Goal: Information Seeking & Learning: Learn about a topic

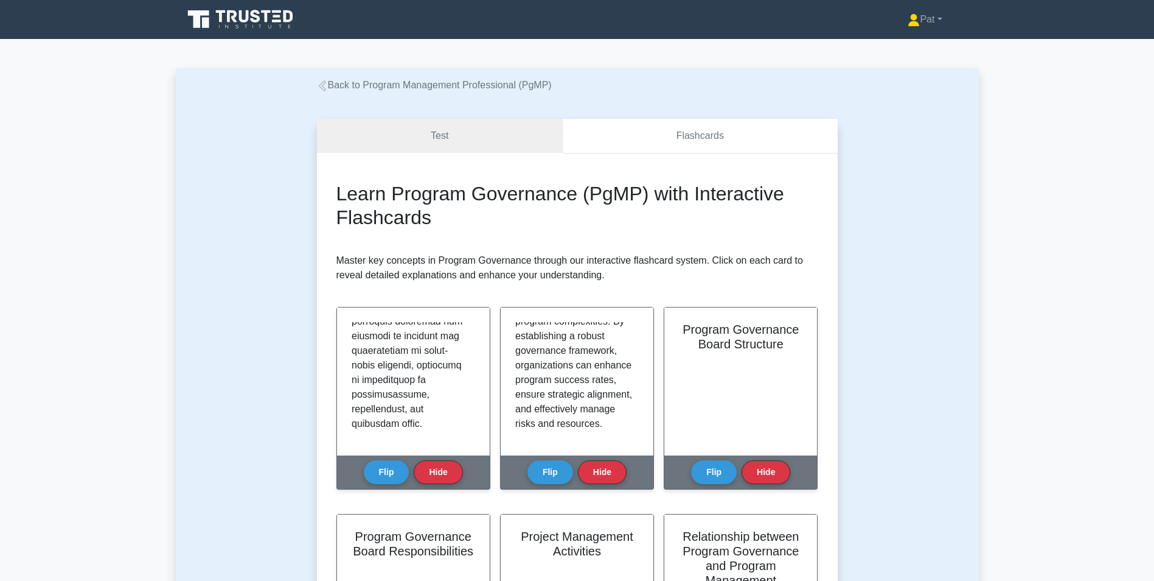
click at [689, 134] on link "Flashcards" at bounding box center [699, 136] width 275 height 35
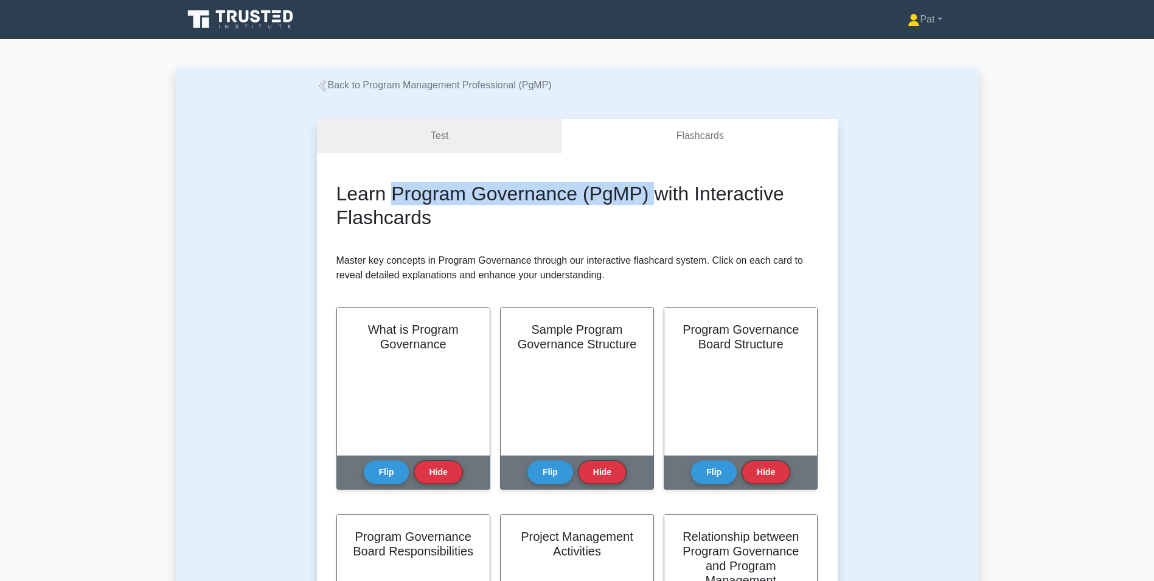
drag, startPoint x: 392, startPoint y: 192, endPoint x: 650, endPoint y: 188, distance: 258.0
click at [650, 188] on h2 "Learn Program Governance (PgMP) with Interactive Flashcards" at bounding box center [578, 205] width 482 height 47
drag, startPoint x: 650, startPoint y: 188, endPoint x: 609, endPoint y: 193, distance: 41.7
copy h2 "Program Governance (PgMP)"
click at [383, 464] on button "Flip" at bounding box center [387, 468] width 46 height 24
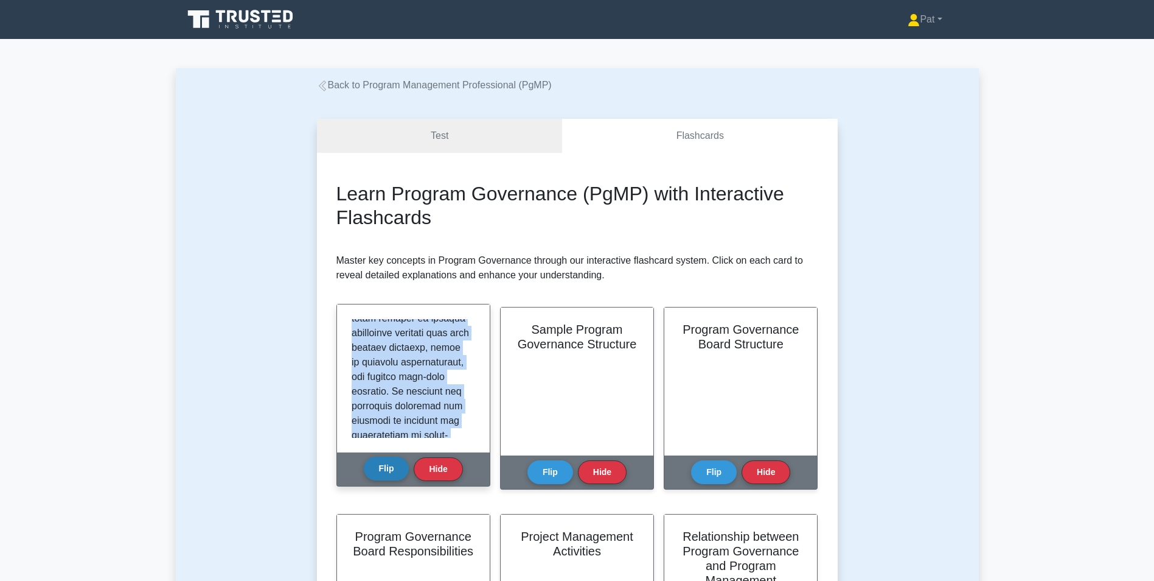
scroll to position [1687, 0]
drag, startPoint x: 352, startPoint y: 327, endPoint x: 398, endPoint y: 473, distance: 153.6
click at [398, 473] on div "What is Program Governance Flip Hide" at bounding box center [414, 395] width 154 height 183
drag, startPoint x: 398, startPoint y: 473, endPoint x: 382, endPoint y: 369, distance: 105.3
copy div "Program governance is a critical framework within program management, particula…"
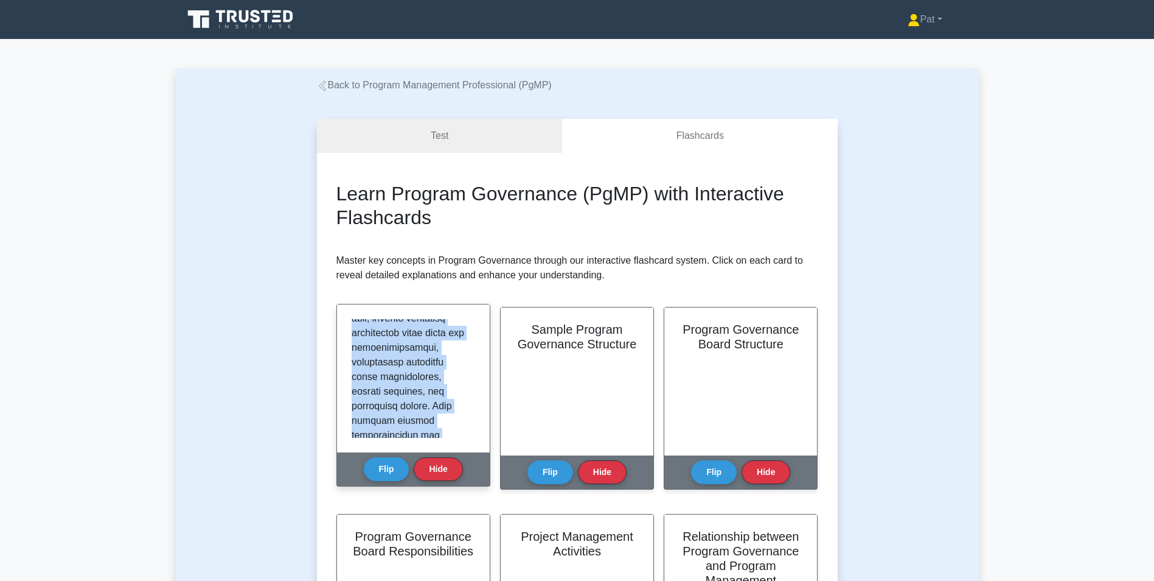
scroll to position [0, 0]
click at [385, 466] on button "Flip" at bounding box center [387, 468] width 46 height 24
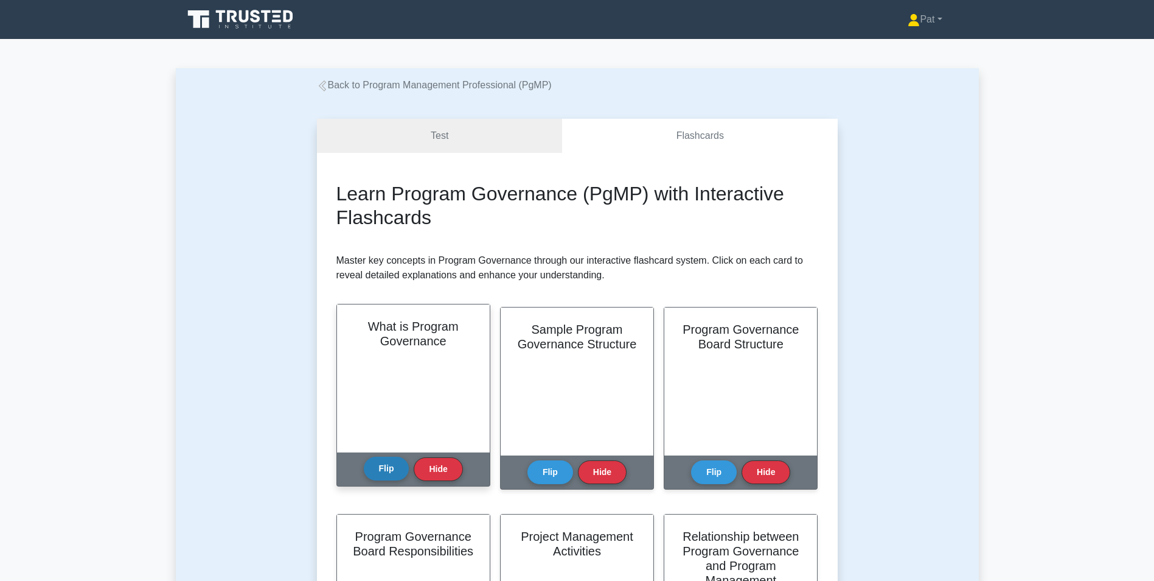
click at [385, 466] on button "Flip" at bounding box center [387, 468] width 46 height 24
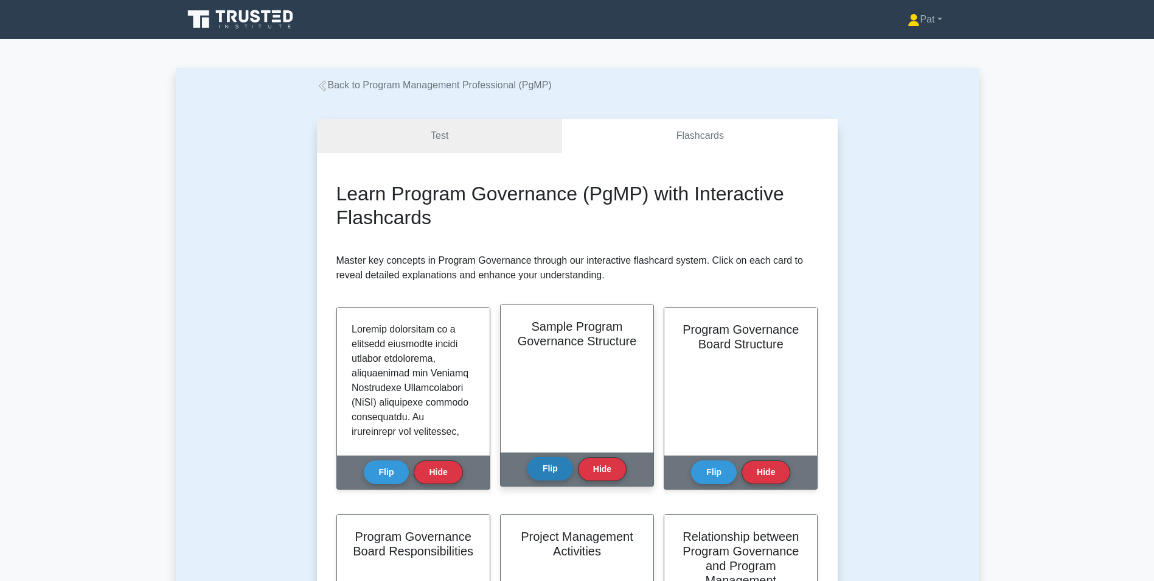
click at [552, 473] on button "Flip" at bounding box center [551, 468] width 46 height 24
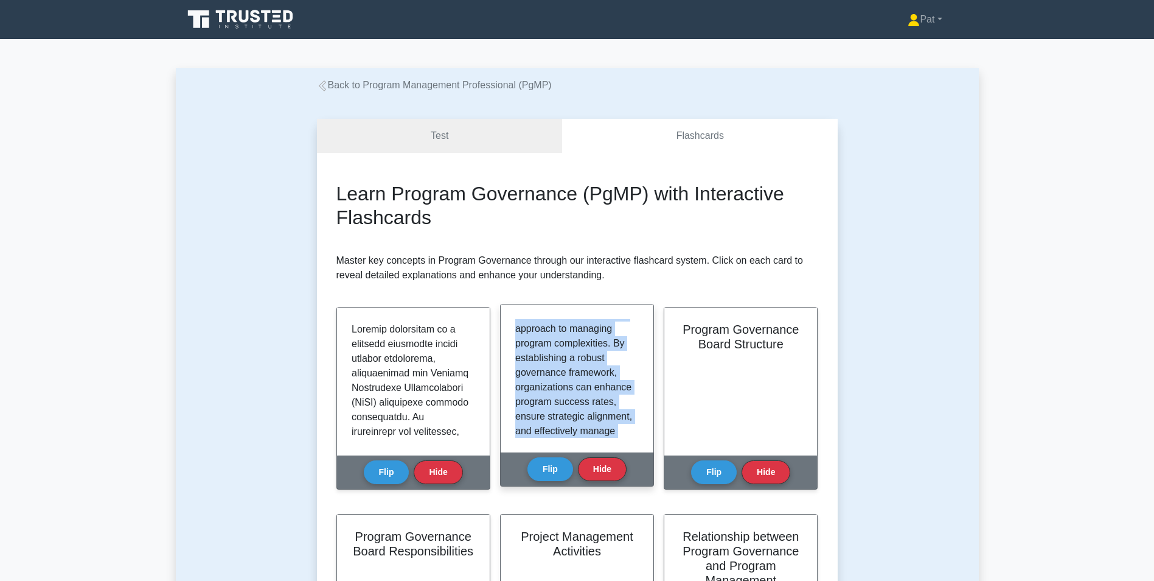
scroll to position [1571, 0]
drag, startPoint x: 516, startPoint y: 323, endPoint x: 575, endPoint y: 467, distance: 155.3
click at [575, 467] on div "Sample Program Governance Structure A sample Program Governance Structure estab…" at bounding box center [577, 395] width 154 height 183
drag, startPoint x: 575, startPoint y: 467, endPoint x: 559, endPoint y: 356, distance: 112.0
copy div "A sample Program Governance Structure establishes the framework for decision-ma…"
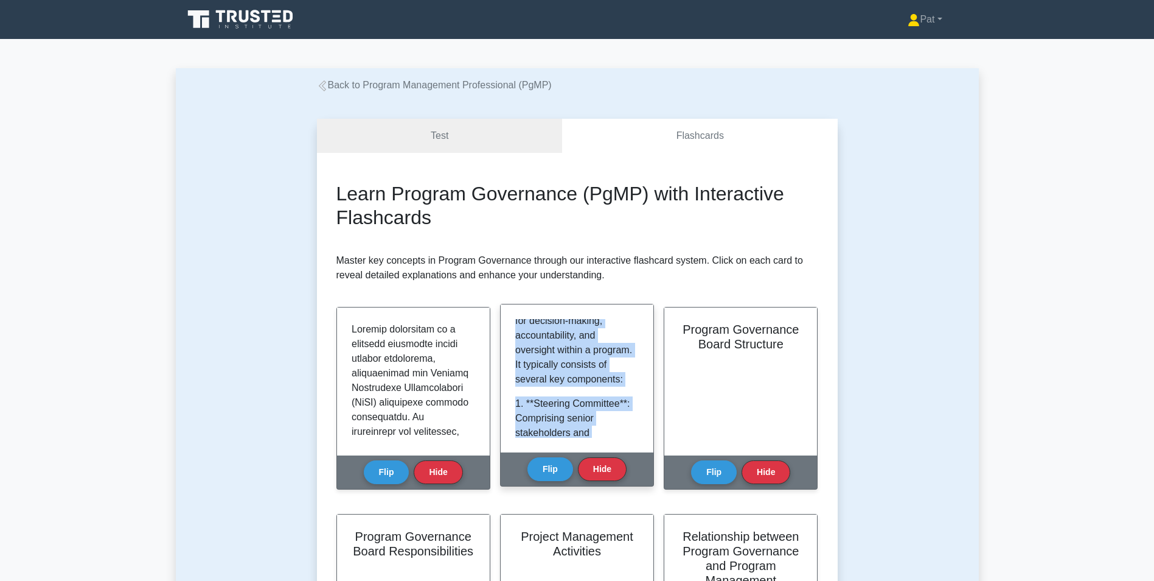
scroll to position [0, 0]
click at [551, 474] on button "Flip" at bounding box center [551, 468] width 46 height 24
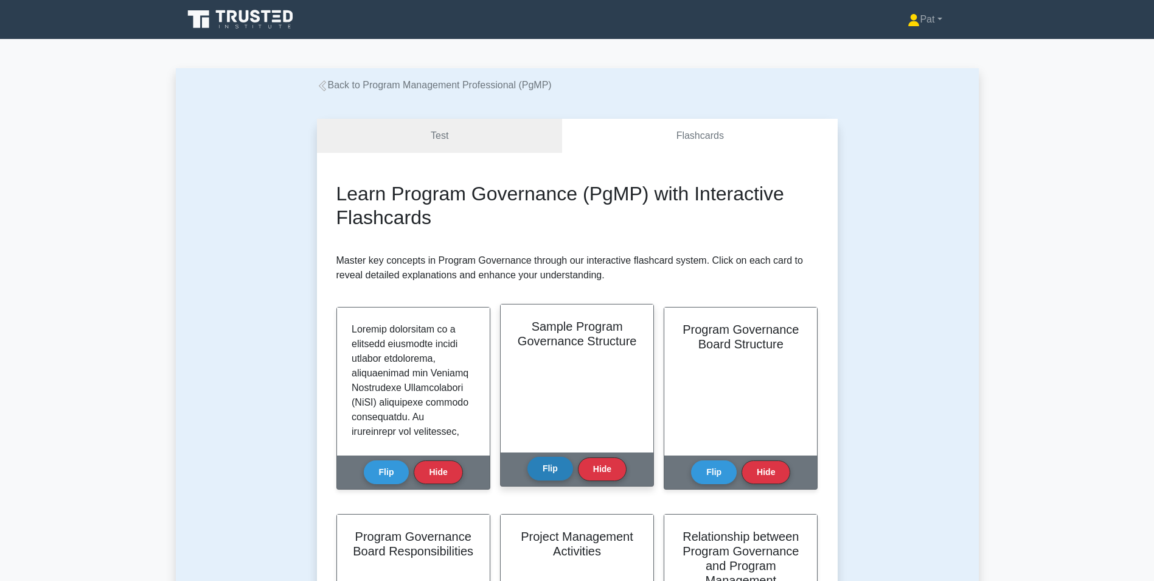
click at [551, 474] on button "Flip" at bounding box center [551, 468] width 46 height 24
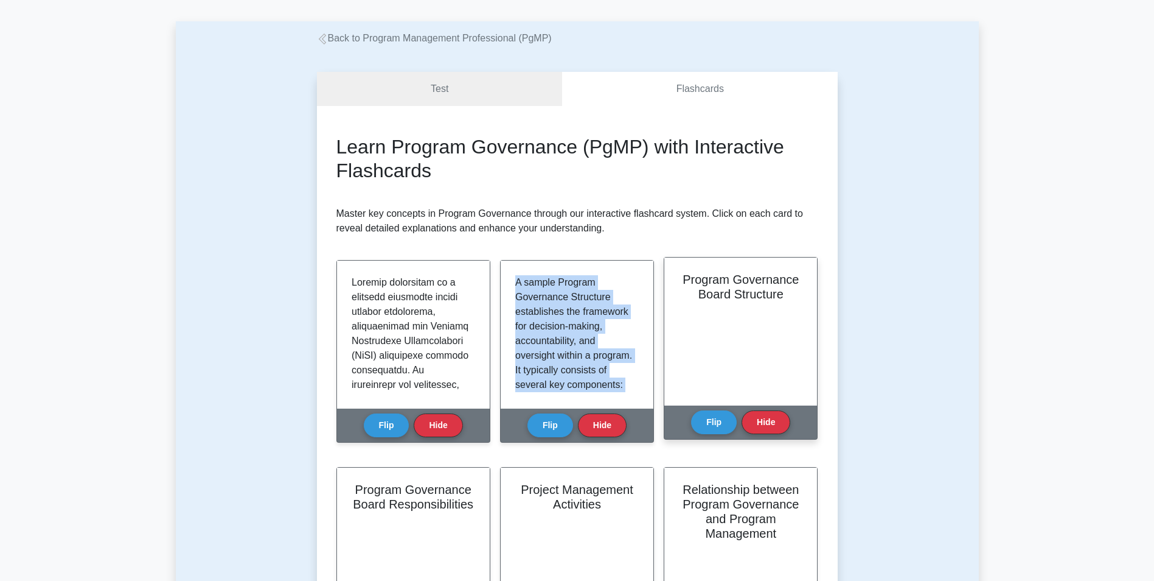
scroll to position [122, 0]
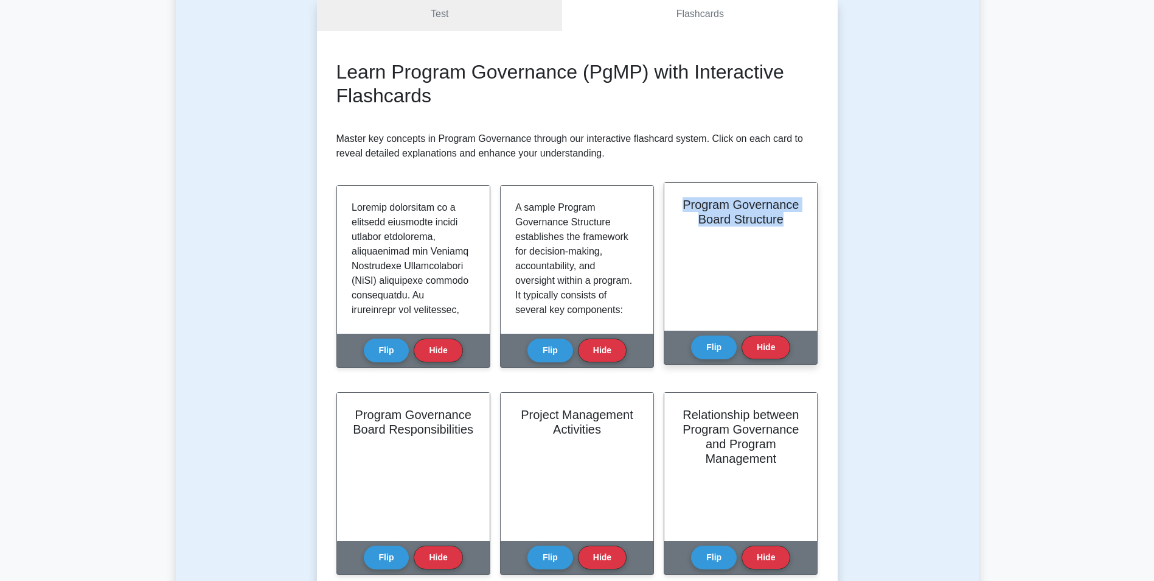
drag, startPoint x: 784, startPoint y: 221, endPoint x: 685, endPoint y: 207, distance: 100.9
click at [685, 207] on h2 "Program Governance Board Structure" at bounding box center [741, 211] width 124 height 29
drag, startPoint x: 685, startPoint y: 207, endPoint x: 710, endPoint y: 207, distance: 25.6
copy h2 "Program Governance Board Structure"
click at [702, 341] on button "Flip" at bounding box center [714, 347] width 46 height 24
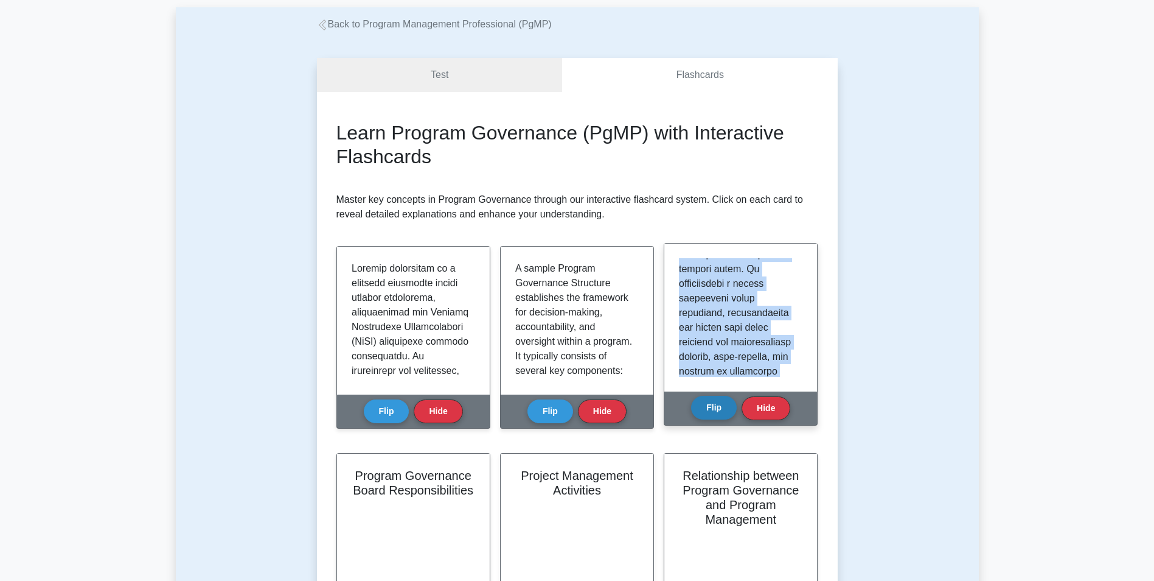
scroll to position [1337, 0]
drag, startPoint x: 680, startPoint y: 264, endPoint x: 728, endPoint y: 413, distance: 156.3
click at [728, 413] on div "Program Governance Board Structure Flip Hide" at bounding box center [741, 334] width 154 height 183
drag, startPoint x: 728, startPoint y: 413, endPoint x: 713, endPoint y: 318, distance: 95.5
copy div "Program Governance Board Structure is a critical framework within program manag…"
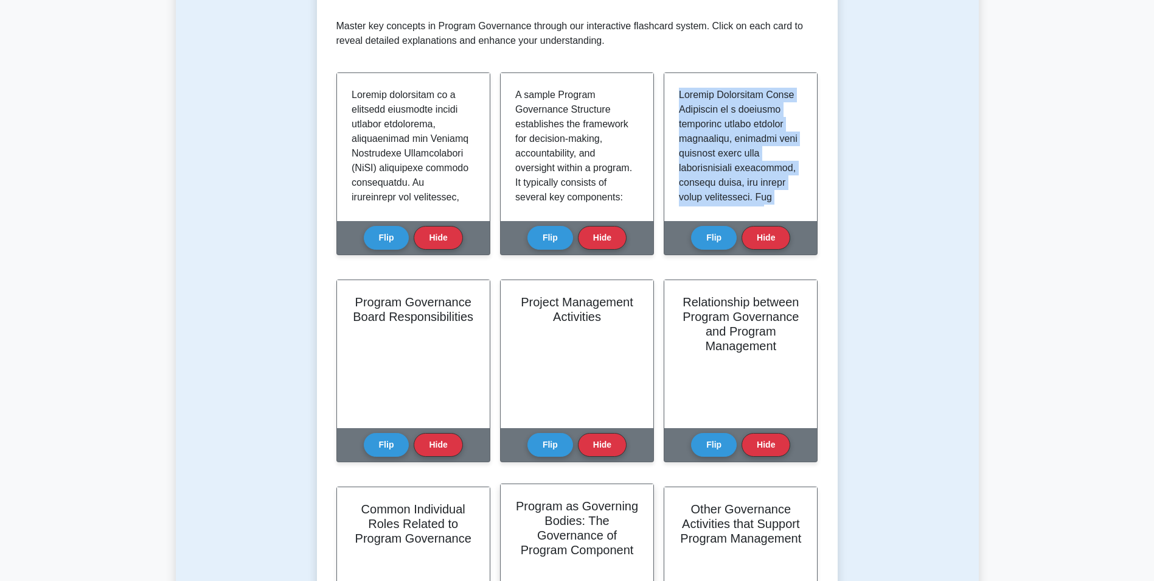
scroll to position [243, 0]
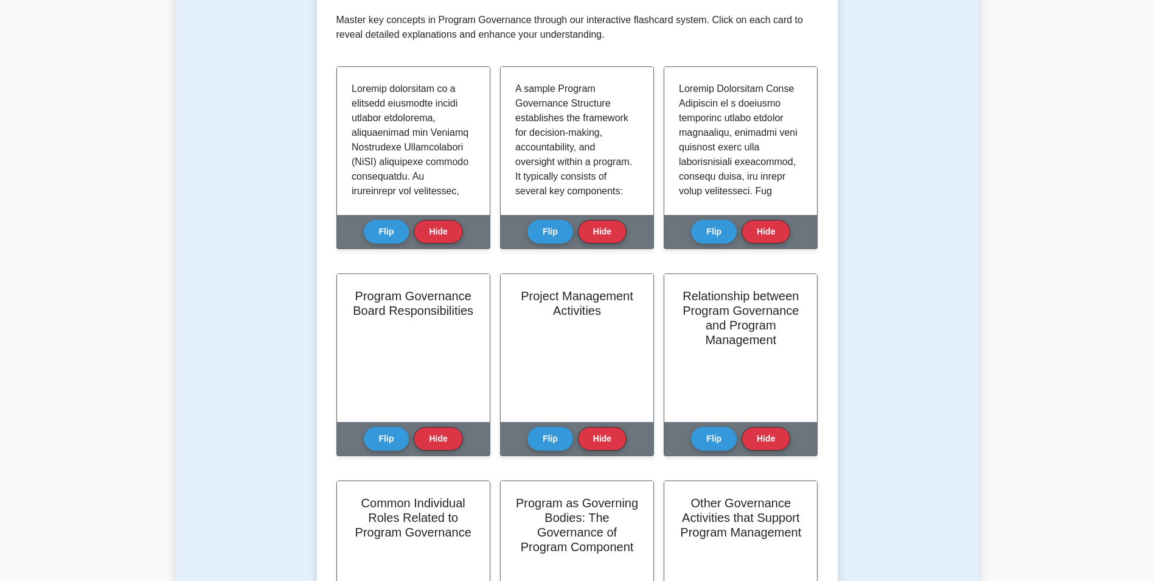
click at [141, 221] on main "Back to Program Management Professional (PgMP) Test Flashcards Learn Program Go…" at bounding box center [577, 556] width 1154 height 1521
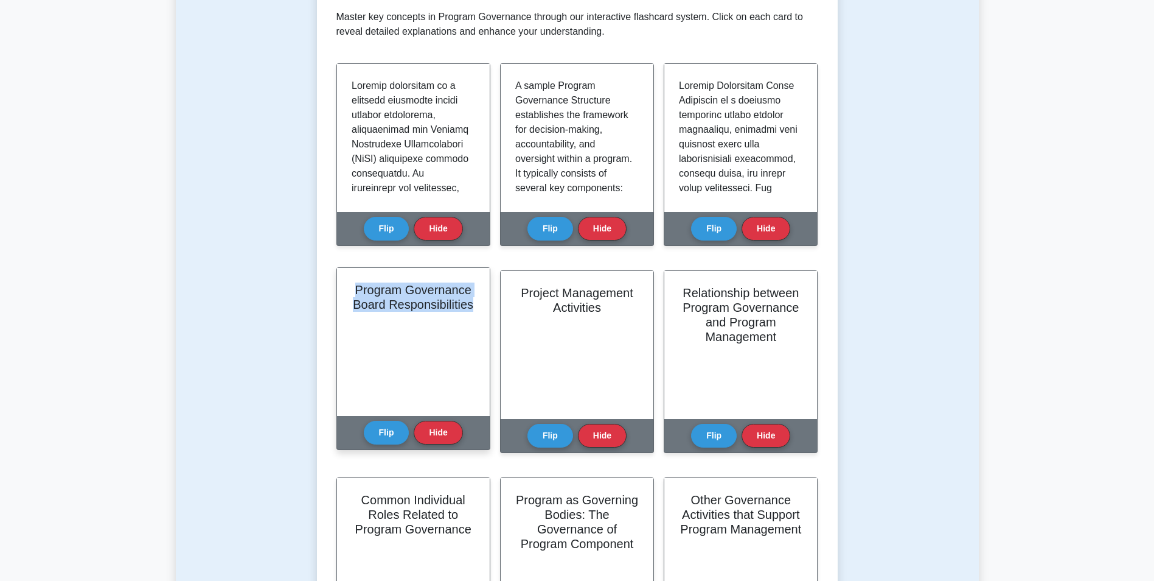
drag, startPoint x: 355, startPoint y: 290, endPoint x: 478, endPoint y: 309, distance: 124.3
click at [478, 309] on div "Program Governance Board Responsibilities" at bounding box center [413, 342] width 153 height 148
drag, startPoint x: 478, startPoint y: 309, endPoint x: 438, endPoint y: 298, distance: 41.6
copy h2 "Program Governance Board Responsibilities"
click at [396, 439] on button "Flip" at bounding box center [387, 432] width 46 height 24
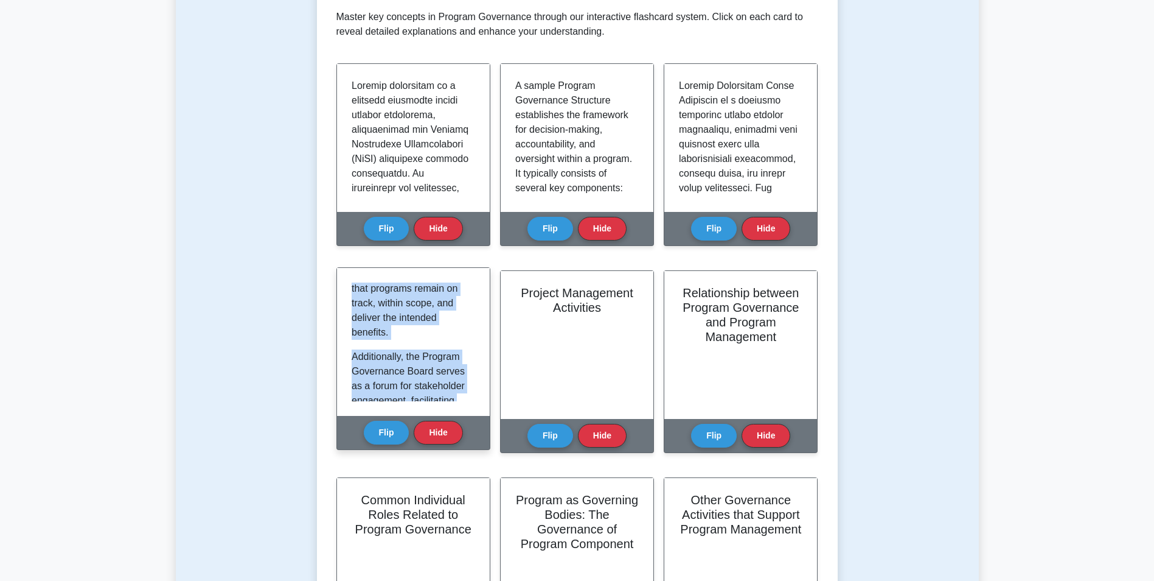
scroll to position [1220, 0]
drag, startPoint x: 352, startPoint y: 289, endPoint x: 441, endPoint y: 448, distance: 182.8
click at [441, 448] on div "Program Governance Board Responsibilities The Program Governance Board plays a …" at bounding box center [414, 358] width 154 height 183
drag, startPoint x: 441, startPoint y: 448, endPoint x: 415, endPoint y: 329, distance: 122.7
copy div "The Program Governance Board plays a crucial role in overseeing and guiding pro…"
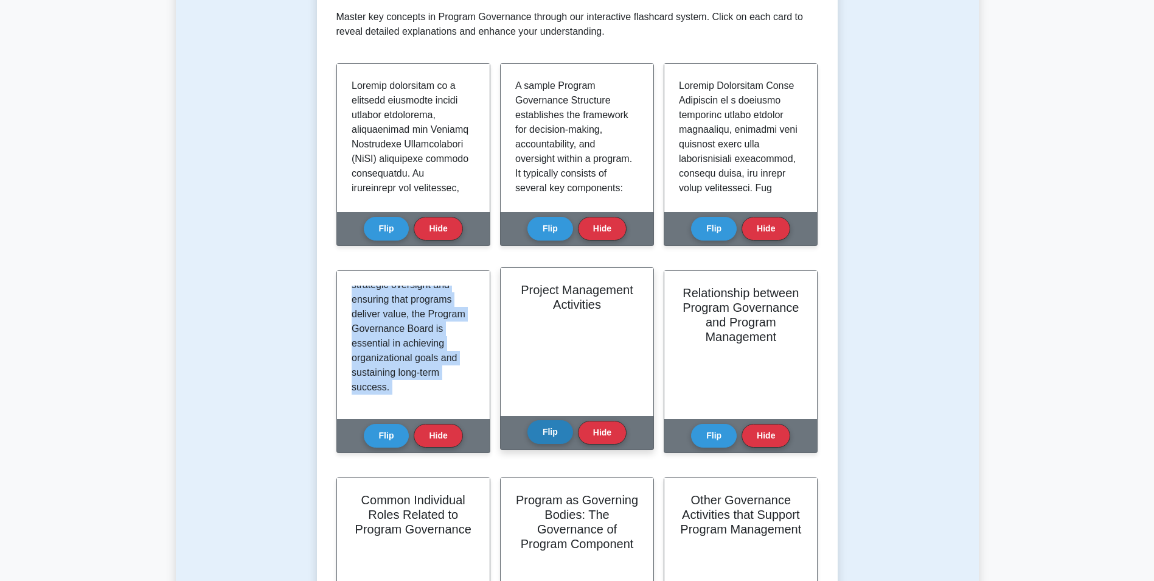
click at [555, 428] on button "Flip" at bounding box center [551, 432] width 46 height 24
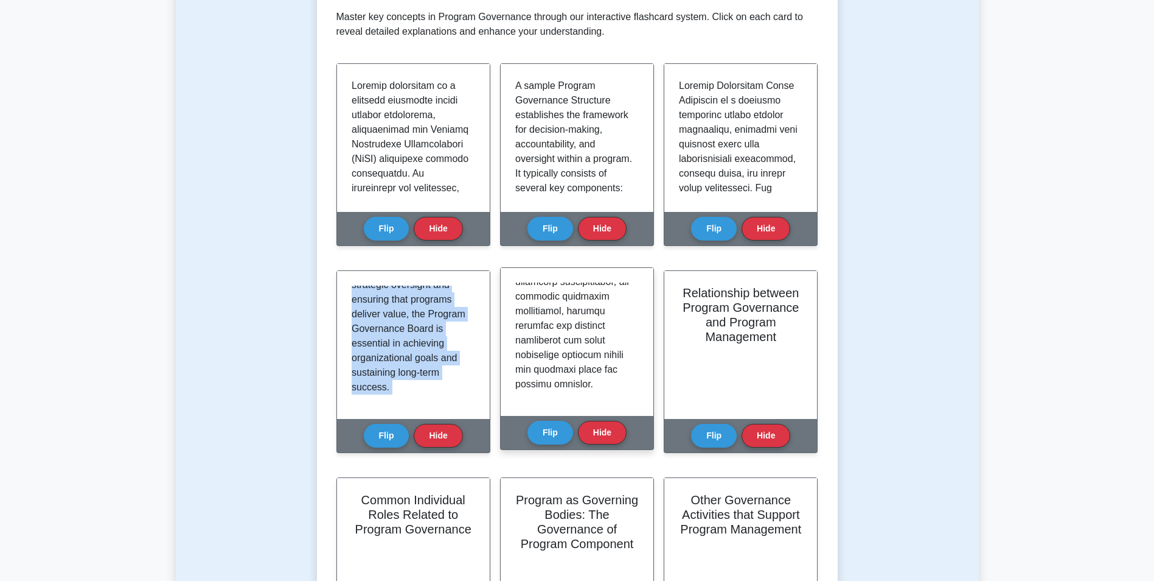
scroll to position [1162, 0]
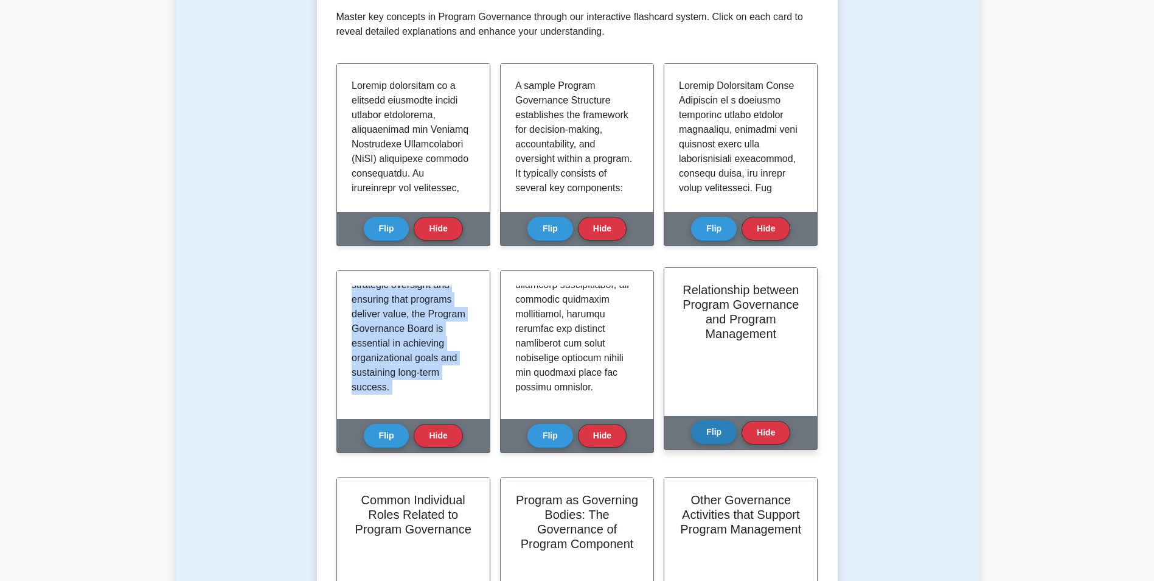
click at [719, 431] on button "Flip" at bounding box center [714, 432] width 46 height 24
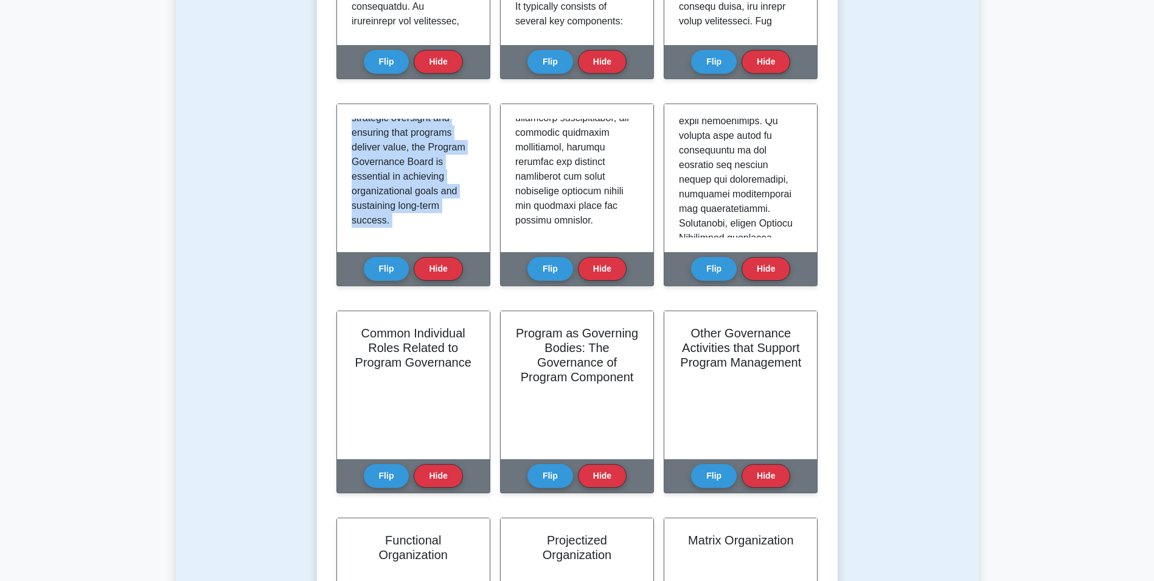
scroll to position [426, 0]
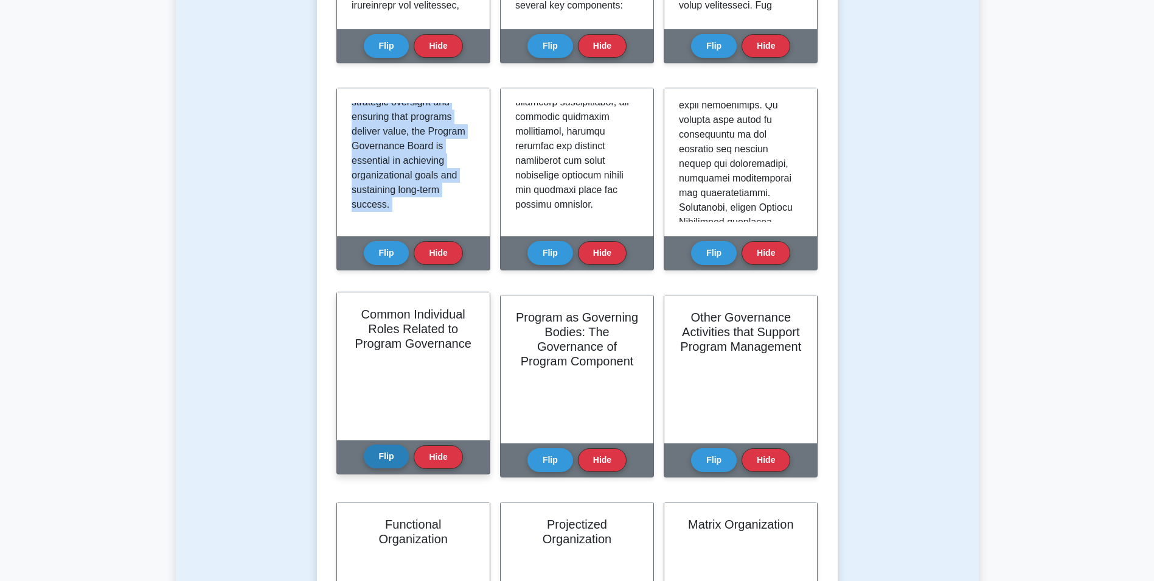
click at [373, 453] on button "Flip" at bounding box center [387, 456] width 46 height 24
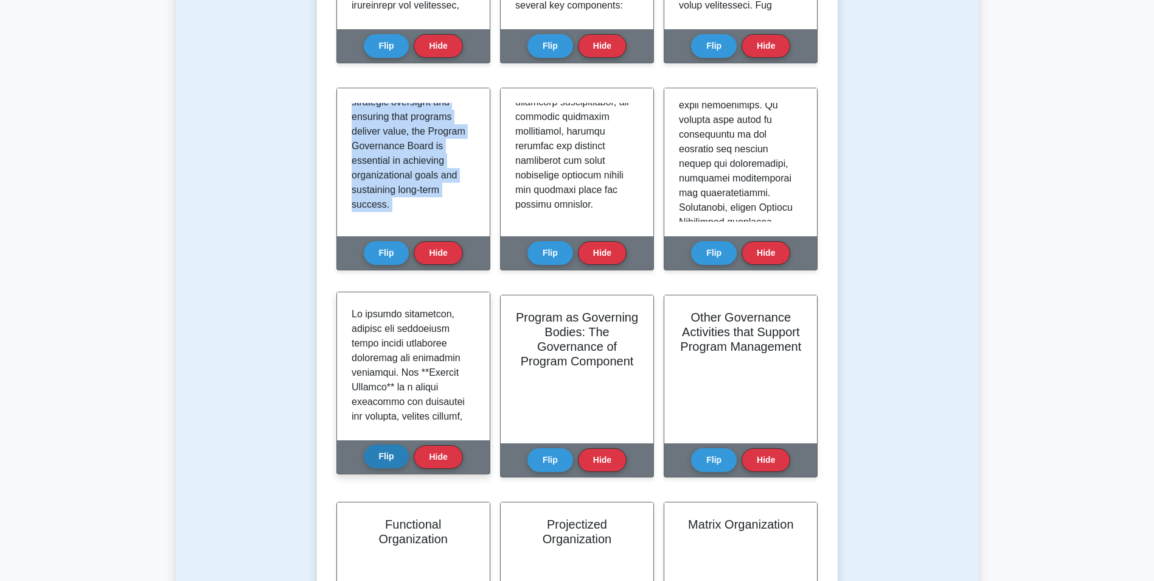
click at [392, 451] on button "Flip" at bounding box center [387, 456] width 46 height 24
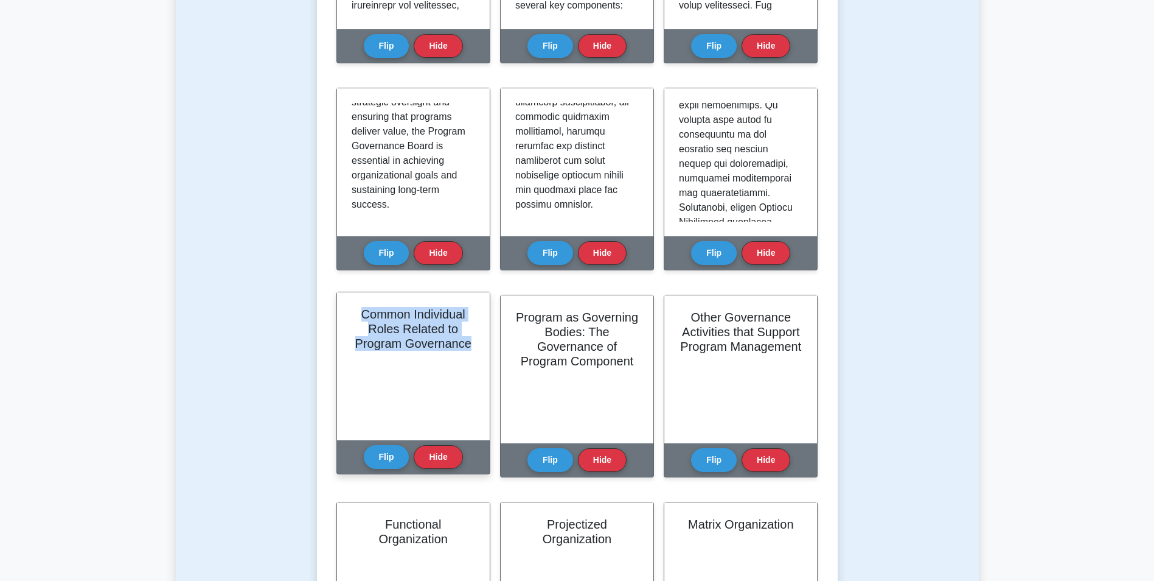
drag, startPoint x: 360, startPoint y: 311, endPoint x: 473, endPoint y: 341, distance: 117.2
click at [473, 341] on h2 "Common Individual Roles Related to Program Governance" at bounding box center [414, 329] width 124 height 44
drag, startPoint x: 473, startPoint y: 341, endPoint x: 455, endPoint y: 338, distance: 18.6
copy h2 "Common Individual Roles Related to Program Governance"
click at [382, 449] on button "Flip" at bounding box center [387, 456] width 46 height 24
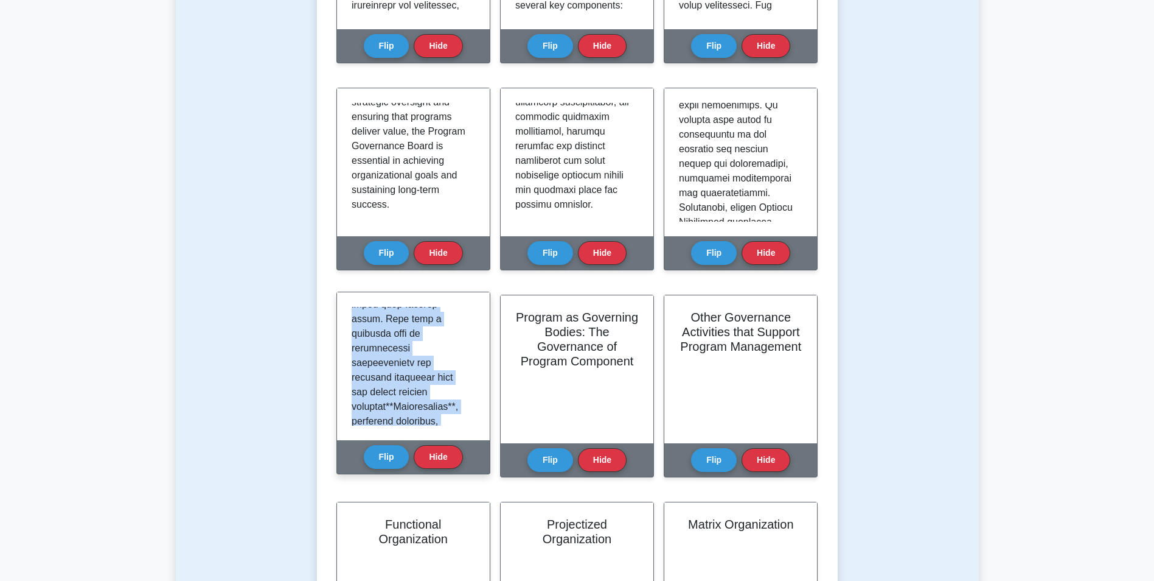
scroll to position [1381, 0]
drag, startPoint x: 352, startPoint y: 314, endPoint x: 377, endPoint y: 441, distance: 128.9
click at [377, 441] on div "Common Individual Roles Related to Program Governance Flip Hide" at bounding box center [414, 382] width 154 height 183
drag, startPoint x: 377, startPoint y: 441, endPoint x: 363, endPoint y: 371, distance: 71.2
copy div "In program governance, several key individual roles ensure effective oversight …"
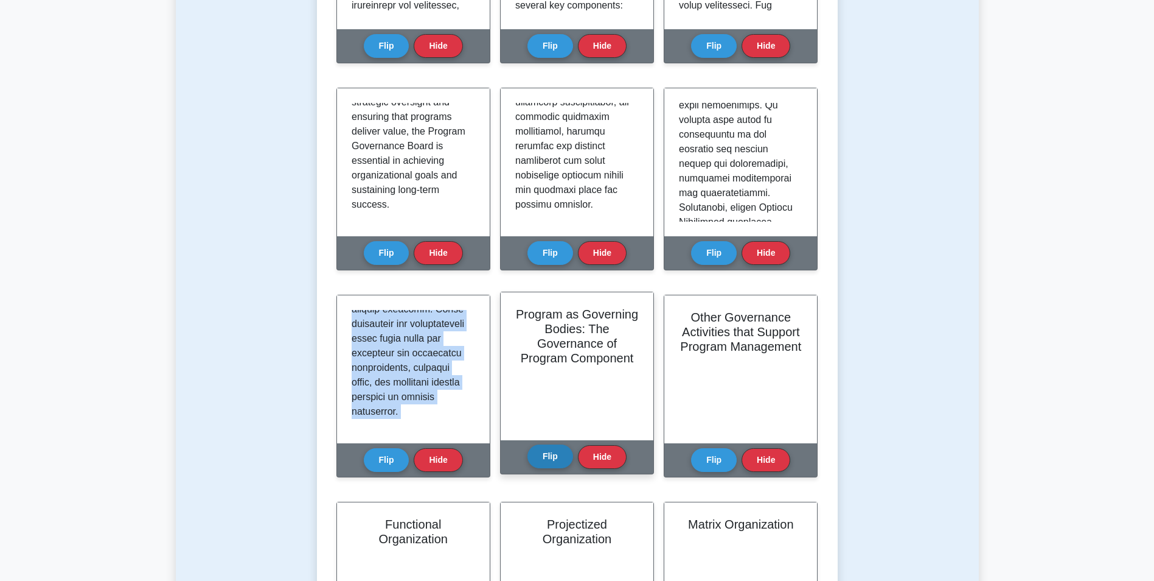
click at [546, 453] on button "Flip" at bounding box center [551, 456] width 46 height 24
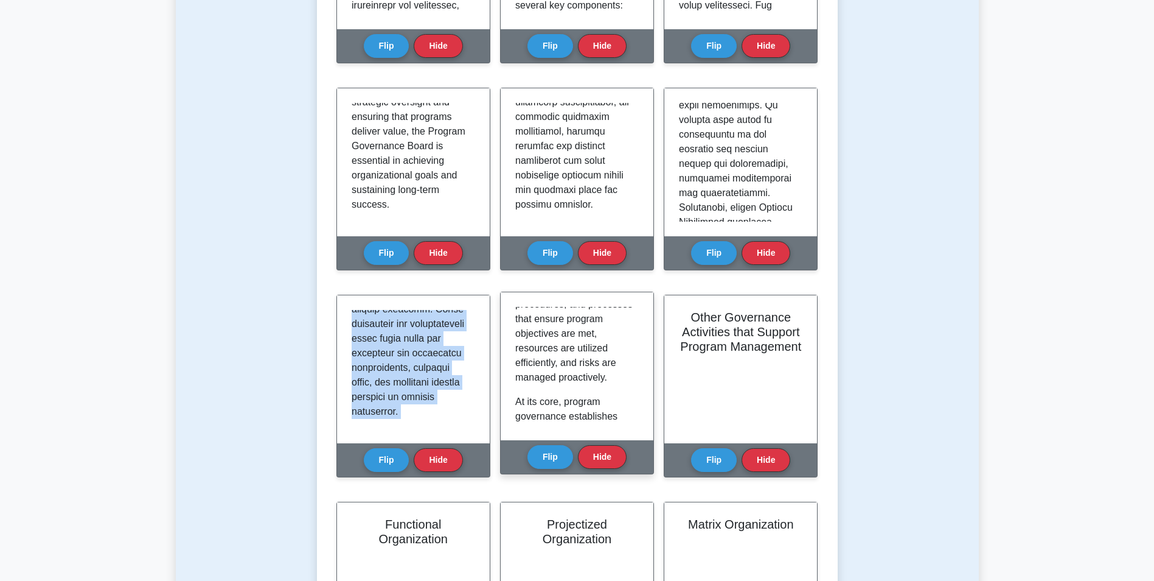
scroll to position [304, 0]
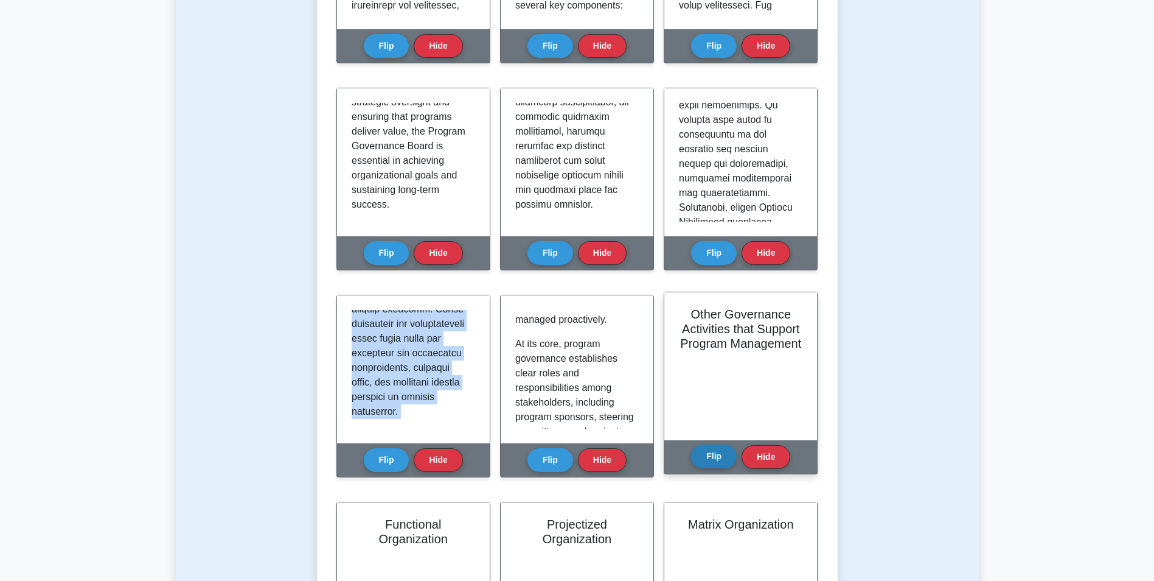
click at [724, 454] on button "Flip" at bounding box center [714, 456] width 46 height 24
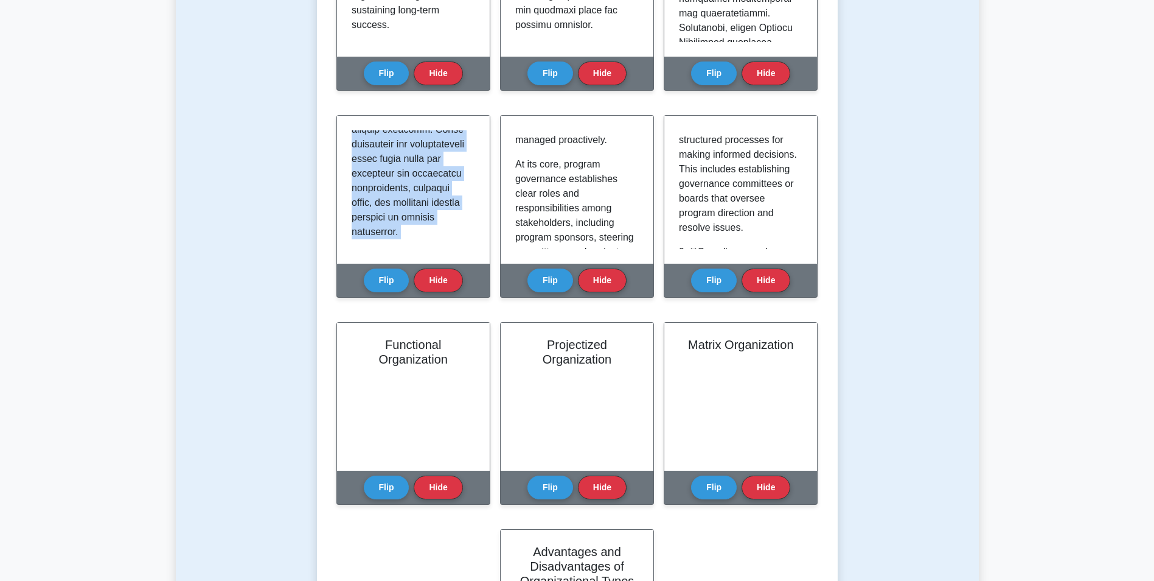
scroll to position [730, 0]
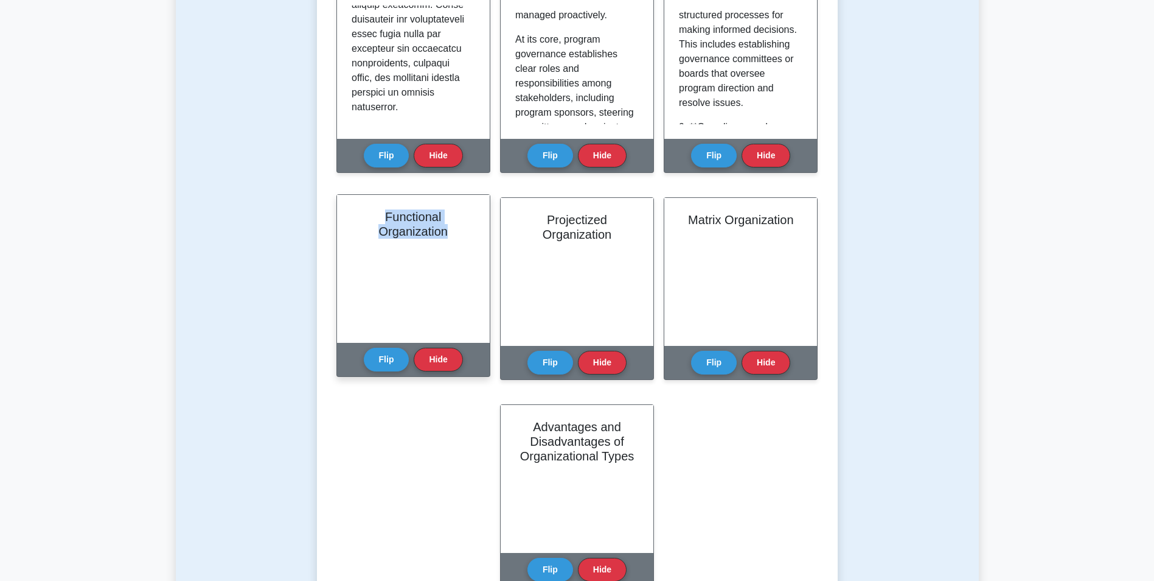
drag, startPoint x: 453, startPoint y: 235, endPoint x: 383, endPoint y: 220, distance: 71.0
click at [383, 220] on h2 "Functional Organization" at bounding box center [414, 223] width 124 height 29
drag, startPoint x: 383, startPoint y: 220, endPoint x: 390, endPoint y: 221, distance: 6.7
copy h2 "Functional Organization"
click at [381, 360] on button "Flip" at bounding box center [387, 359] width 46 height 24
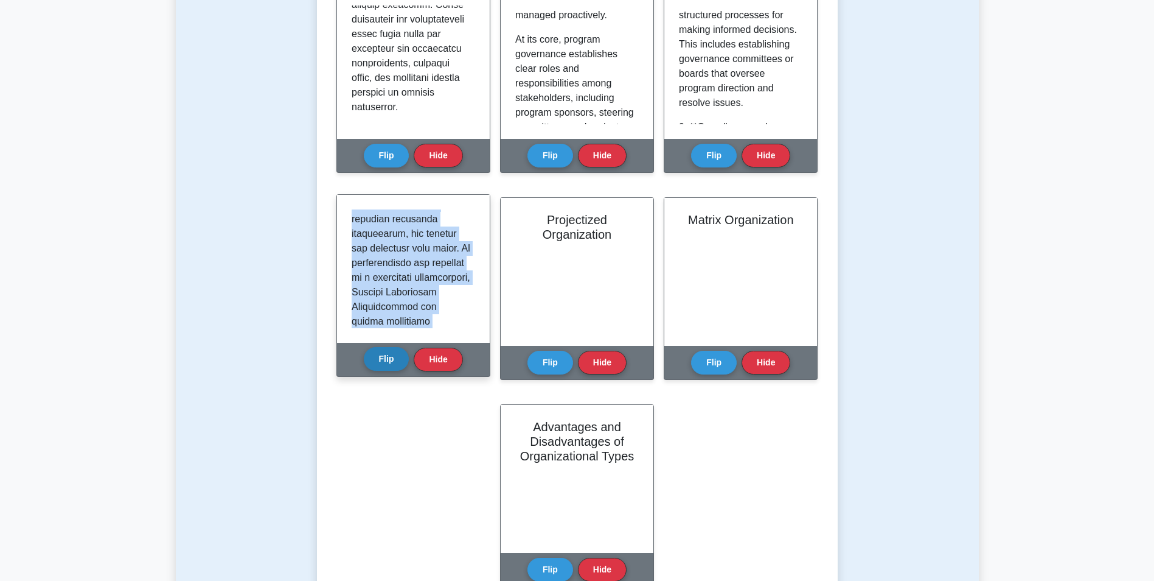
scroll to position [1293, 0]
drag, startPoint x: 354, startPoint y: 215, endPoint x: 380, endPoint y: 352, distance: 139.3
click at [380, 352] on div "Functional Organization Flip Hide" at bounding box center [414, 285] width 154 height 183
drag, startPoint x: 380, startPoint y: 352, endPoint x: 366, endPoint y: 281, distance: 73.0
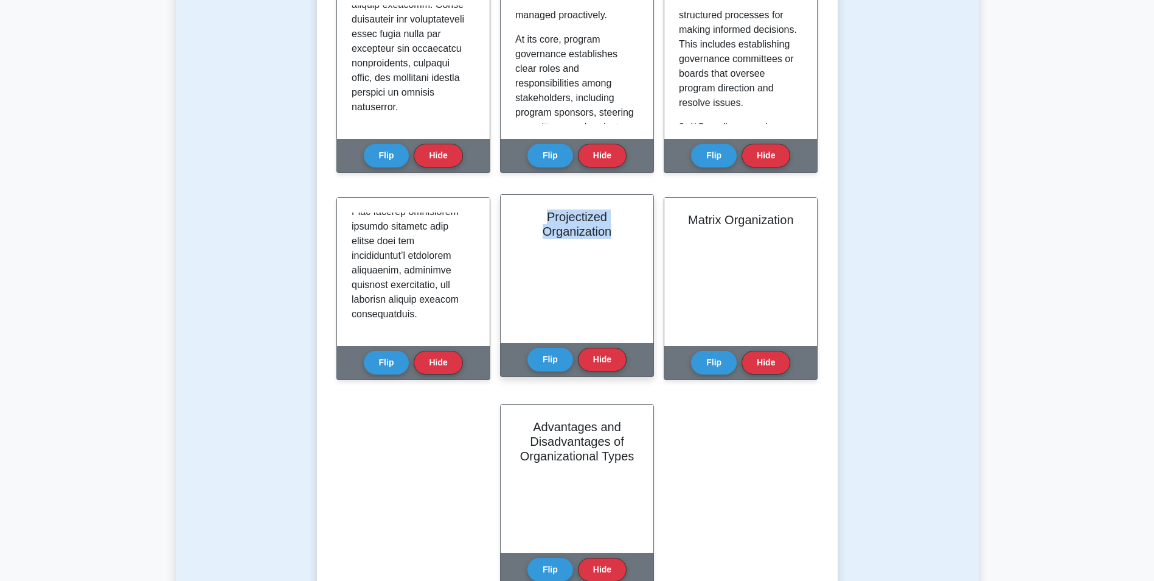
drag, startPoint x: 613, startPoint y: 233, endPoint x: 546, endPoint y: 215, distance: 69.2
click at [546, 215] on h2 "Projectized Organization" at bounding box center [577, 223] width 124 height 29
drag, startPoint x: 546, startPoint y: 215, endPoint x: 557, endPoint y: 226, distance: 14.6
click at [551, 358] on button "Flip" at bounding box center [551, 359] width 46 height 24
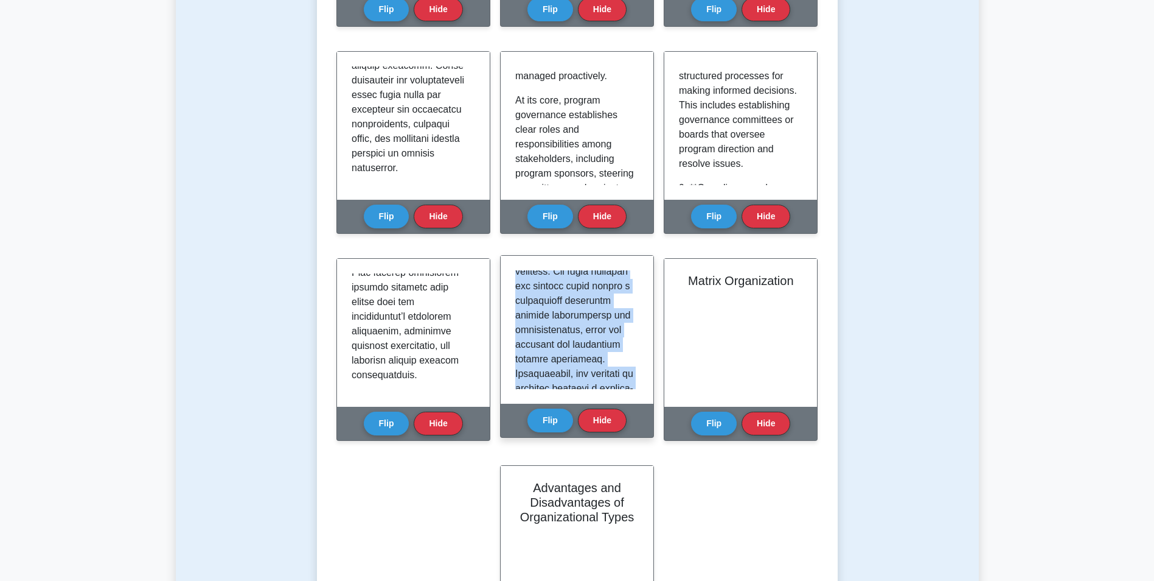
scroll to position [1308, 0]
drag, startPoint x: 517, startPoint y: 276, endPoint x: 582, endPoint y: 429, distance: 166.6
click at [582, 429] on div "Projectized Organization Flip Hide" at bounding box center [577, 346] width 154 height 183
drag, startPoint x: 582, startPoint y: 429, endPoint x: 543, endPoint y: 330, distance: 106.3
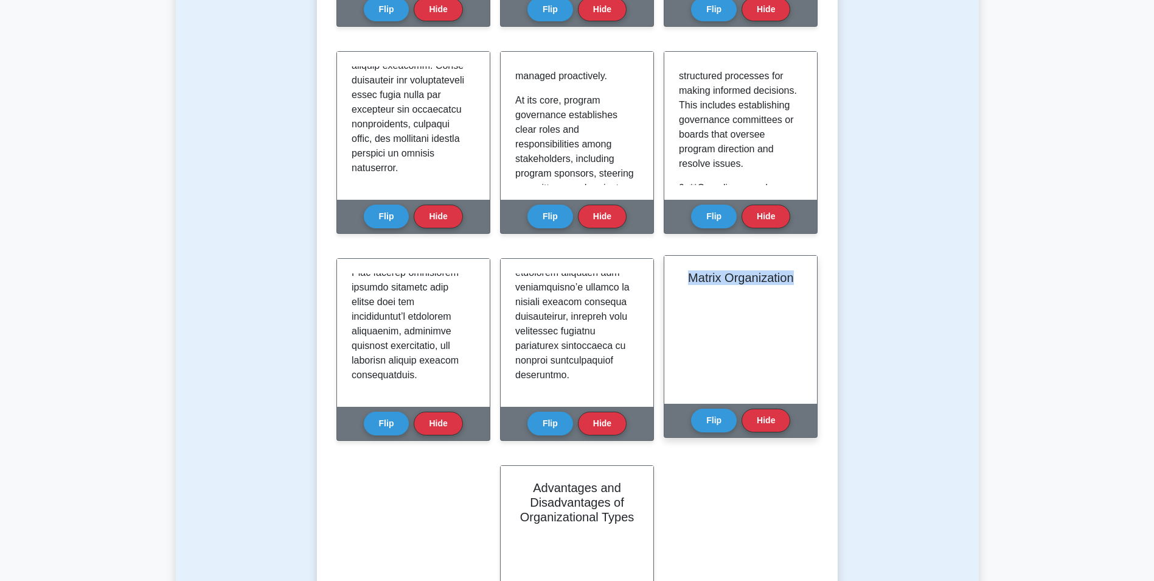
drag, startPoint x: 798, startPoint y: 277, endPoint x: 687, endPoint y: 285, distance: 111.7
click at [687, 285] on h2 "Matrix Organization" at bounding box center [741, 277] width 124 height 15
click at [711, 419] on button "Flip" at bounding box center [714, 420] width 46 height 24
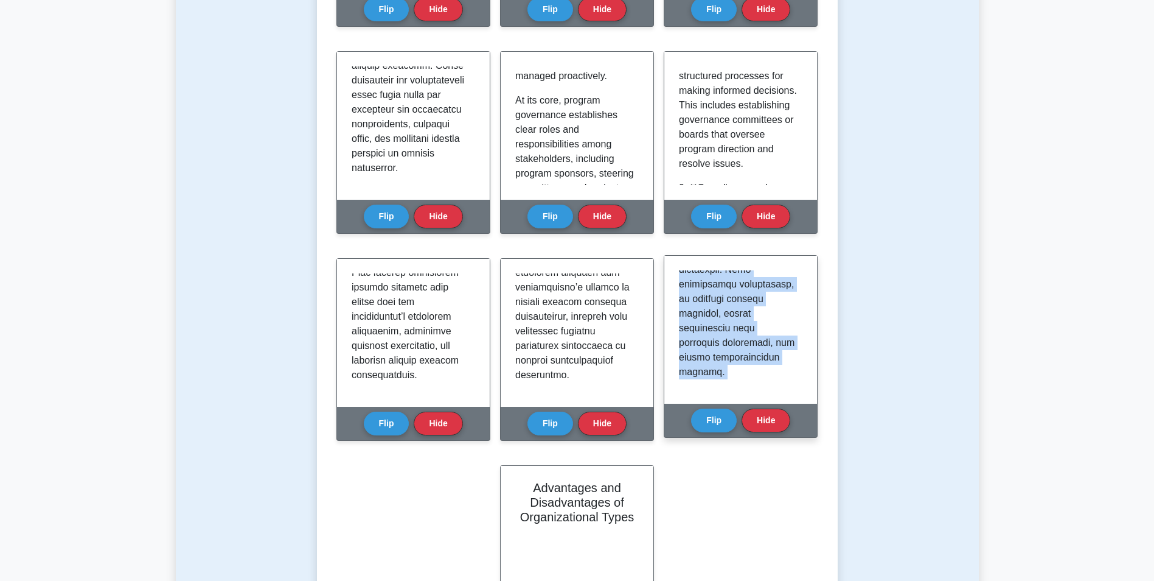
scroll to position [1527, 0]
drag, startPoint x: 680, startPoint y: 277, endPoint x: 711, endPoint y: 405, distance: 130.8
click at [711, 405] on div "Matrix Organization Flip Hide" at bounding box center [741, 346] width 154 height 183
drag, startPoint x: 711, startPoint y: 405, endPoint x: 698, endPoint y: 325, distance: 80.7
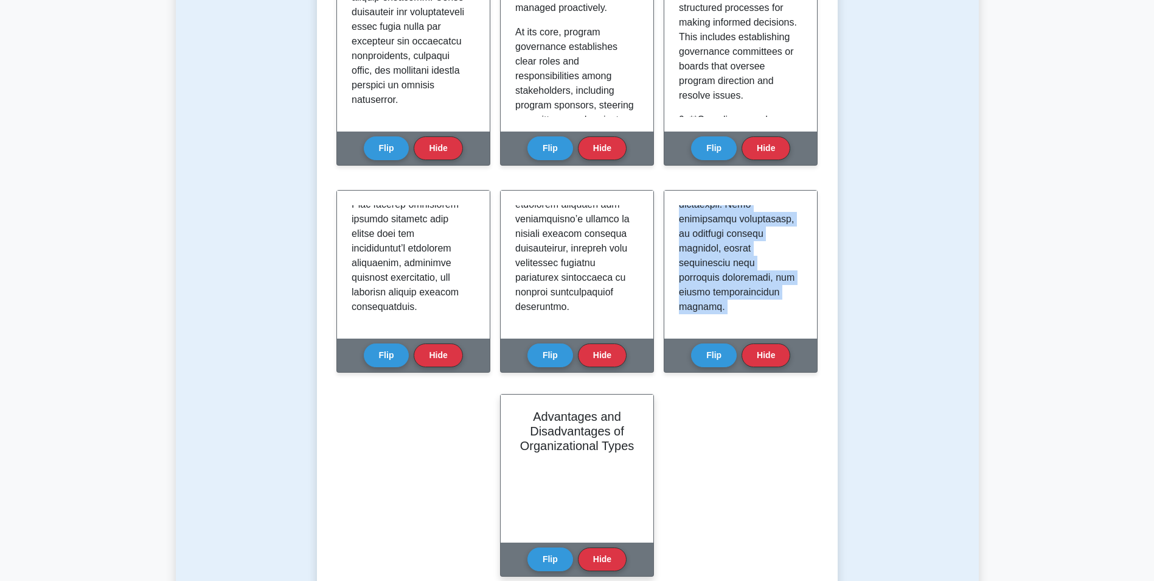
scroll to position [852, 0]
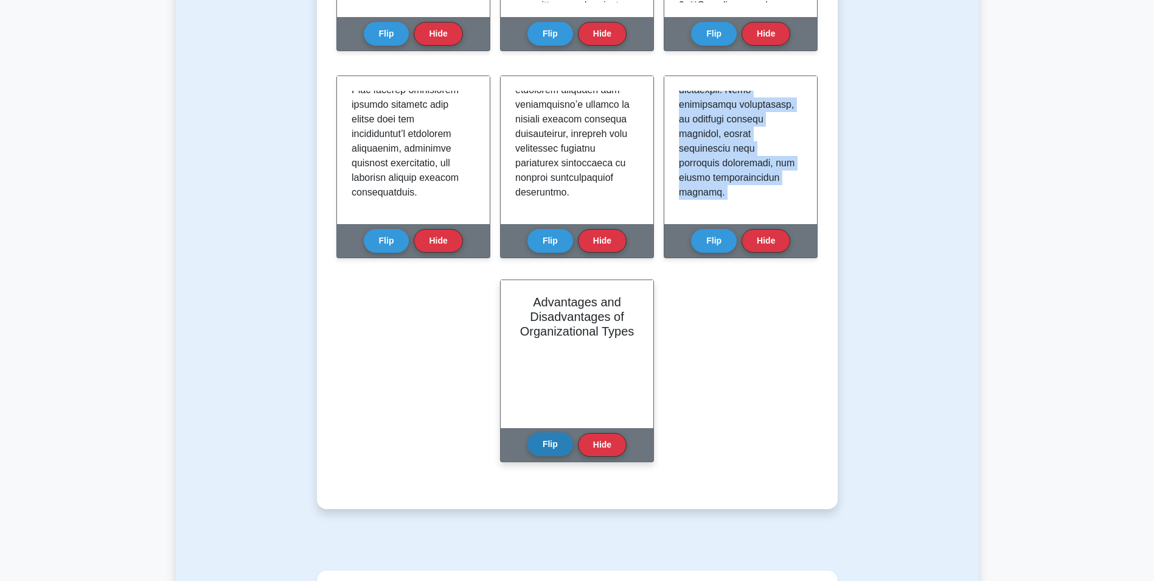
click at [540, 449] on button "Flip" at bounding box center [551, 444] width 46 height 24
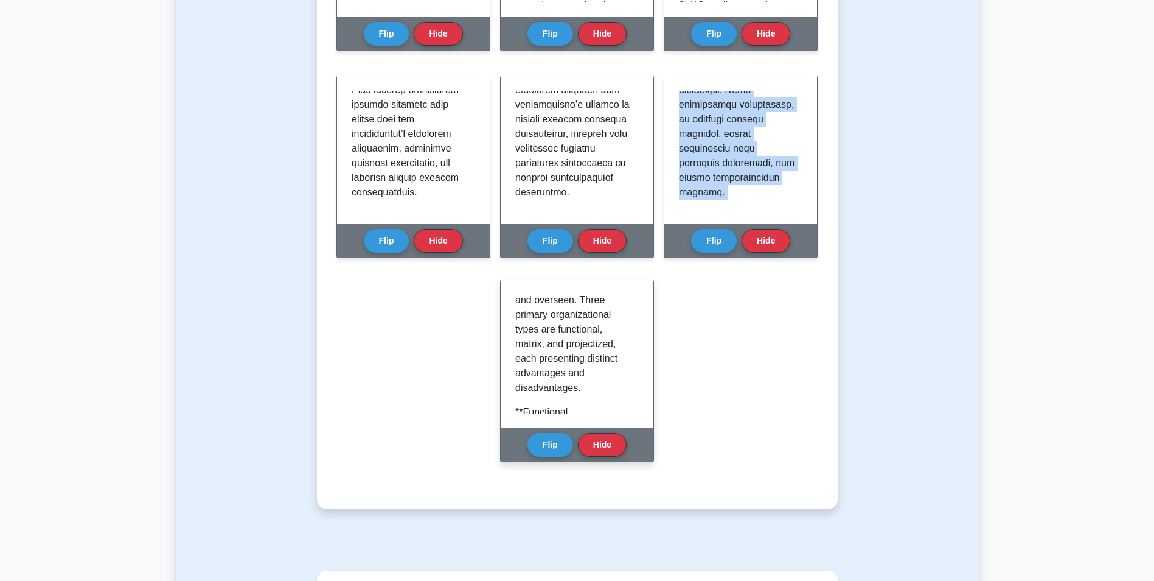
scroll to position [0, 0]
click at [538, 445] on button "Flip" at bounding box center [551, 444] width 46 height 24
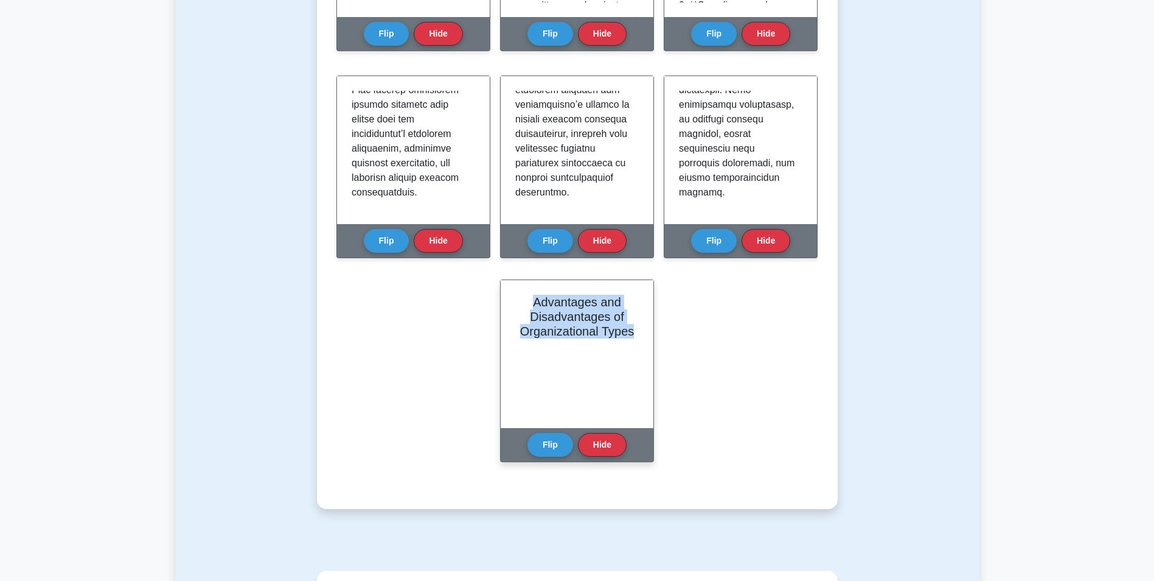
drag, startPoint x: 635, startPoint y: 336, endPoint x: 534, endPoint y: 302, distance: 106.4
click at [534, 302] on h2 "Advantages and Disadvantages of Organizational Types" at bounding box center [577, 317] width 124 height 44
drag, startPoint x: 534, startPoint y: 302, endPoint x: 545, endPoint y: 307, distance: 12.3
click at [540, 441] on button "Flip" at bounding box center [551, 444] width 46 height 24
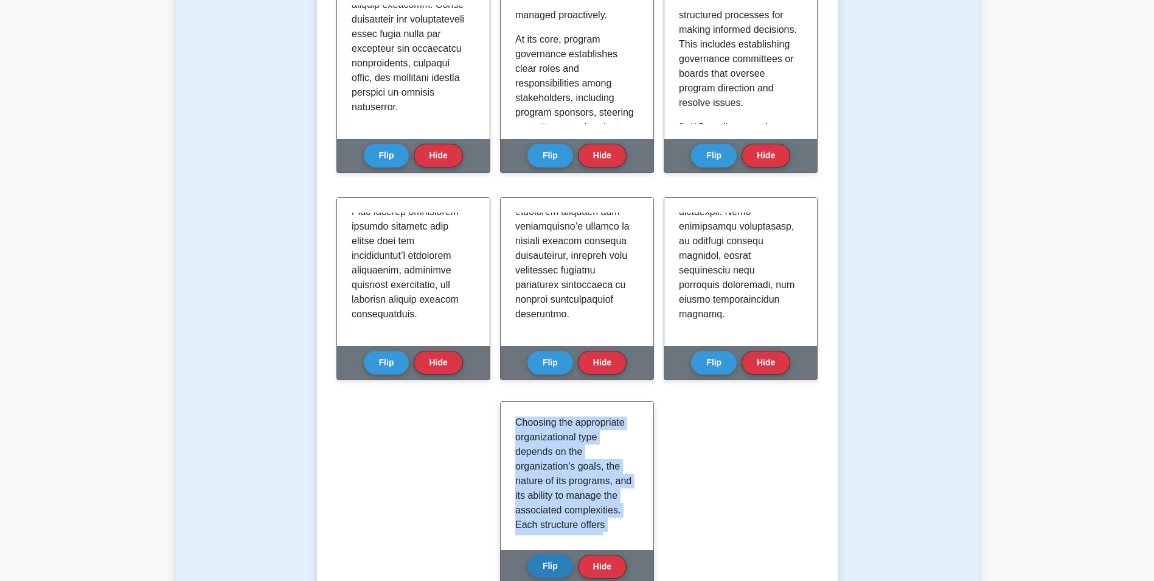
scroll to position [1697, 0]
drag, startPoint x: 516, startPoint y: 422, endPoint x: 546, endPoint y: 557, distance: 138.3
click at [546, 557] on div "Advantages and Disadvantages of Organizational Types In program management and …" at bounding box center [577, 492] width 154 height 183
drag, startPoint x: 546, startPoint y: 557, endPoint x: 545, endPoint y: 457, distance: 100.4
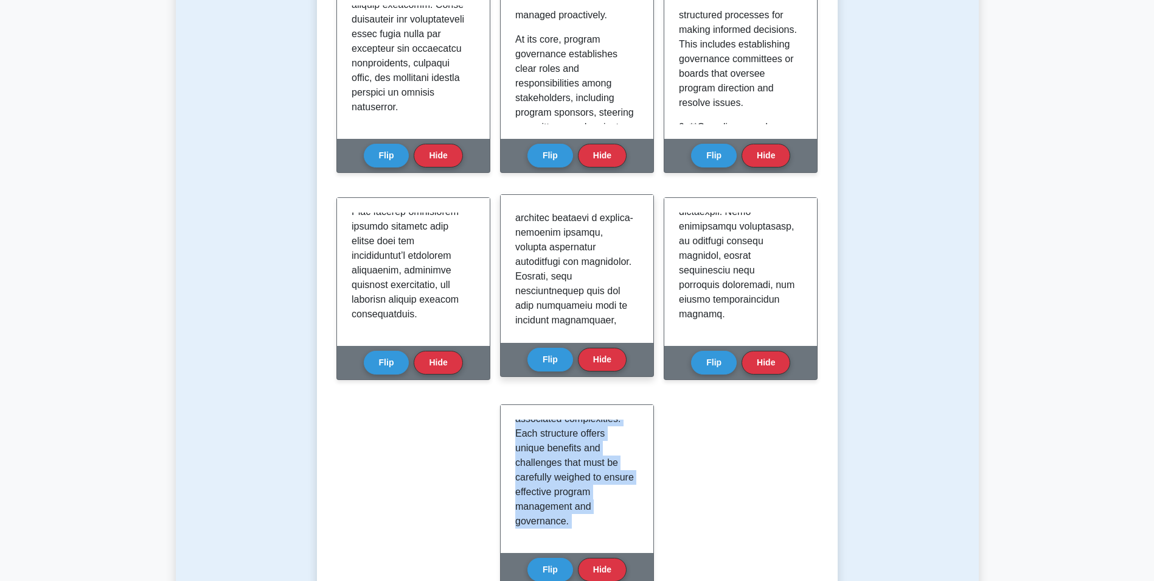
scroll to position [638, 0]
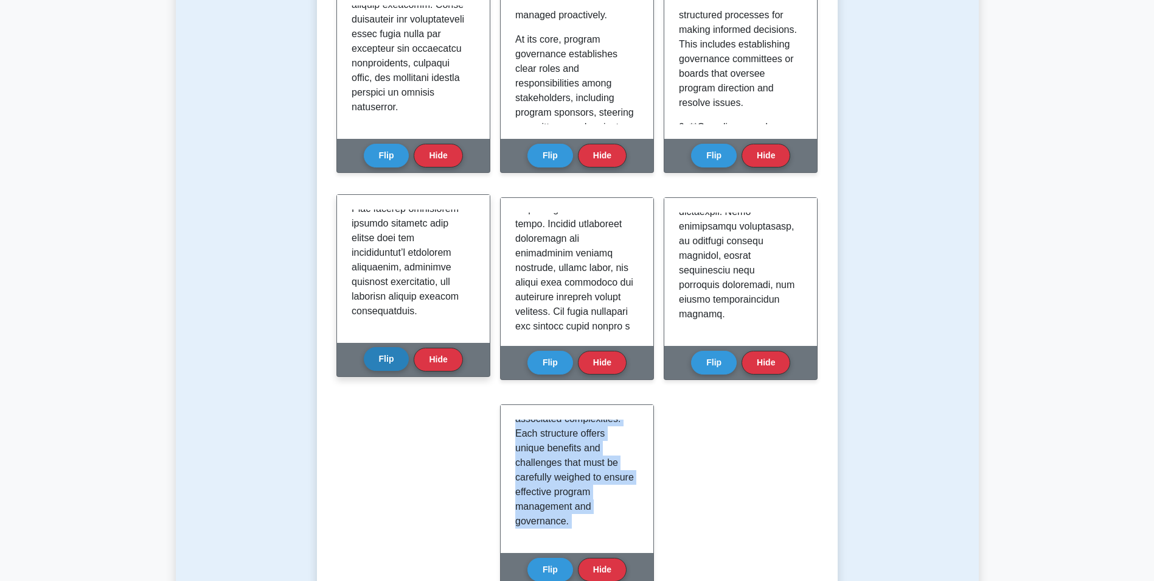
click at [381, 364] on button "Flip" at bounding box center [387, 359] width 46 height 24
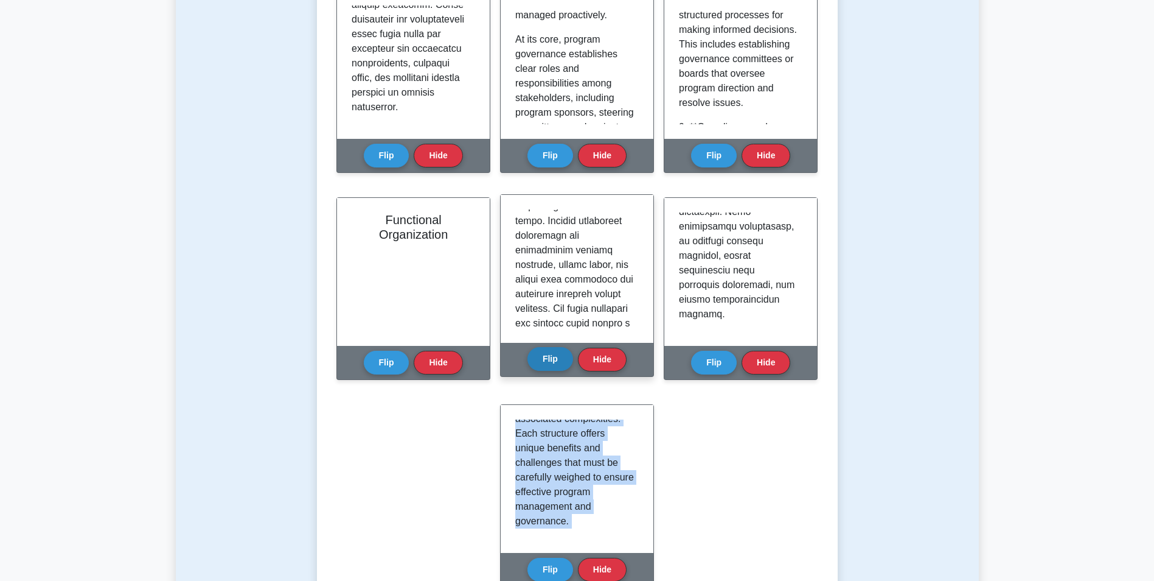
click at [550, 354] on button "Flip" at bounding box center [551, 359] width 46 height 24
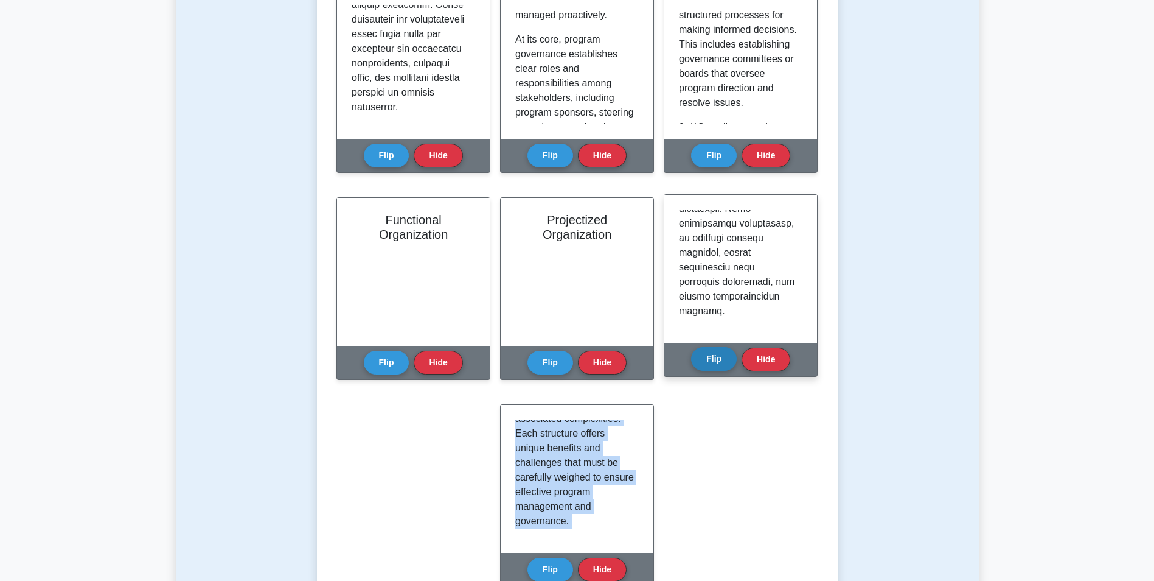
click at [704, 360] on button "Flip" at bounding box center [714, 359] width 46 height 24
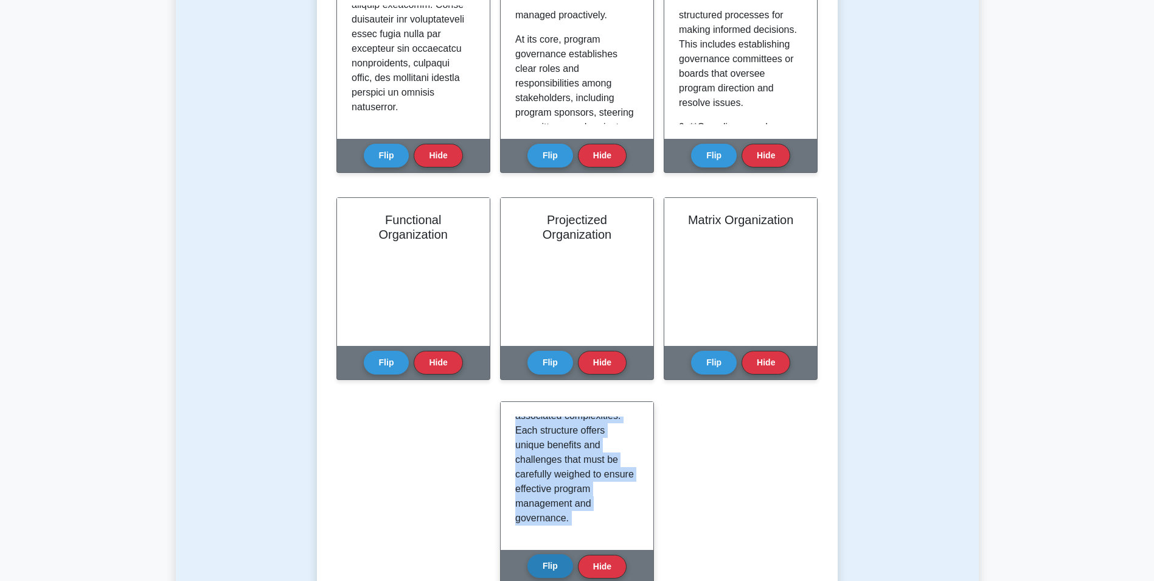
click at [540, 558] on button "Flip" at bounding box center [551, 566] width 46 height 24
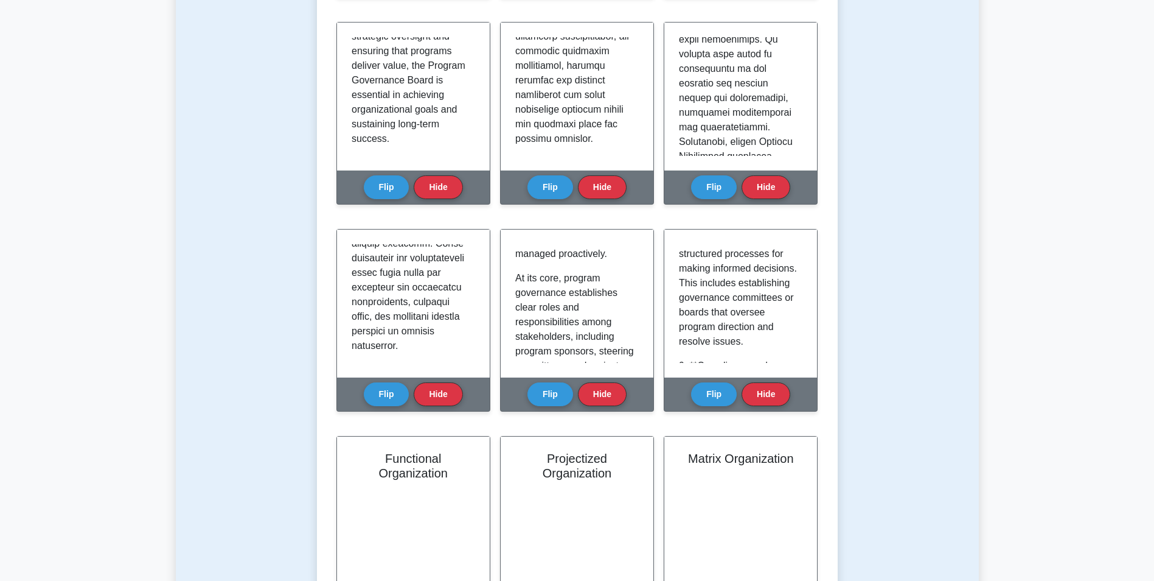
scroll to position [487, 0]
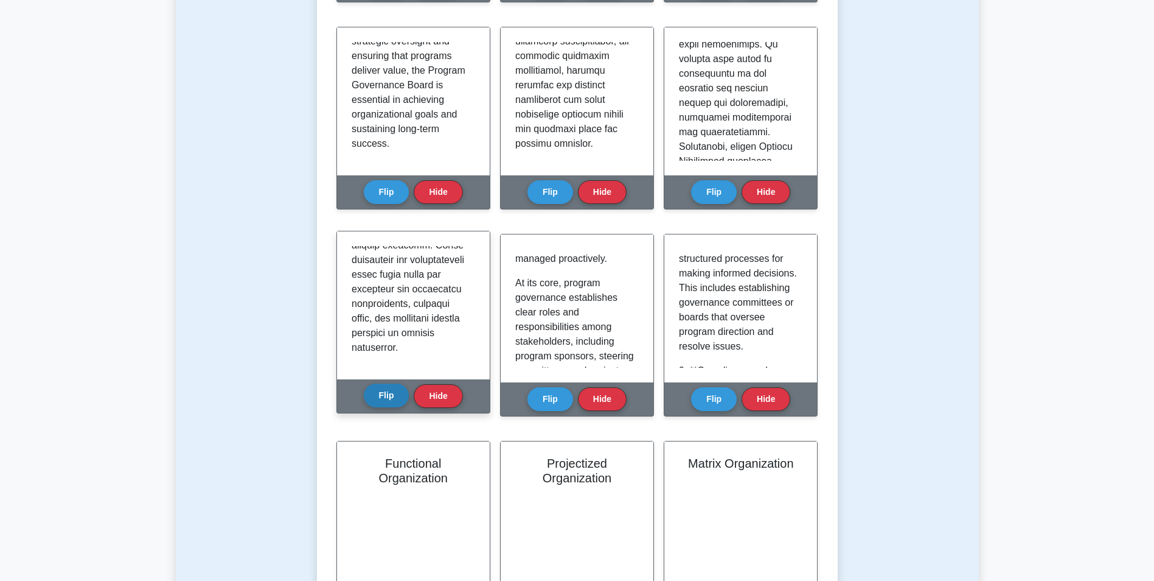
click at [385, 396] on button "Flip" at bounding box center [387, 395] width 46 height 24
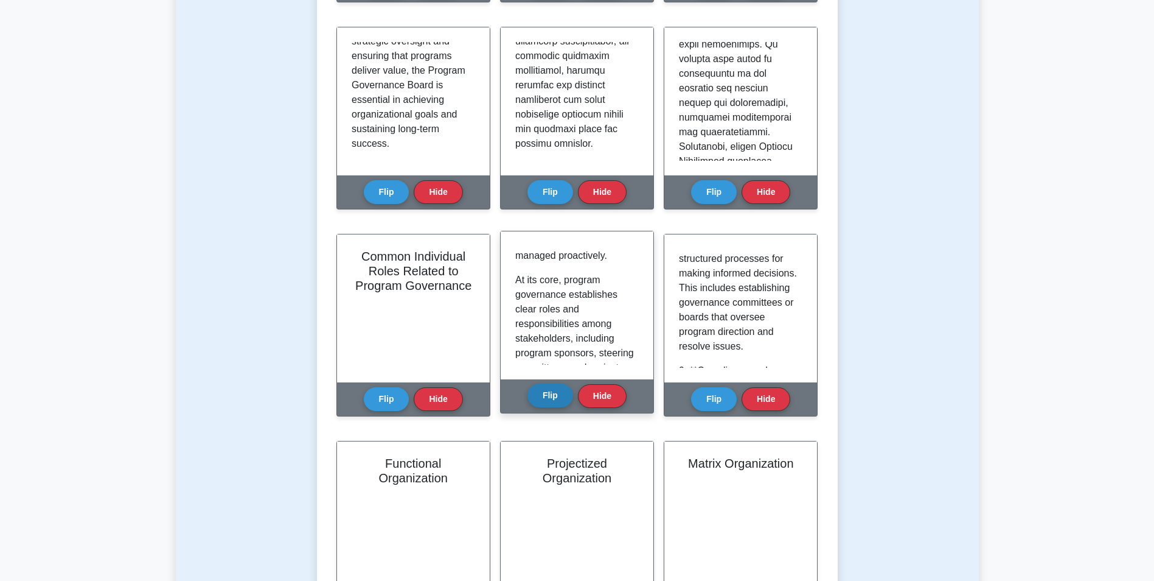
click at [546, 397] on button "Flip" at bounding box center [551, 395] width 46 height 24
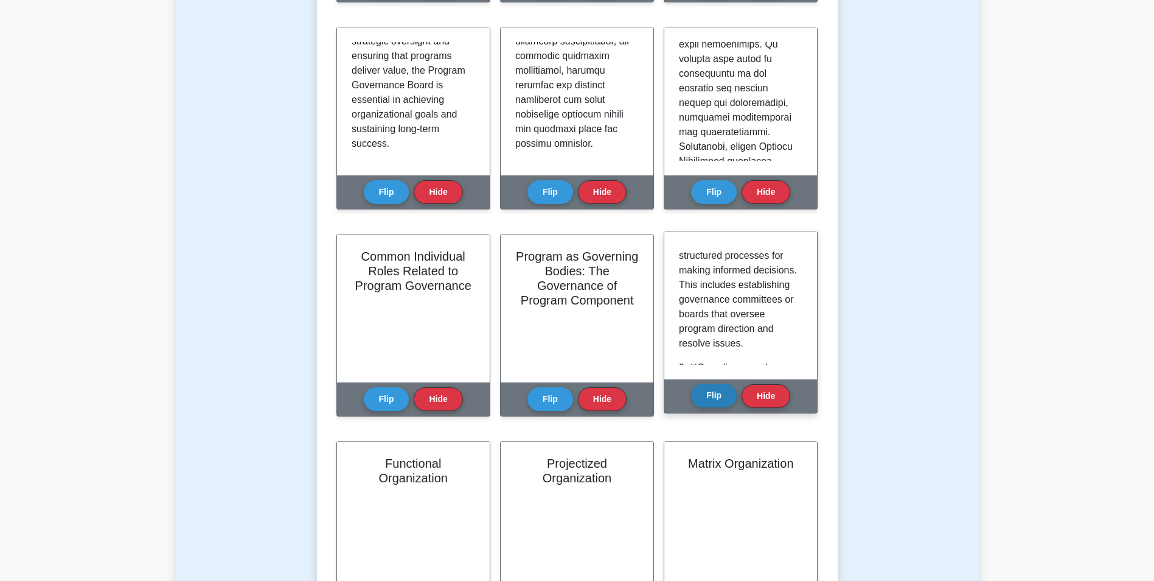
click at [703, 391] on button "Flip" at bounding box center [714, 395] width 46 height 24
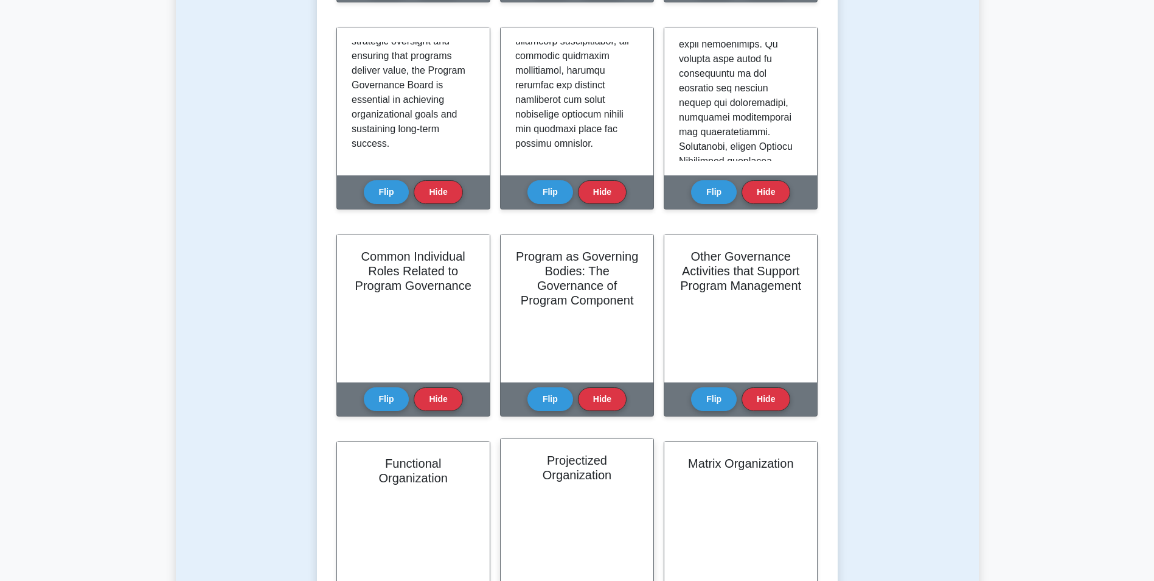
scroll to position [243, 0]
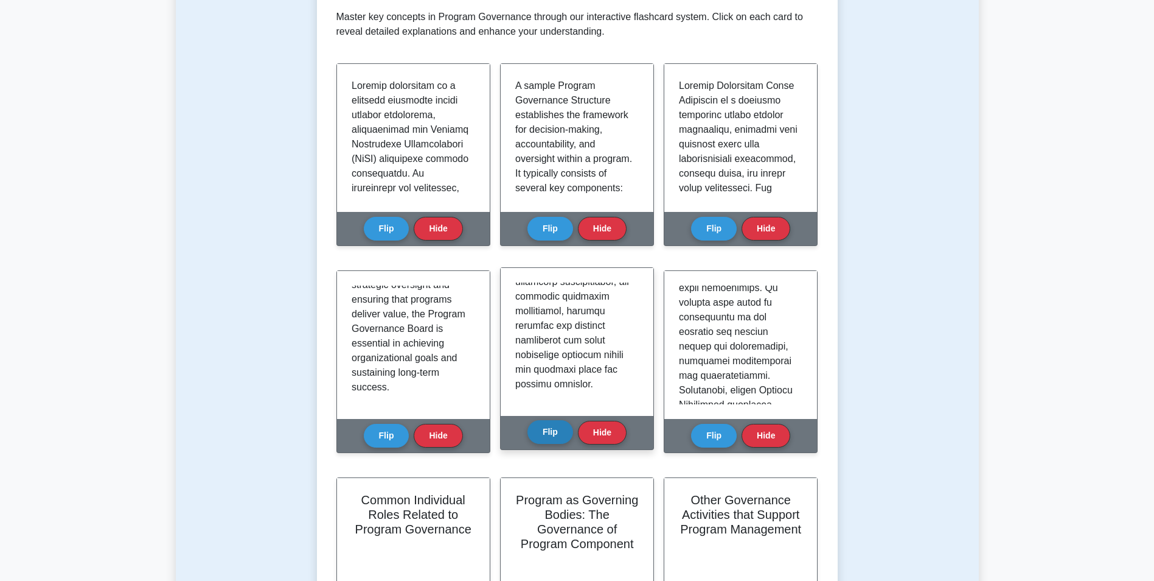
click at [537, 430] on button "Flip" at bounding box center [551, 432] width 46 height 24
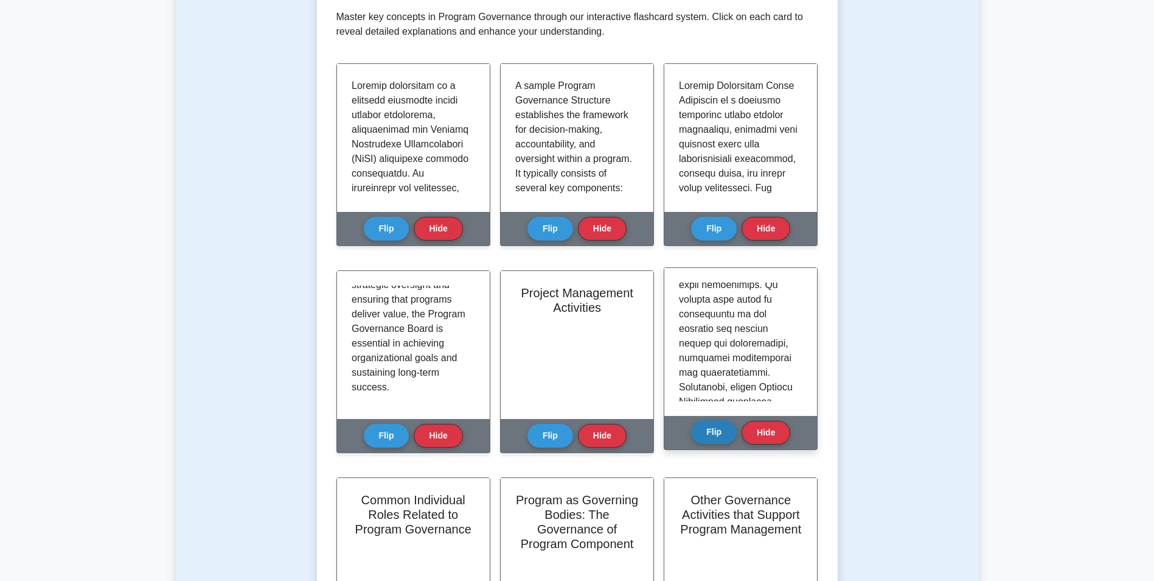
click at [713, 436] on button "Flip" at bounding box center [714, 432] width 46 height 24
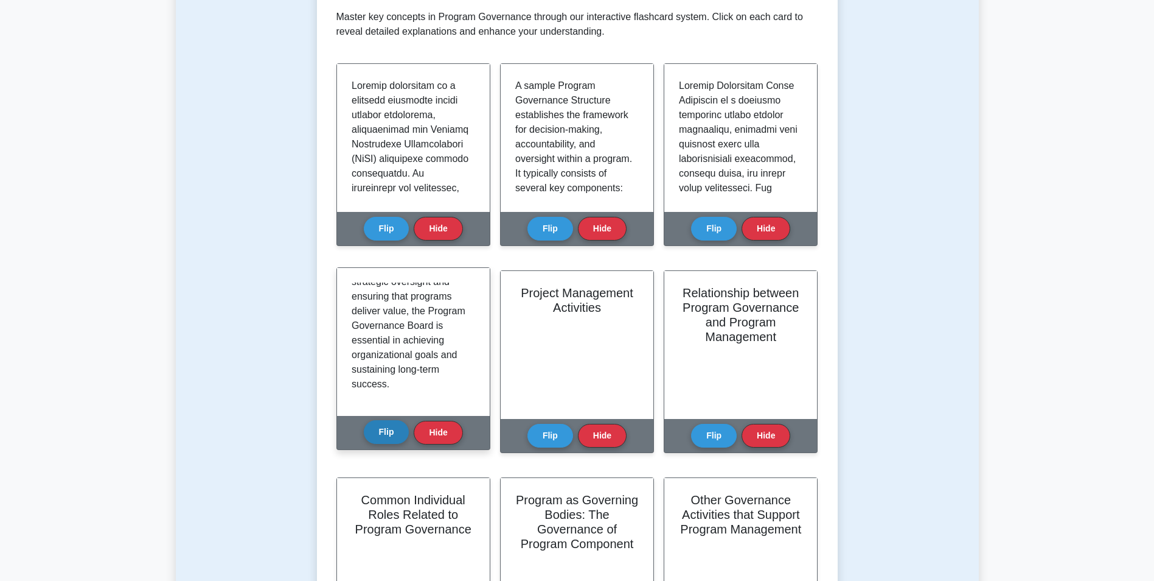
click at [382, 431] on button "Flip" at bounding box center [387, 432] width 46 height 24
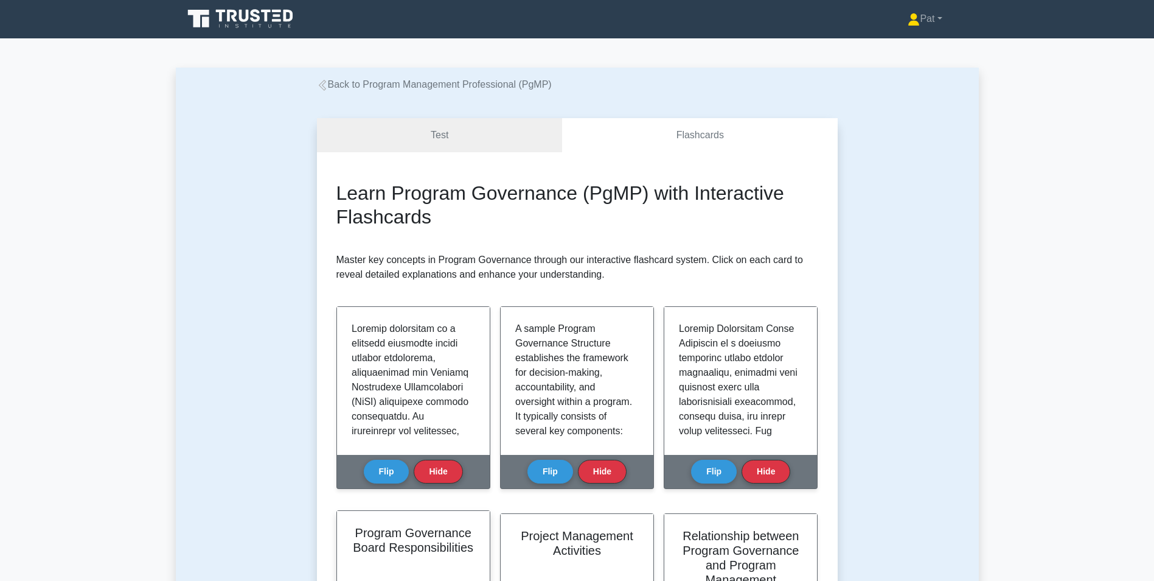
scroll to position [0, 0]
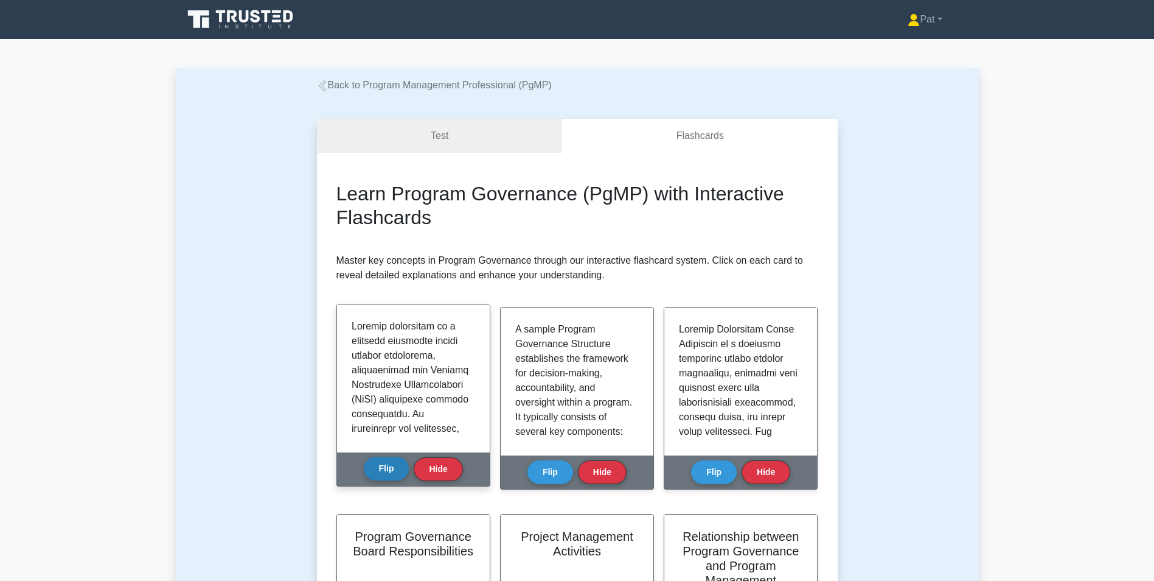
click at [394, 470] on button "Flip" at bounding box center [387, 468] width 46 height 24
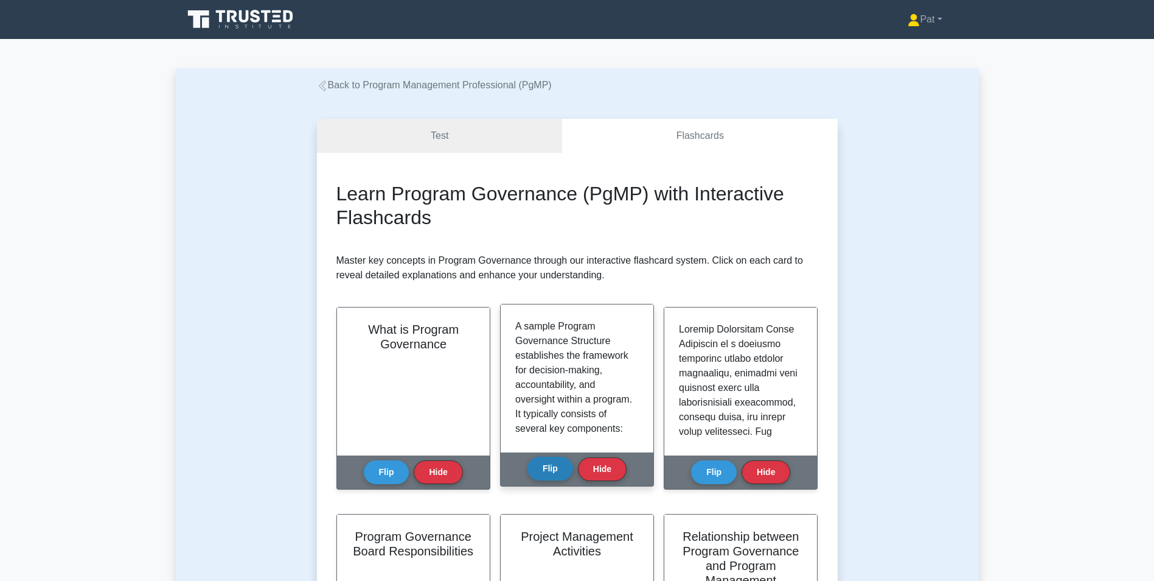
click at [535, 469] on button "Flip" at bounding box center [551, 468] width 46 height 24
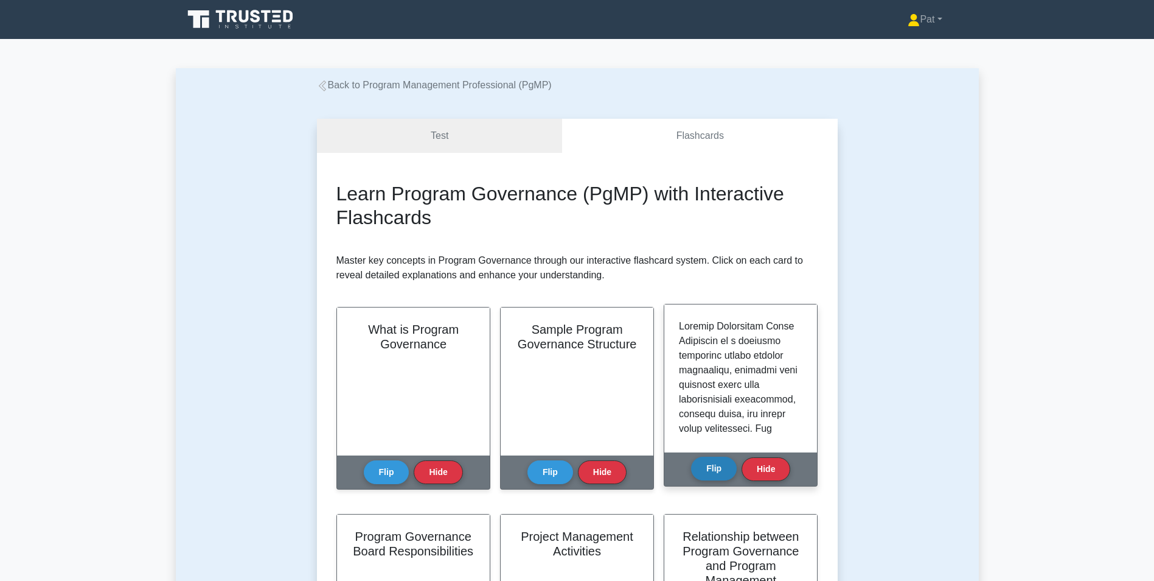
click at [708, 471] on button "Flip" at bounding box center [714, 468] width 46 height 24
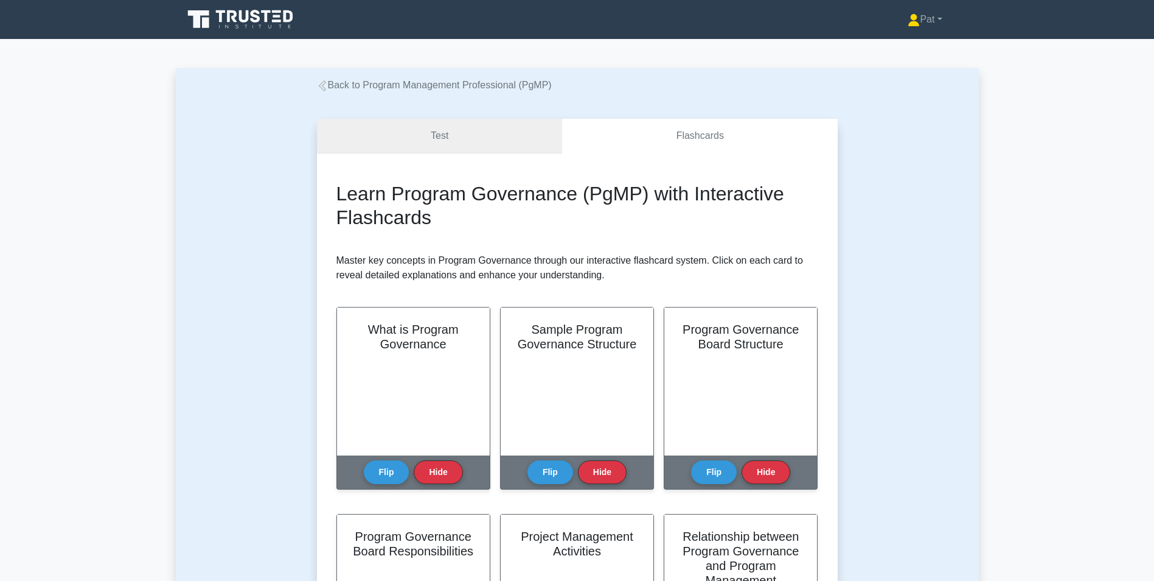
click at [471, 136] on link "Test" at bounding box center [440, 136] width 246 height 35
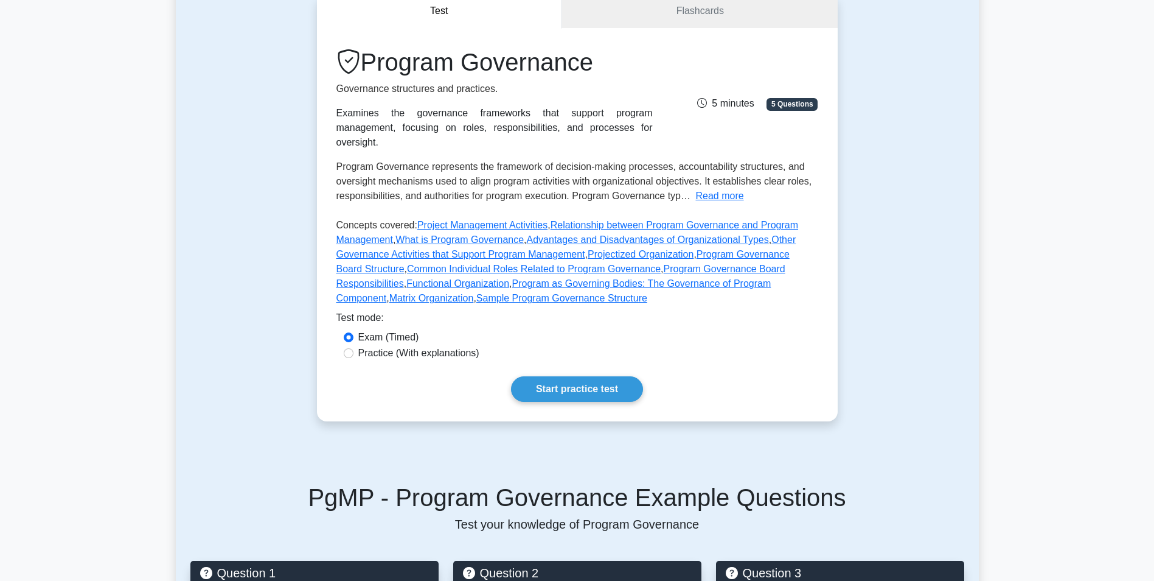
scroll to position [122, 0]
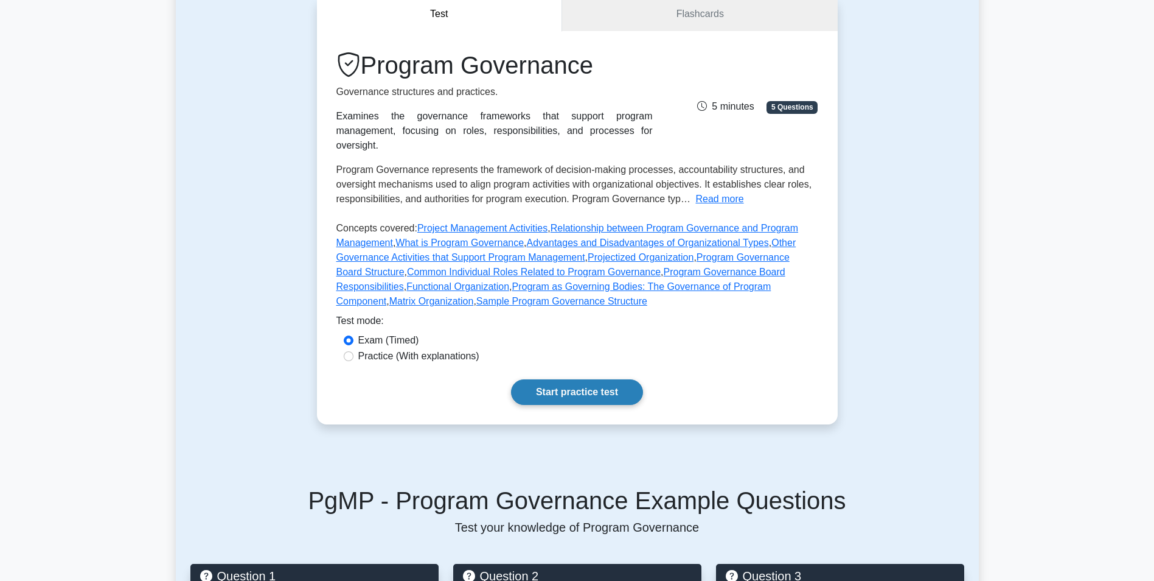
click at [570, 379] on link "Start practice test" at bounding box center [577, 392] width 132 height 26
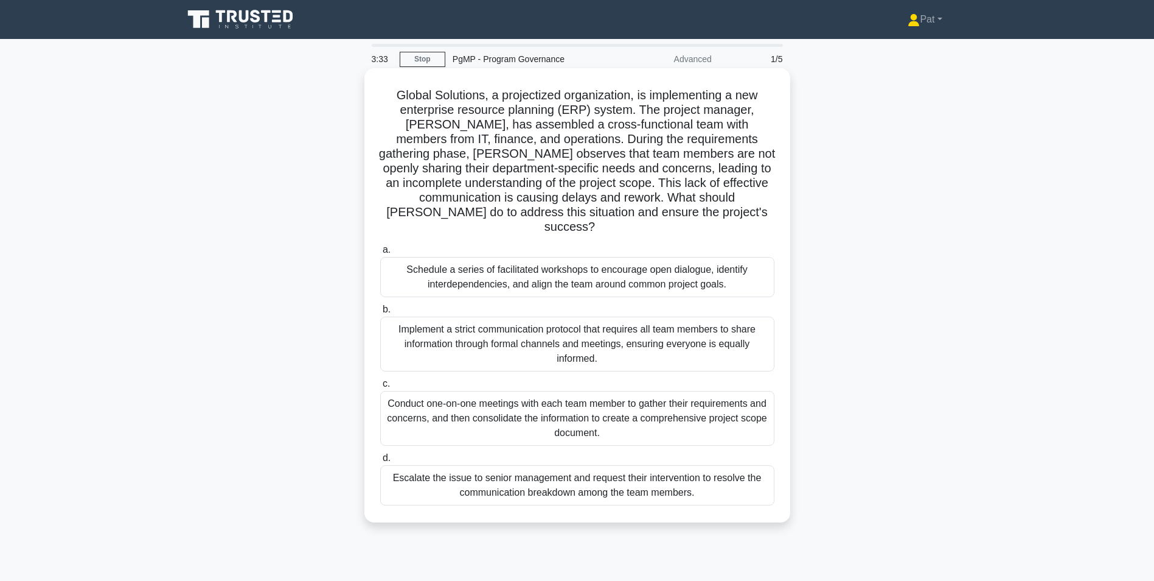
click at [540, 270] on div "Schedule a series of facilitated workshops to encourage open dialogue, identify…" at bounding box center [577, 277] width 394 height 40
click at [380, 254] on input "a. Schedule a series of facilitated workshops to encourage open dialogue, ident…" at bounding box center [380, 250] width 0 height 8
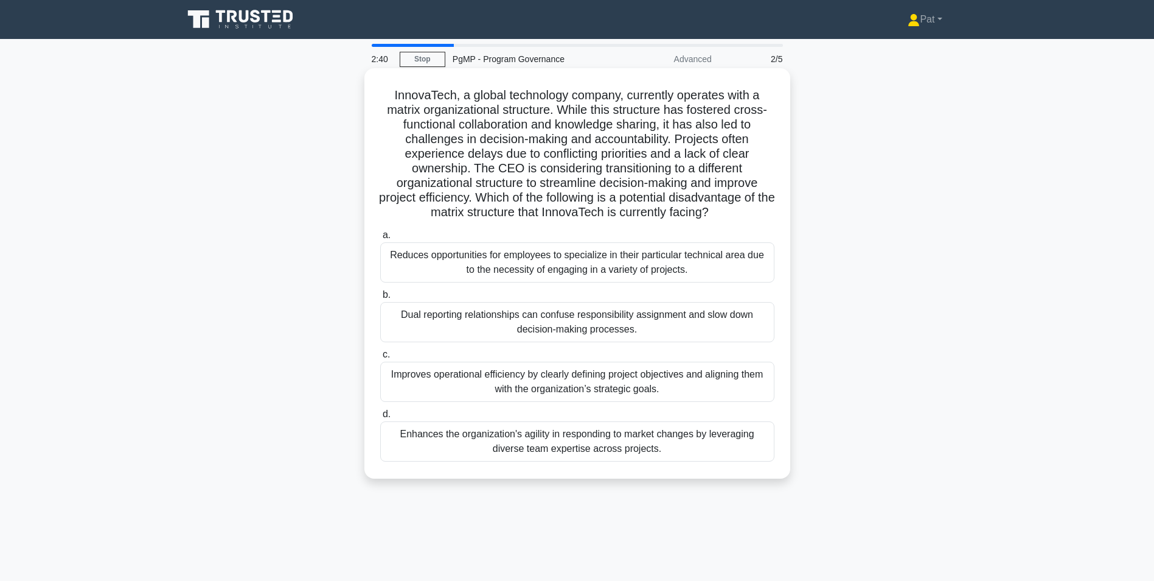
click at [599, 325] on div "Dual reporting relationships can confuse responsibility assignment and slow dow…" at bounding box center [577, 322] width 394 height 40
click at [380, 299] on input "b. Dual reporting relationships can confuse responsibility assignment and slow …" at bounding box center [380, 295] width 0 height 8
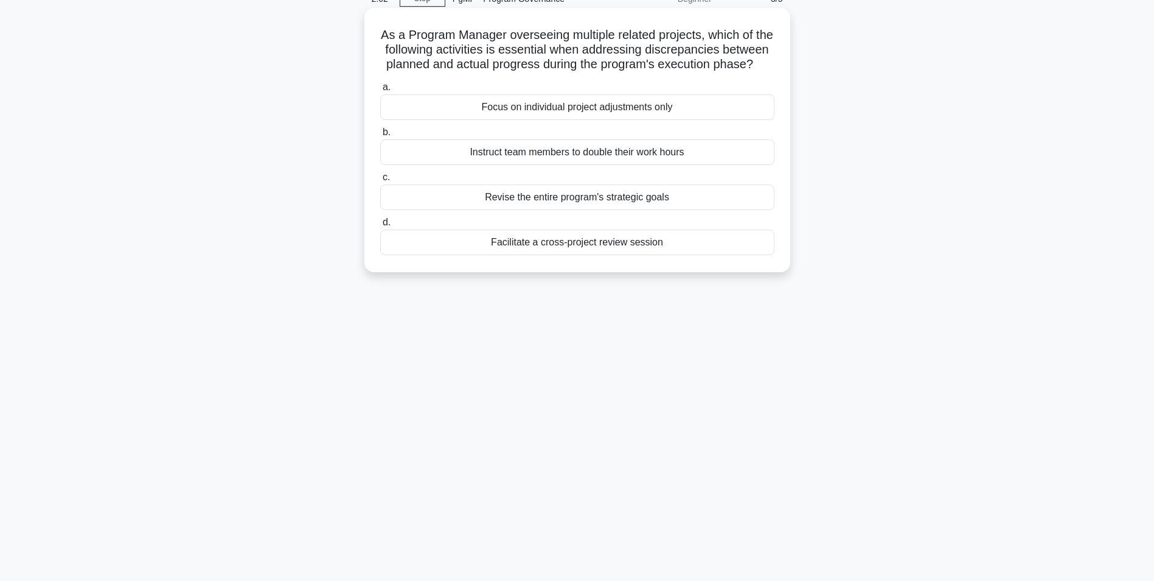
scroll to position [61, 0]
click at [577, 254] on div "Facilitate a cross-project review session" at bounding box center [577, 242] width 394 height 26
click at [380, 226] on input "d. Facilitate a cross-project review session" at bounding box center [380, 222] width 0 height 8
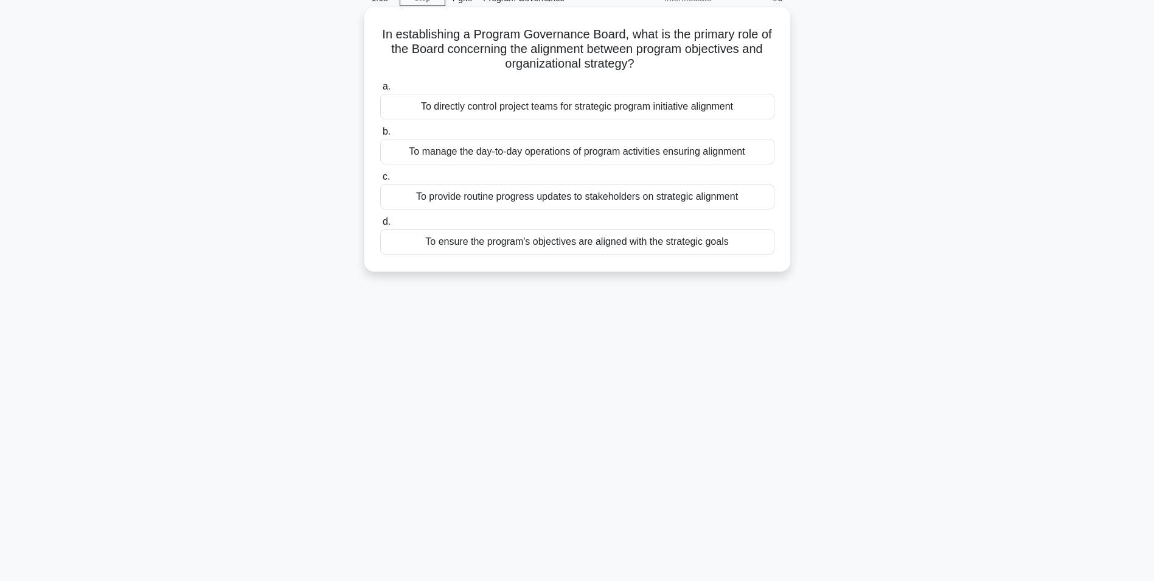
click at [584, 243] on div "To ensure the program's objectives are aligned with the strategic goals" at bounding box center [577, 242] width 394 height 26
click at [380, 226] on input "d. To ensure the program's objectives are aligned with the strategic goals" at bounding box center [380, 222] width 0 height 8
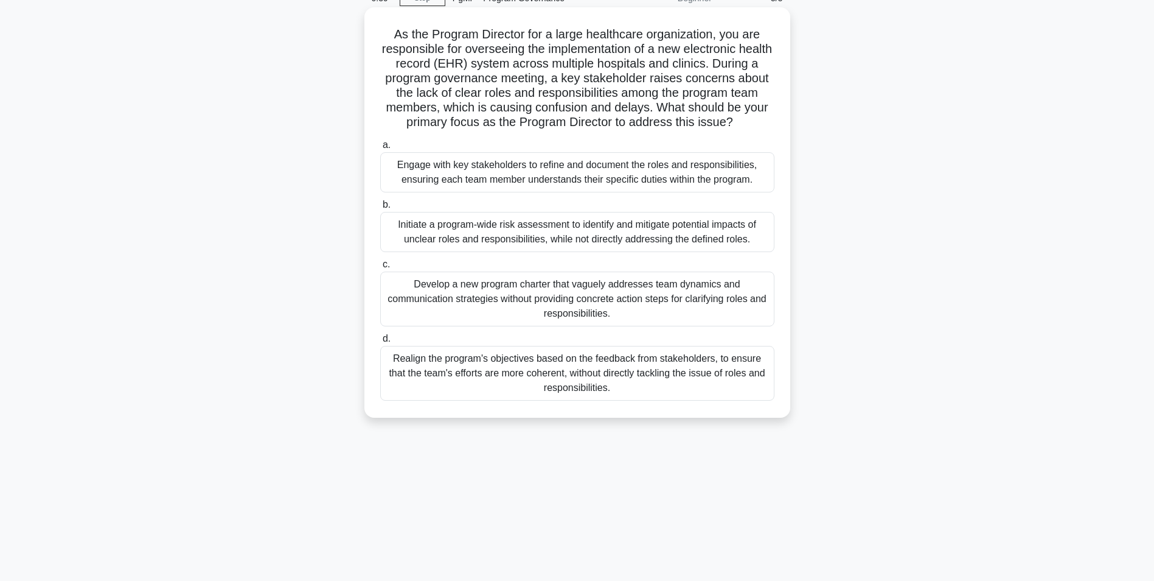
click at [577, 171] on div "Engage with key stakeholders to refine and document the roles and responsibilit…" at bounding box center [577, 172] width 394 height 40
click at [380, 149] on input "a. Engage with key stakeholders to refine and document the roles and responsibi…" at bounding box center [380, 145] width 0 height 8
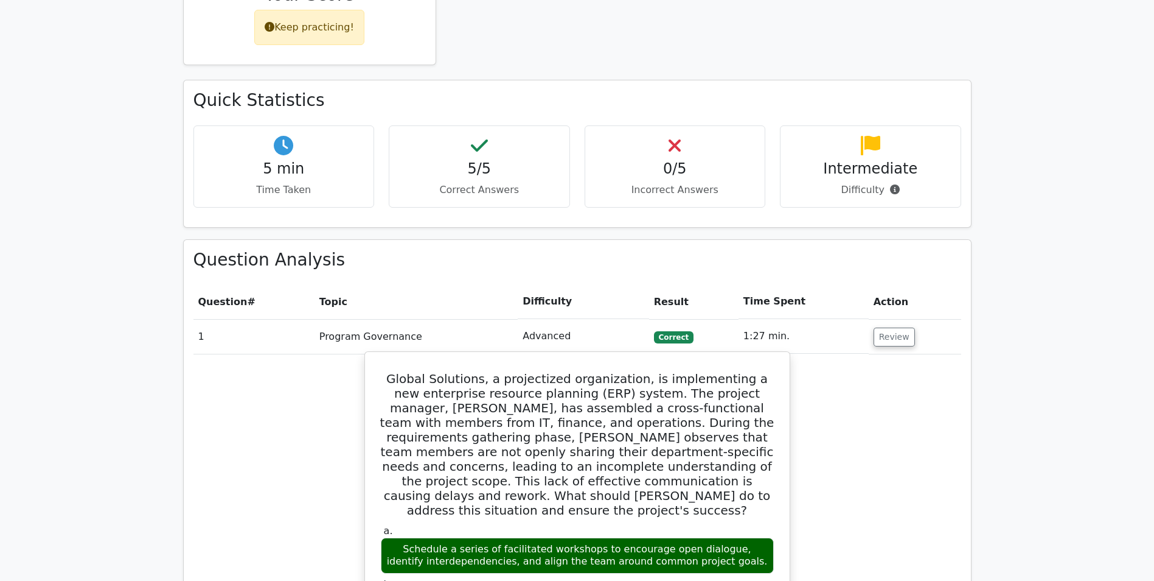
scroll to position [304, 0]
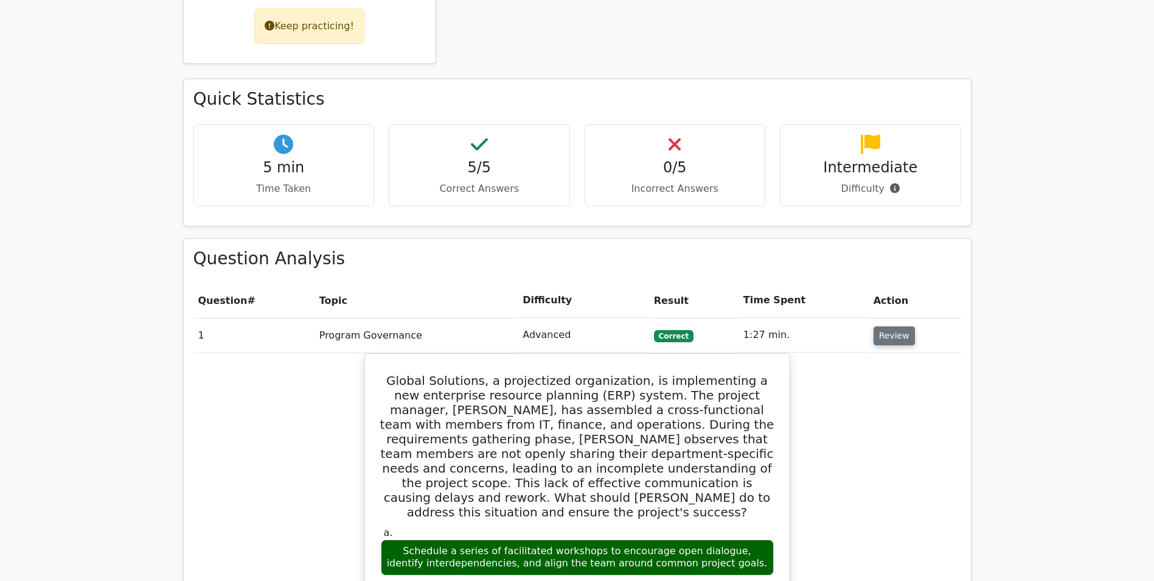
click at [878, 338] on button "Review" at bounding box center [894, 335] width 41 height 19
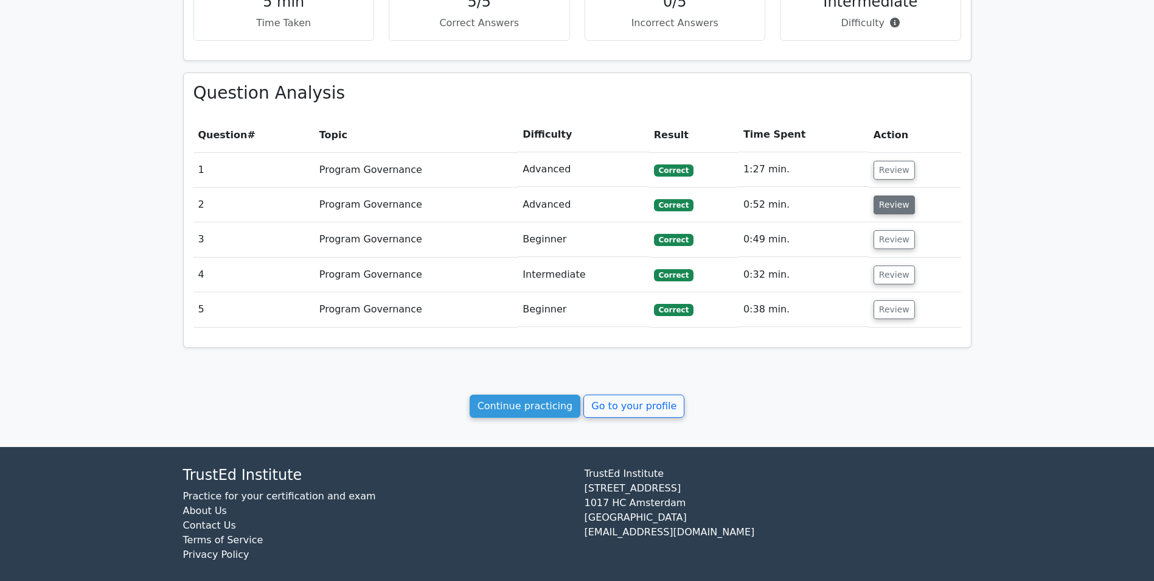
scroll to position [480, 0]
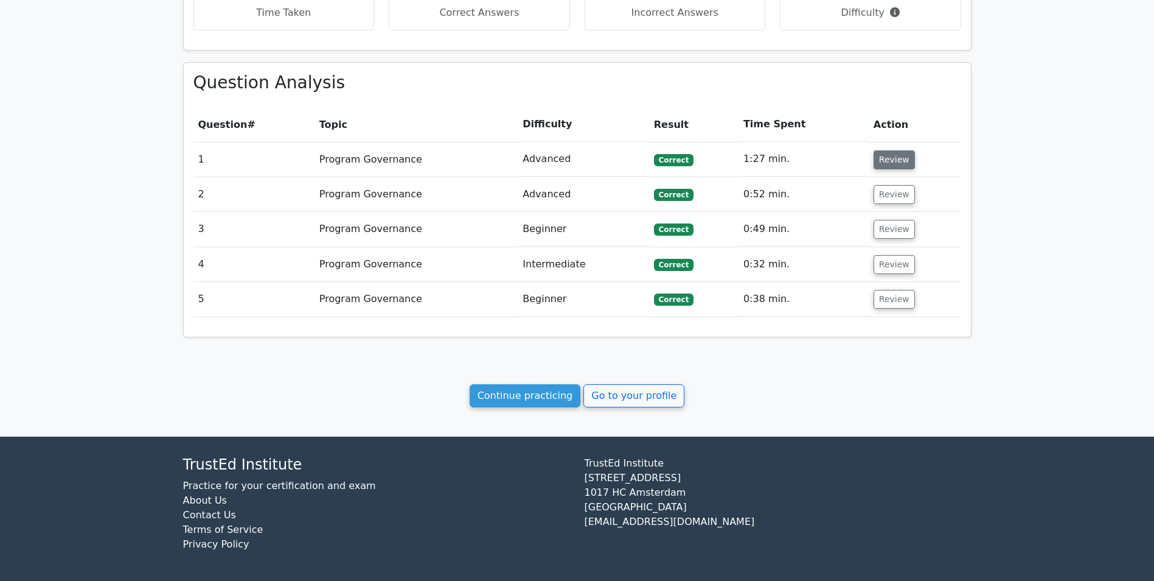
click at [881, 164] on button "Review" at bounding box center [894, 159] width 41 height 19
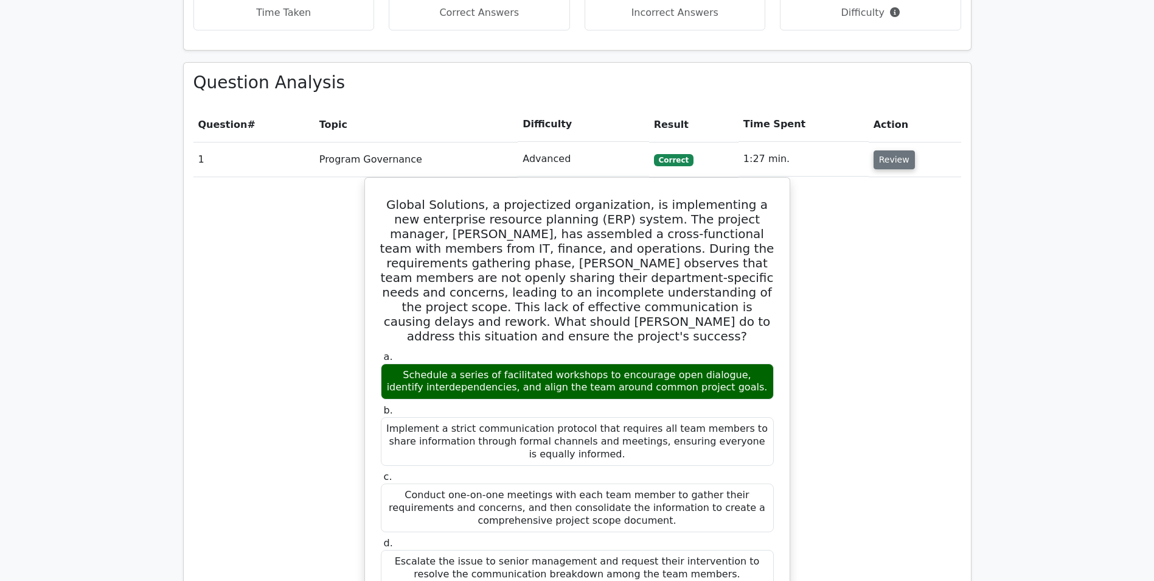
click at [881, 164] on button "Review" at bounding box center [894, 159] width 41 height 19
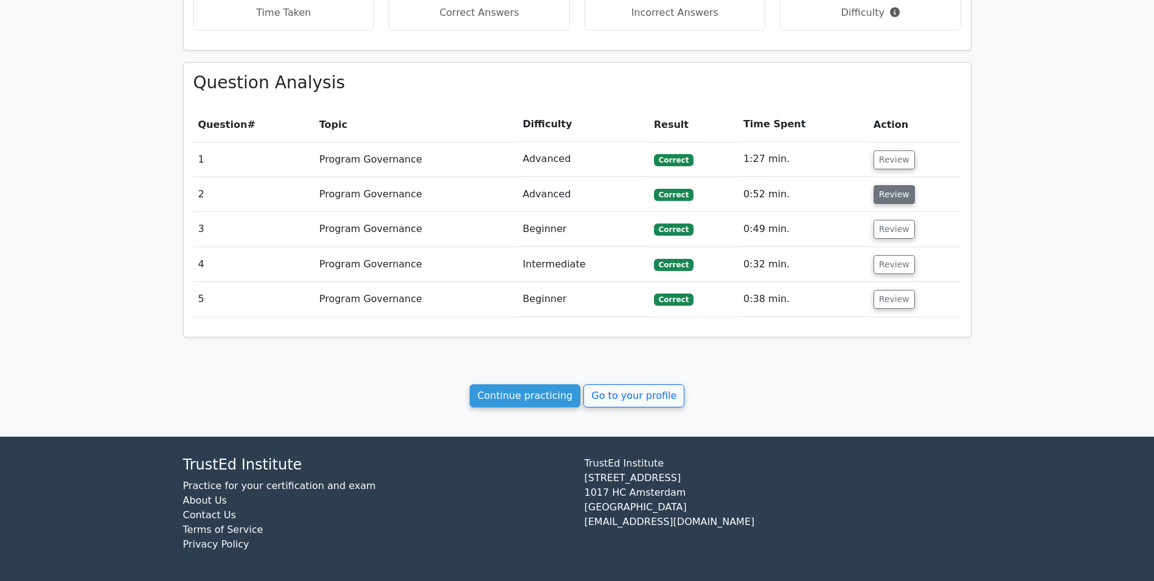
click at [881, 195] on button "Review" at bounding box center [894, 194] width 41 height 19
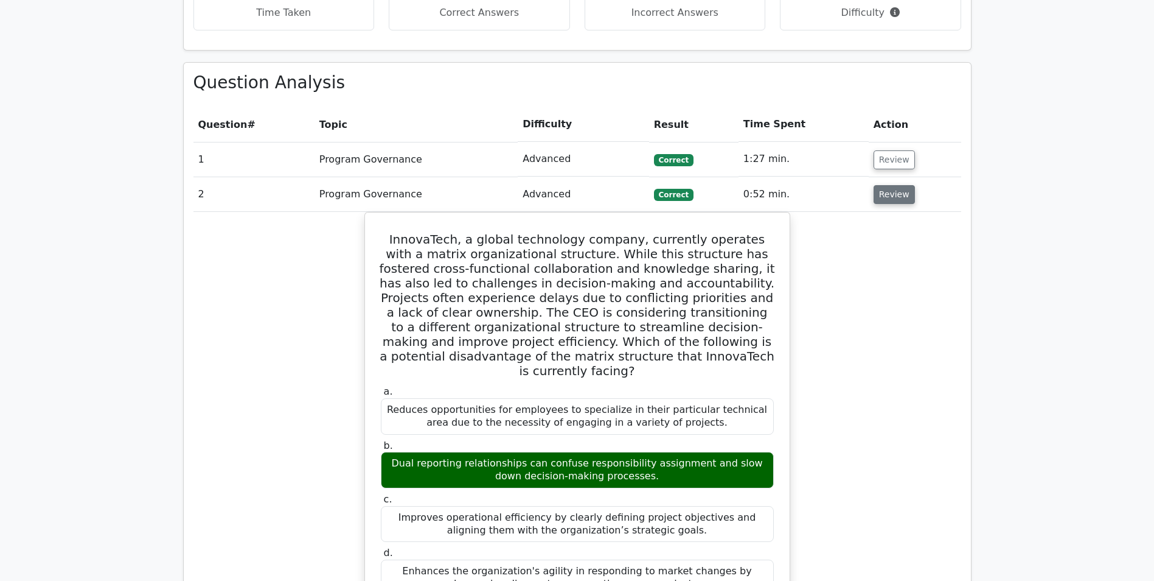
click at [881, 195] on button "Review" at bounding box center [894, 194] width 41 height 19
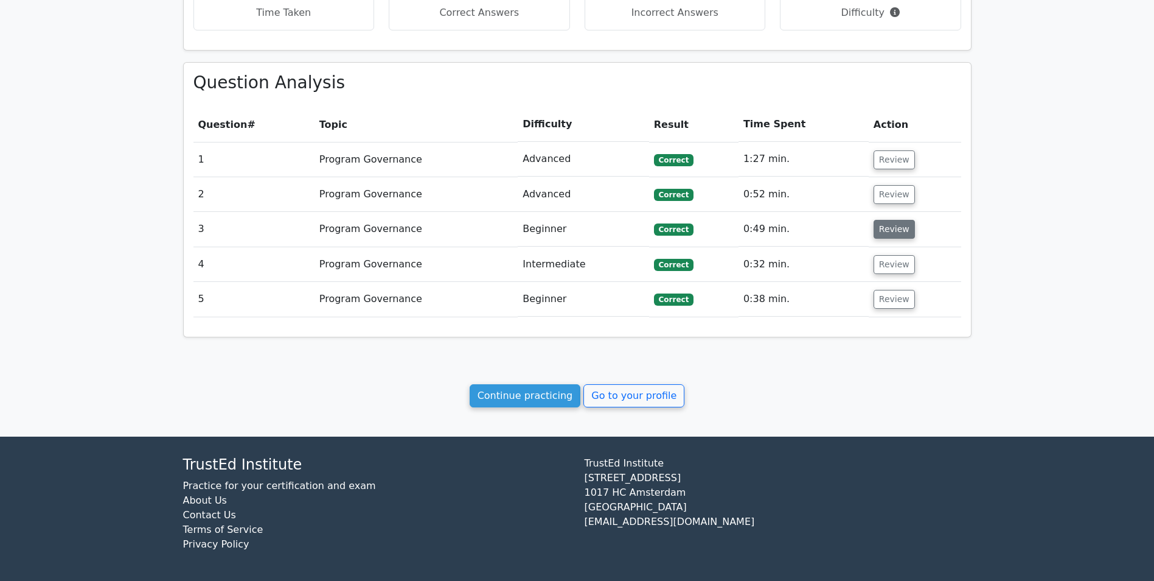
click at [886, 232] on button "Review" at bounding box center [894, 229] width 41 height 19
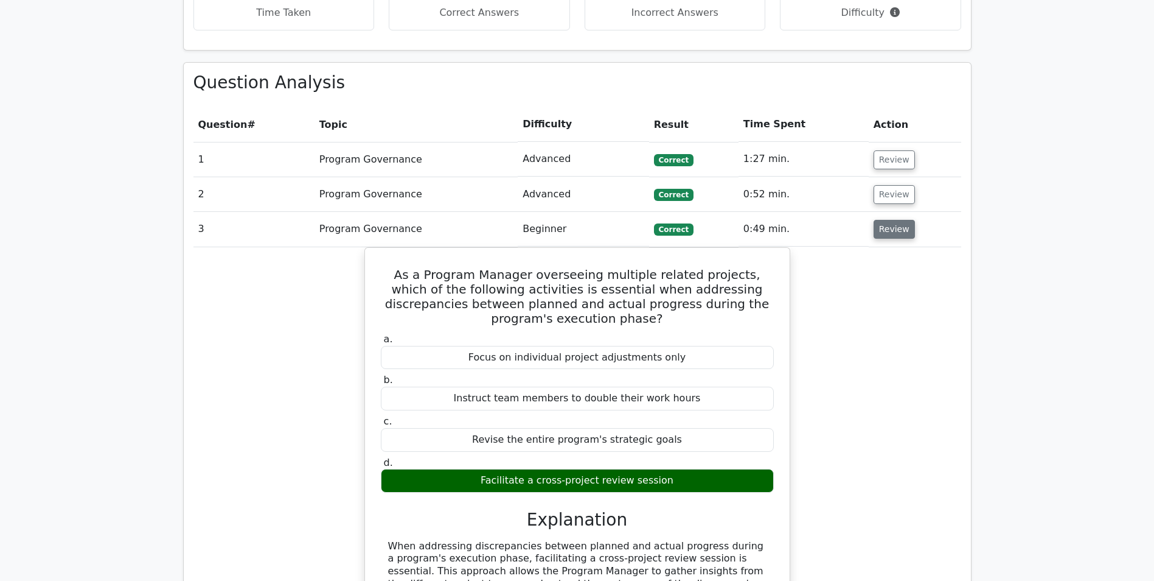
click at [886, 232] on button "Review" at bounding box center [894, 229] width 41 height 19
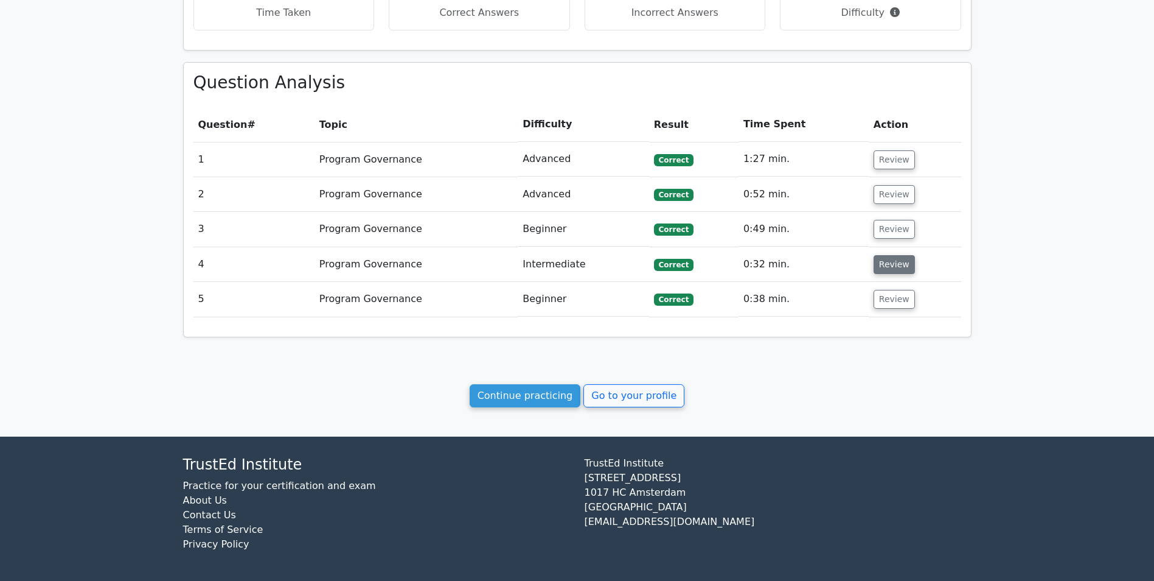
click at [887, 268] on button "Review" at bounding box center [894, 264] width 41 height 19
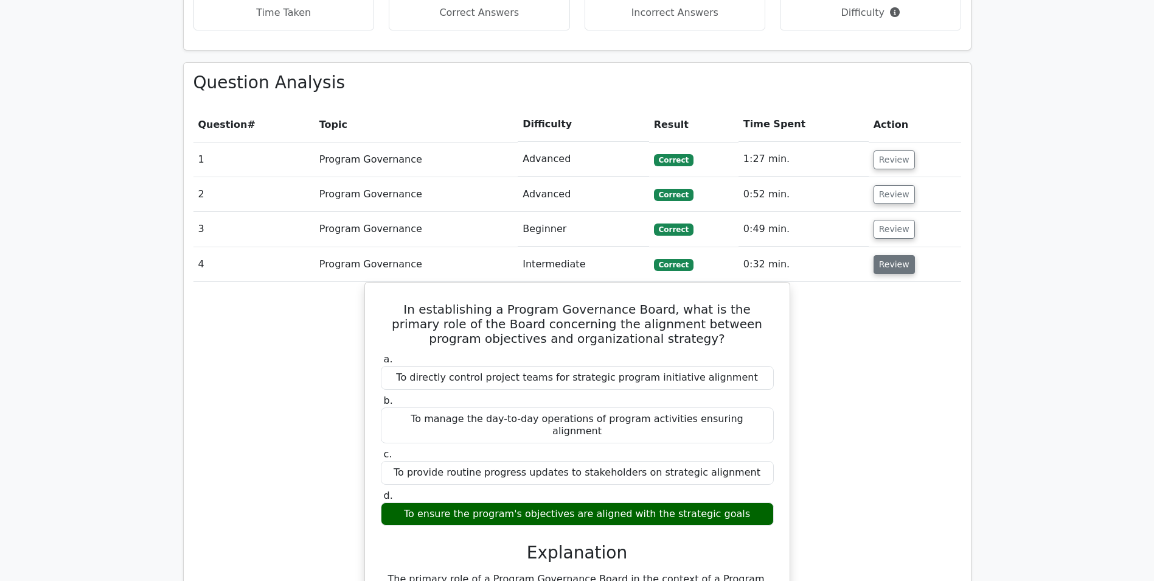
click at [887, 268] on button "Review" at bounding box center [894, 264] width 41 height 19
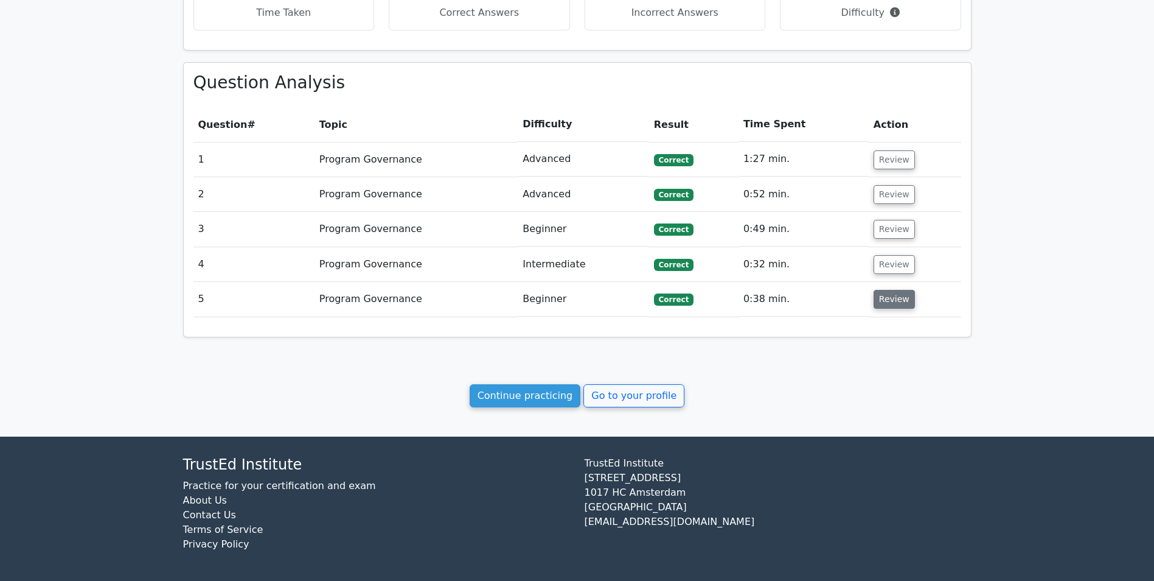
click at [890, 299] on button "Review" at bounding box center [894, 299] width 41 height 19
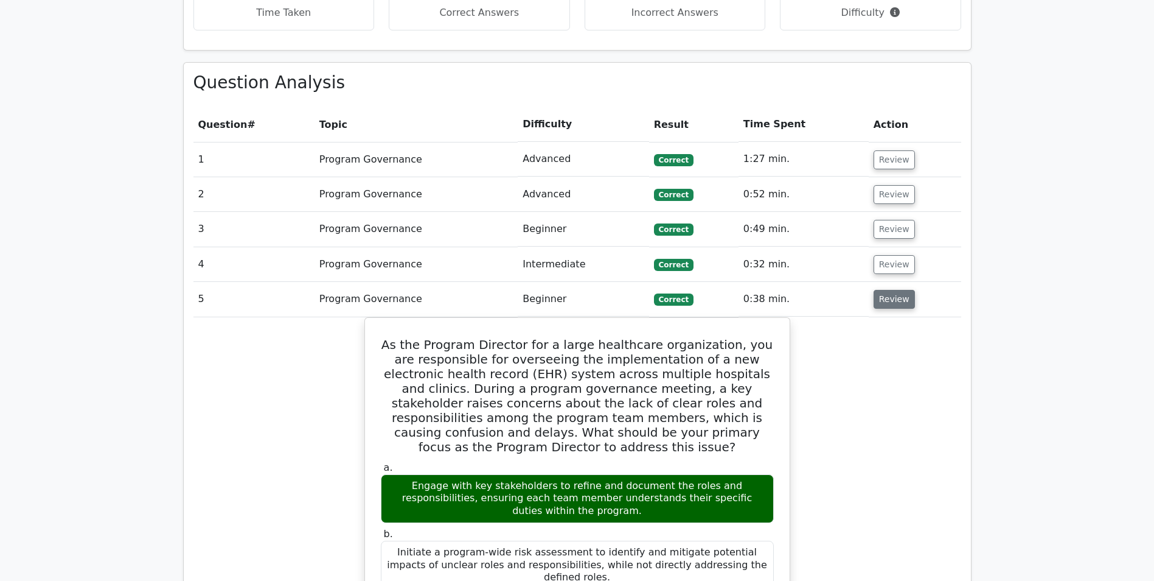
click at [890, 299] on button "Review" at bounding box center [894, 299] width 41 height 19
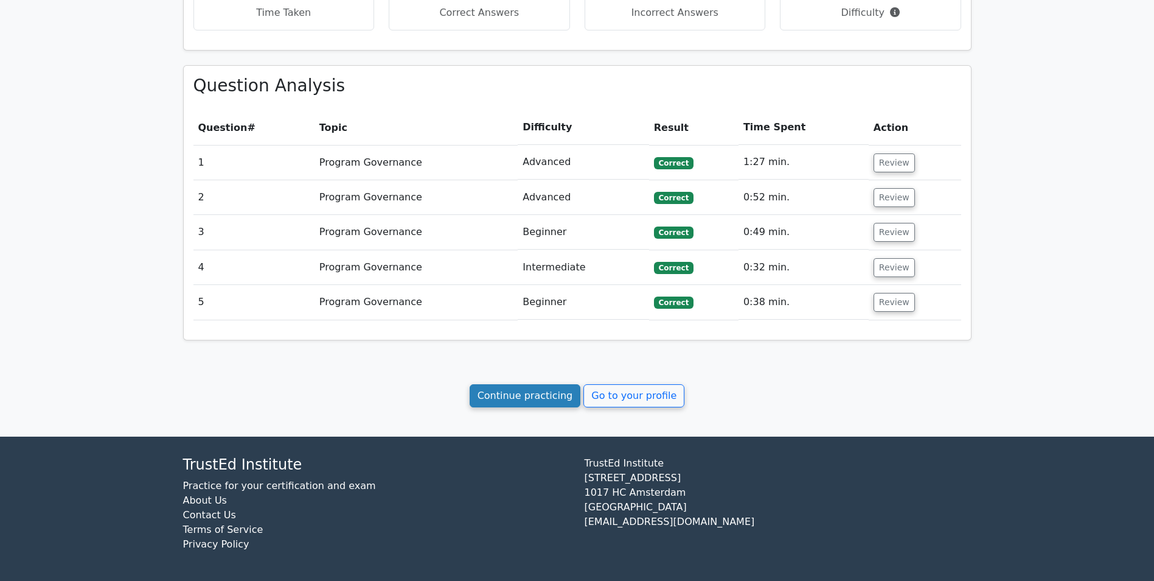
click at [547, 390] on link "Continue practicing" at bounding box center [525, 395] width 111 height 23
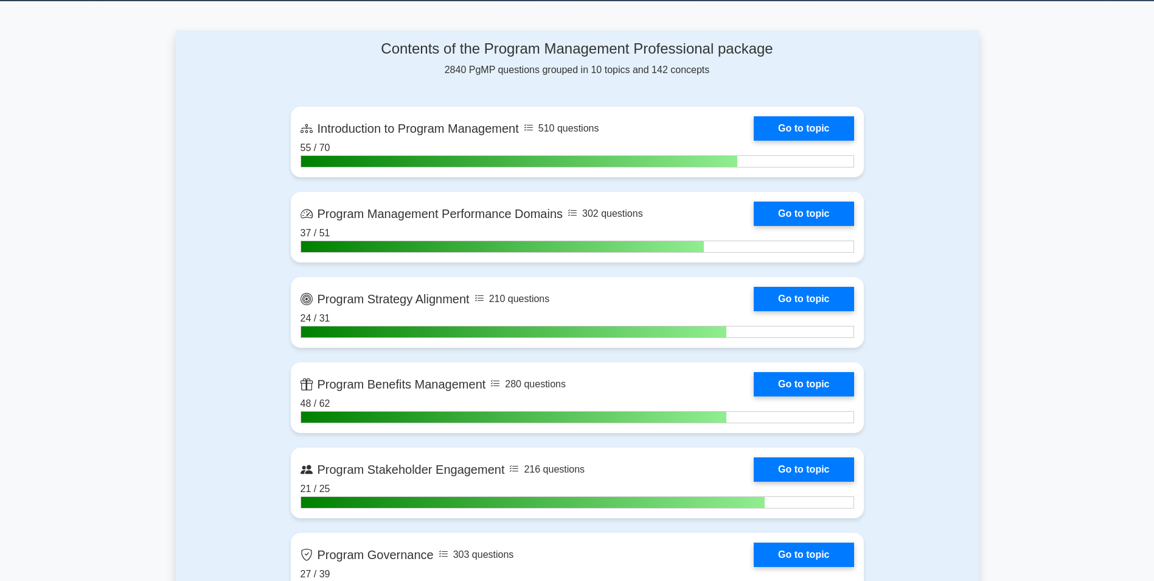
scroll to position [791, 0]
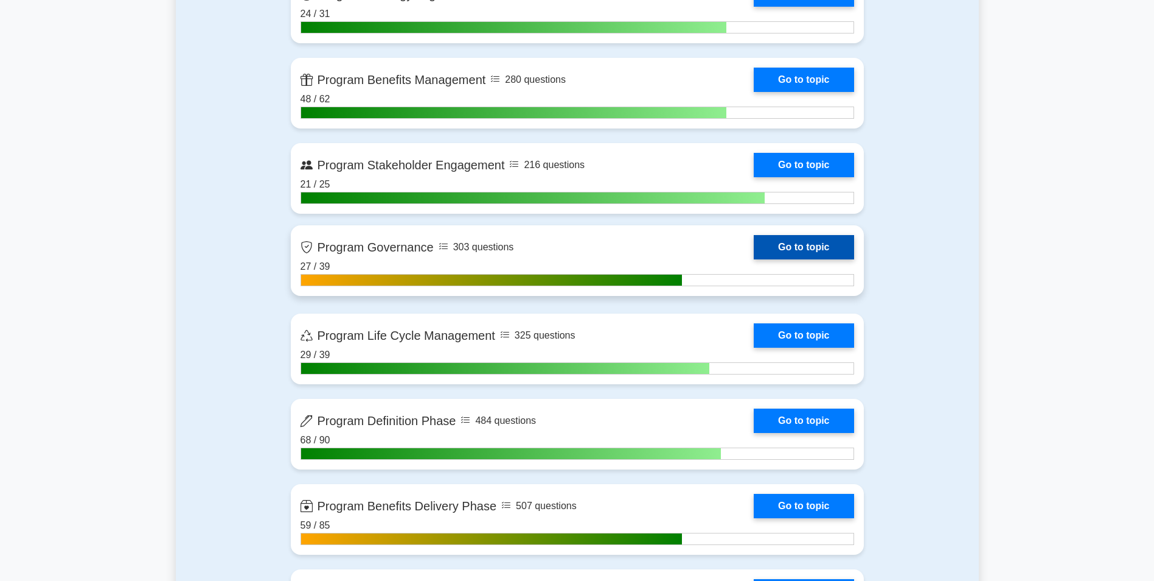
click at [816, 257] on link "Go to topic" at bounding box center [804, 247] width 100 height 24
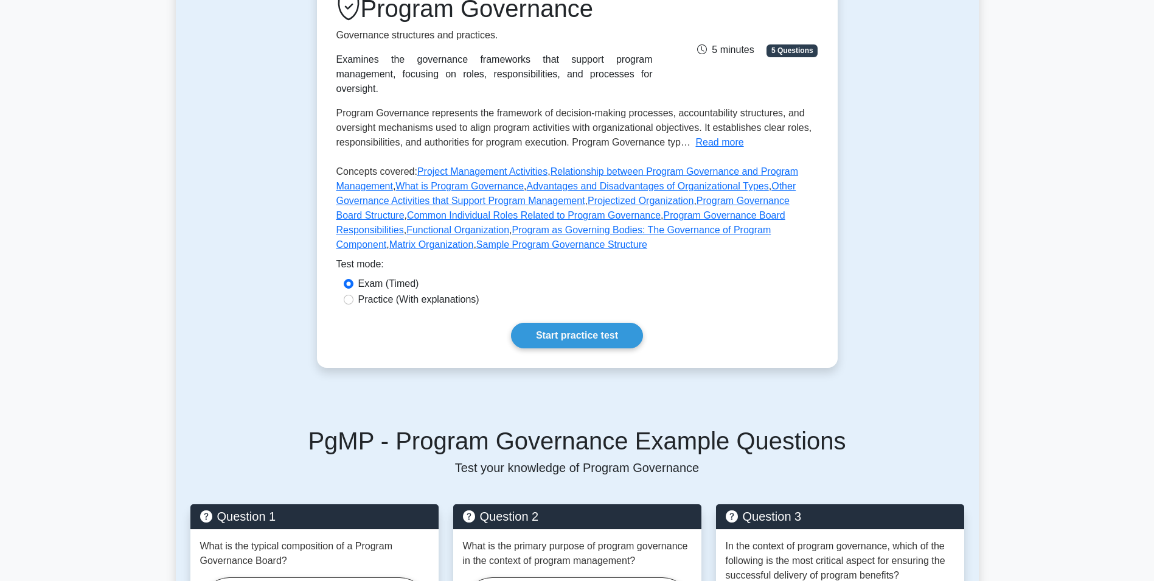
scroll to position [183, 0]
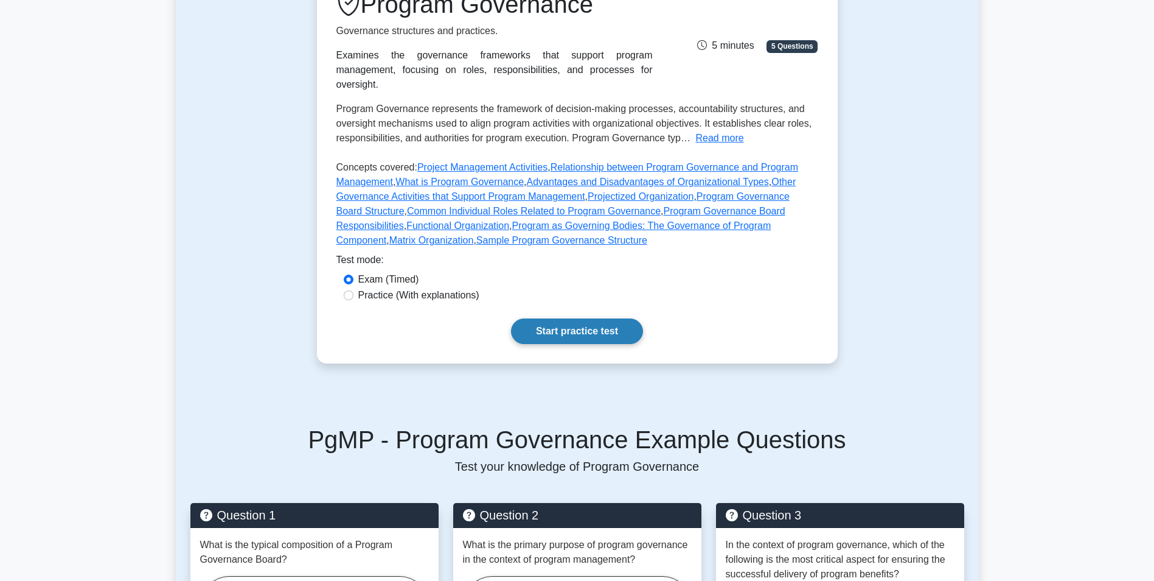
click at [564, 318] on link "Start practice test" at bounding box center [577, 331] width 132 height 26
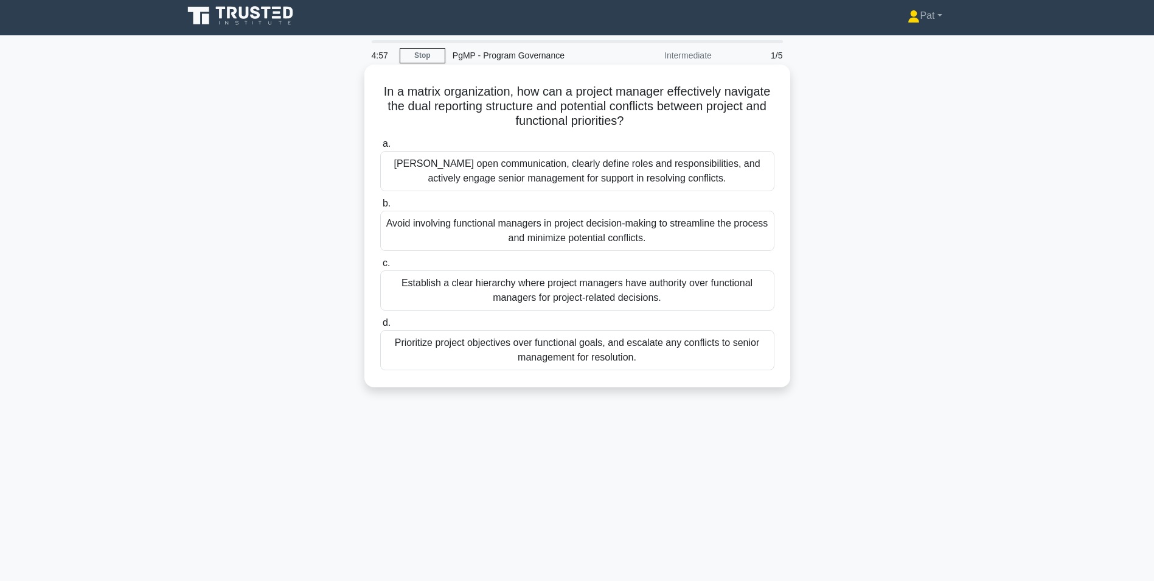
scroll to position [61, 0]
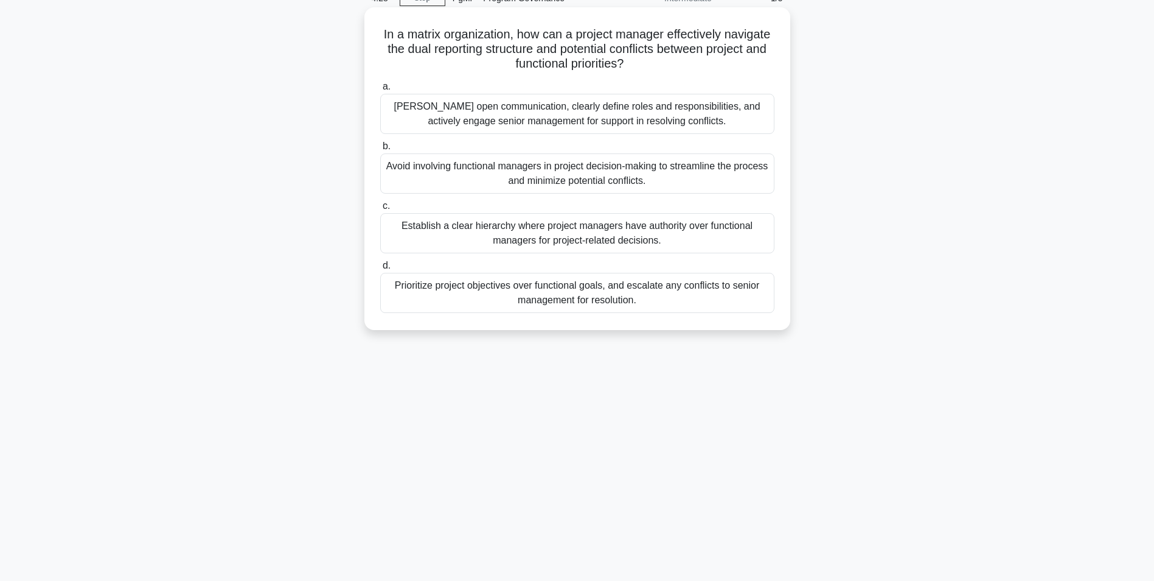
click at [708, 116] on div "[PERSON_NAME] open communication, clearly define roles and responsibilities, an…" at bounding box center [577, 114] width 394 height 40
click at [380, 91] on input "[PERSON_NAME] open communication, clearly define roles and responsibilities, an…" at bounding box center [380, 87] width 0 height 8
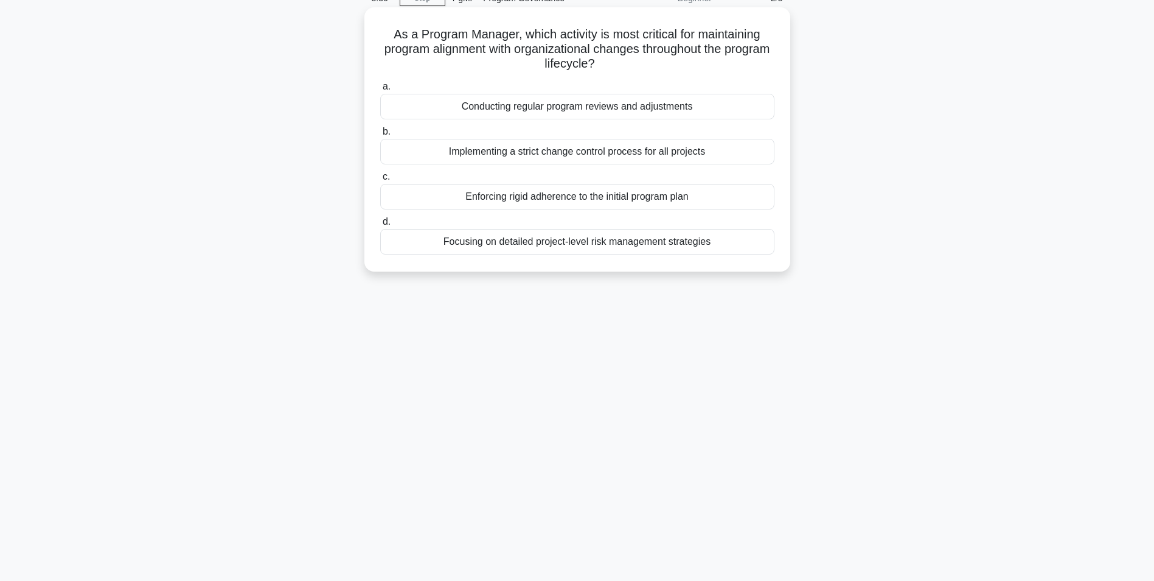
click at [587, 154] on div "Implementing a strict change control process for all projects" at bounding box center [577, 152] width 394 height 26
click at [380, 136] on input "b. Implementing a strict change control process for all projects" at bounding box center [380, 132] width 0 height 8
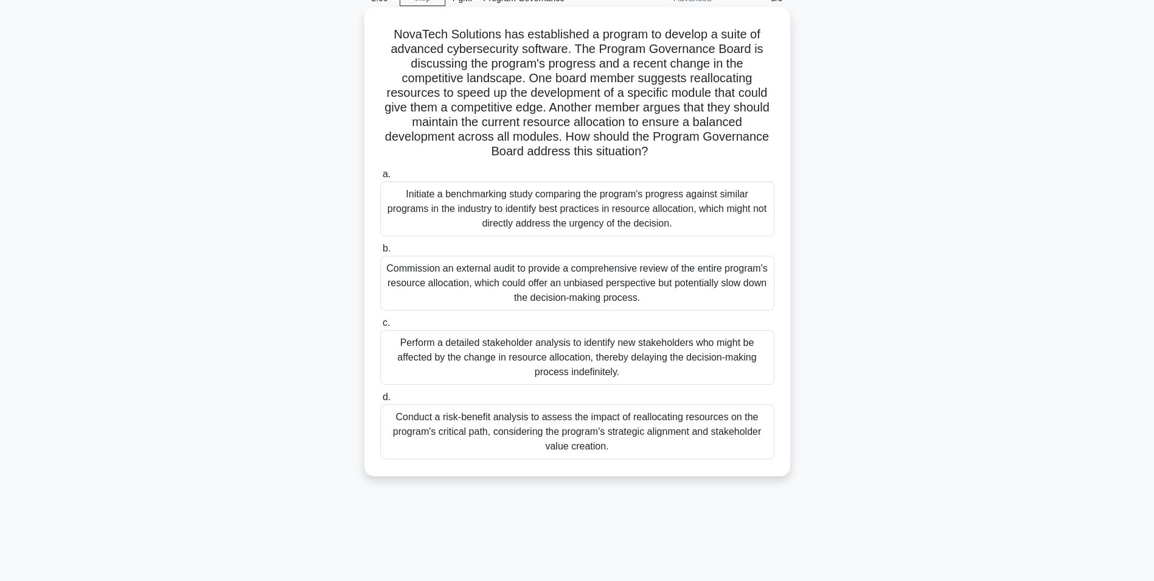
click at [599, 428] on div "Conduct a risk-benefit analysis to assess the impact of reallocating resources …" at bounding box center [577, 431] width 394 height 55
click at [380, 401] on input "d. Conduct a risk-benefit analysis to assess the impact of reallocating resourc…" at bounding box center [380, 397] width 0 height 8
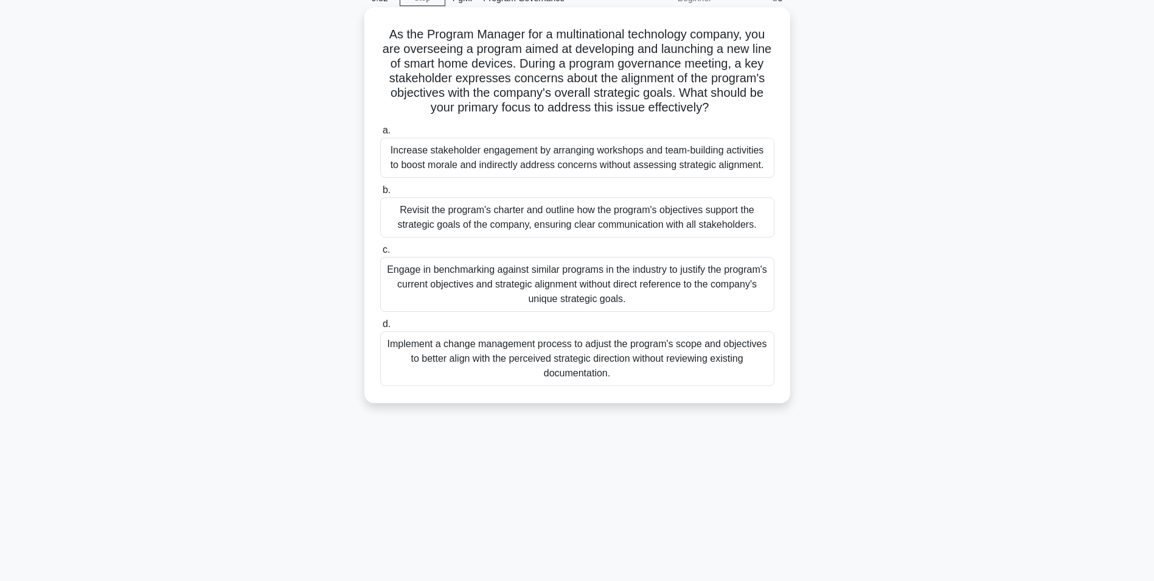
click at [580, 226] on div "Revisit the program's charter and outline how the program's objectives support …" at bounding box center [577, 217] width 394 height 40
click at [380, 194] on input "b. Revisit the program's charter and outline how the program's objectives suppo…" at bounding box center [380, 190] width 0 height 8
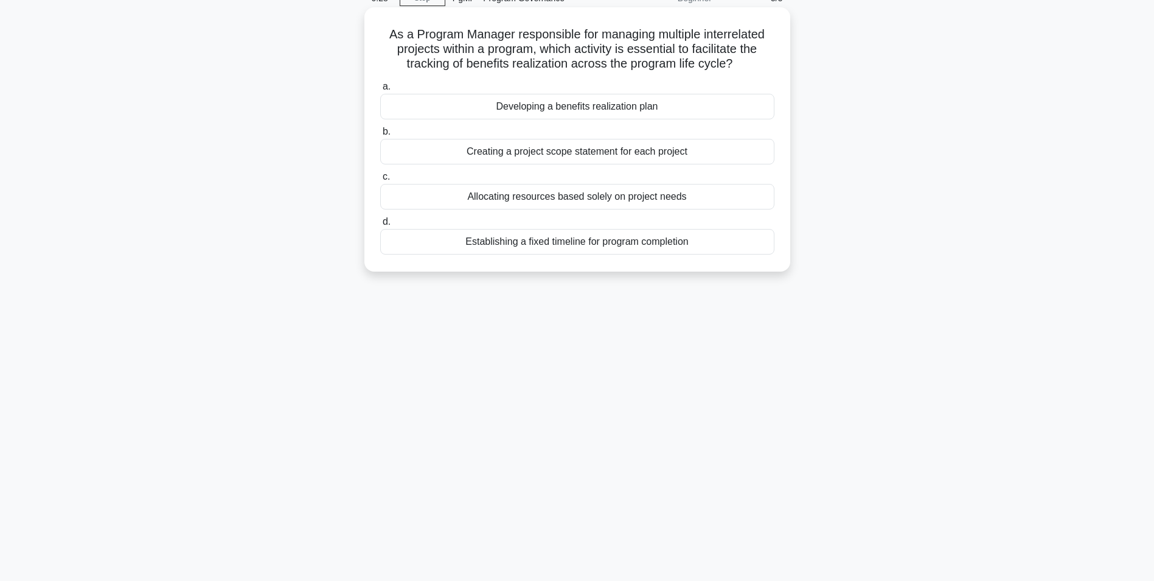
click at [636, 105] on div "Developing a benefits realization plan" at bounding box center [577, 107] width 394 height 26
click at [380, 91] on input "a. Developing a benefits realization plan" at bounding box center [380, 87] width 0 height 8
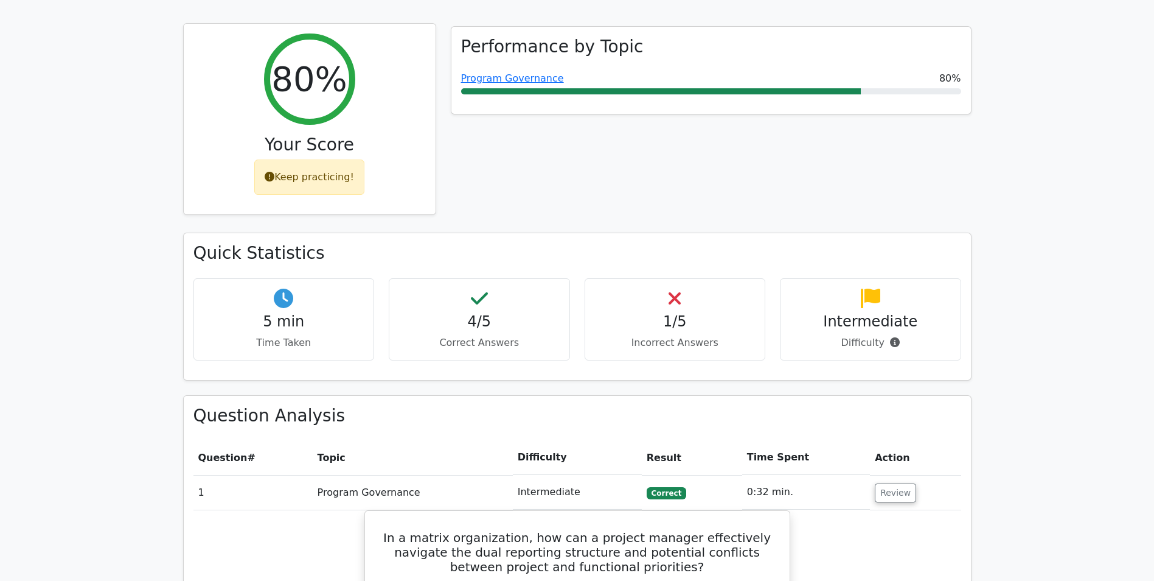
scroll to position [243, 0]
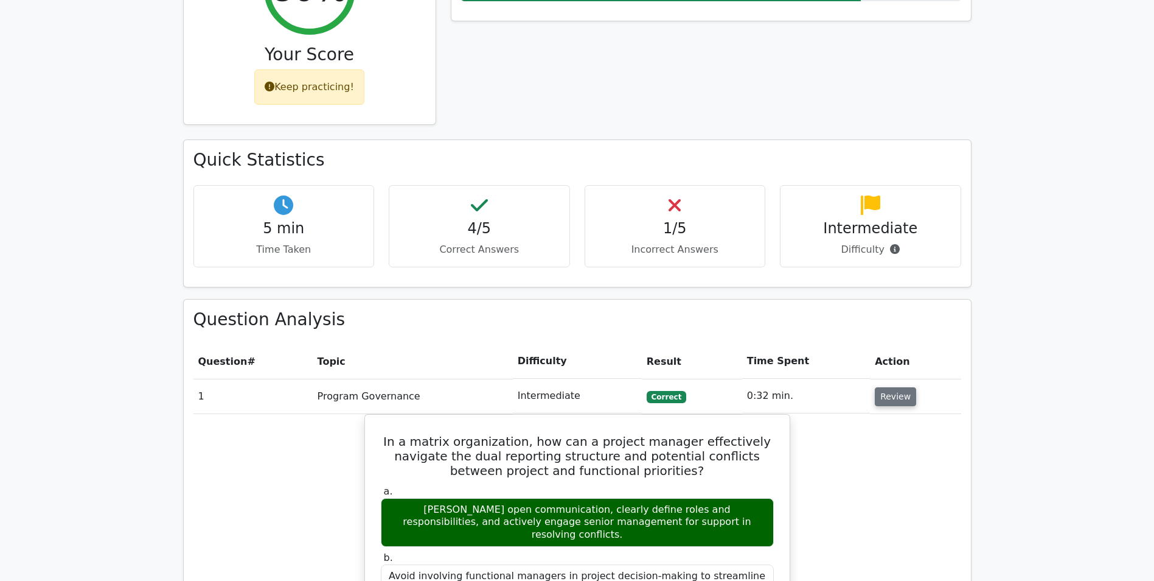
click at [889, 404] on button "Review" at bounding box center [895, 396] width 41 height 19
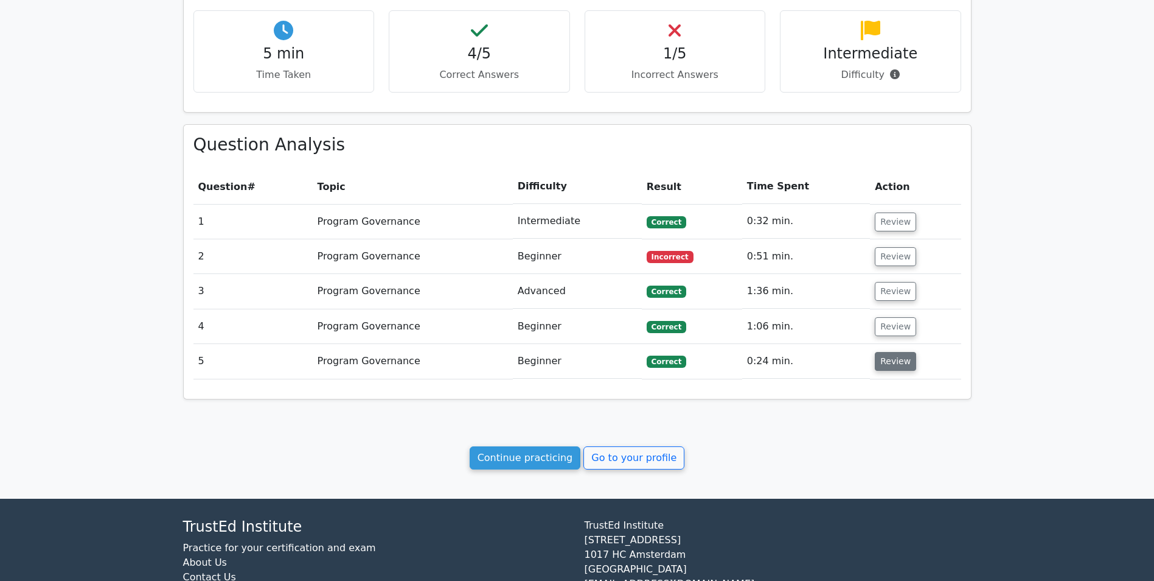
scroll to position [426, 0]
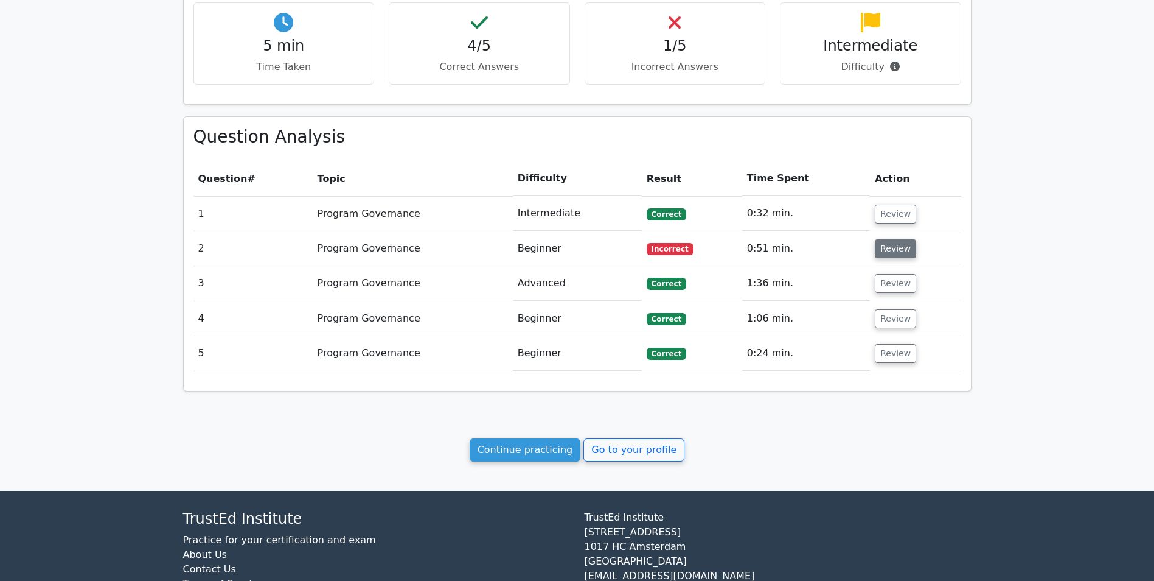
click at [885, 251] on button "Review" at bounding box center [895, 248] width 41 height 19
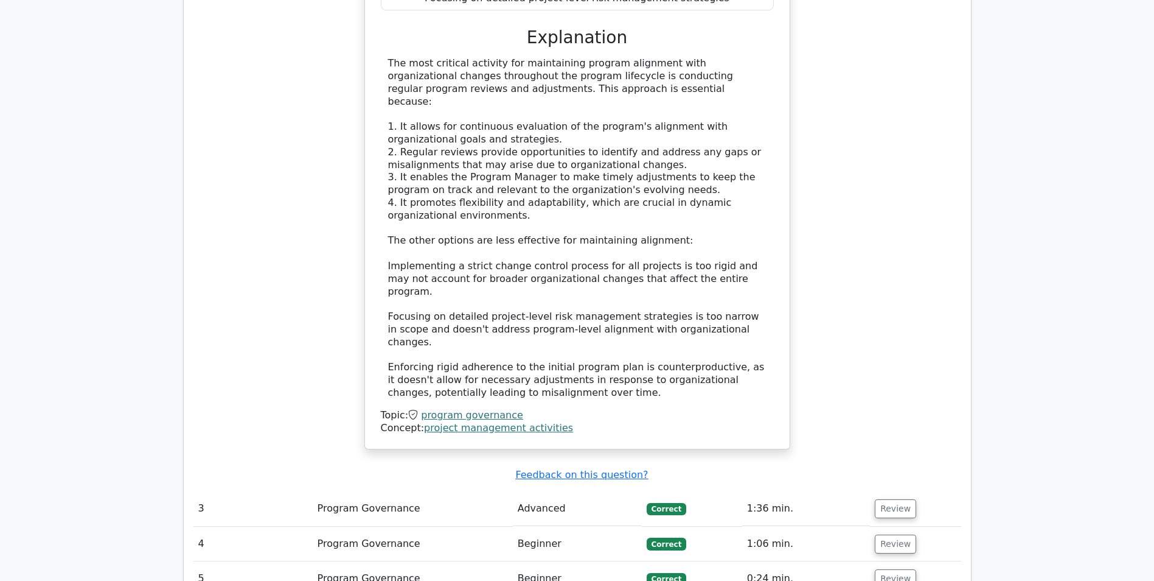
scroll to position [1156, 0]
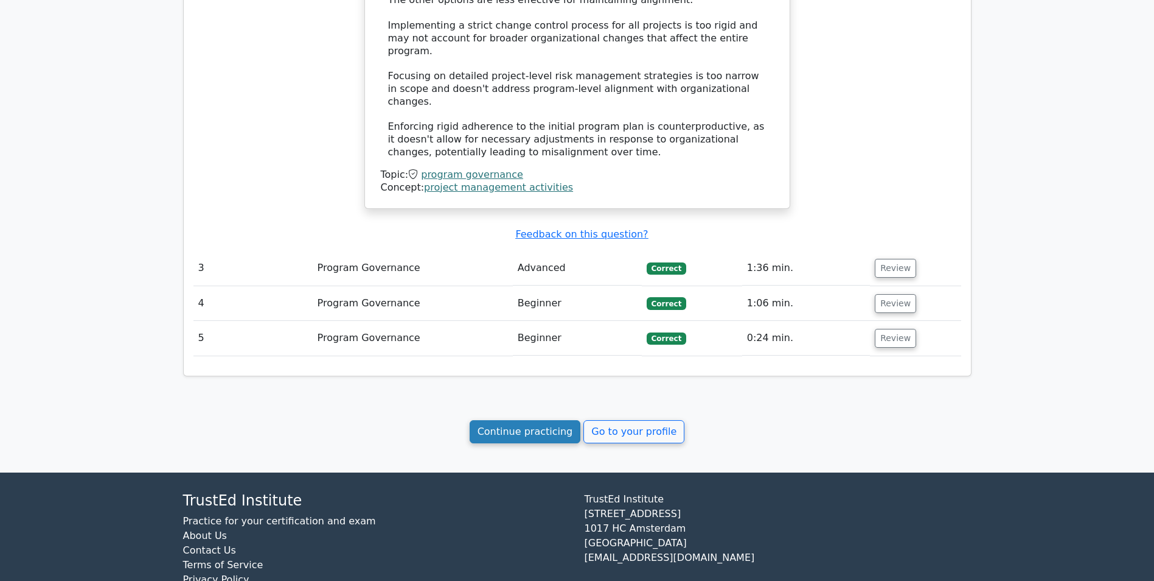
click at [495, 420] on link "Continue practicing" at bounding box center [525, 431] width 111 height 23
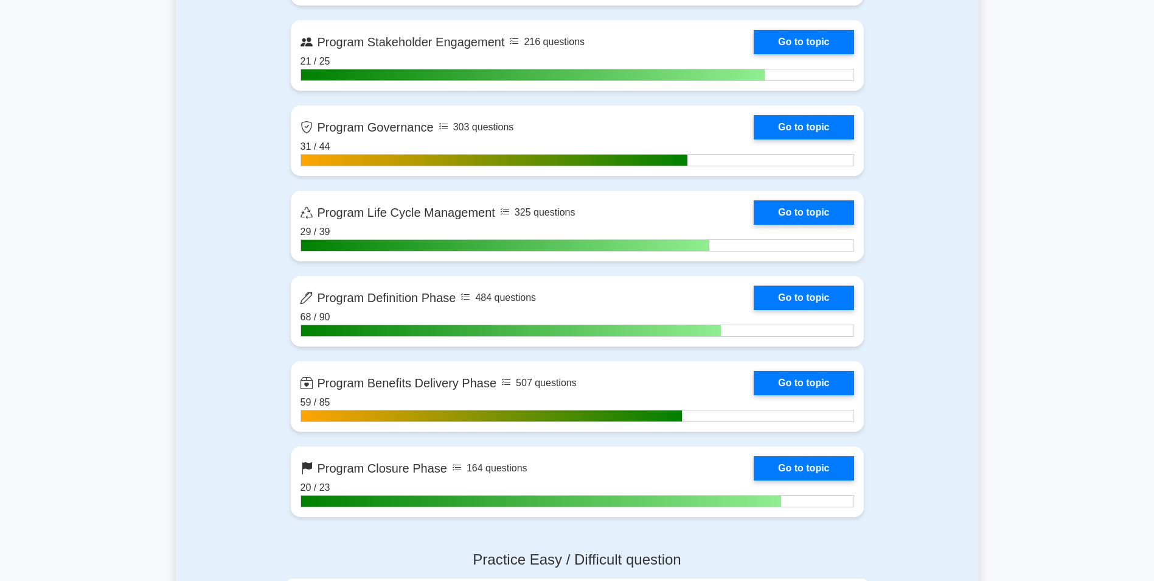
scroll to position [913, 0]
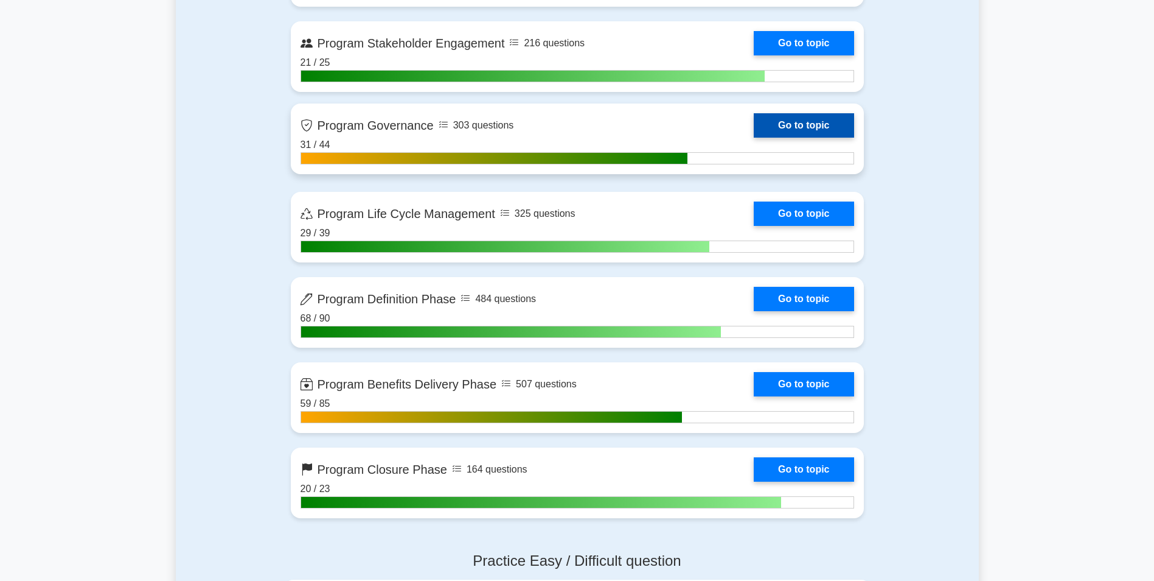
click at [772, 129] on link "Go to topic" at bounding box center [804, 125] width 100 height 24
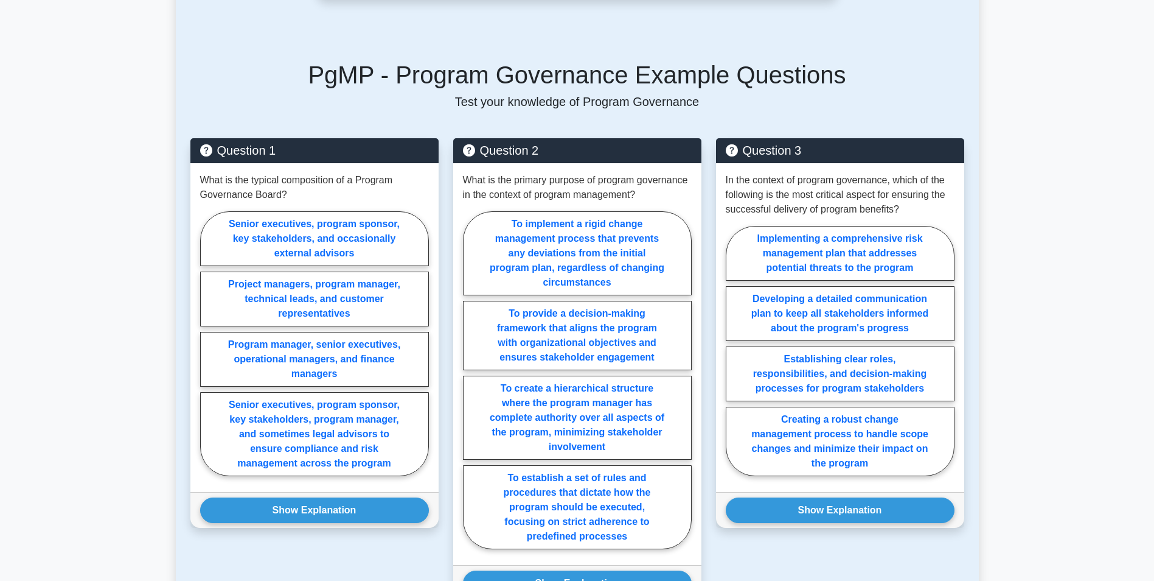
scroll to position [548, 0]
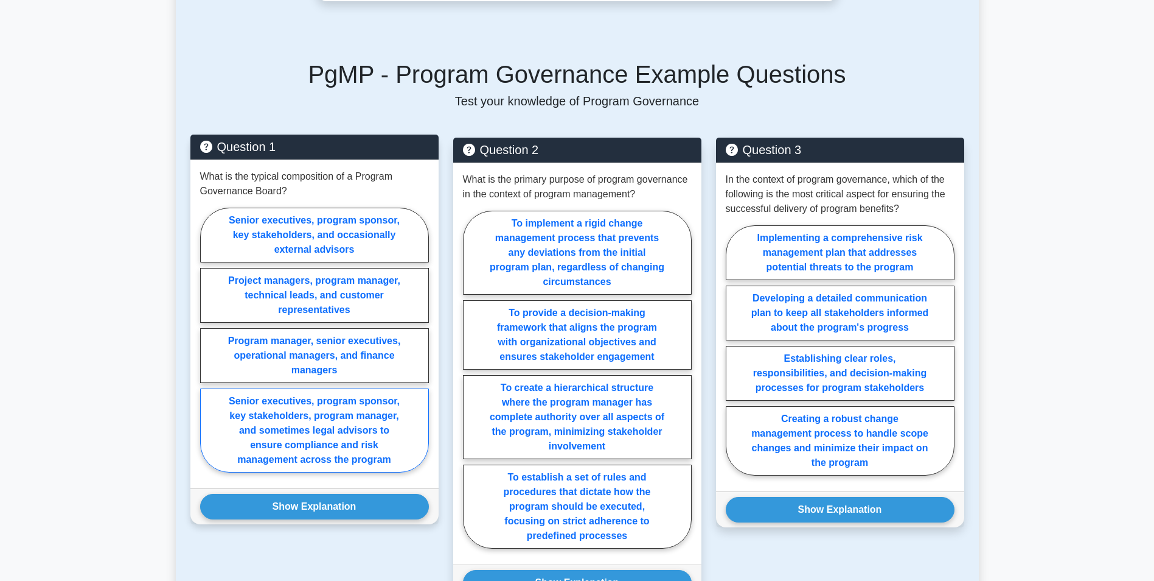
click at [281, 391] on label "Senior executives, program sponsor, key stakeholders, program manager, and some…" at bounding box center [314, 430] width 229 height 84
click at [208, 347] on input "Senior executives, program sponsor, key stakeholders, program manager, and some…" at bounding box center [204, 344] width 8 height 8
radio input "true"
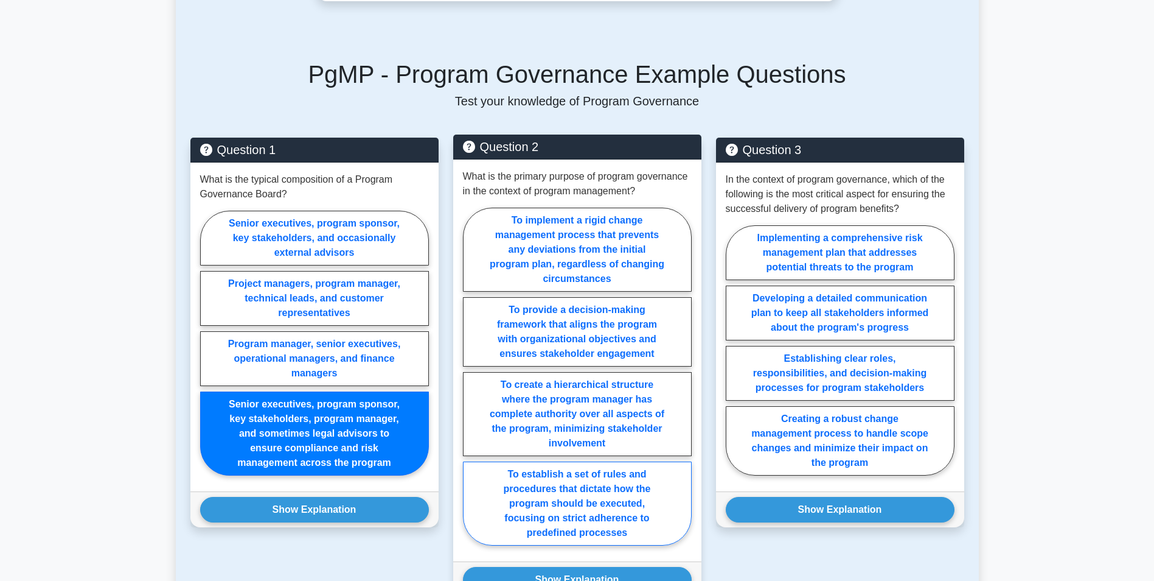
click at [582, 493] on label "To establish a set of rules and procedures that dictate how the program should …" at bounding box center [577, 503] width 229 height 84
click at [471, 384] on input "To establish a set of rules and procedures that dictate how the program should …" at bounding box center [467, 380] width 8 height 8
radio input "true"
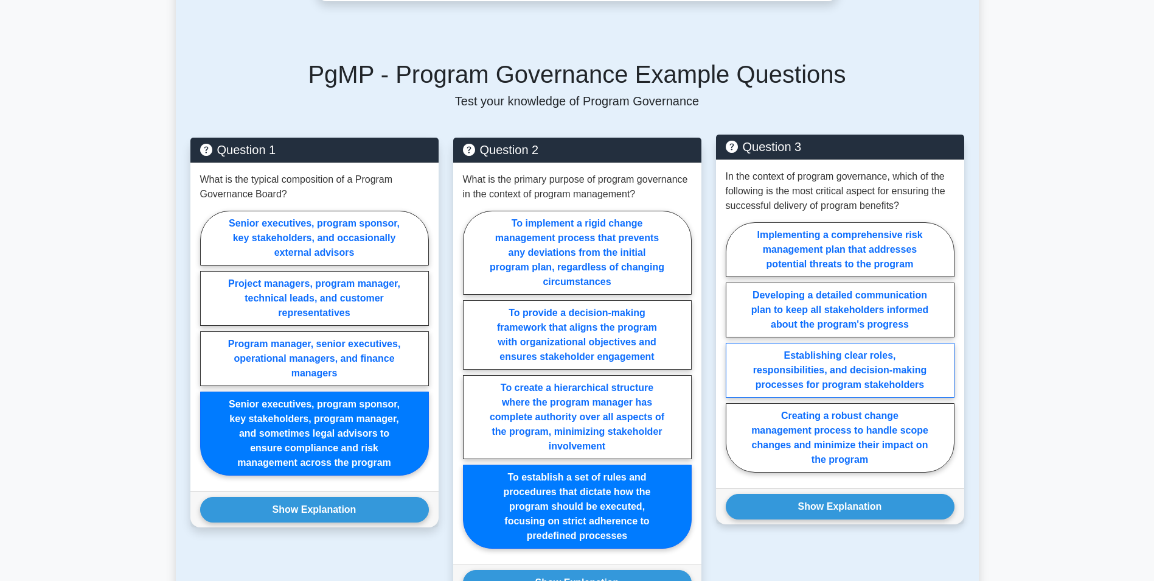
click at [806, 354] on label "Establishing clear roles, responsibilities, and decision-making processes for p…" at bounding box center [840, 370] width 229 height 55
click at [734, 354] on input "Establishing clear roles, responsibilities, and decision-making processes for p…" at bounding box center [730, 351] width 8 height 8
radio input "true"
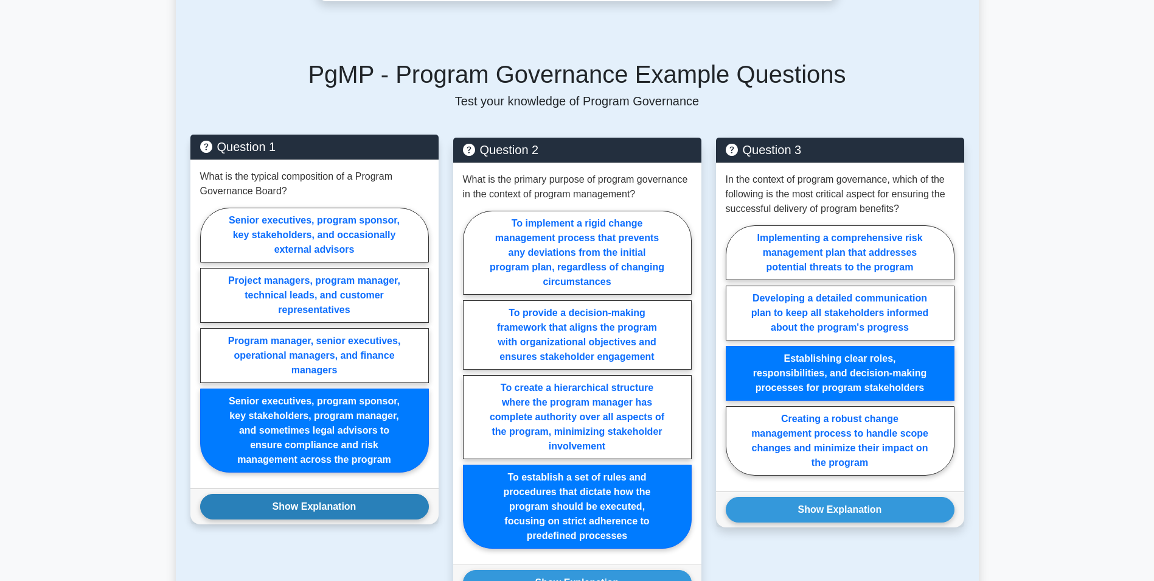
click at [312, 494] on button "Show Explanation" at bounding box center [314, 507] width 229 height 26
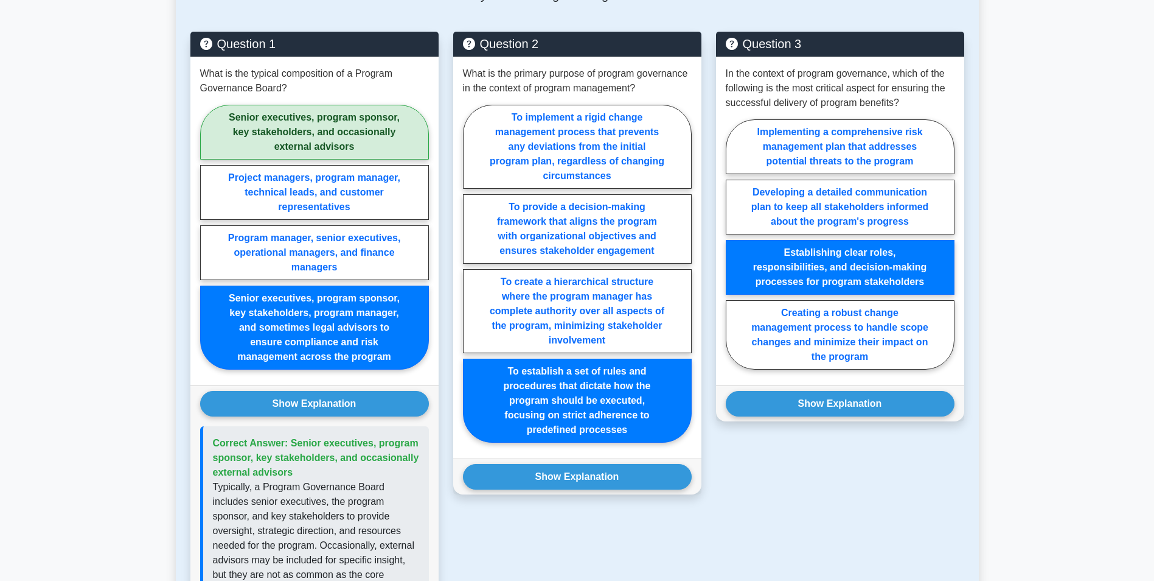
scroll to position [669, 0]
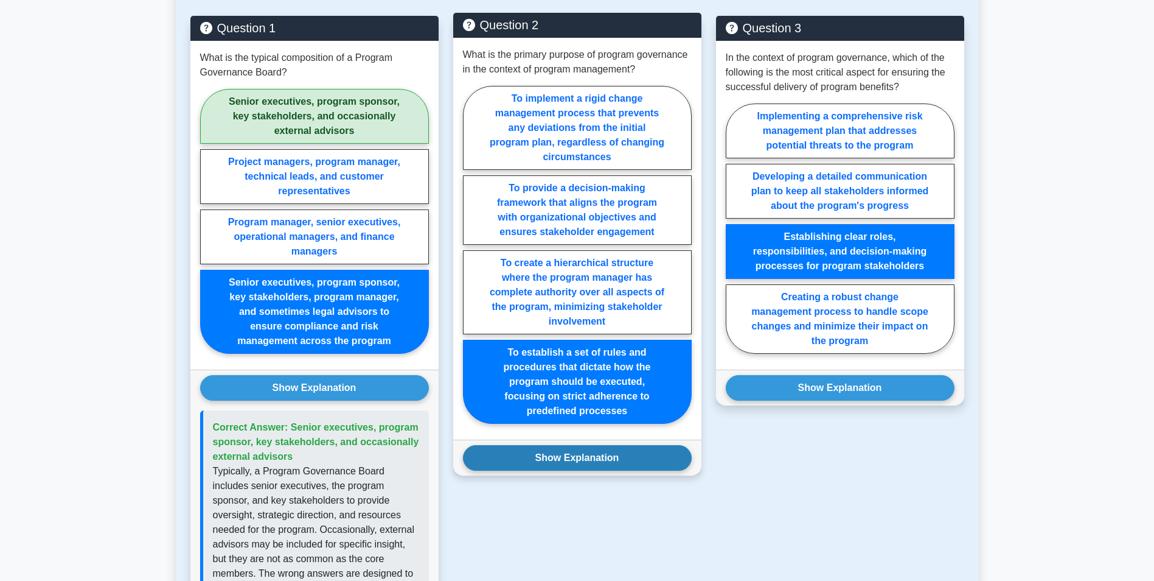
click at [575, 453] on button "Show Explanation" at bounding box center [577, 458] width 229 height 26
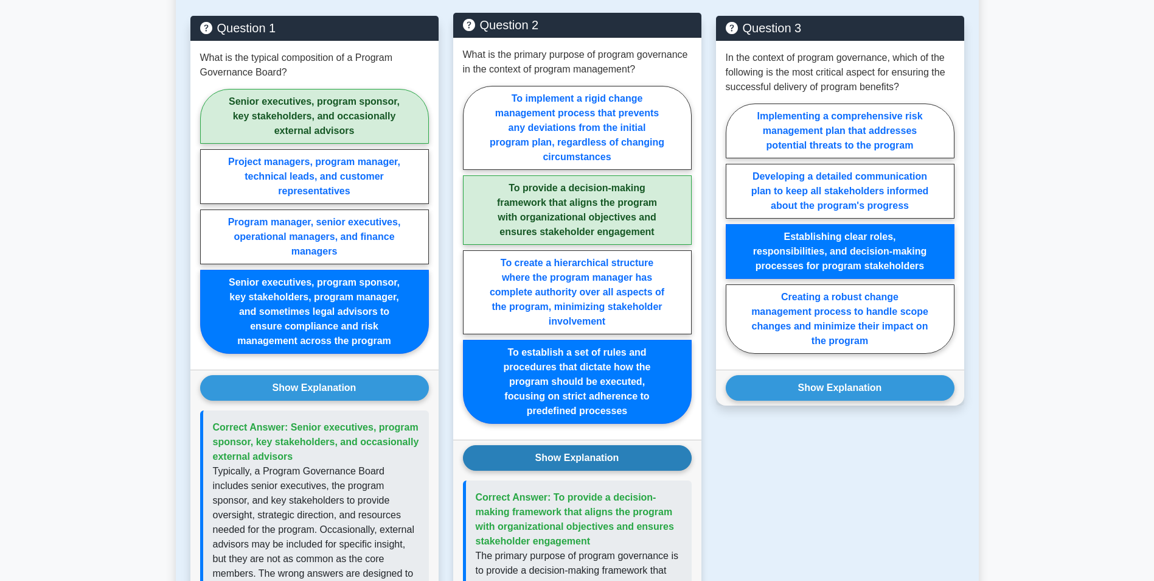
scroll to position [730, 0]
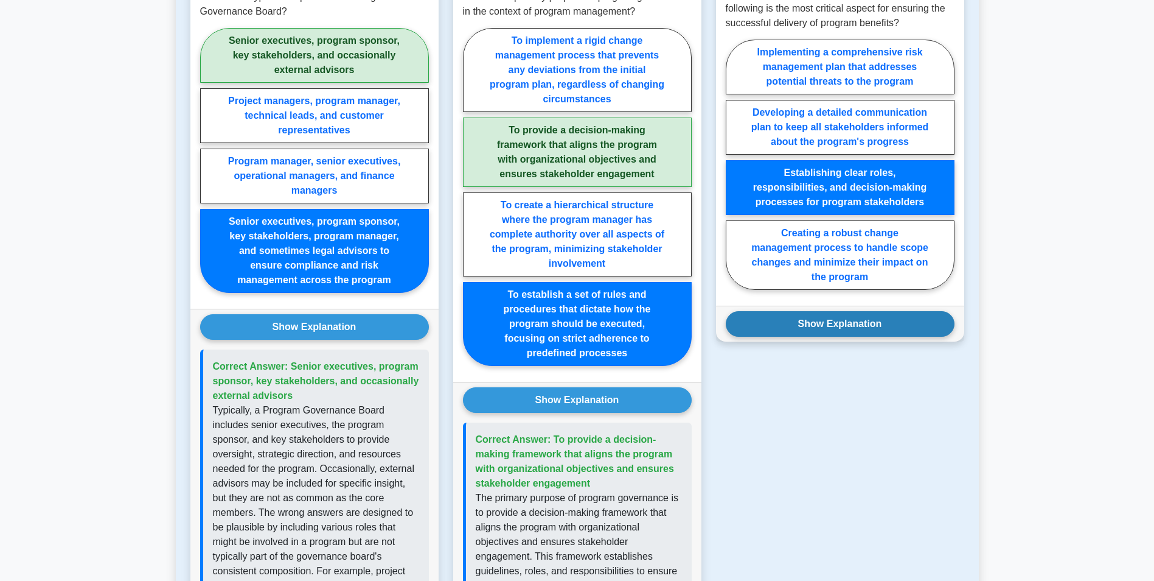
click at [817, 311] on button "Show Explanation" at bounding box center [840, 324] width 229 height 26
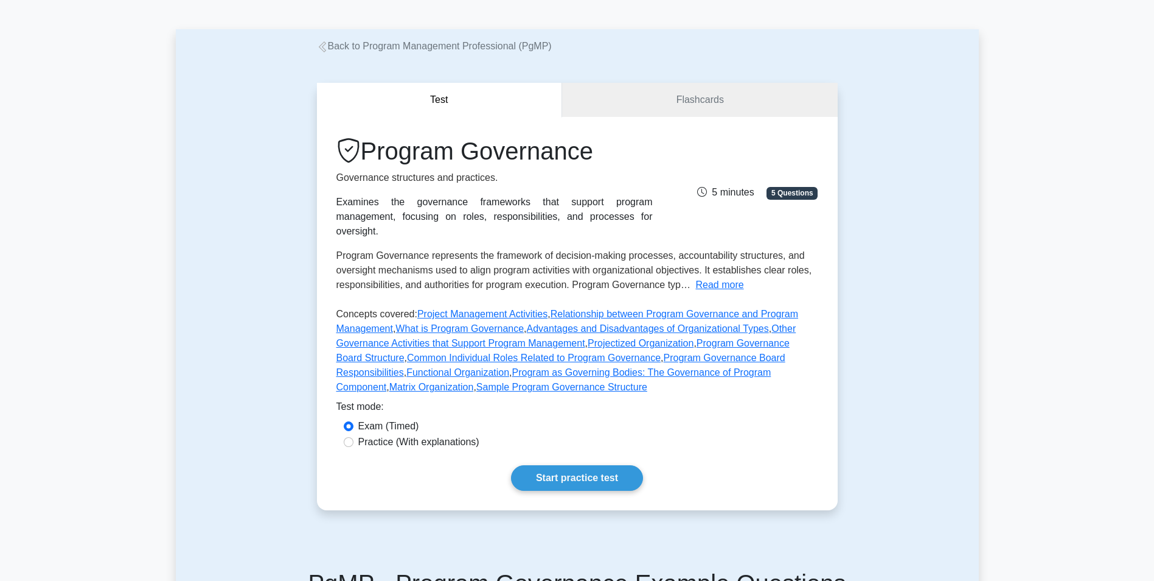
scroll to position [61, 0]
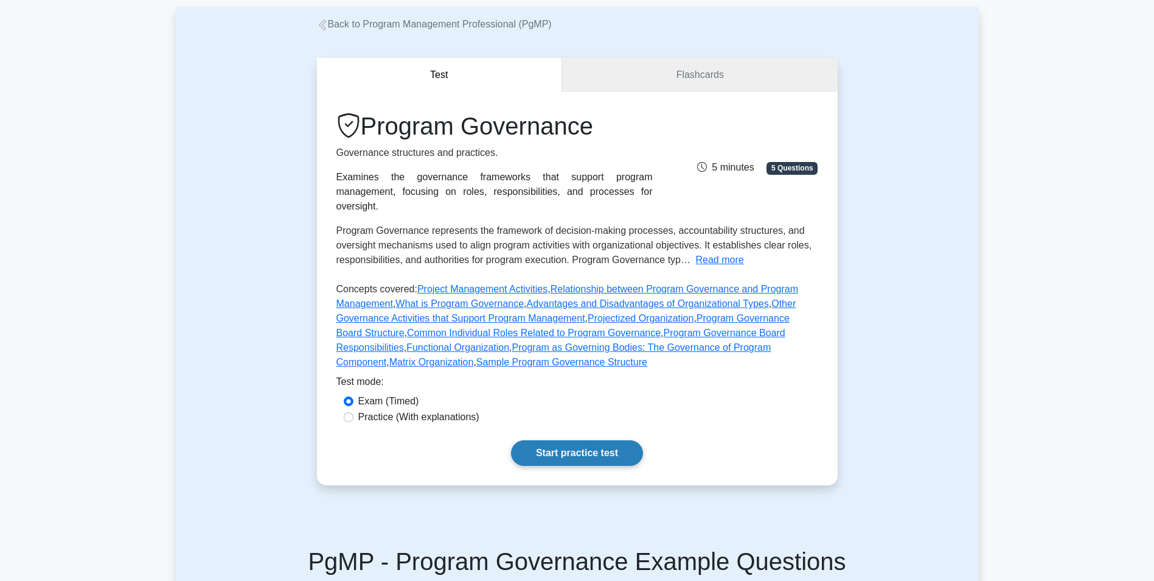
click at [568, 442] on link "Start practice test" at bounding box center [577, 453] width 132 height 26
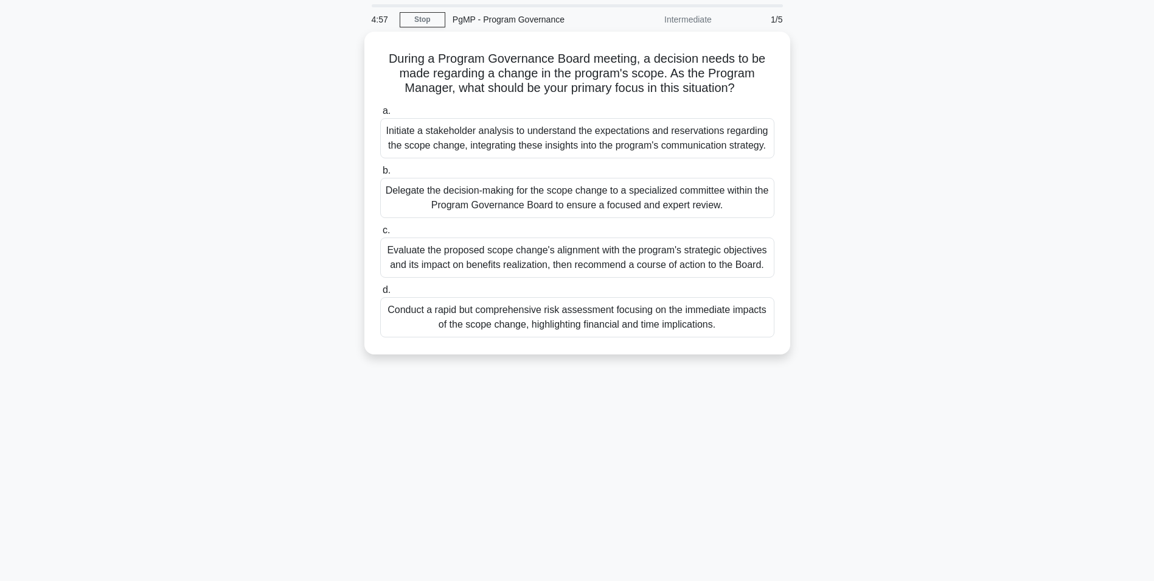
scroll to position [61, 0]
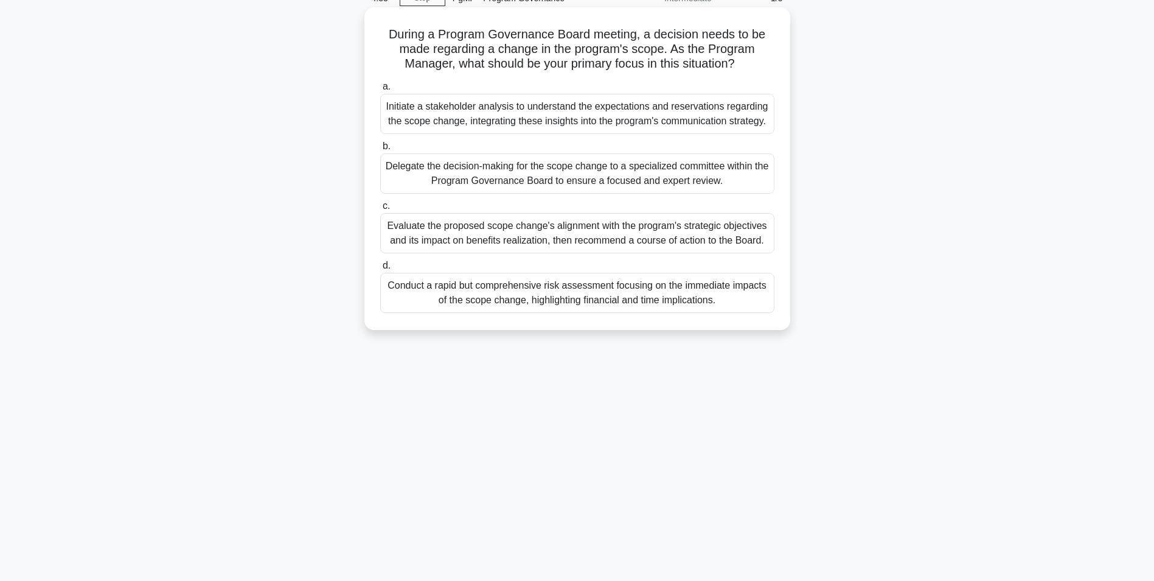
click at [556, 239] on div "Evaluate the proposed scope change's alignment with the program's strategic obj…" at bounding box center [577, 233] width 394 height 40
click at [380, 210] on input "c. Evaluate the proposed scope change's alignment with the program's strategic …" at bounding box center [380, 206] width 0 height 8
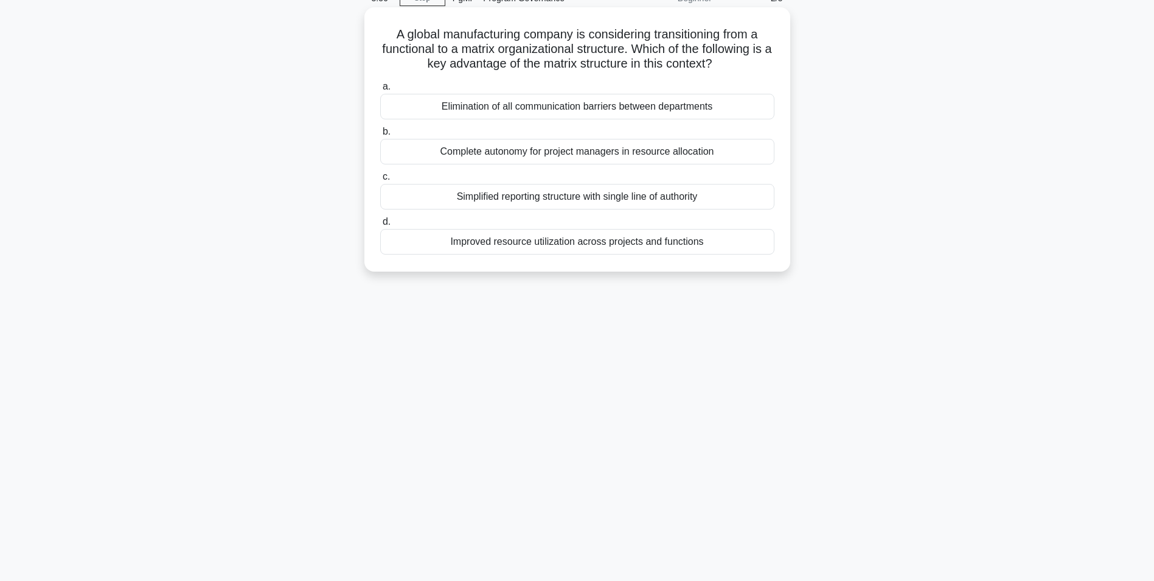
click at [551, 240] on div "Improved resource utilization across projects and functions" at bounding box center [577, 242] width 394 height 26
click at [380, 226] on input "d. Improved resource utilization across projects and functions" at bounding box center [380, 222] width 0 height 8
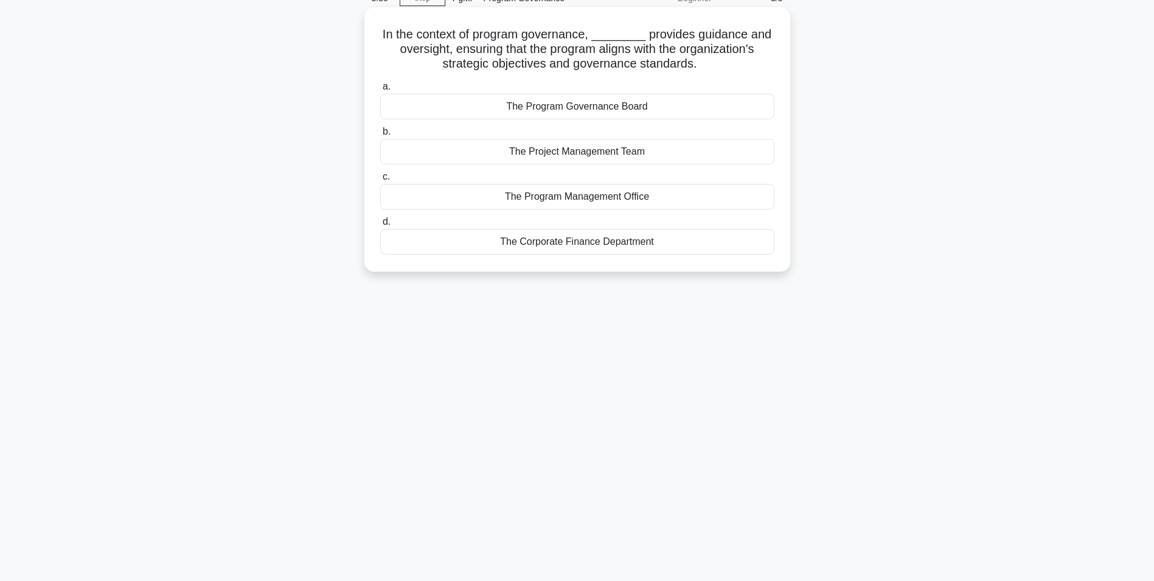
click at [581, 113] on div "The Program Governance Board" at bounding box center [577, 107] width 394 height 26
click at [380, 91] on input "a. The Program Governance Board" at bounding box center [380, 87] width 0 height 8
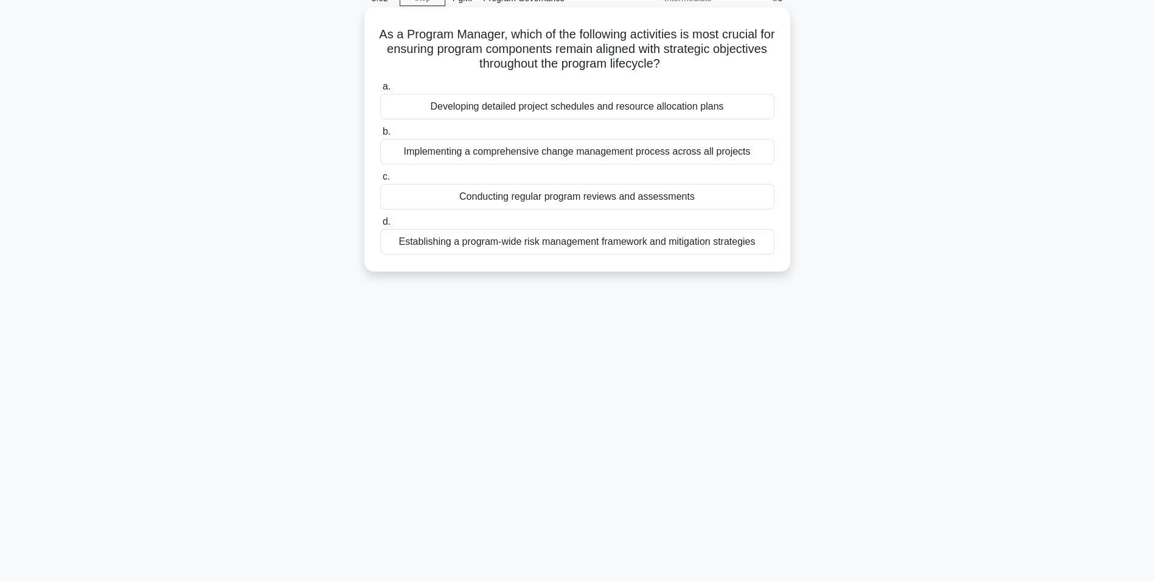
click at [538, 202] on div "Conducting regular program reviews and assessments" at bounding box center [577, 197] width 394 height 26
click at [380, 181] on input "c. Conducting regular program reviews and assessments" at bounding box center [380, 177] width 0 height 8
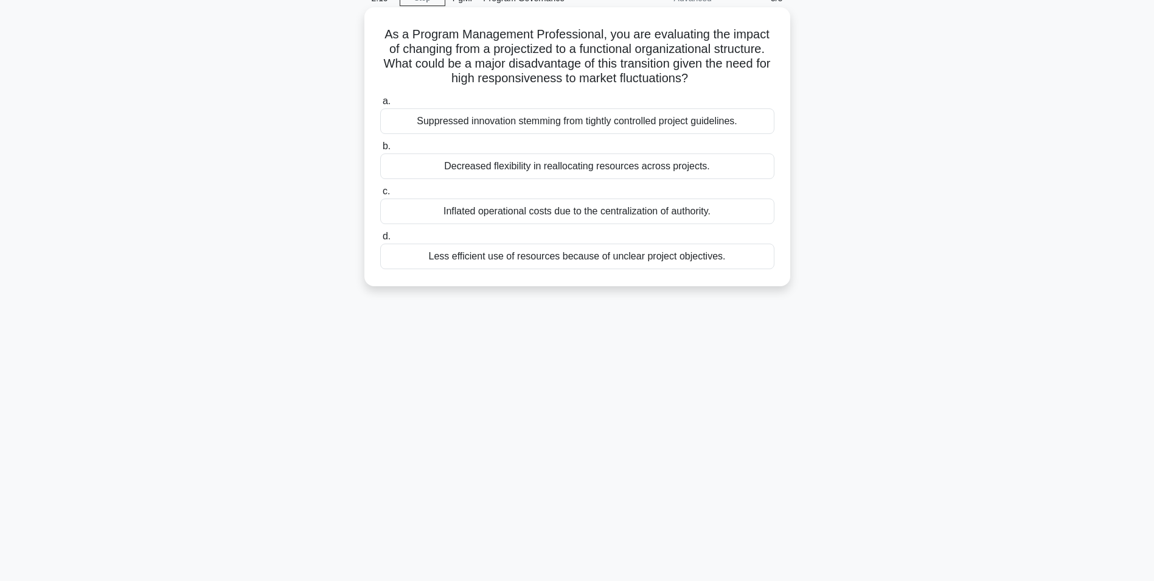
click at [597, 169] on div "Decreased flexibility in reallocating resources across projects." at bounding box center [577, 166] width 394 height 26
click at [380, 150] on input "b. Decreased flexibility in reallocating resources across projects." at bounding box center [380, 146] width 0 height 8
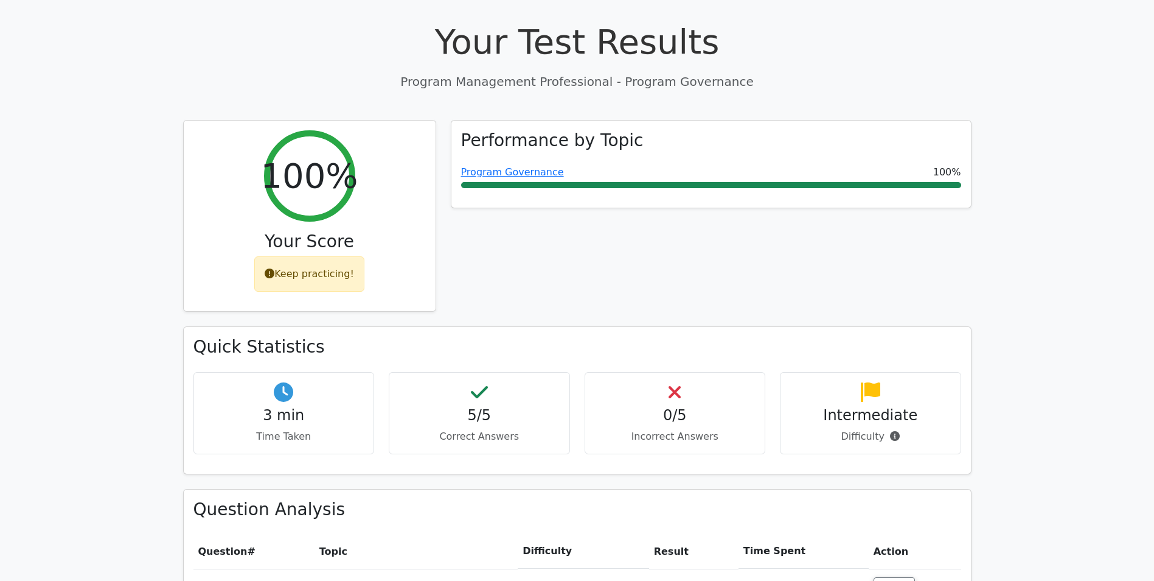
scroll to position [304, 0]
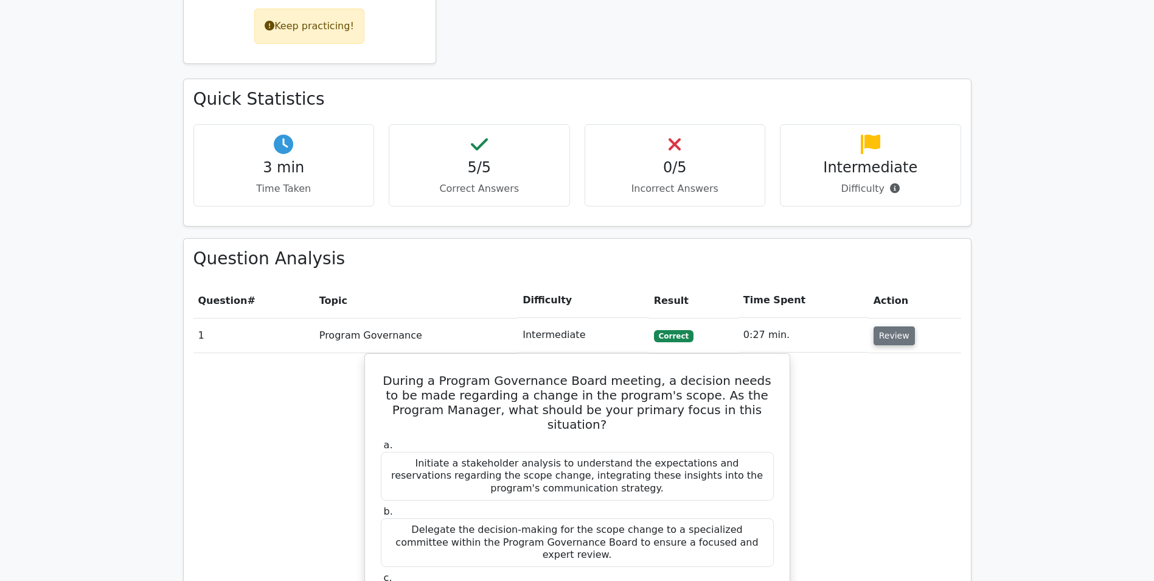
click at [881, 334] on button "Review" at bounding box center [894, 335] width 41 height 19
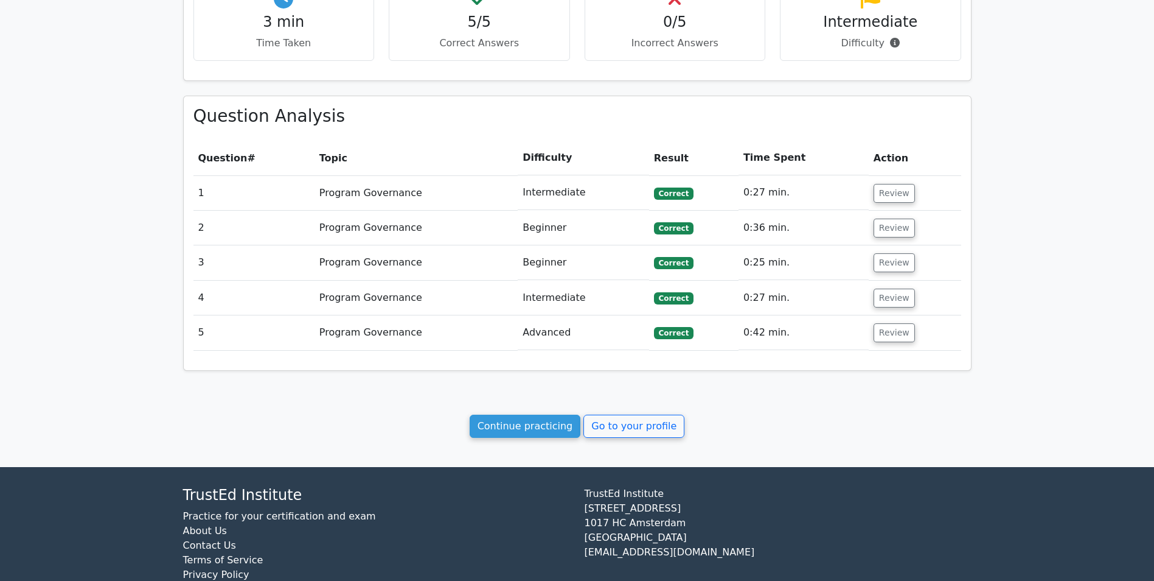
scroll to position [480, 0]
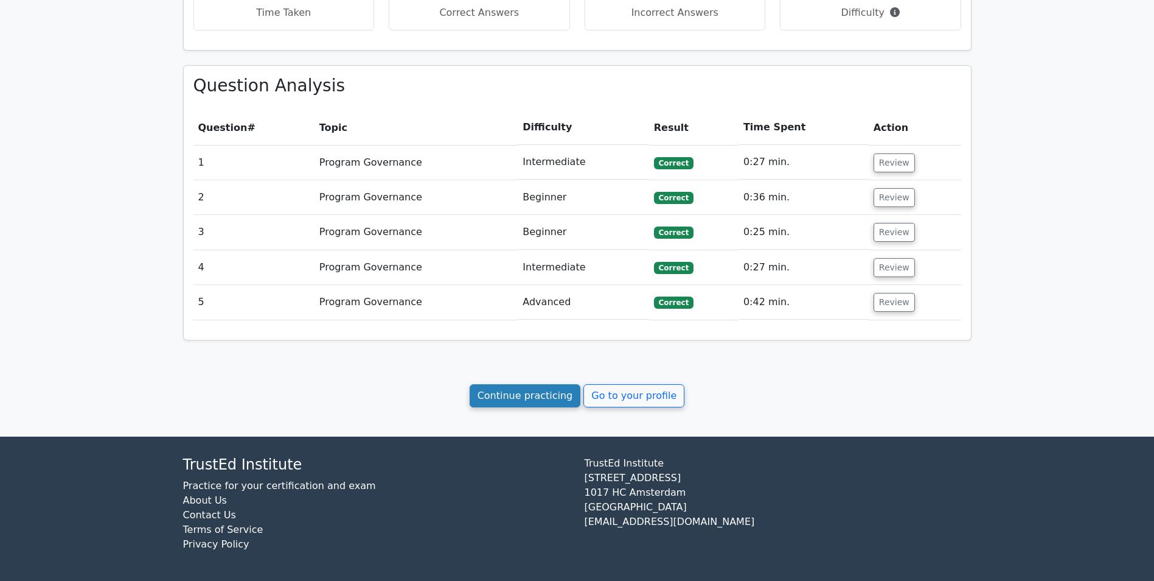
click at [530, 399] on link "Continue practicing" at bounding box center [525, 395] width 111 height 23
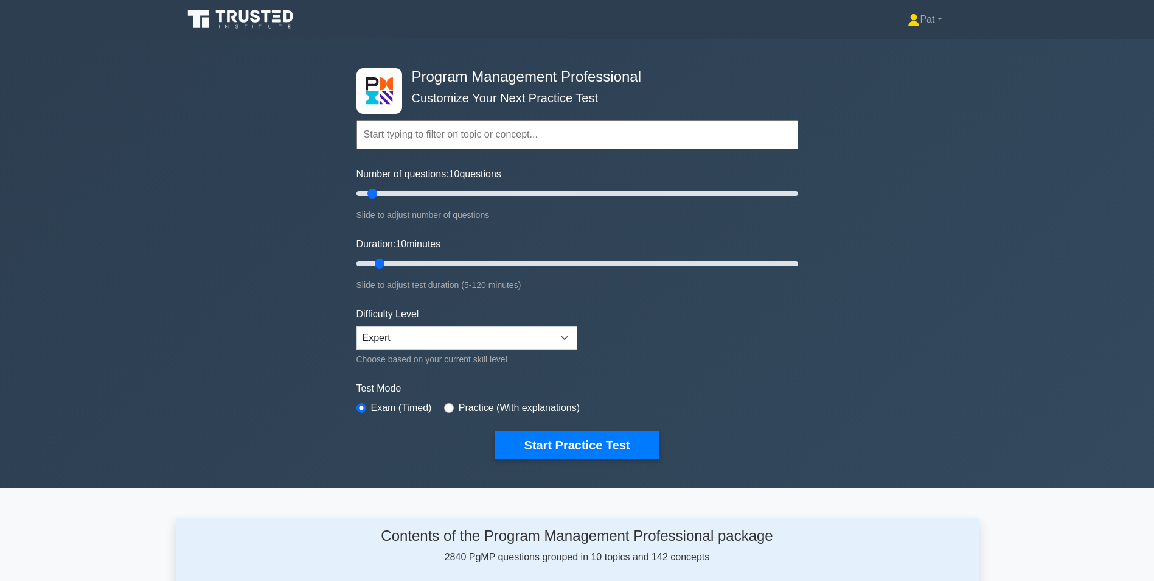
click at [460, 139] on input "text" at bounding box center [578, 134] width 442 height 29
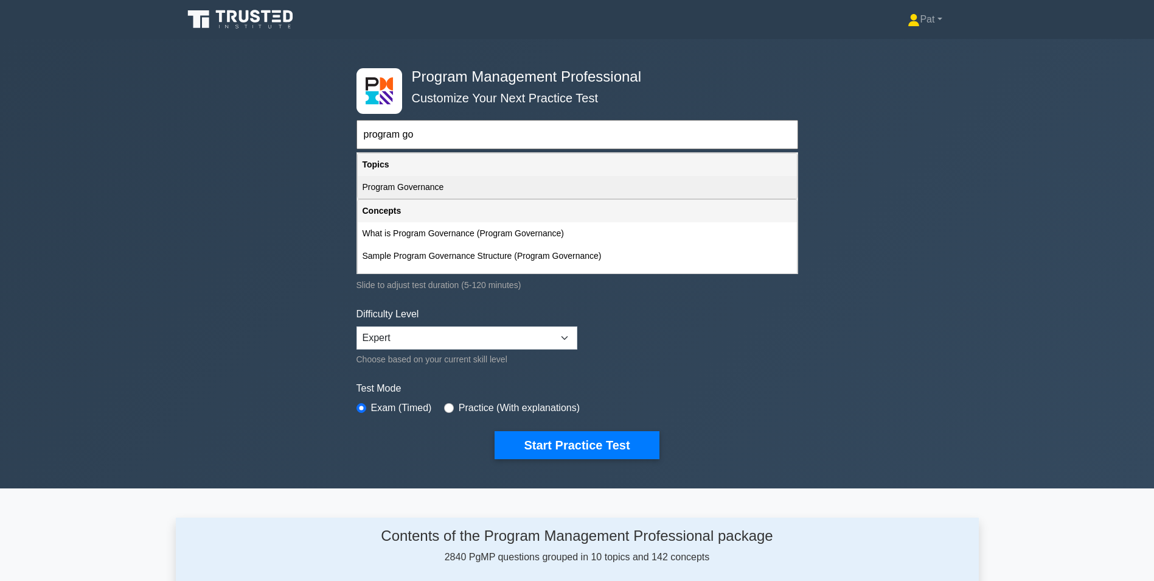
click at [455, 188] on div "Program Governance" at bounding box center [577, 187] width 439 height 23
type input "Program Governance"
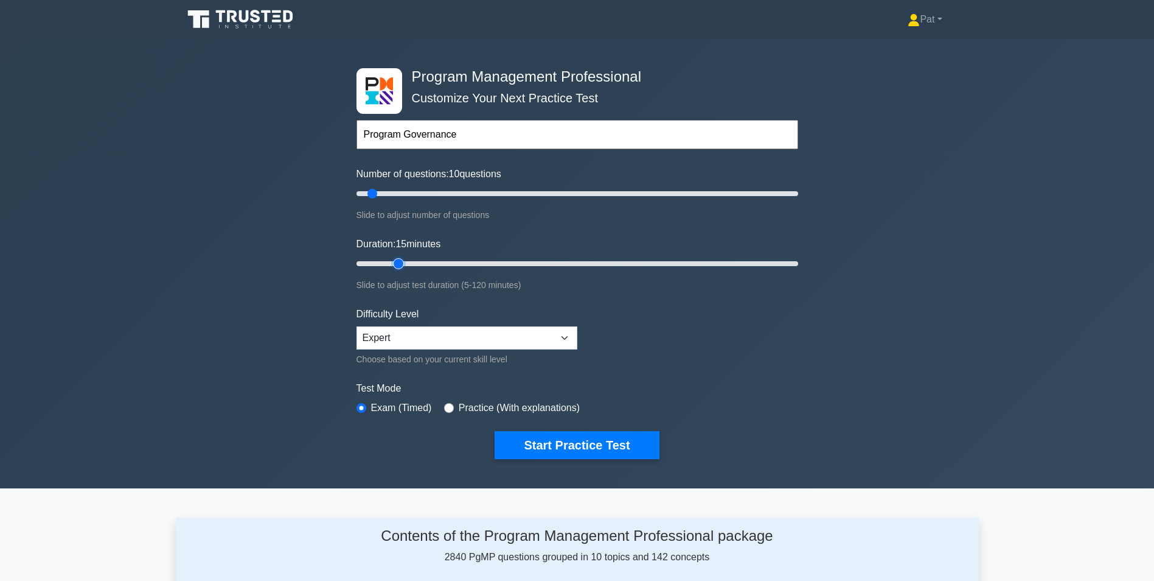
type input "15"
click at [390, 260] on input "Duration: 15 minutes" at bounding box center [578, 263] width 442 height 15
click at [289, 241] on div "Program Management Professional Customize Your Next Practice Test Topics Introd…" at bounding box center [577, 263] width 1154 height 449
click at [142, 176] on div "Program Management Professional Customize Your Next Practice Test Topics Introd…" at bounding box center [577, 263] width 1154 height 449
click at [226, 330] on div "Program Management Professional Customize Your Next Practice Test Topics Introd…" at bounding box center [577, 263] width 1154 height 449
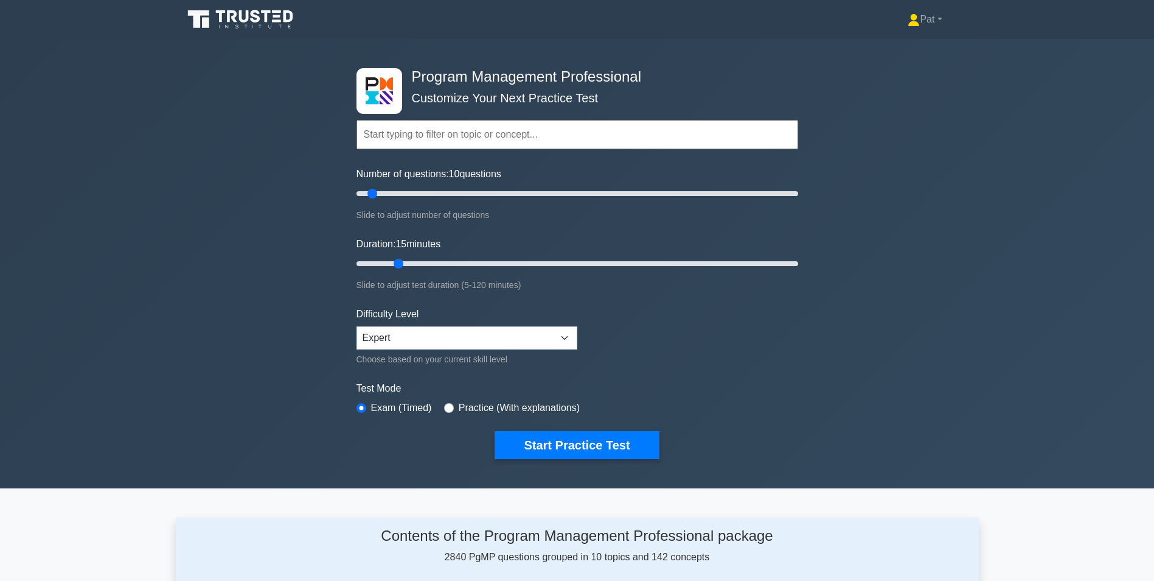
click at [198, 286] on div "Program Management Professional Customize Your Next Practice Test Topics Introd…" at bounding box center [577, 263] width 1154 height 449
click at [197, 285] on div "Program Management Professional Customize Your Next Practice Test Topics Introd…" at bounding box center [577, 263] width 1154 height 449
drag, startPoint x: 197, startPoint y: 285, endPoint x: 153, endPoint y: 260, distance: 51.2
click at [153, 260] on div "Program Management Professional Customize Your Next Practice Test Topics Introd…" at bounding box center [577, 263] width 1154 height 449
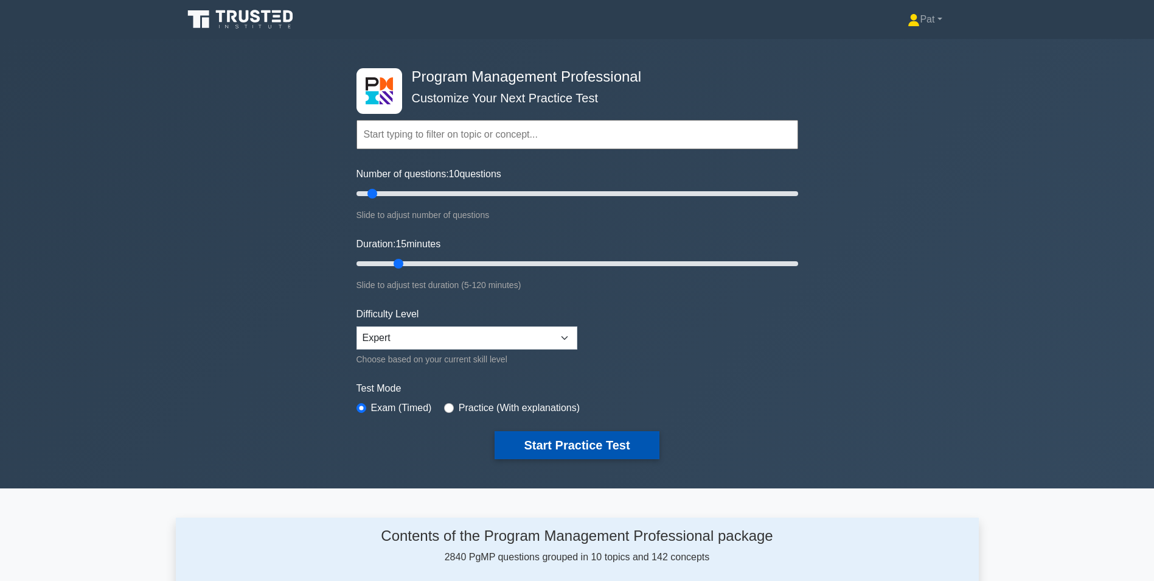
click at [604, 455] on button "Start Practice Test" at bounding box center [577, 445] width 164 height 28
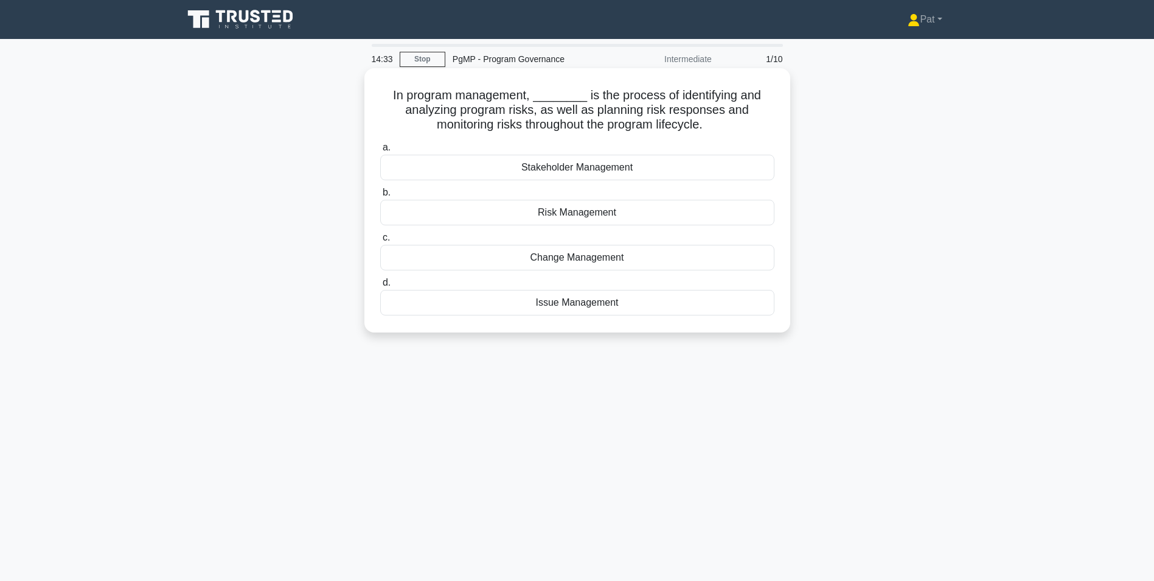
click at [587, 217] on div "Risk Management" at bounding box center [577, 213] width 394 height 26
click at [380, 197] on input "b. Risk Management" at bounding box center [380, 193] width 0 height 8
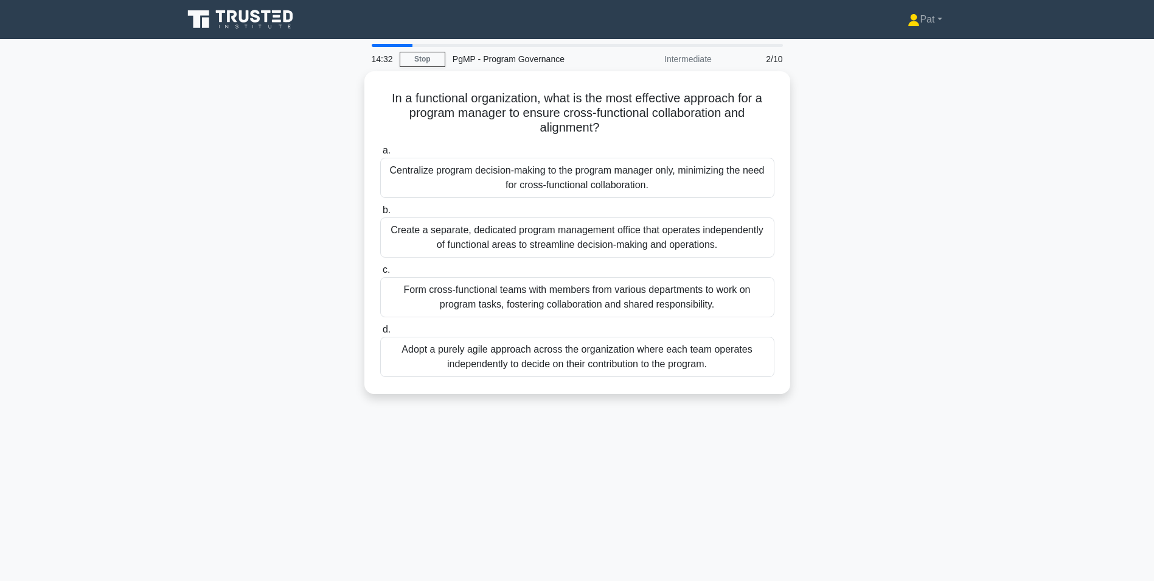
scroll to position [61, 0]
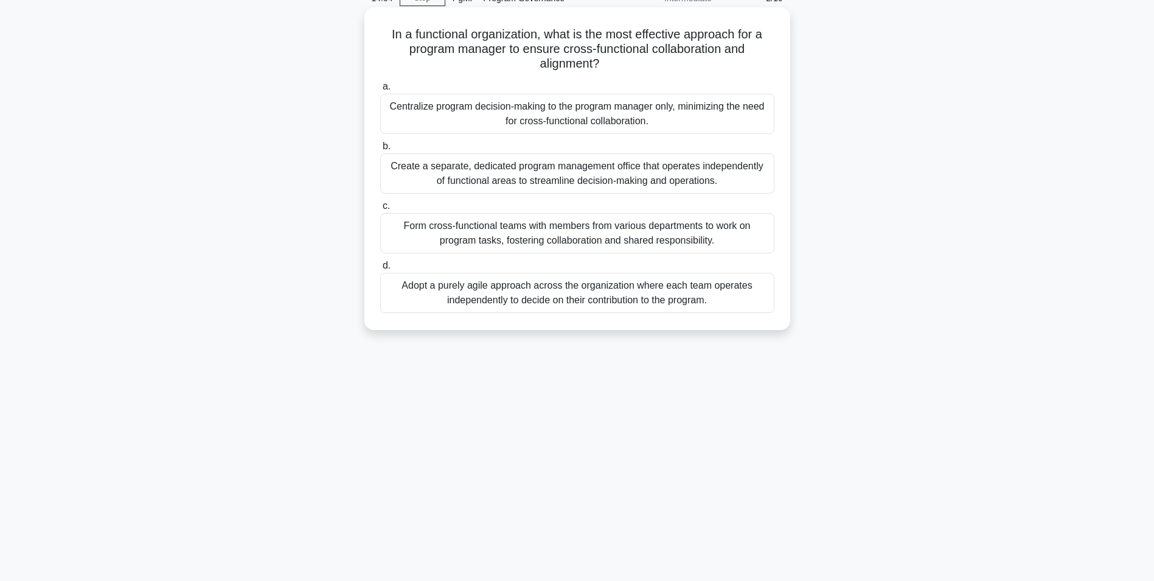
click at [472, 238] on div "Form cross-functional teams with members from various departments to work on pr…" at bounding box center [577, 233] width 394 height 40
click at [380, 210] on input "c. Form cross-functional teams with members from various departments to work on…" at bounding box center [380, 206] width 0 height 8
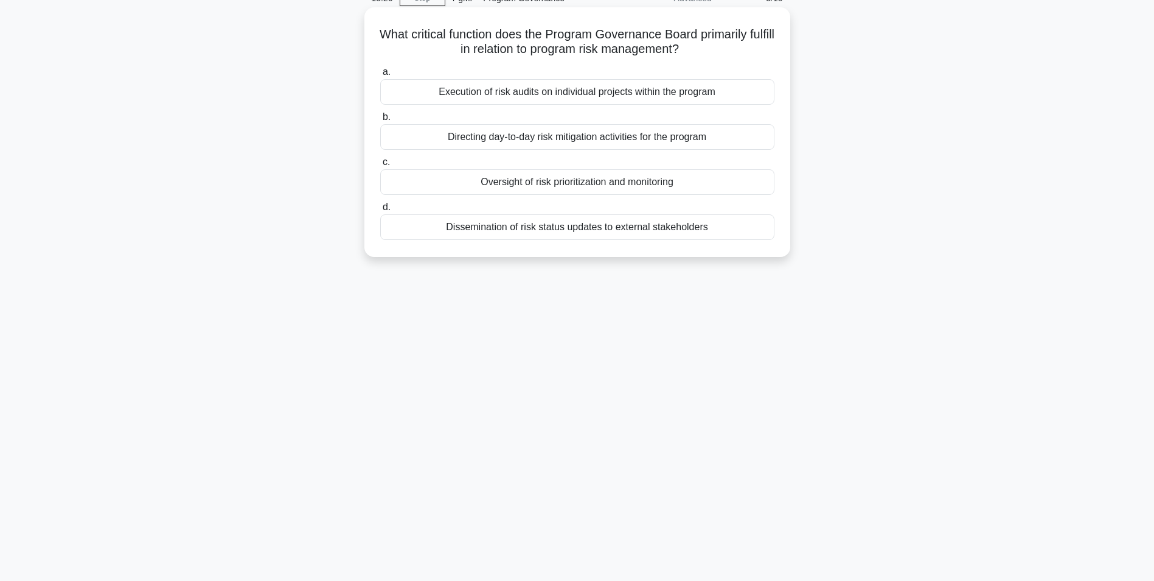
click at [610, 184] on div "Oversight of risk prioritization and monitoring" at bounding box center [577, 182] width 394 height 26
click at [380, 166] on input "c. Oversight of risk prioritization and monitoring" at bounding box center [380, 162] width 0 height 8
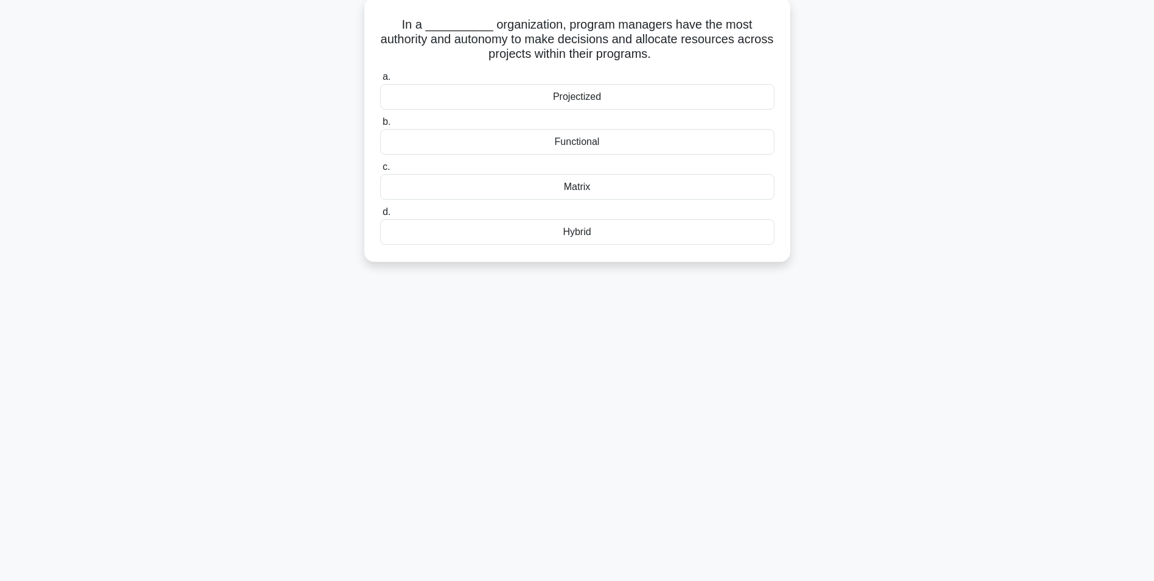
scroll to position [77, 0]
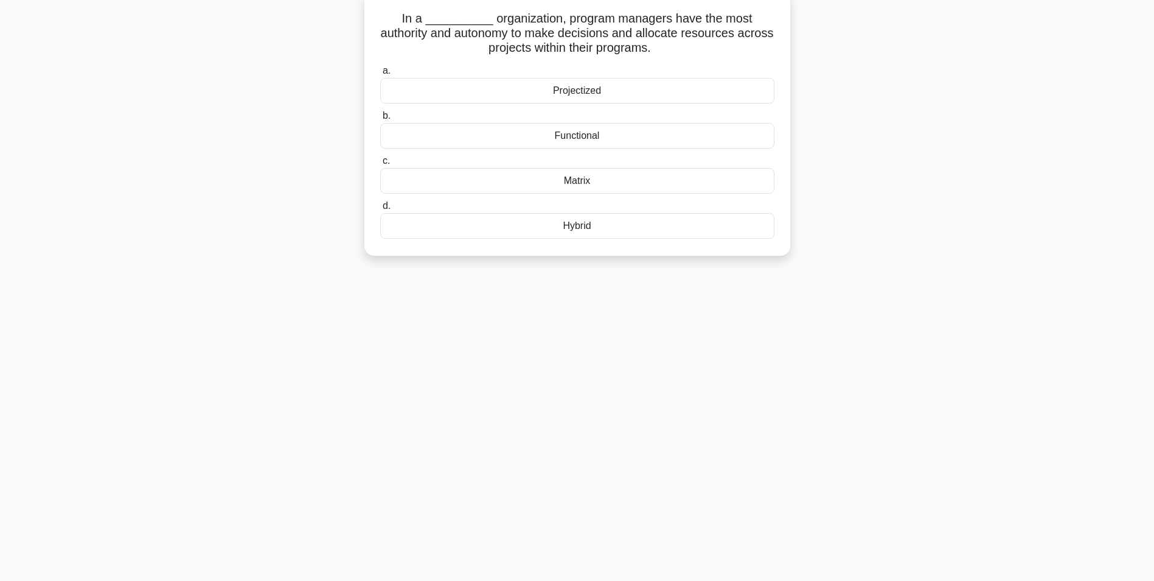
click at [586, 94] on div "Projectized" at bounding box center [577, 91] width 394 height 26
click at [380, 75] on input "a. Projectized" at bounding box center [380, 71] width 0 height 8
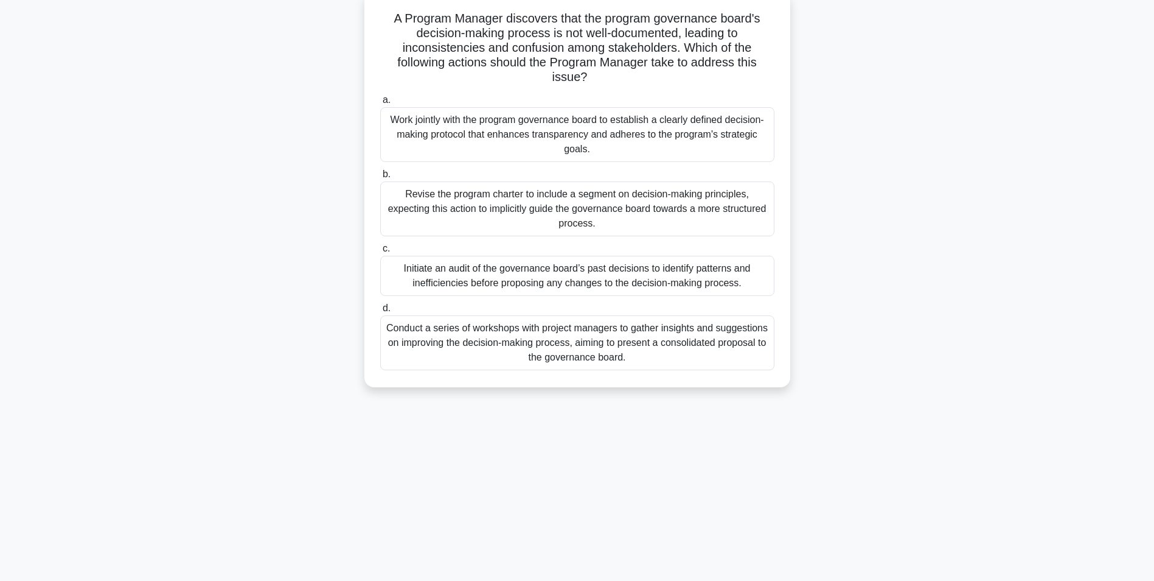
click at [509, 140] on div "Work jointly with the program governance board to establish a clearly defined d…" at bounding box center [577, 134] width 394 height 55
click at [380, 104] on input "a. Work jointly with the program governance board to establish a clearly define…" at bounding box center [380, 100] width 0 height 8
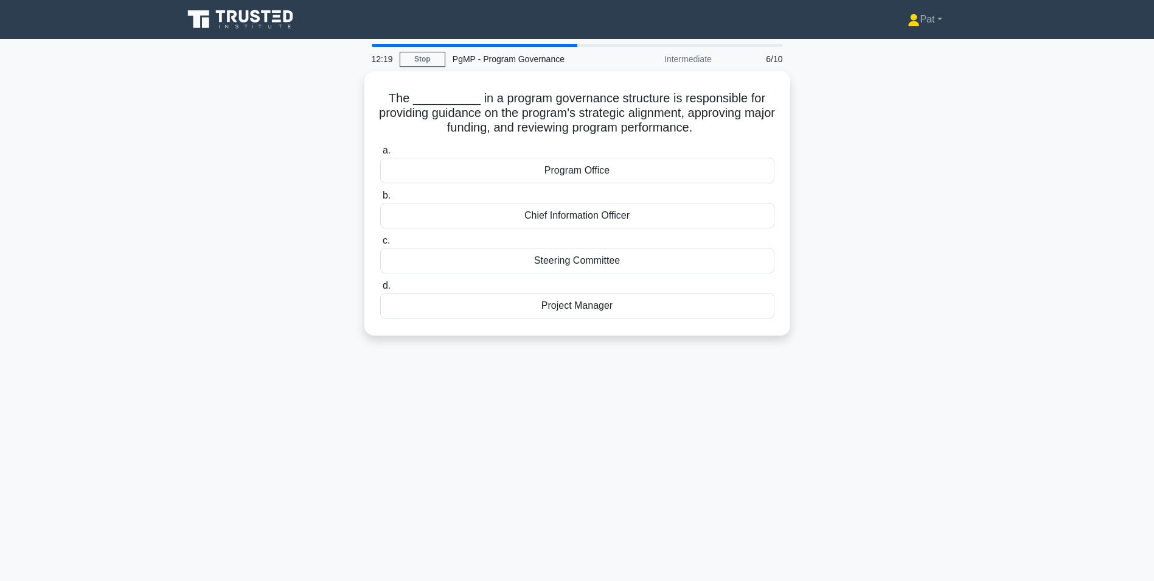
scroll to position [61, 0]
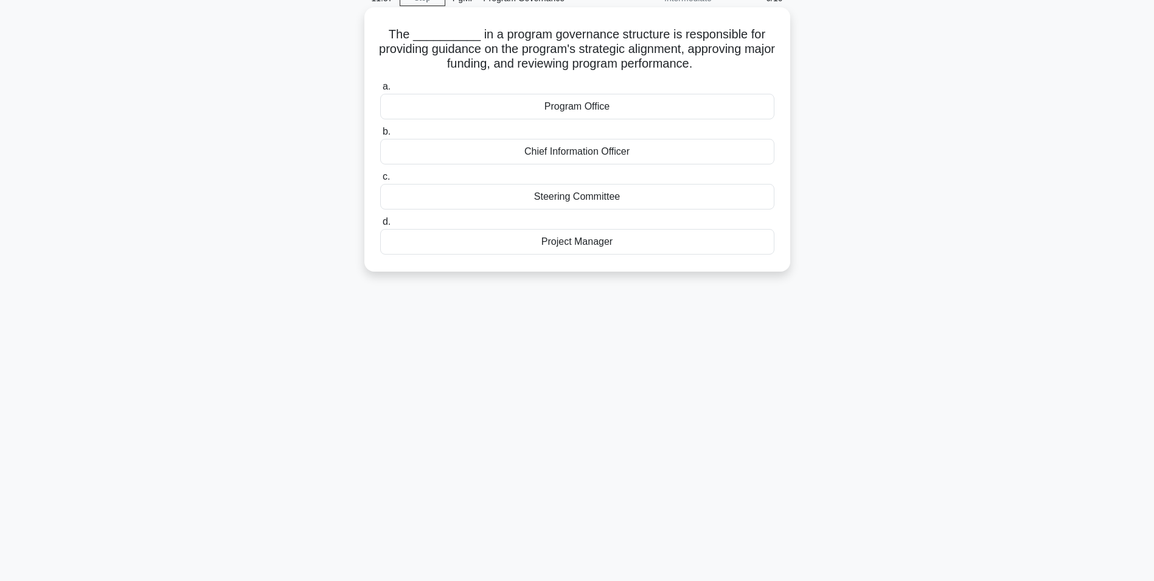
click at [587, 201] on div "Steering Committee" at bounding box center [577, 197] width 394 height 26
click at [380, 181] on input "c. Steering Committee" at bounding box center [380, 177] width 0 height 8
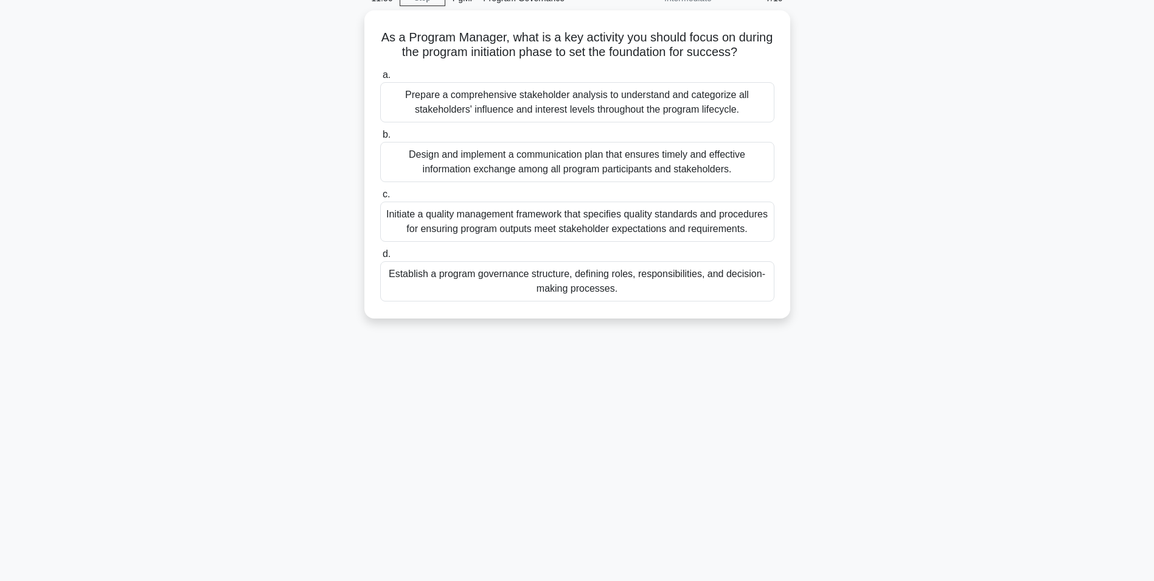
scroll to position [77, 0]
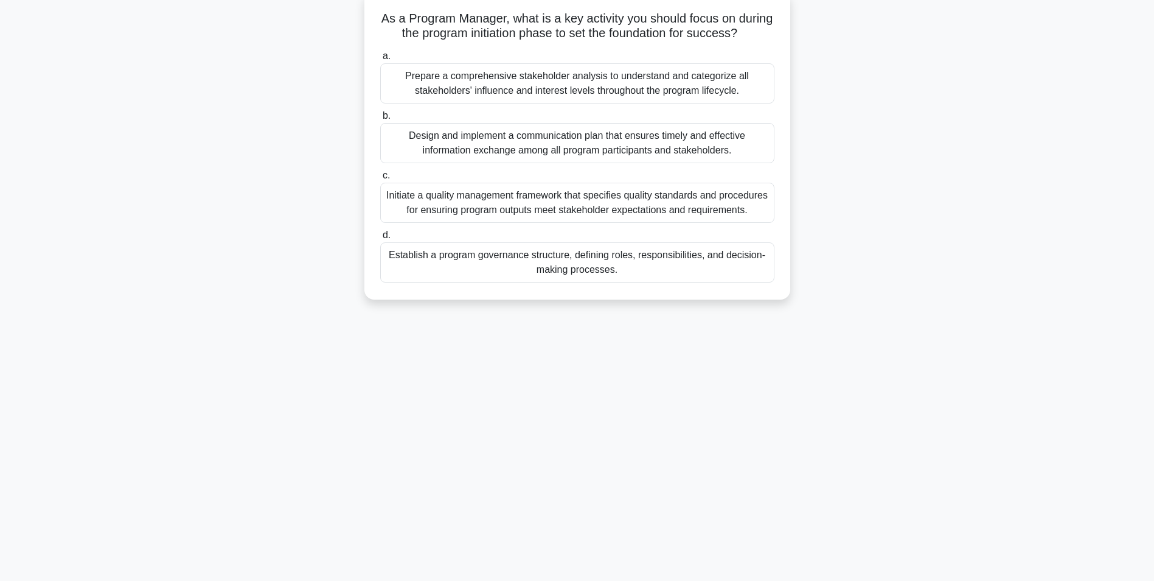
click at [563, 282] on div "Establish a program governance structure, defining roles, responsibilities, and…" at bounding box center [577, 262] width 394 height 40
click at [380, 239] on input "d. Establish a program governance structure, defining roles, responsibilities, …" at bounding box center [380, 235] width 0 height 8
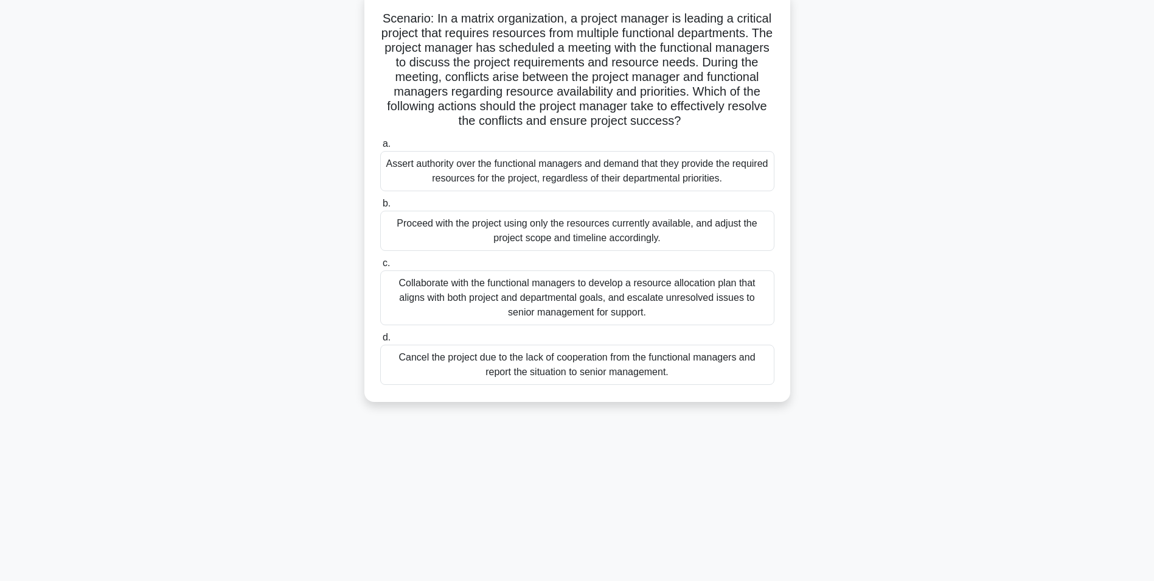
click at [553, 305] on div "Collaborate with the functional managers to develop a resource allocation plan …" at bounding box center [577, 297] width 394 height 55
click at [380, 267] on input "c. Collaborate with the functional managers to develop a resource allocation pl…" at bounding box center [380, 263] width 0 height 8
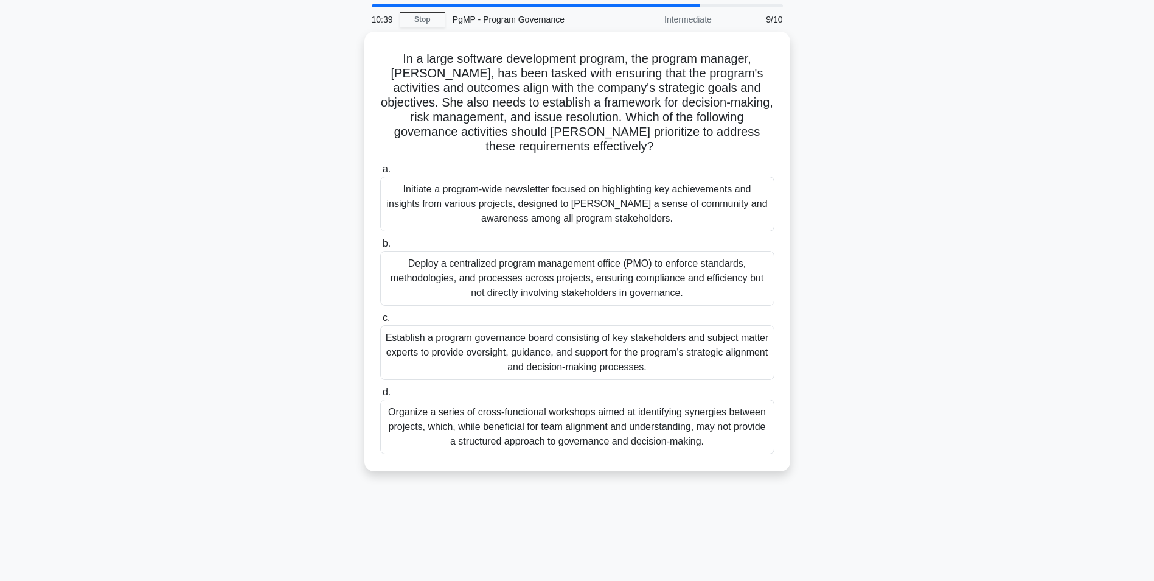
scroll to position [61, 0]
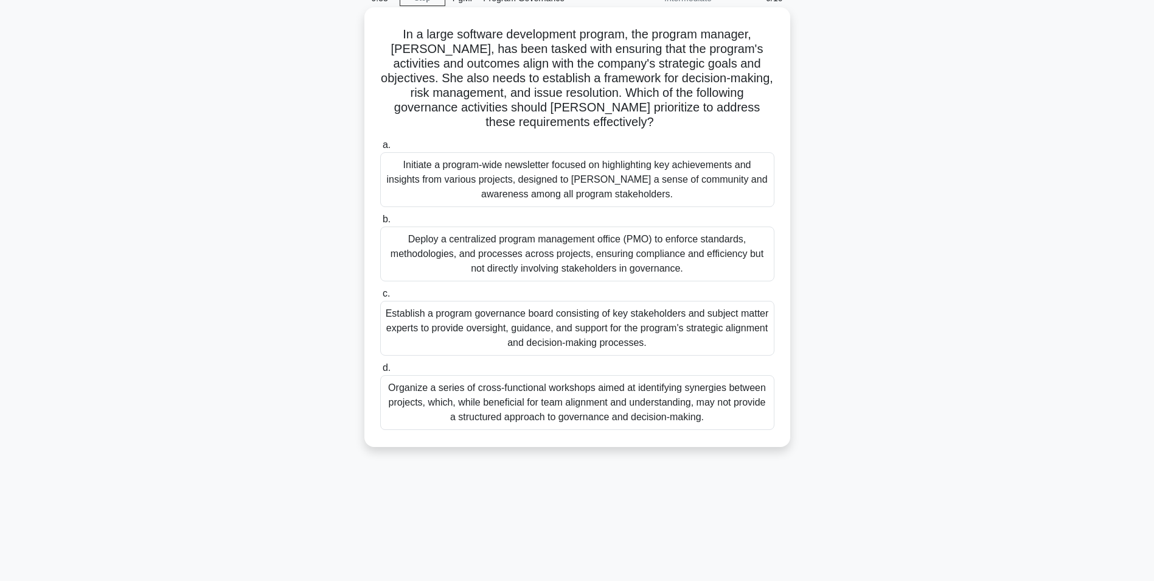
click at [571, 333] on div "Establish a program governance board consisting of key stakeholders and subject…" at bounding box center [577, 328] width 394 height 55
click at [380, 298] on input "c. Establish a program governance board consisting of key stakeholders and subj…" at bounding box center [380, 294] width 0 height 8
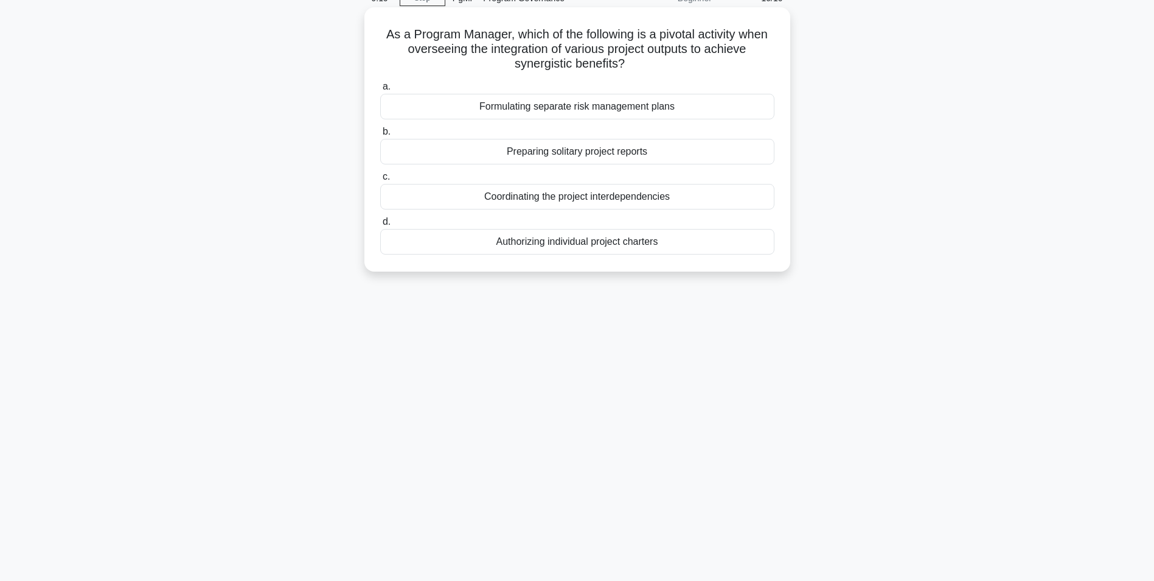
click at [534, 199] on div "Coordinating the project interdependencies" at bounding box center [577, 197] width 394 height 26
click at [380, 181] on input "c. Coordinating the project interdependencies" at bounding box center [380, 177] width 0 height 8
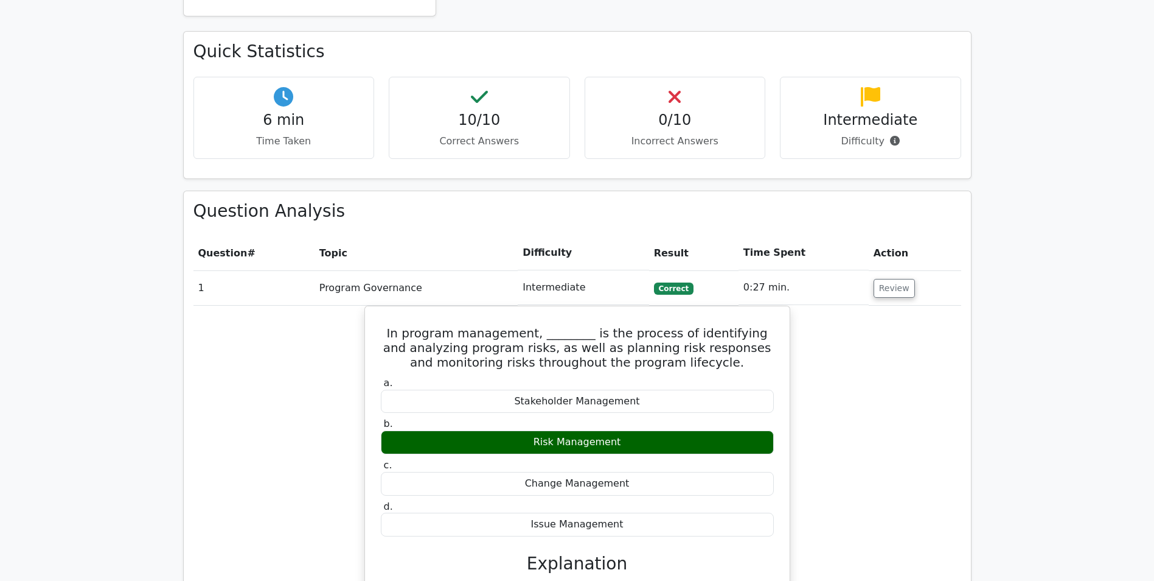
scroll to position [365, 0]
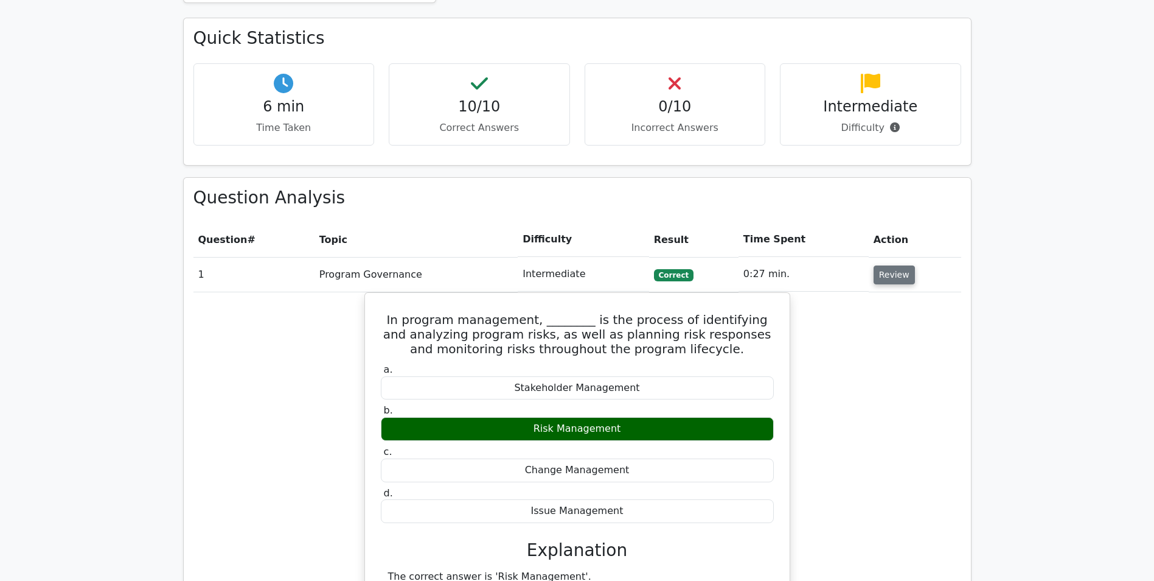
click at [902, 273] on button "Review" at bounding box center [894, 274] width 41 height 19
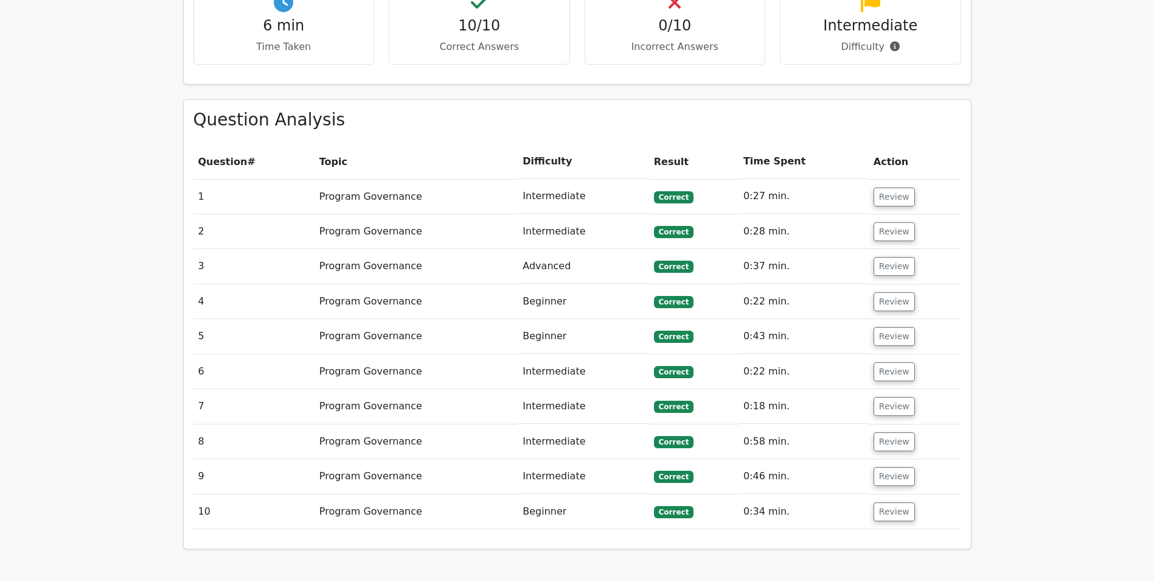
scroll to position [609, 0]
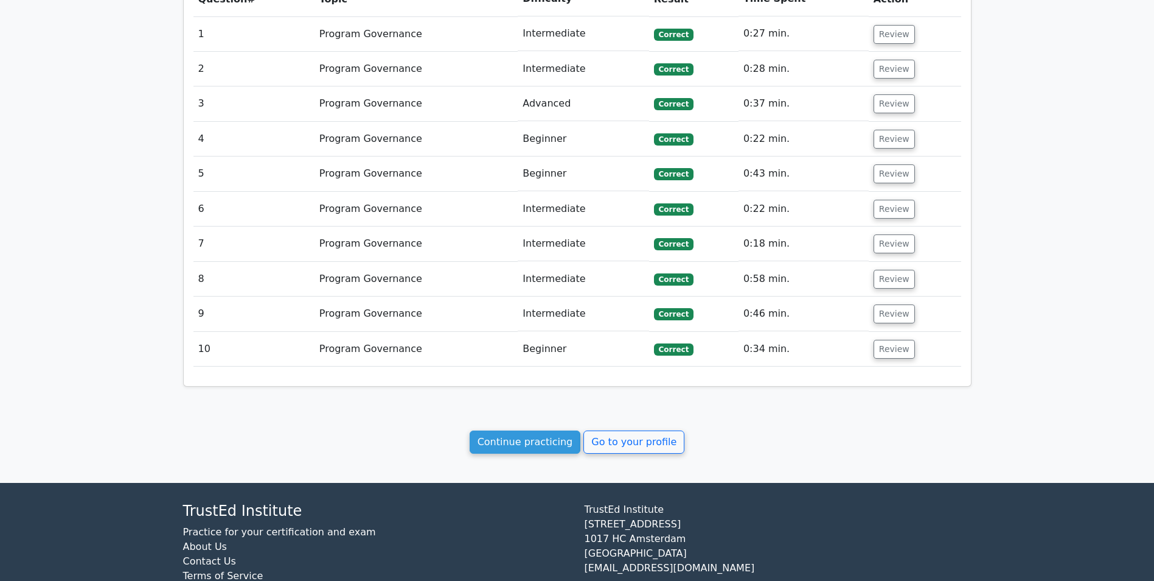
click at [517, 451] on link "Continue practicing" at bounding box center [525, 441] width 111 height 23
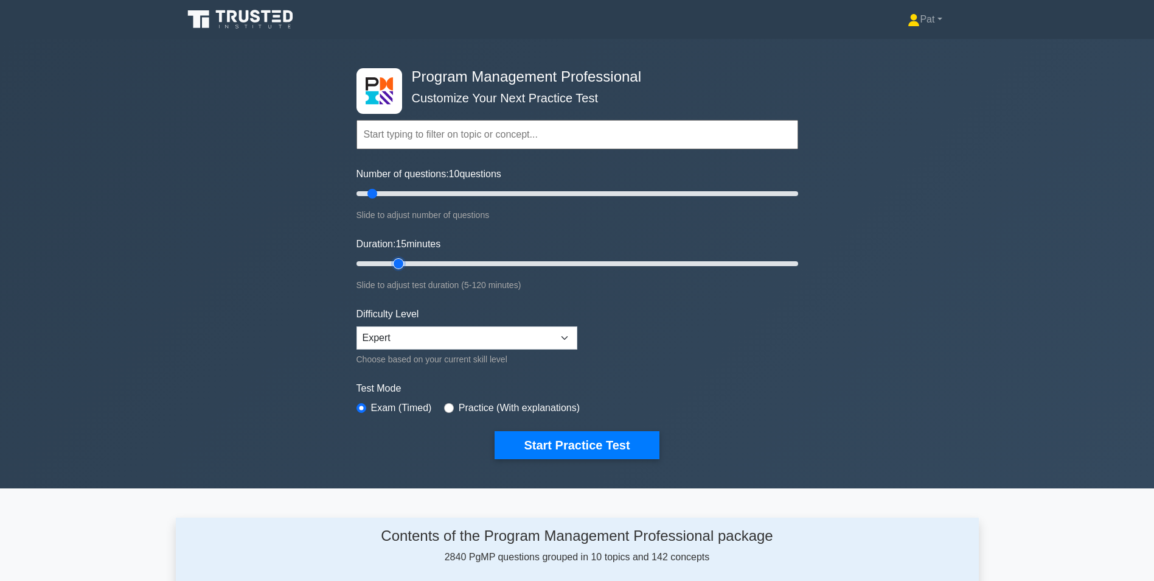
type input "15"
click at [402, 258] on input "Duration: 15 minutes" at bounding box center [578, 263] width 442 height 15
click at [417, 343] on select "Beginner Intermediate Expert" at bounding box center [467, 337] width 221 height 23
click at [357, 326] on select "Beginner Intermediate Expert" at bounding box center [467, 337] width 221 height 23
click at [584, 445] on button "Start Practice Test" at bounding box center [577, 445] width 164 height 28
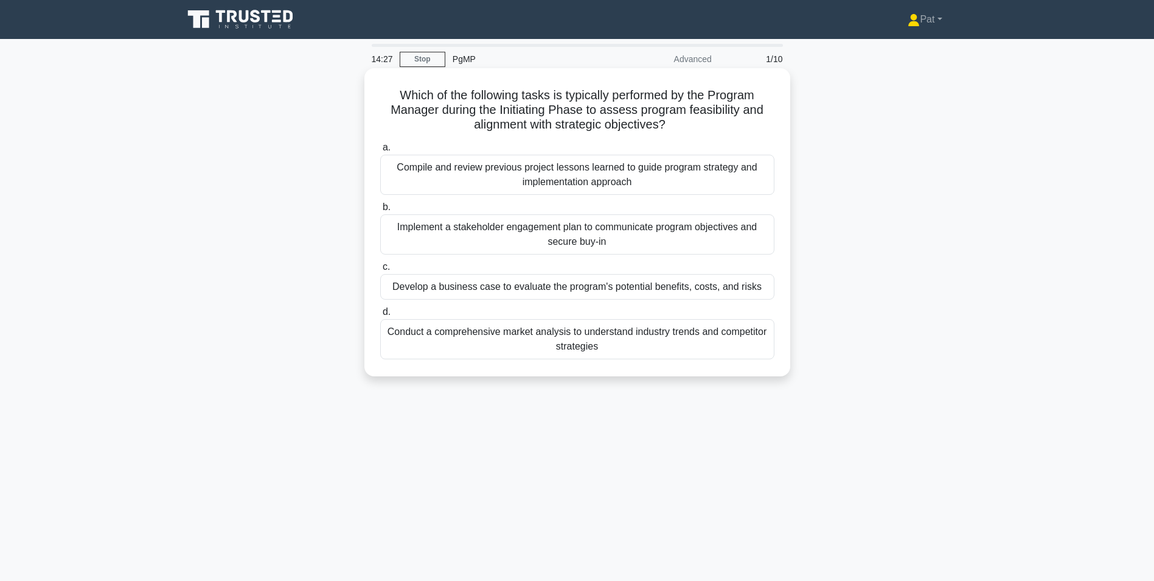
click at [570, 293] on div "Develop a business case to evaluate the program's potential benefits, costs, an…" at bounding box center [577, 287] width 394 height 26
click at [380, 271] on input "c. Develop a business case to evaluate the program's potential benefits, costs,…" at bounding box center [380, 267] width 0 height 8
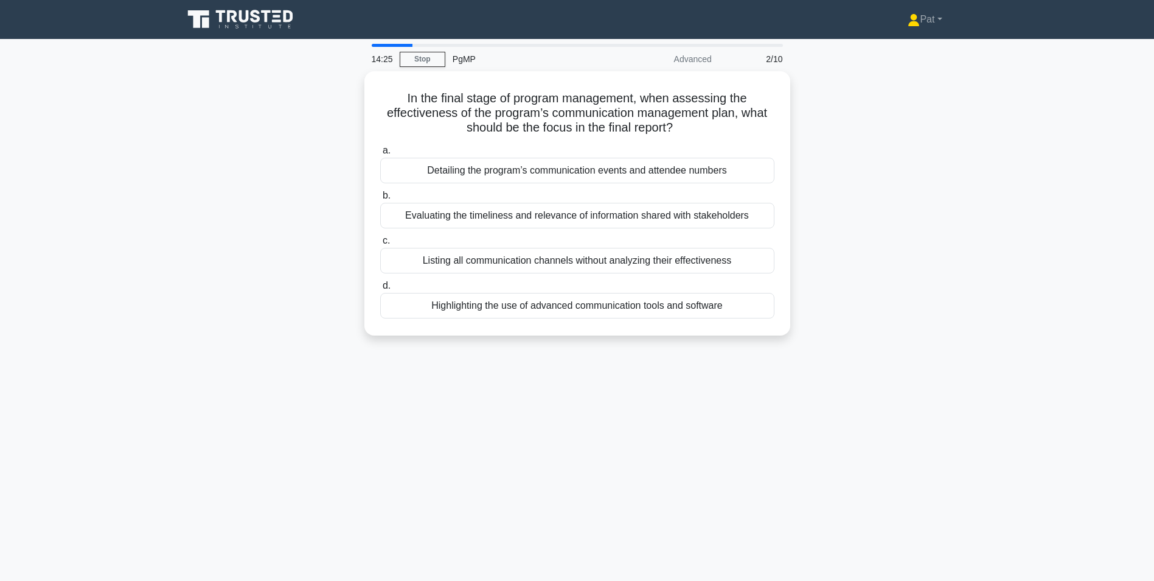
scroll to position [61, 0]
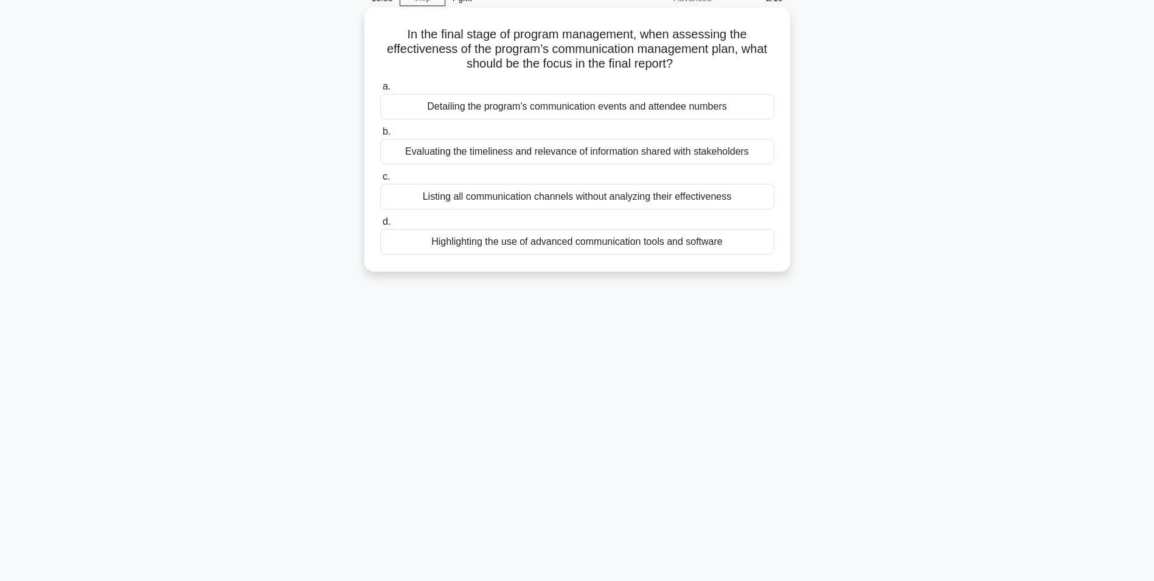
click at [567, 153] on div "Evaluating the timeliness and relevance of information shared with stakeholders" at bounding box center [577, 152] width 394 height 26
click at [380, 136] on input "b. Evaluating the timeliness and relevance of information shared with stakehold…" at bounding box center [380, 132] width 0 height 8
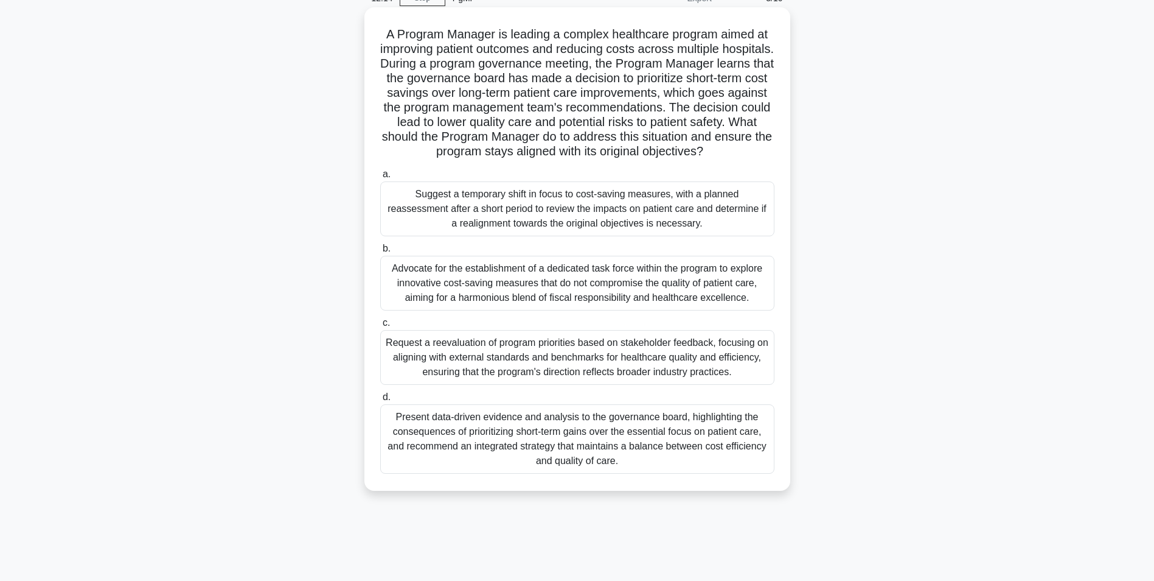
click at [546, 455] on div "Present data-driven evidence and analysis to the governance board, highlighting…" at bounding box center [577, 438] width 394 height 69
click at [380, 401] on input "d. Present data-driven evidence and analysis to the governance board, highlight…" at bounding box center [380, 397] width 0 height 8
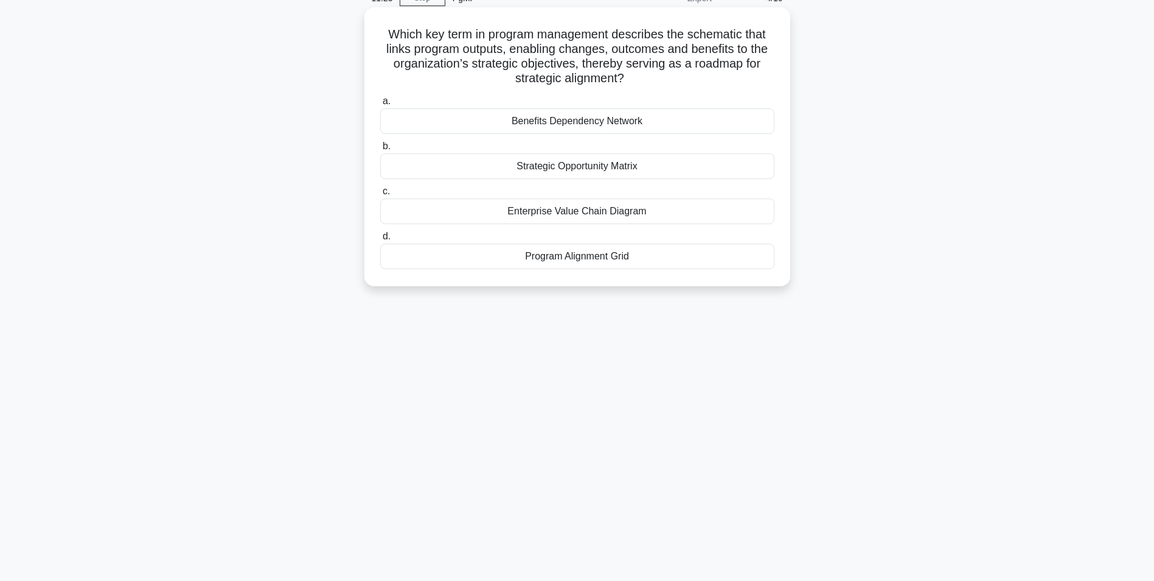
click at [585, 260] on div "Program Alignment Grid" at bounding box center [577, 256] width 394 height 26
click at [380, 240] on input "d. Program Alignment Grid" at bounding box center [380, 236] width 0 height 8
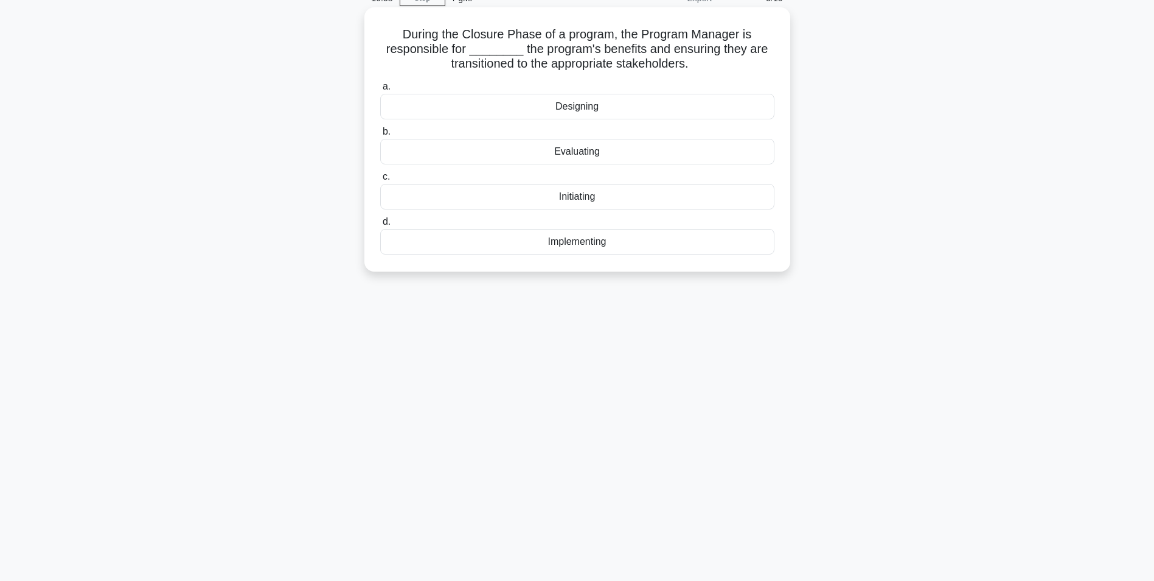
click at [579, 156] on div "Evaluating" at bounding box center [577, 152] width 394 height 26
click at [380, 136] on input "b. Evaluating" at bounding box center [380, 132] width 0 height 8
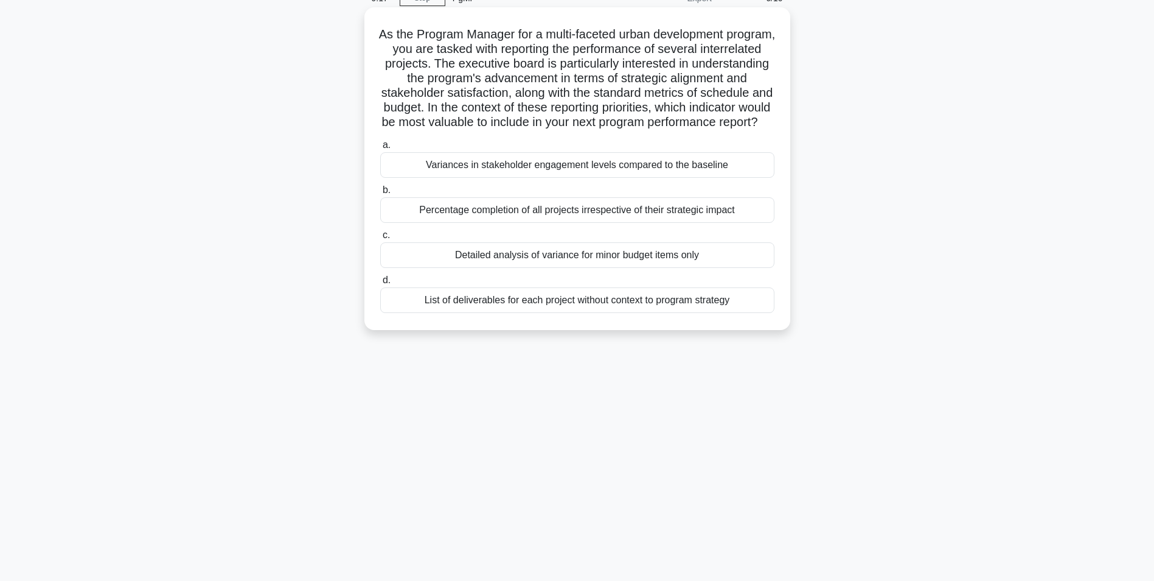
click at [612, 223] on div "Percentage completion of all projects irrespective of their strategic impact" at bounding box center [577, 210] width 394 height 26
click at [380, 194] on input "b. Percentage completion of all projects irrespective of their strategic impact" at bounding box center [380, 190] width 0 height 8
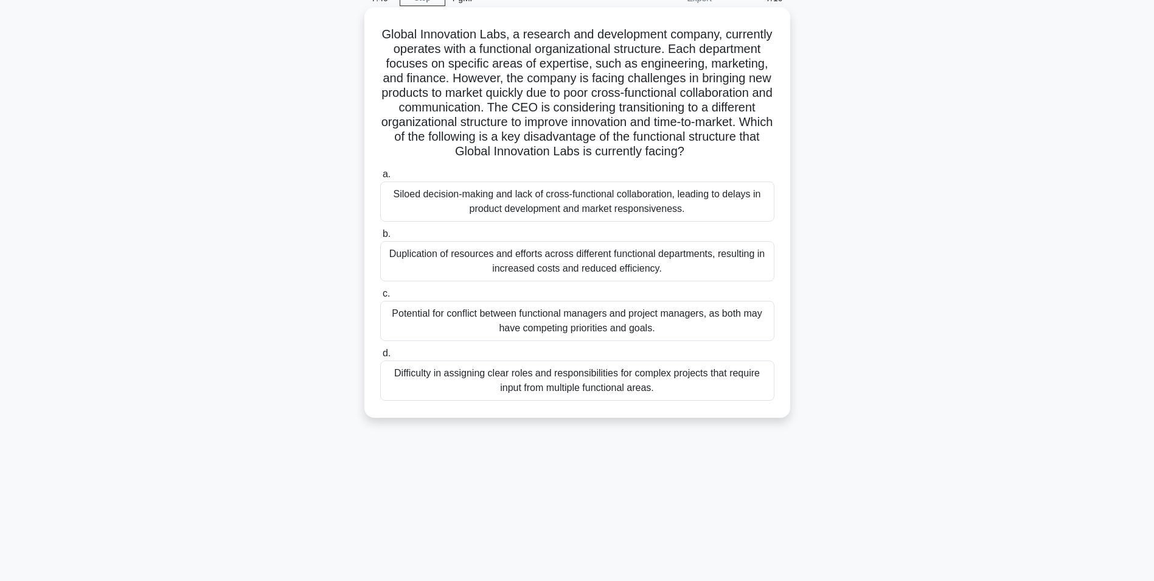
click at [605, 326] on div "Potential for conflict between functional managers and project managers, as bot…" at bounding box center [577, 321] width 394 height 40
click at [380, 298] on input "c. Potential for conflict between functional managers and project managers, as …" at bounding box center [380, 294] width 0 height 8
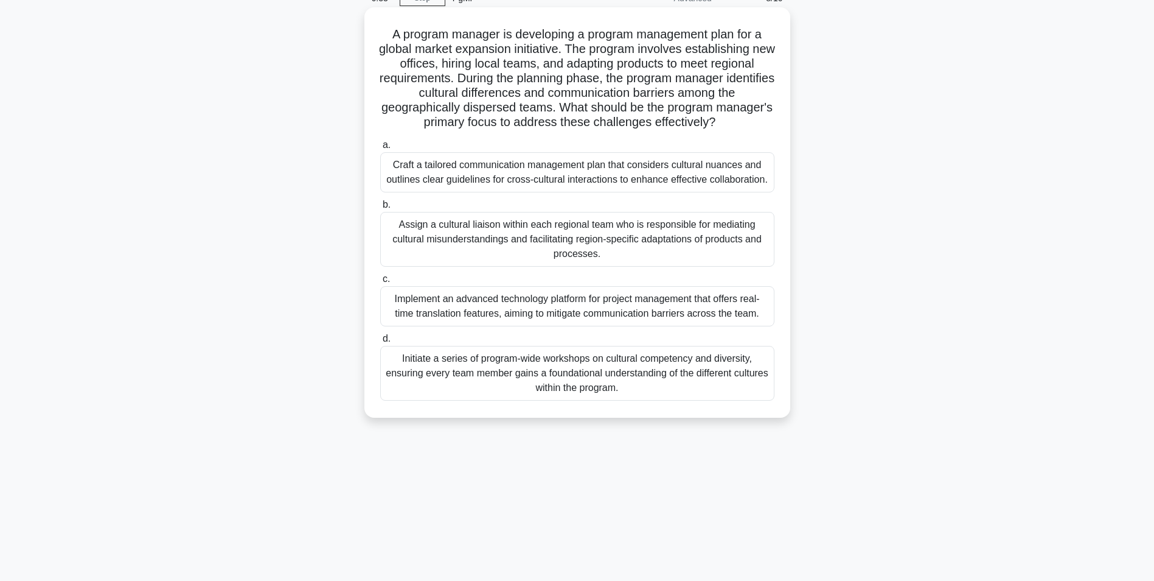
click at [616, 170] on div "Craft a tailored communication management plan that considers cultural nuances …" at bounding box center [577, 172] width 394 height 40
click at [380, 149] on input "a. Craft a tailored communication management plan that considers cultural nuanc…" at bounding box center [380, 145] width 0 height 8
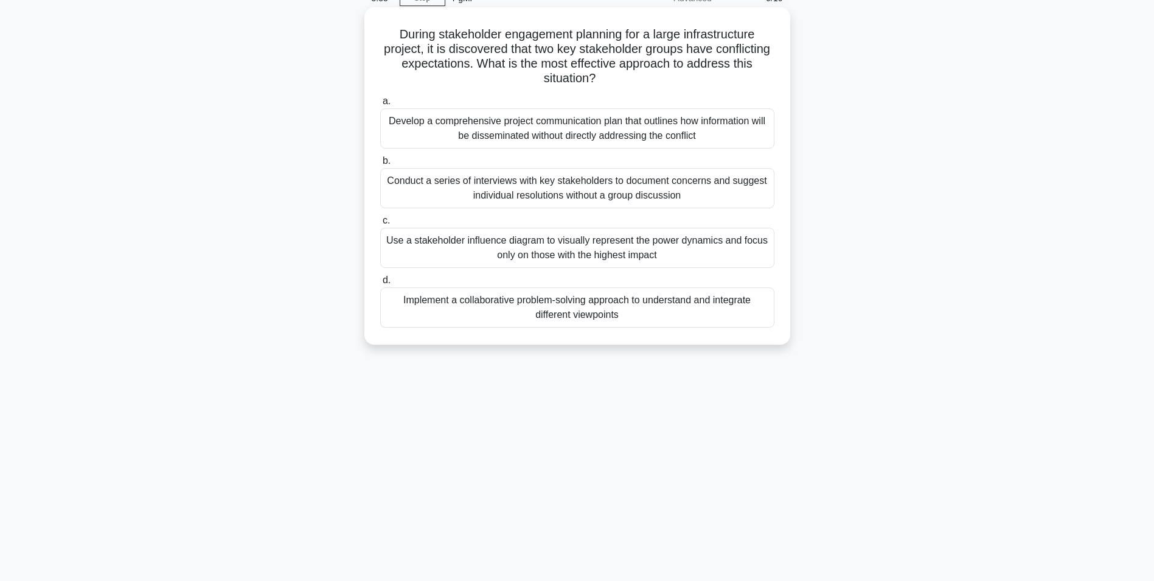
click at [551, 313] on div "Implement a collaborative problem-solving approach to understand and integrate …" at bounding box center [577, 307] width 394 height 40
click at [380, 284] on input "d. Implement a collaborative problem-solving approach to understand and integra…" at bounding box center [380, 280] width 0 height 8
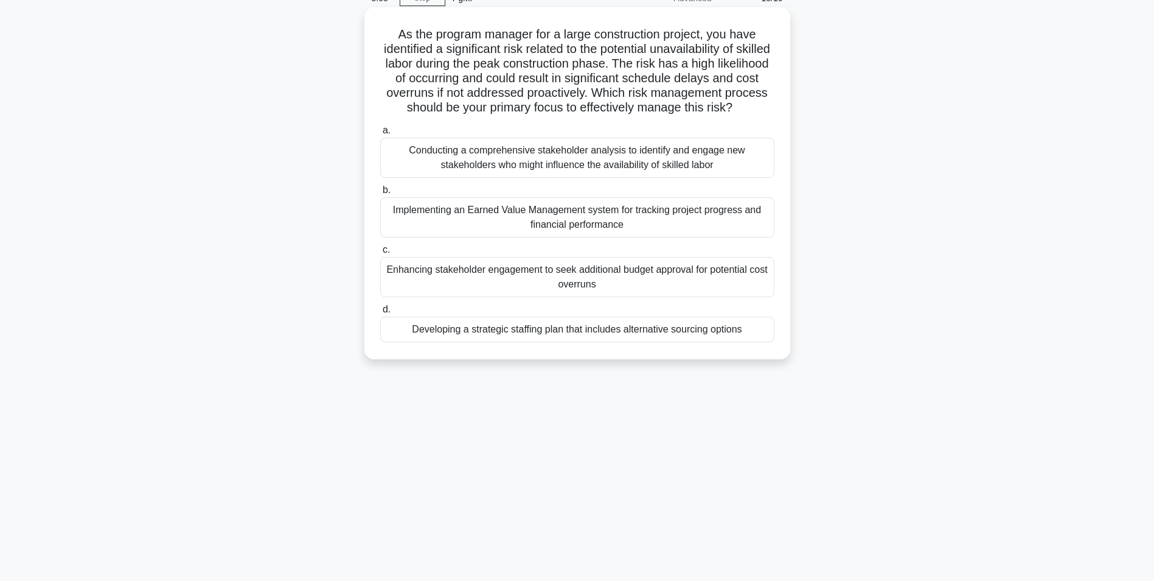
click at [582, 342] on div "Developing a strategic staffing plan that includes alternative sourcing options" at bounding box center [577, 329] width 394 height 26
click at [380, 313] on input "d. Developing a strategic staffing plan that includes alternative sourcing opti…" at bounding box center [380, 309] width 0 height 8
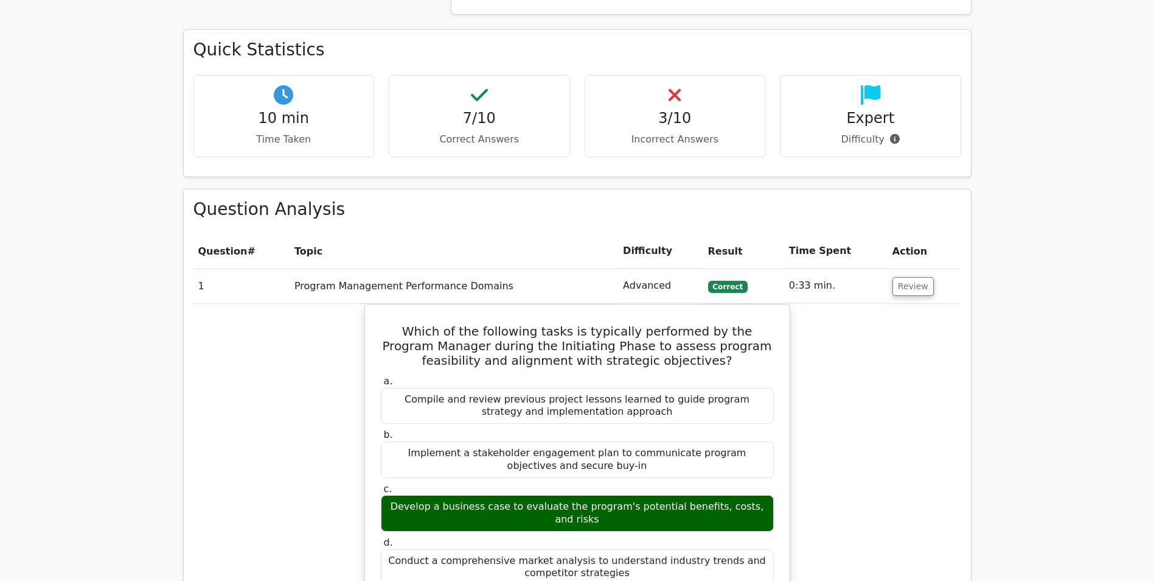
scroll to position [487, 0]
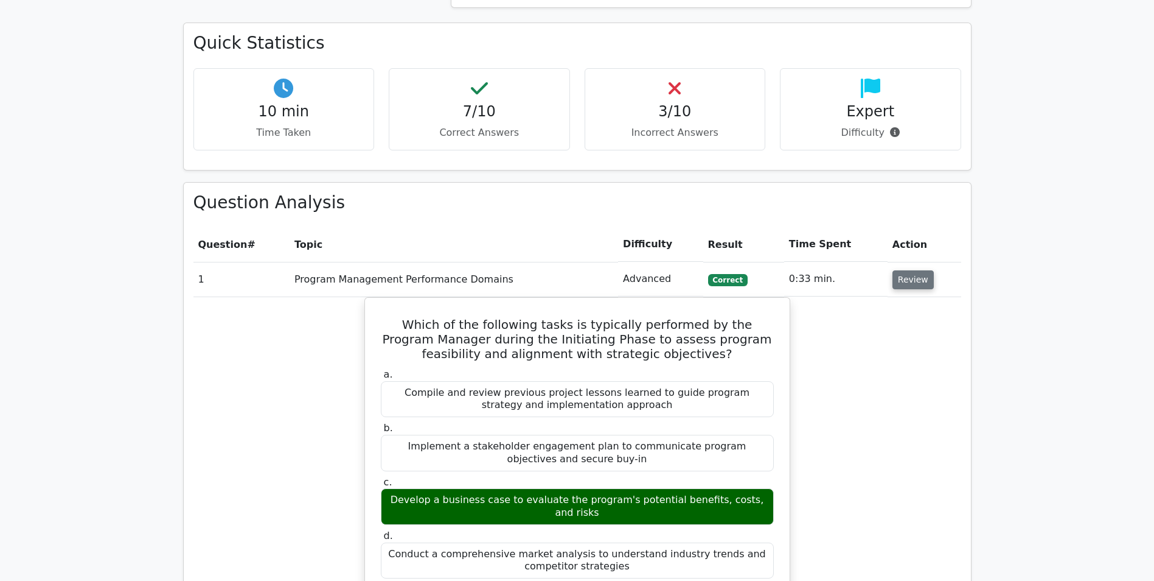
click at [905, 281] on button "Review" at bounding box center [913, 279] width 41 height 19
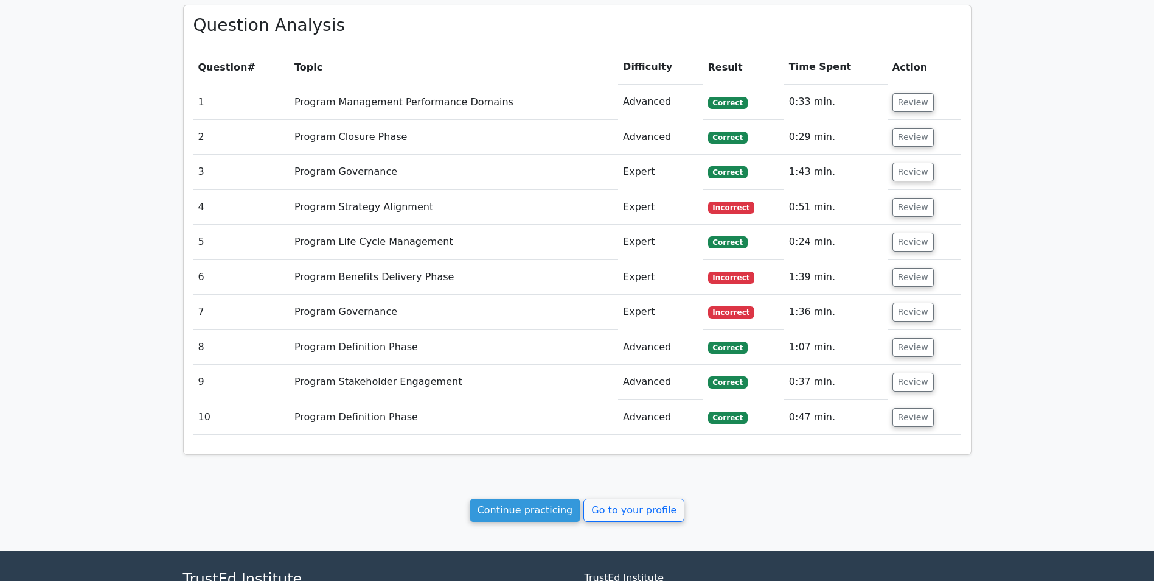
scroll to position [669, 0]
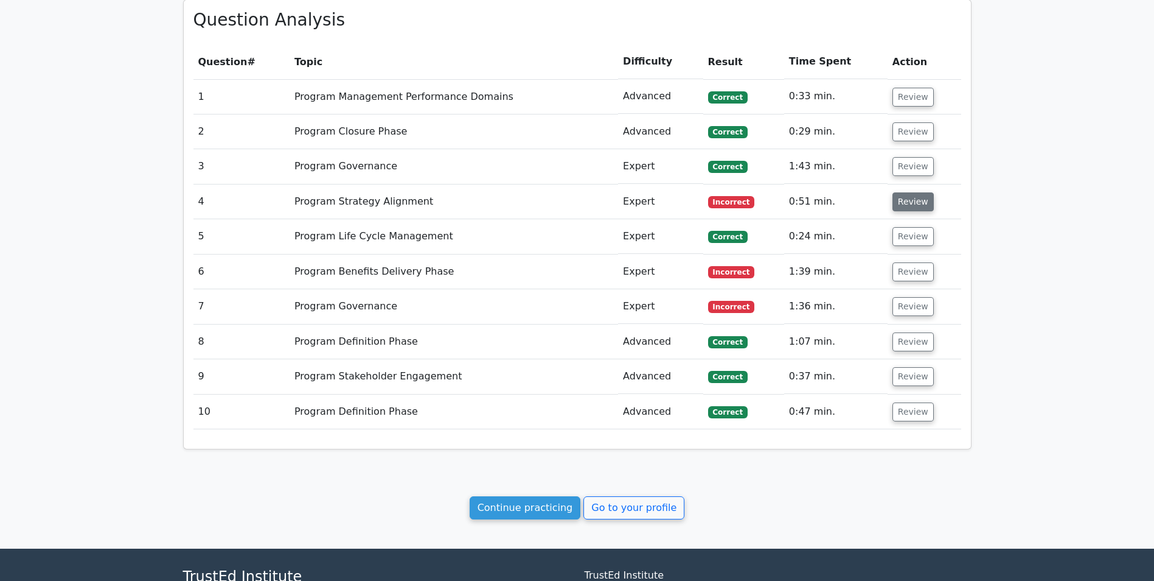
click at [921, 201] on button "Review" at bounding box center [913, 201] width 41 height 19
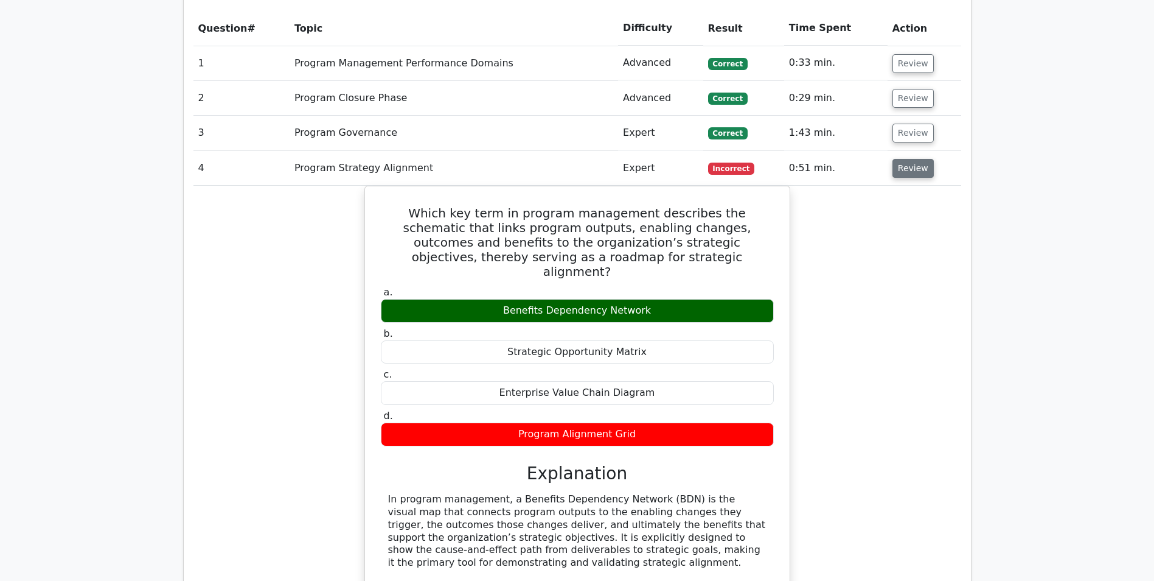
scroll to position [730, 0]
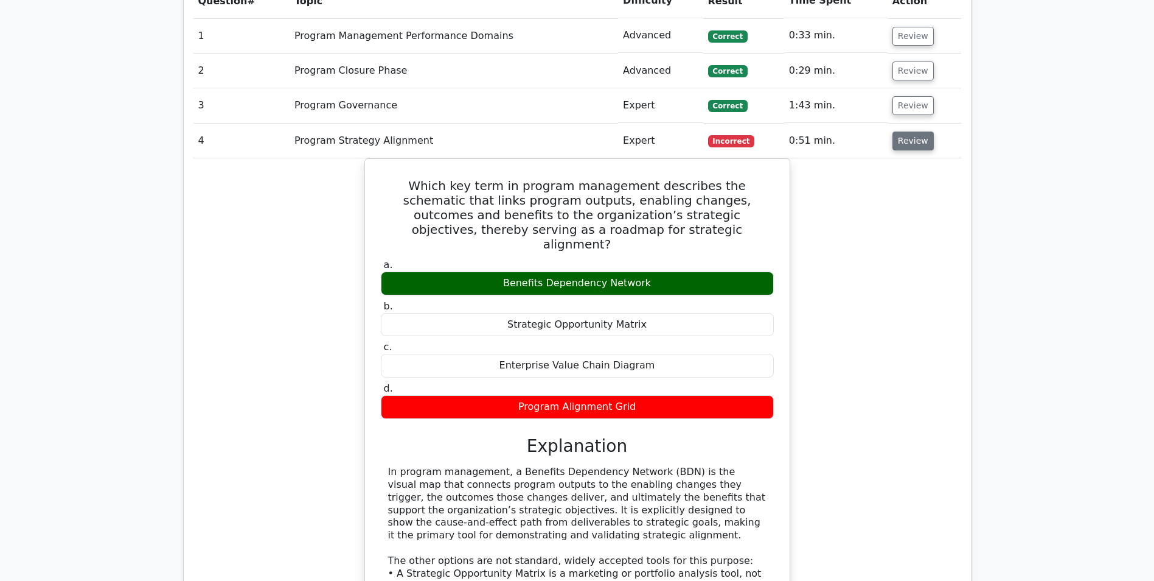
click at [915, 144] on button "Review" at bounding box center [913, 140] width 41 height 19
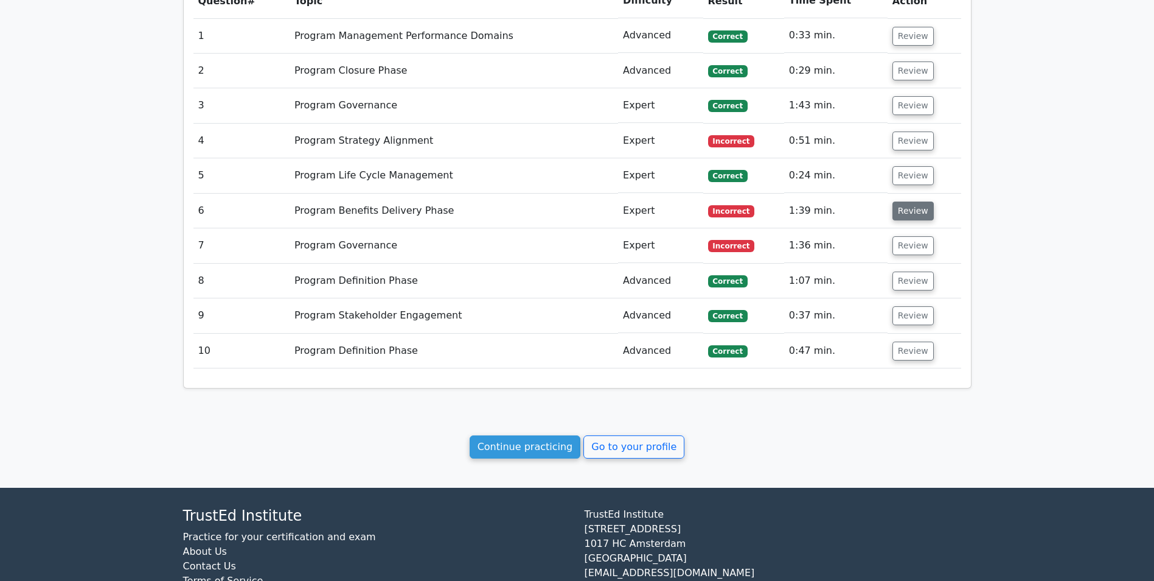
click at [898, 216] on button "Review" at bounding box center [913, 210] width 41 height 19
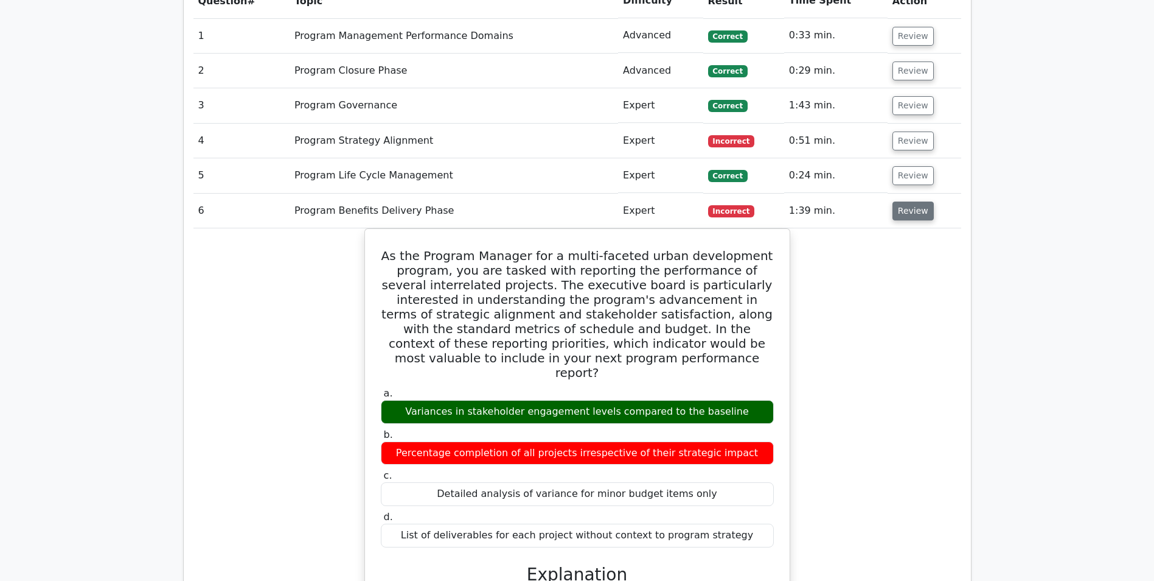
click at [905, 211] on button "Review" at bounding box center [913, 210] width 41 height 19
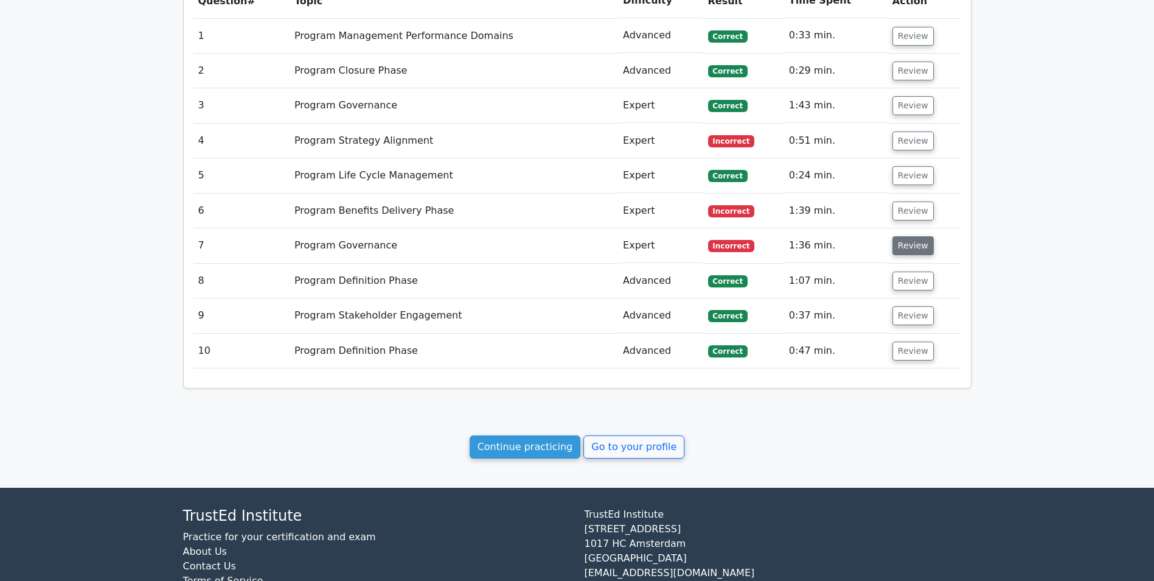
click at [909, 248] on button "Review" at bounding box center [913, 245] width 41 height 19
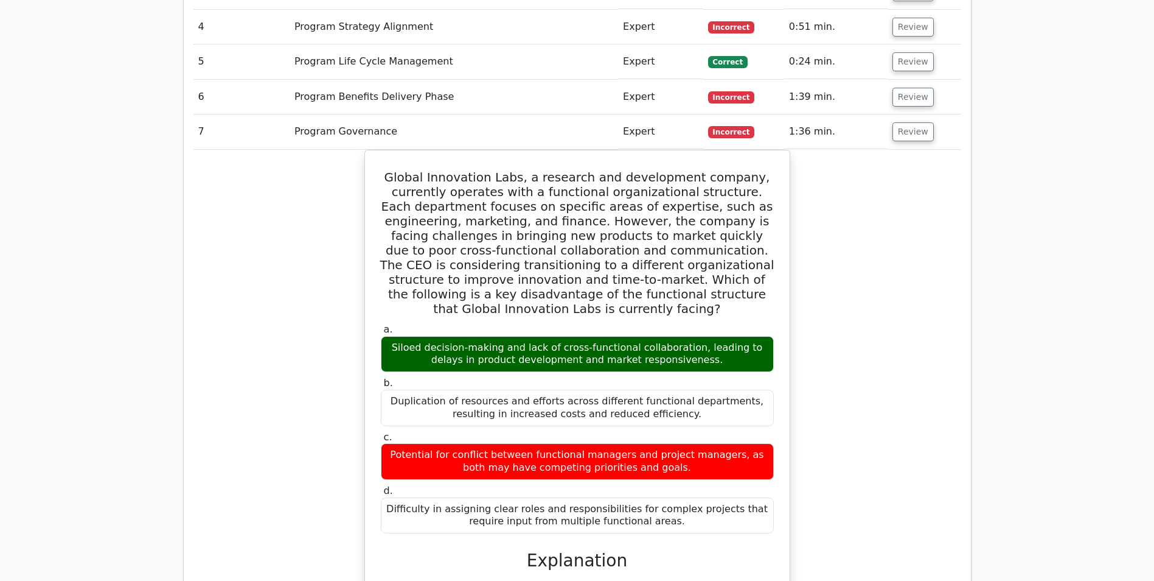
scroll to position [852, 0]
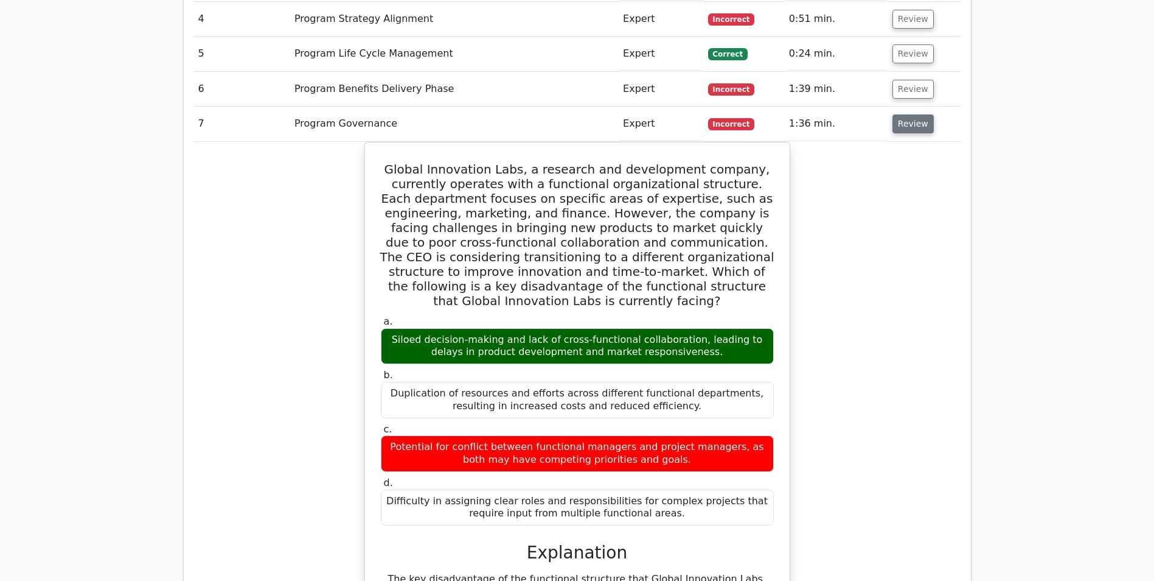
click at [895, 122] on button "Review" at bounding box center [913, 123] width 41 height 19
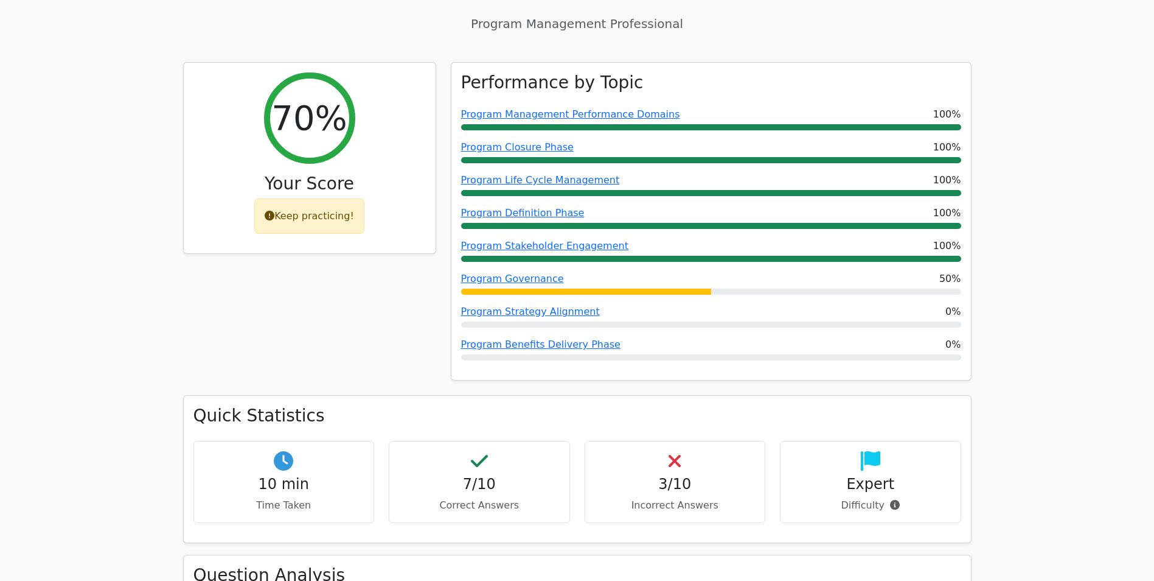
scroll to position [0, 0]
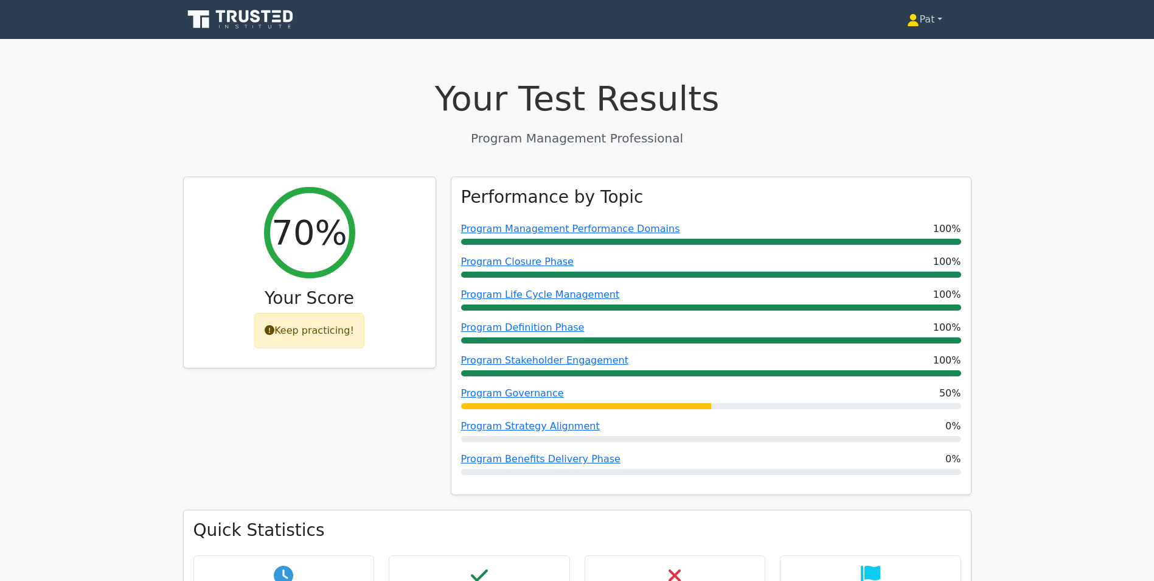
click at [923, 16] on link "Pat" at bounding box center [924, 19] width 93 height 24
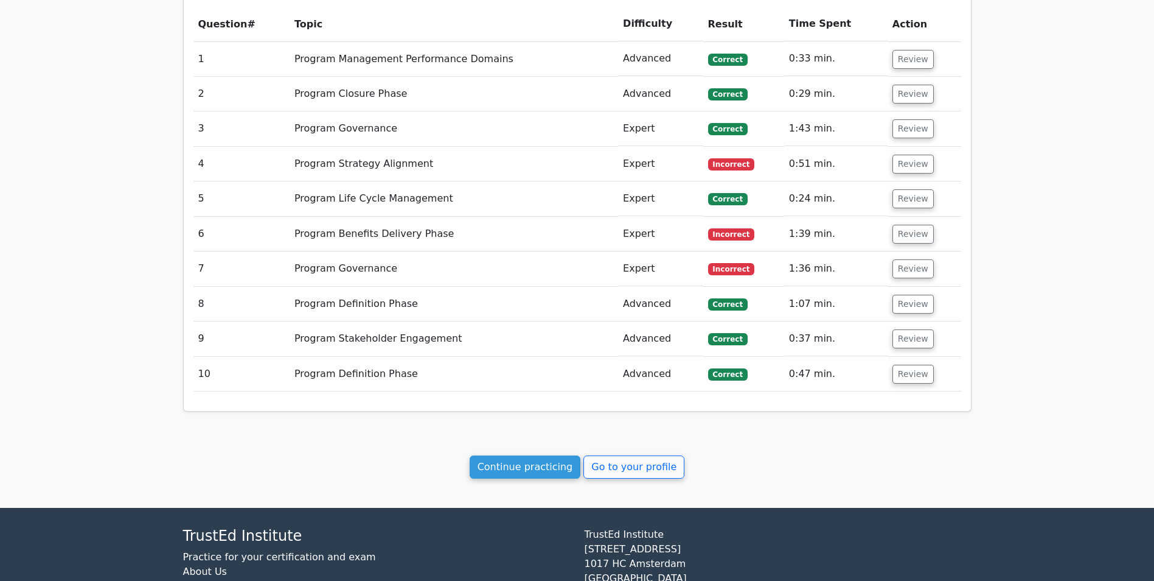
scroll to position [730, 0]
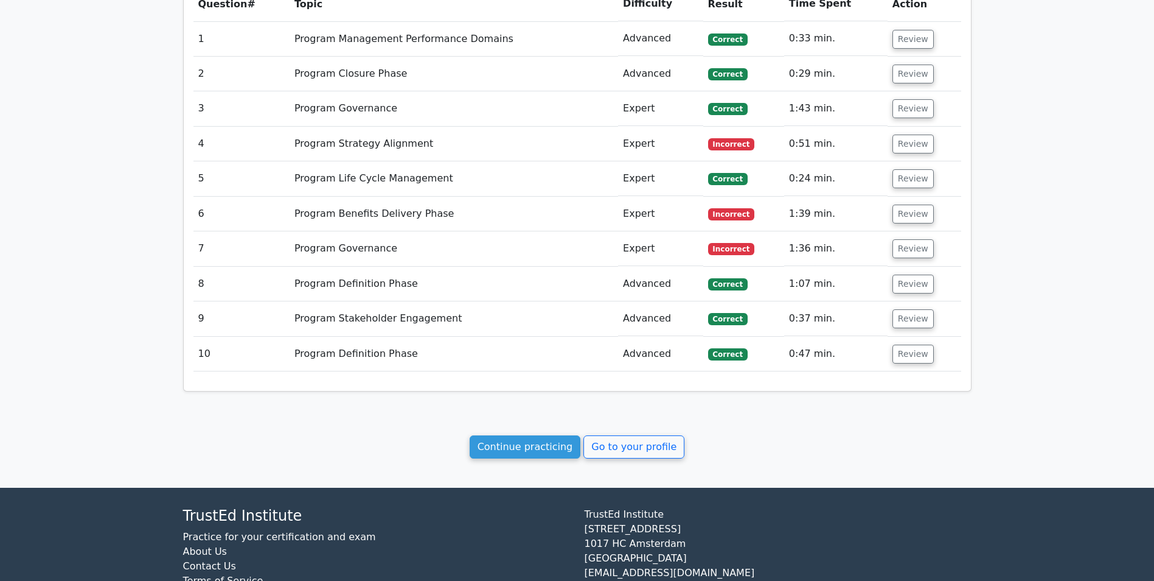
click at [512, 458] on link "Continue practicing" at bounding box center [525, 446] width 111 height 23
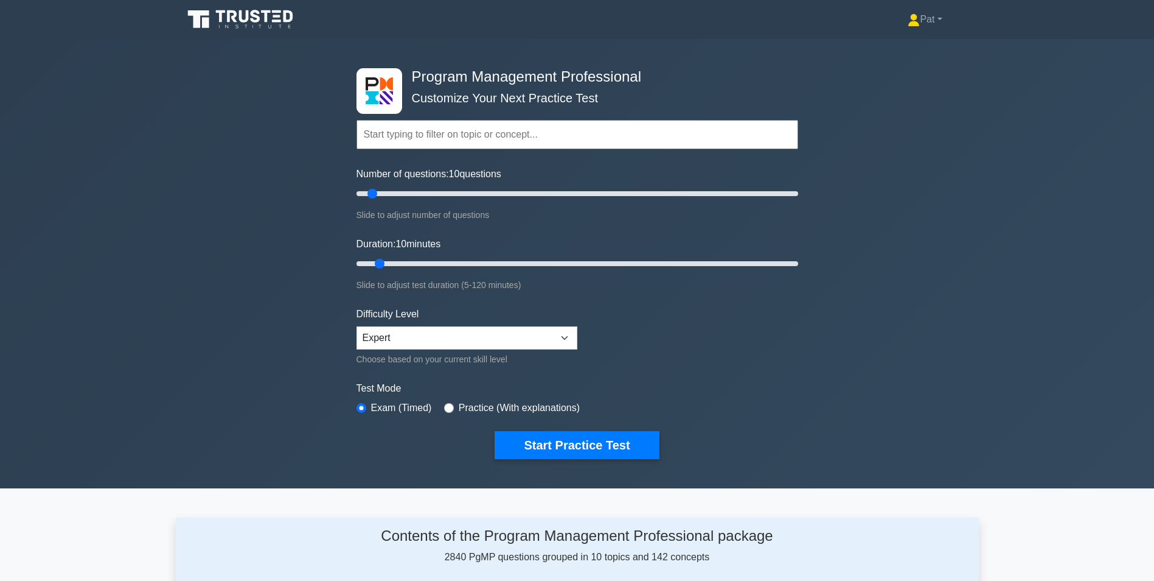
click at [465, 130] on input "text" at bounding box center [578, 134] width 442 height 29
type input "15"
click at [392, 260] on input "Duration: 10 minutes" at bounding box center [578, 263] width 442 height 15
click at [548, 445] on button "Start Practice Test" at bounding box center [577, 445] width 164 height 28
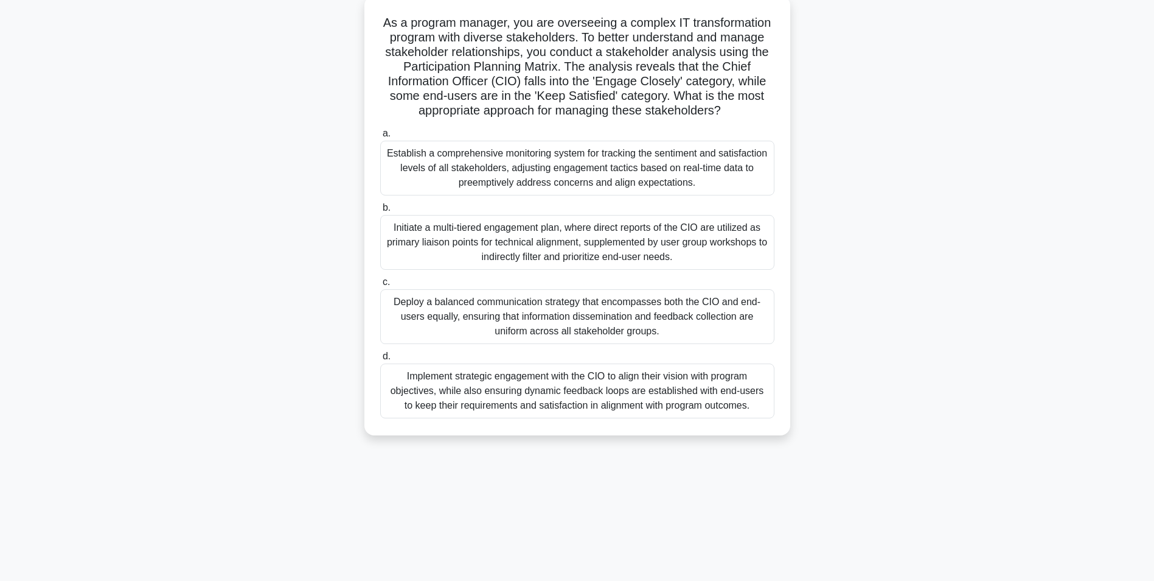
scroll to position [77, 0]
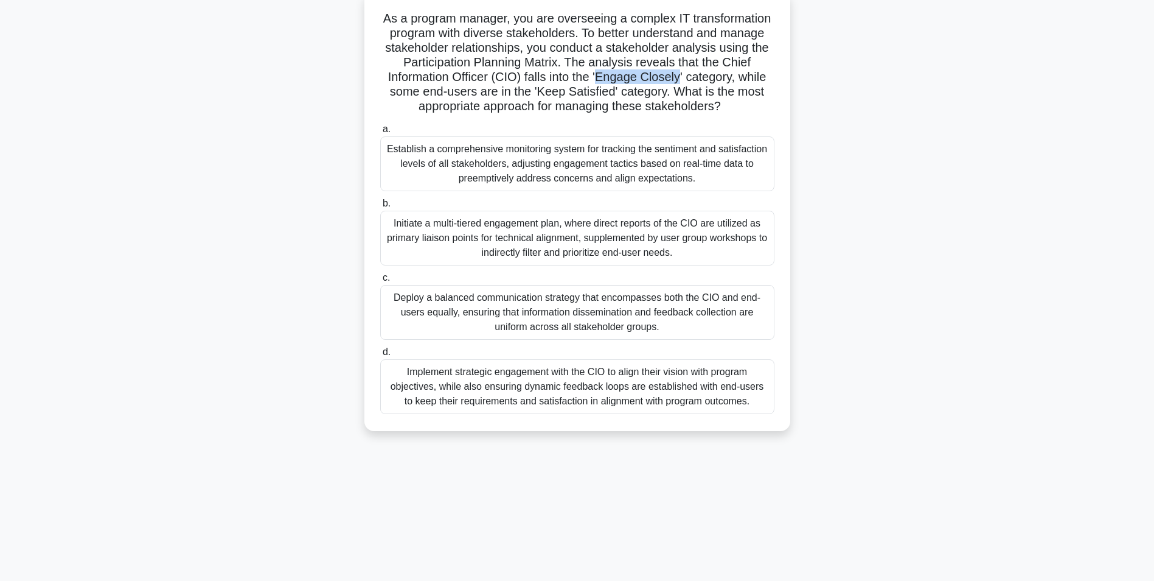
drag, startPoint x: 601, startPoint y: 76, endPoint x: 680, endPoint y: 75, distance: 79.1
click at [680, 75] on h5 "As a program manager, you are overseeing a complex IT transformation program wi…" at bounding box center [577, 62] width 397 height 103
click at [497, 78] on h5 "As a program manager, you are overseeing a complex IT transformation program wi…" at bounding box center [577, 62] width 397 height 103
click at [590, 390] on div "Implement strategic engagement with the CIO to align their vision with program …" at bounding box center [577, 386] width 394 height 55
click at [380, 356] on input "d. Implement strategic engagement with the CIO to align their vision with progr…" at bounding box center [380, 352] width 0 height 8
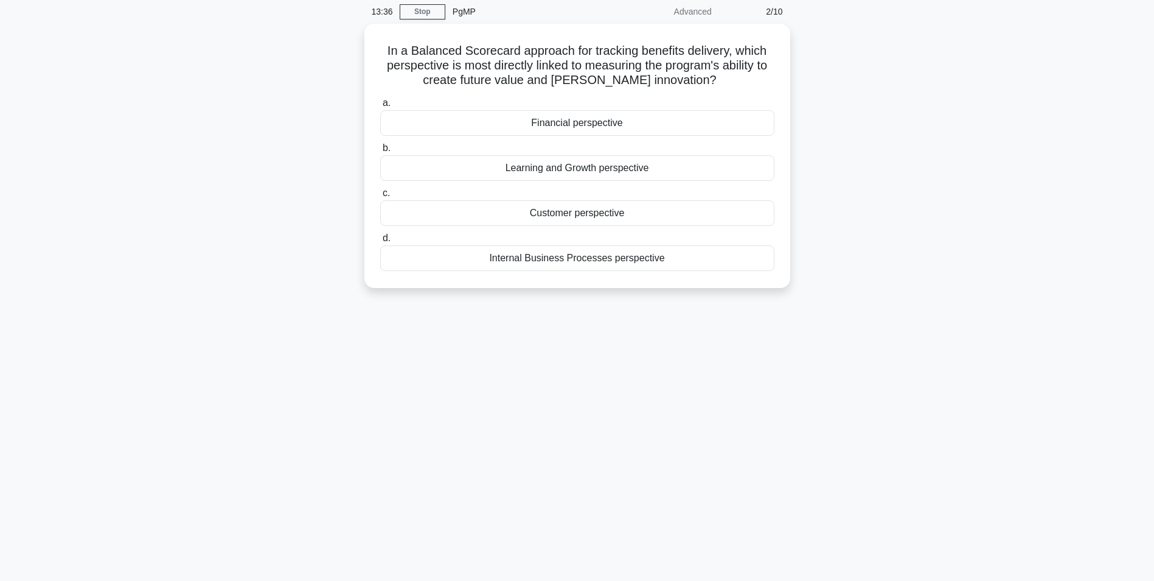
scroll to position [61, 0]
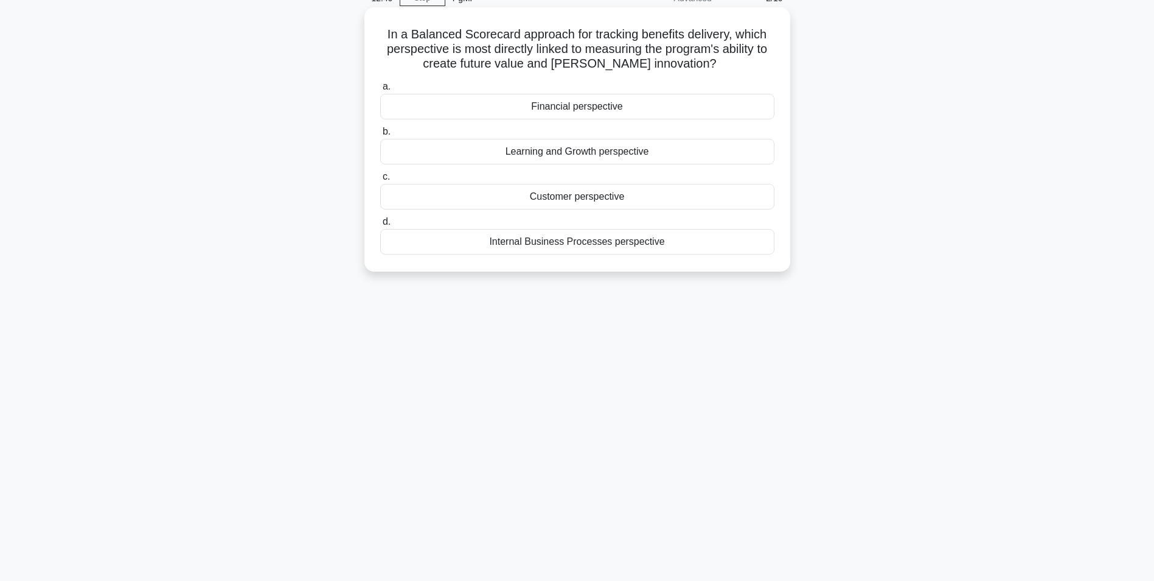
click at [596, 152] on div "Learning and Growth perspective" at bounding box center [577, 152] width 394 height 26
click at [380, 136] on input "b. Learning and Growth perspective" at bounding box center [380, 132] width 0 height 8
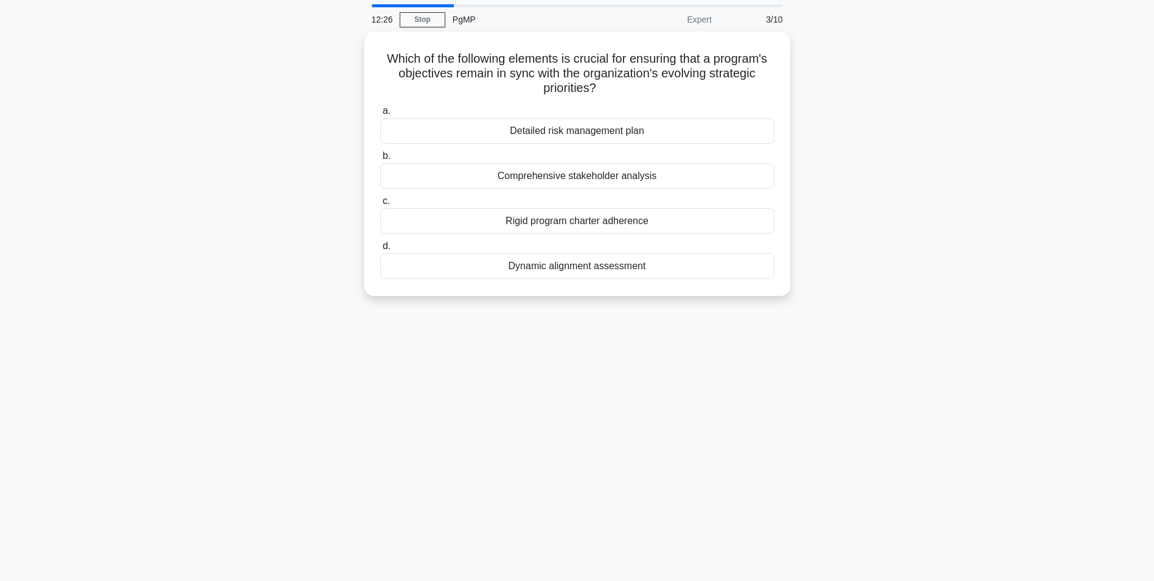
scroll to position [77, 0]
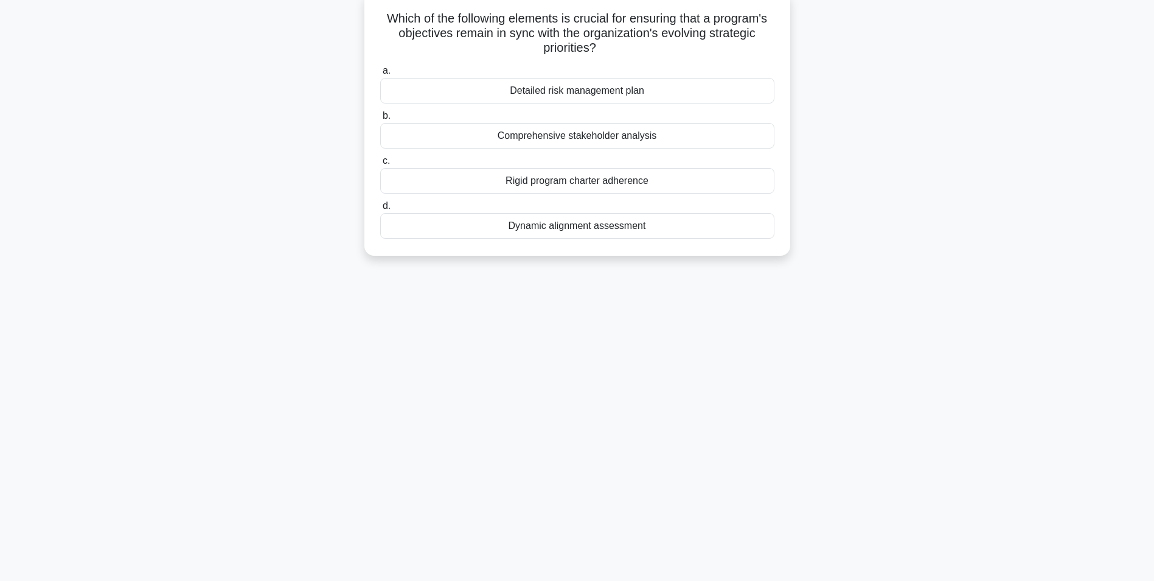
click at [598, 233] on div "Dynamic alignment assessment" at bounding box center [577, 226] width 394 height 26
click at [380, 210] on input "d. Dynamic alignment assessment" at bounding box center [380, 206] width 0 height 8
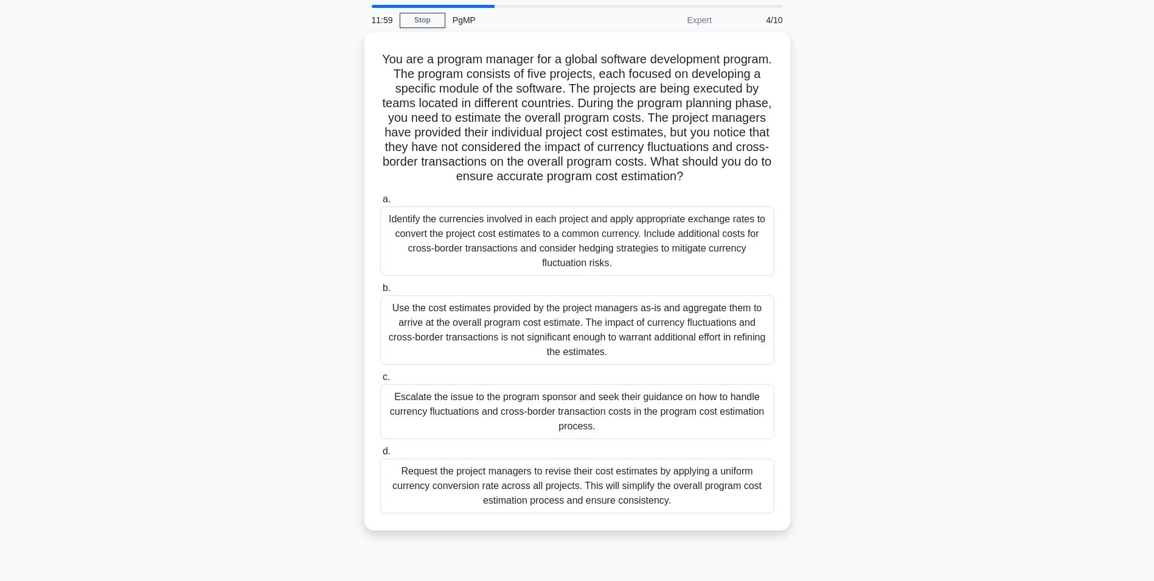
scroll to position [61, 0]
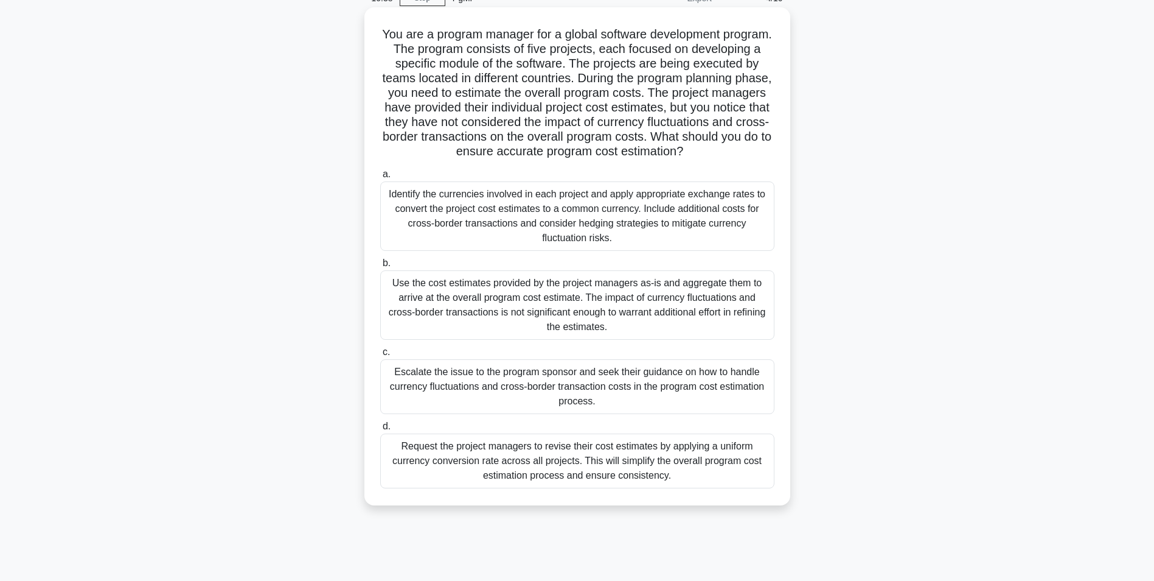
click at [446, 230] on div "Identify the currencies involved in each project and apply appropriate exchange…" at bounding box center [577, 215] width 394 height 69
click at [380, 178] on input "a. Identify the currencies involved in each project and apply appropriate excha…" at bounding box center [380, 174] width 0 height 8
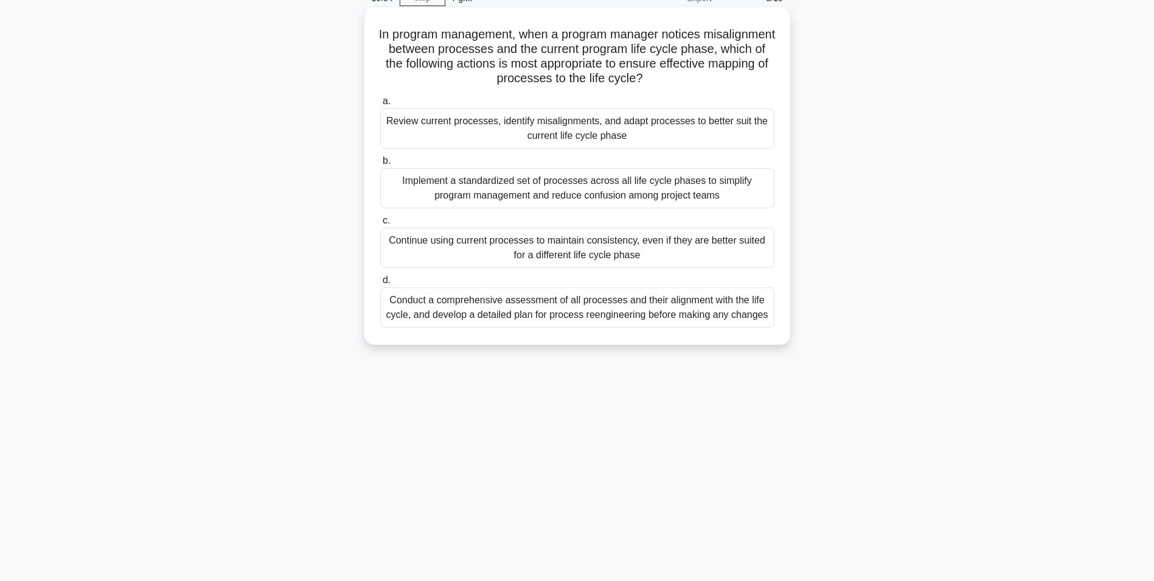
click at [498, 131] on div "Review current processes, identify misalignments, and adapt processes to better…" at bounding box center [577, 128] width 394 height 40
click at [380, 105] on input "a. Review current processes, identify misalignments, and adapt processes to bet…" at bounding box center [380, 101] width 0 height 8
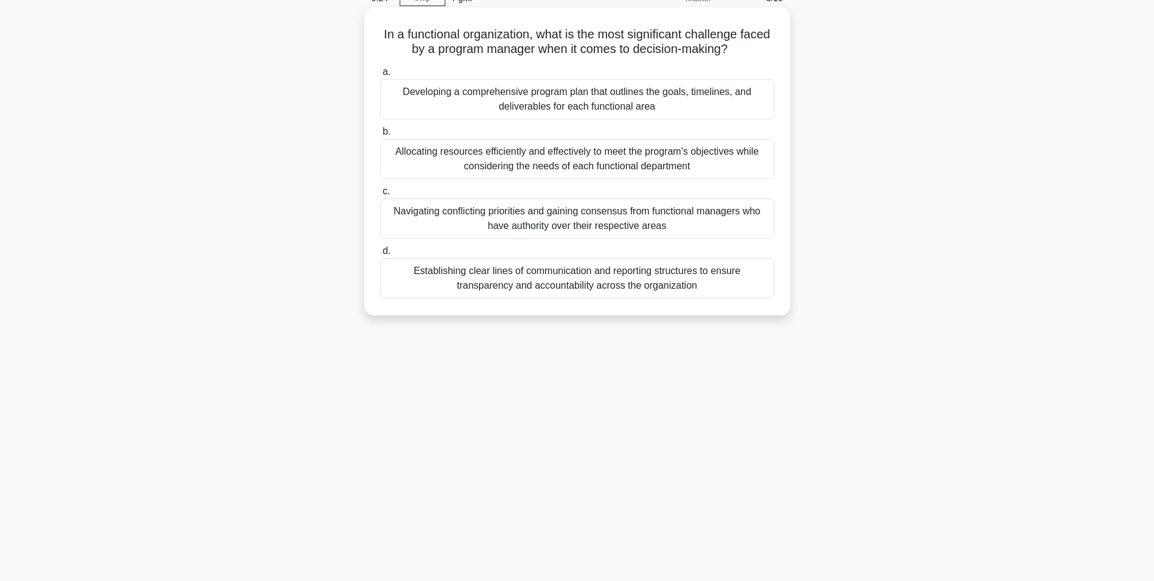
click at [661, 221] on div "Navigating conflicting priorities and gaining consensus from functional manager…" at bounding box center [577, 218] width 394 height 40
click at [380, 195] on input "c. Navigating conflicting priorities and gaining consensus from functional mana…" at bounding box center [380, 191] width 0 height 8
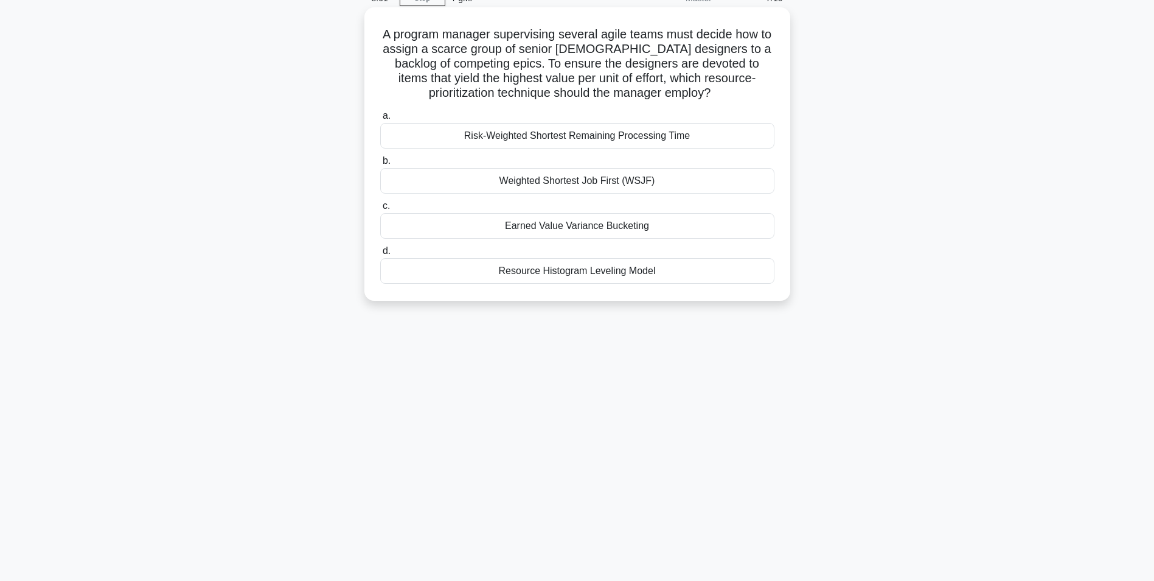
click at [616, 271] on div "Resource Histogram Leveling Model" at bounding box center [577, 271] width 394 height 26
click at [380, 255] on input "d. Resource Histogram Leveling Model" at bounding box center [380, 251] width 0 height 8
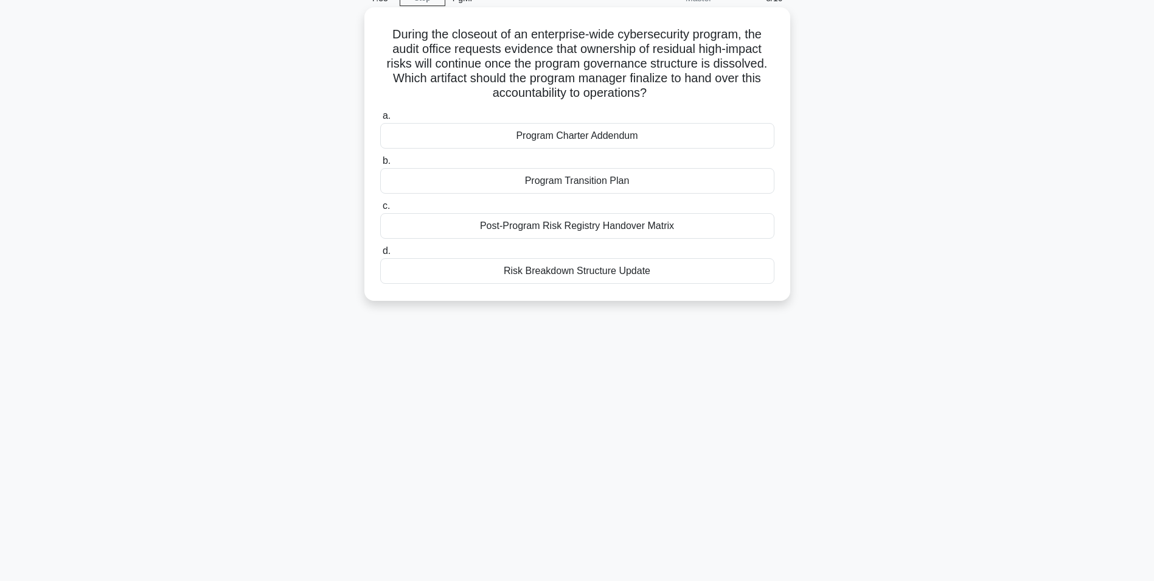
click at [543, 226] on div "Post-Program Risk Registry Handover Matrix" at bounding box center [577, 226] width 394 height 26
click at [380, 210] on input "c. Post-Program Risk Registry Handover Matrix" at bounding box center [380, 206] width 0 height 8
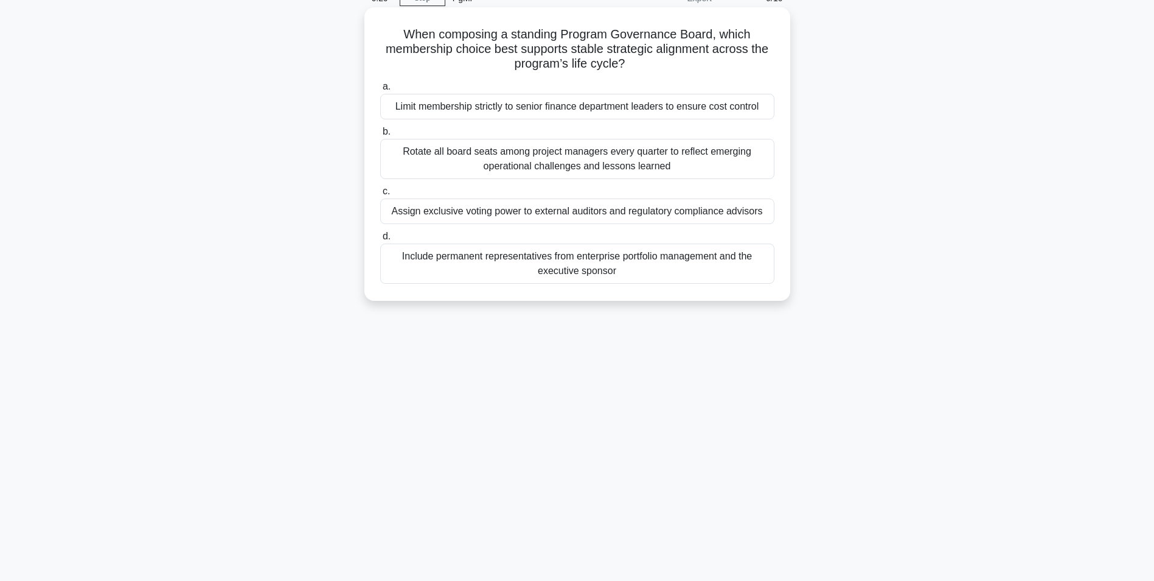
click at [506, 211] on div "Assign exclusive voting power to external auditors and regulatory compliance ad…" at bounding box center [577, 211] width 394 height 26
click at [380, 195] on input "c. Assign exclusive voting power to external auditors and regulatory compliance…" at bounding box center [380, 191] width 0 height 8
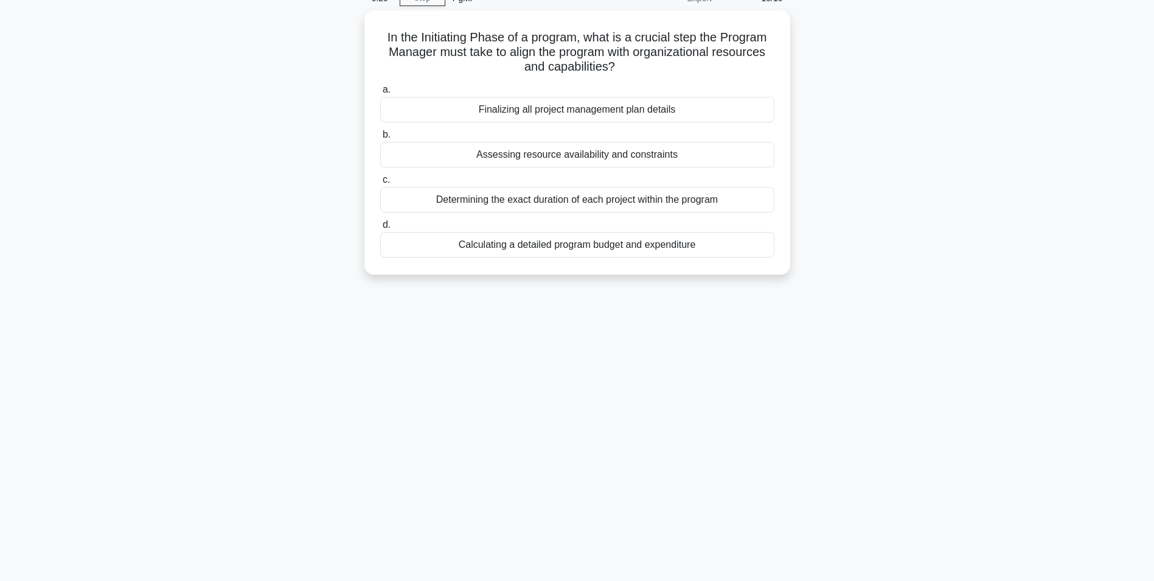
scroll to position [0, 0]
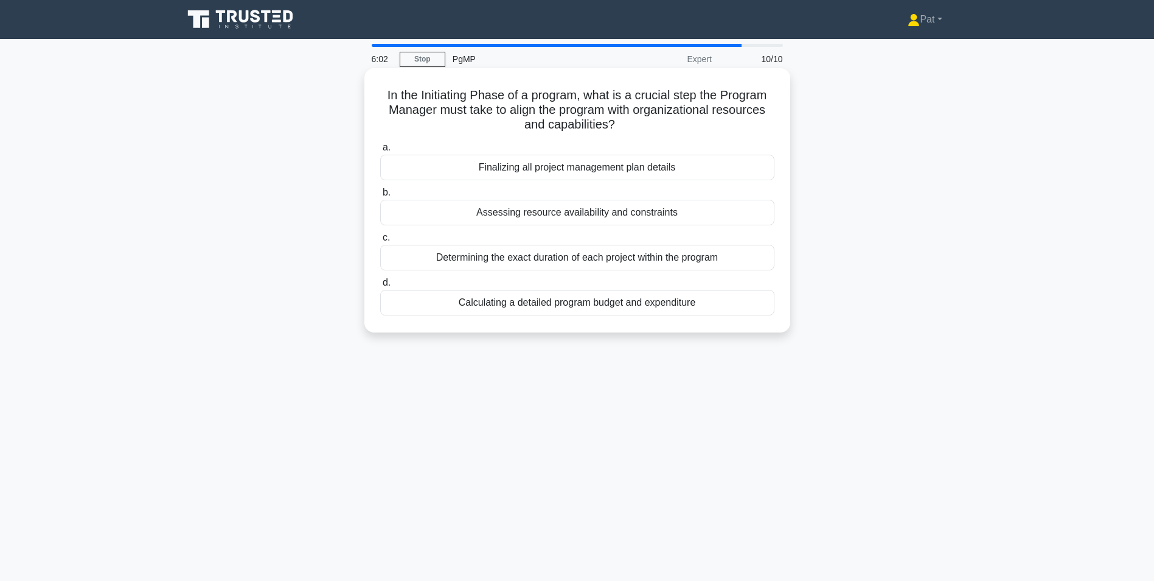
click at [599, 215] on div "Assessing resource availability and constraints" at bounding box center [577, 213] width 394 height 26
click at [380, 197] on input "b. Assessing resource availability and constraints" at bounding box center [380, 193] width 0 height 8
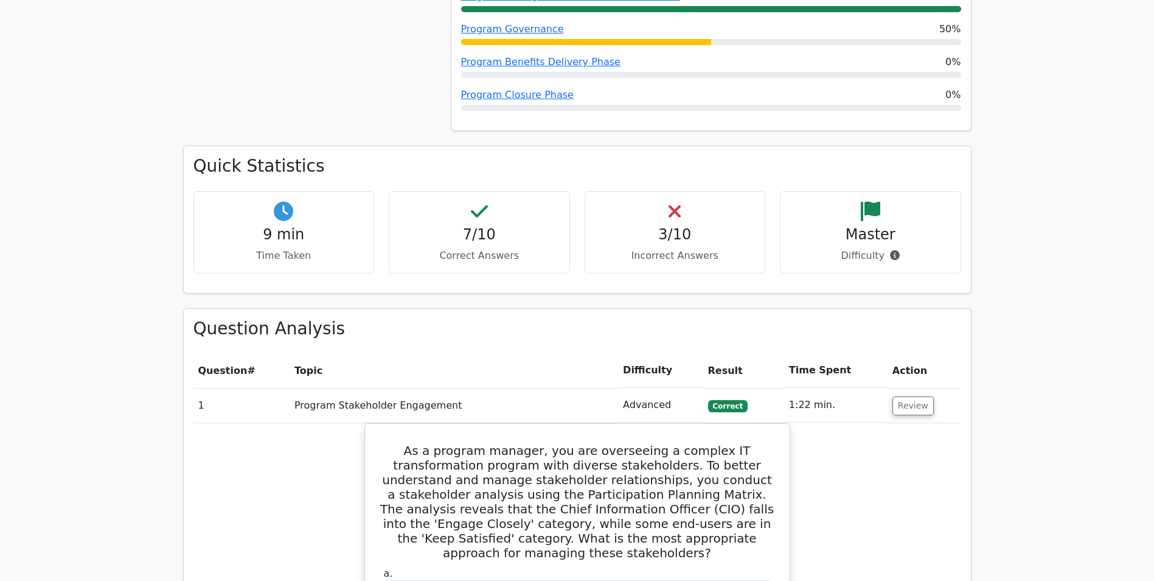
scroll to position [426, 0]
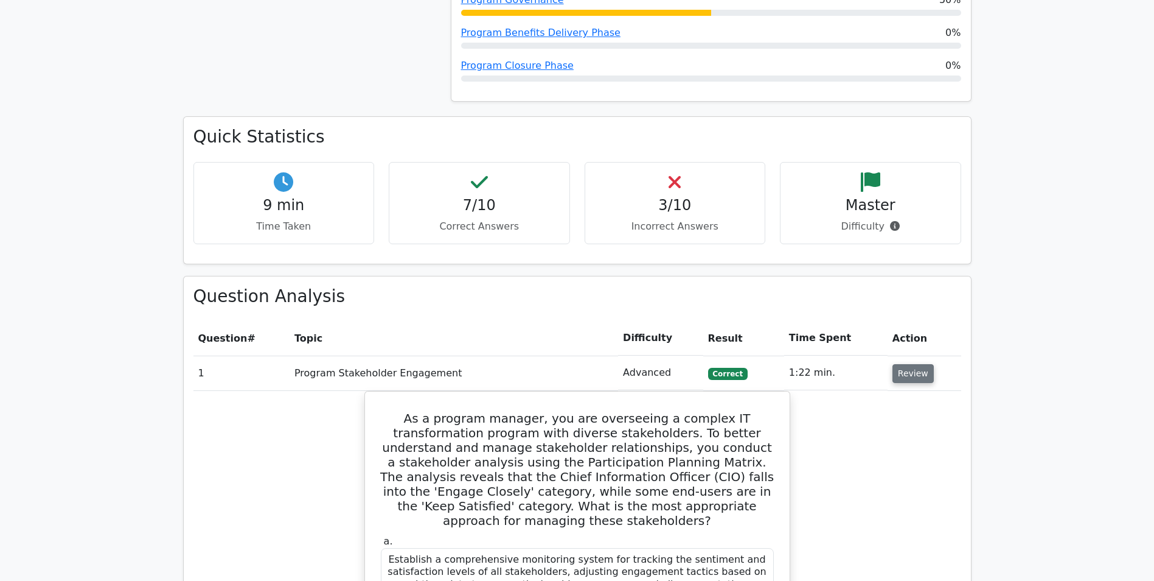
click at [912, 374] on button "Review" at bounding box center [913, 373] width 41 height 19
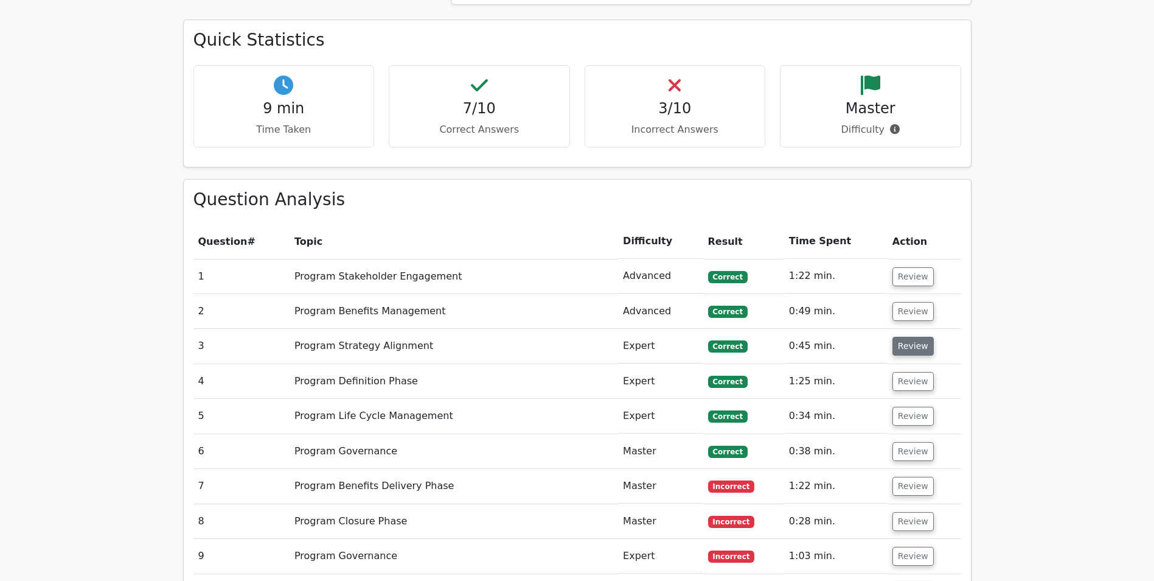
scroll to position [730, 0]
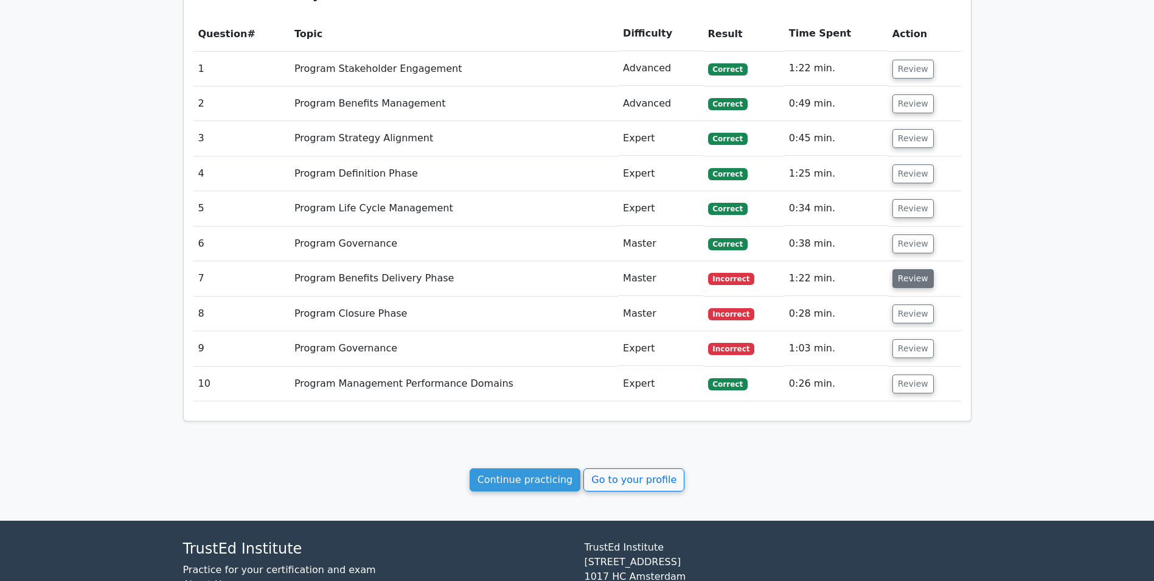
click at [915, 279] on button "Review" at bounding box center [913, 278] width 41 height 19
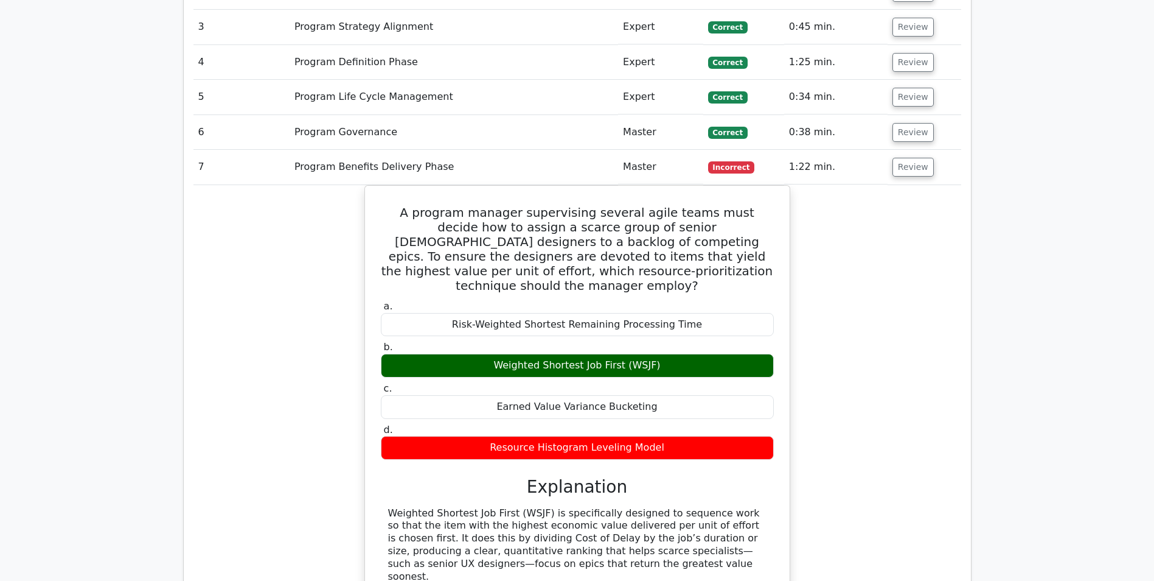
scroll to position [852, 0]
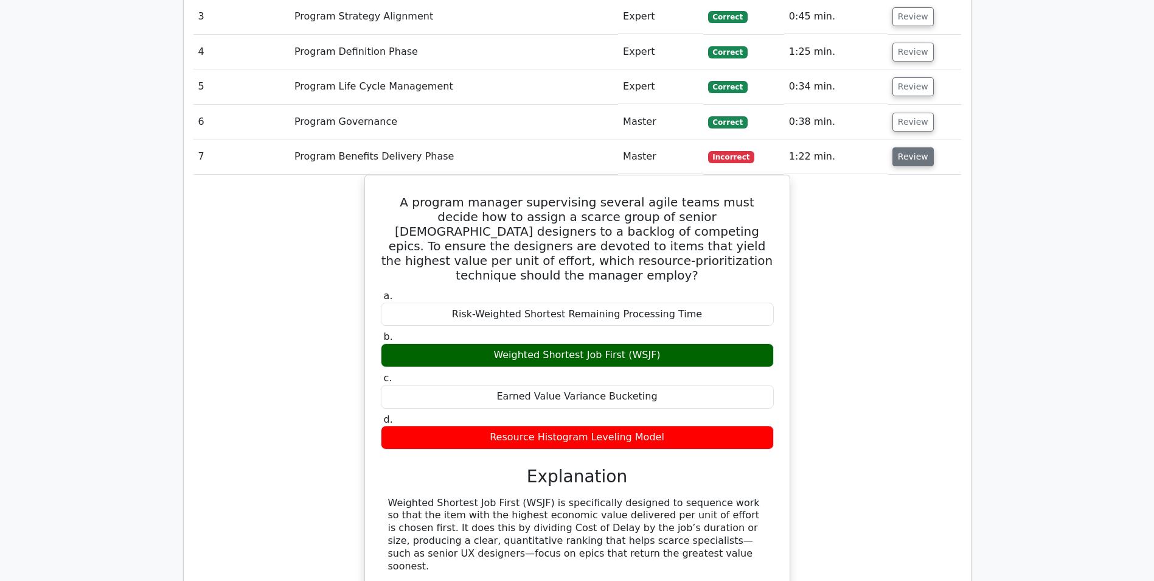
click at [921, 161] on button "Review" at bounding box center [913, 156] width 41 height 19
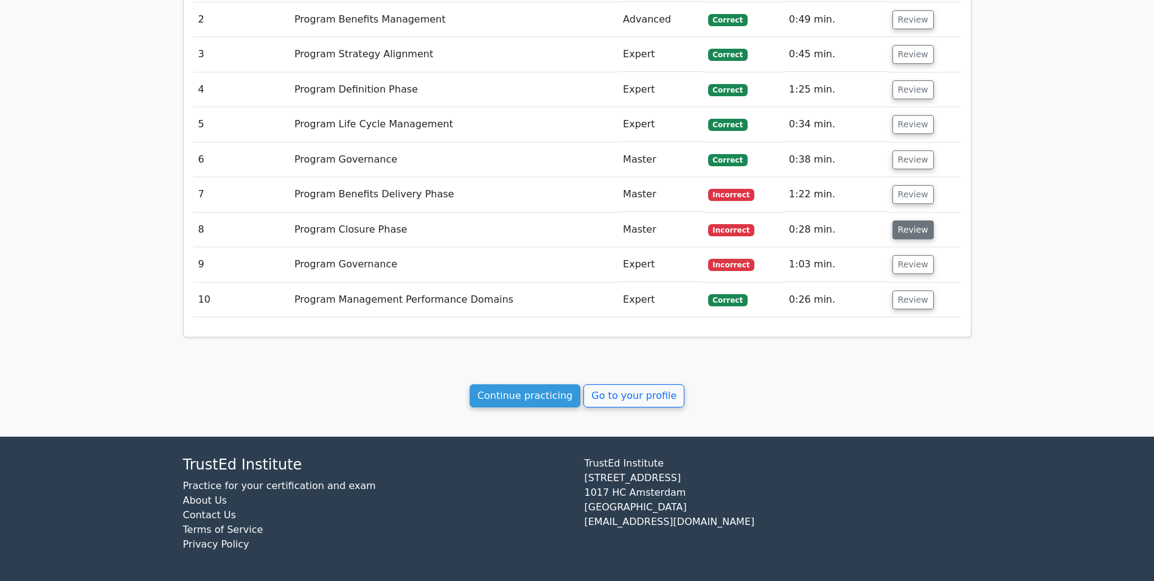
click at [893, 228] on button "Review" at bounding box center [913, 229] width 41 height 19
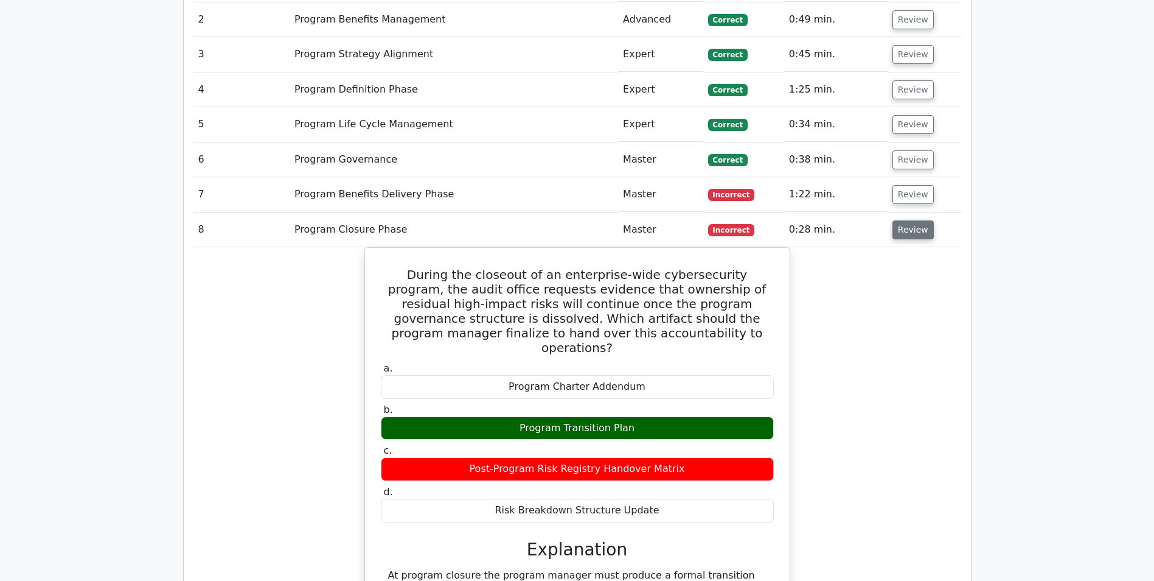
click at [896, 228] on button "Review" at bounding box center [913, 229] width 41 height 19
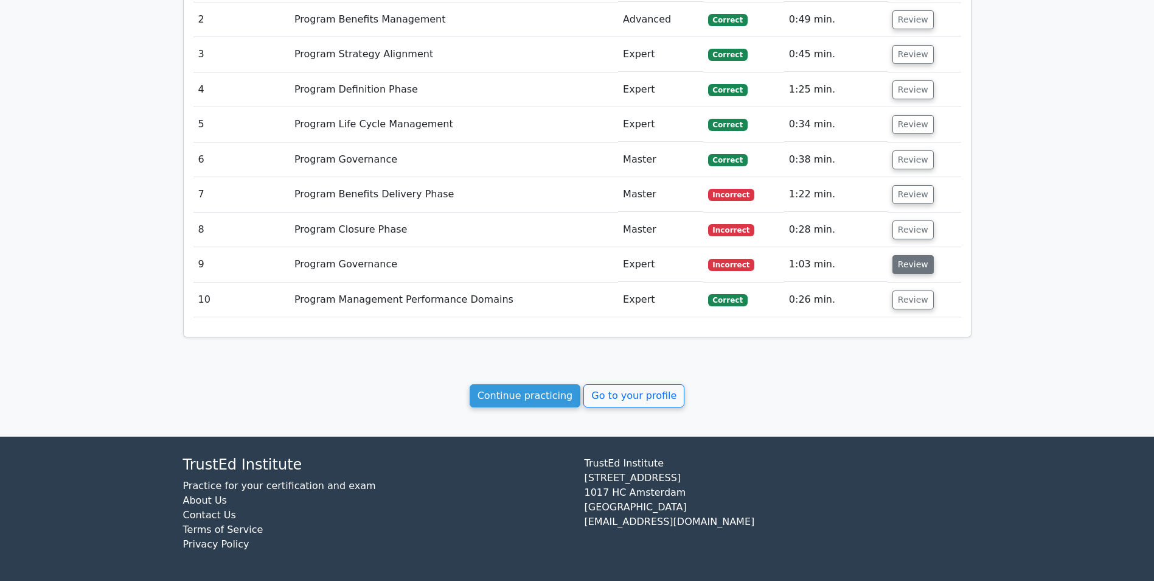
click at [905, 268] on button "Review" at bounding box center [913, 264] width 41 height 19
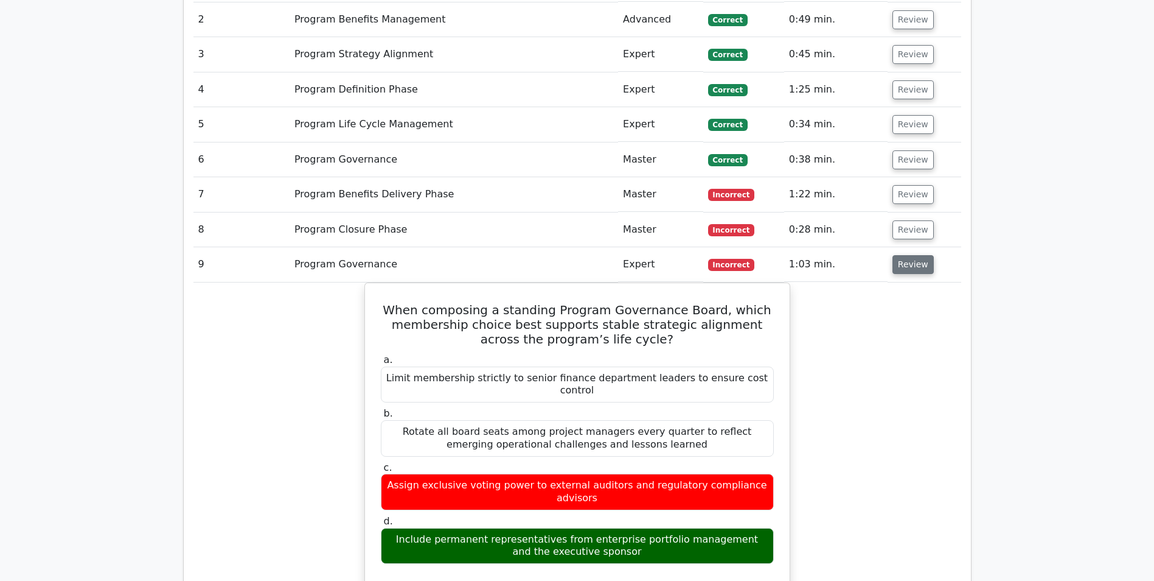
click at [905, 268] on button "Review" at bounding box center [913, 264] width 41 height 19
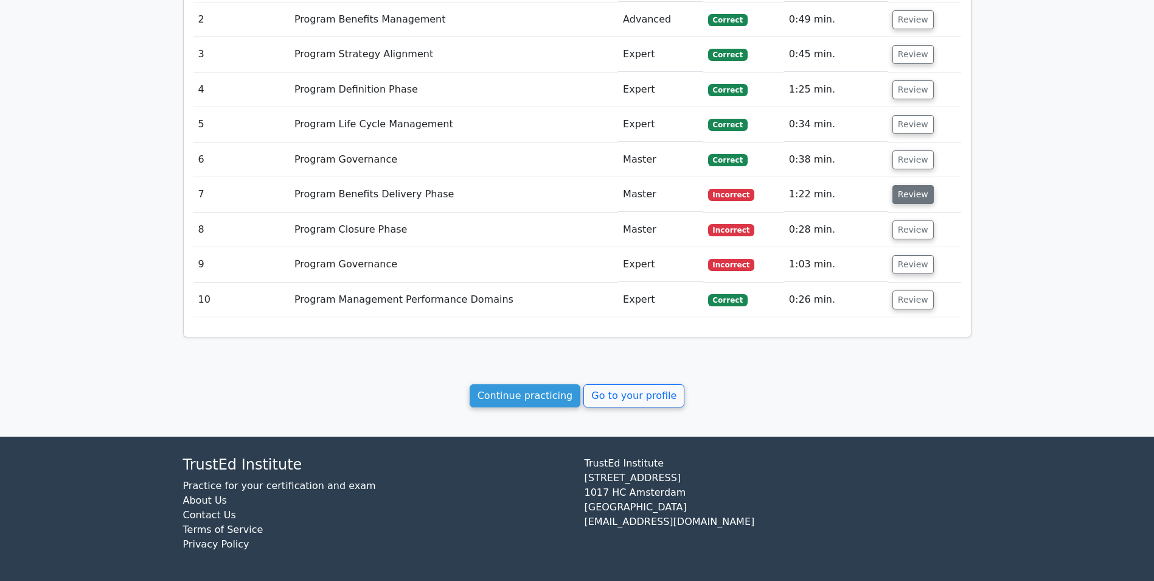
click at [919, 200] on button "Review" at bounding box center [913, 194] width 41 height 19
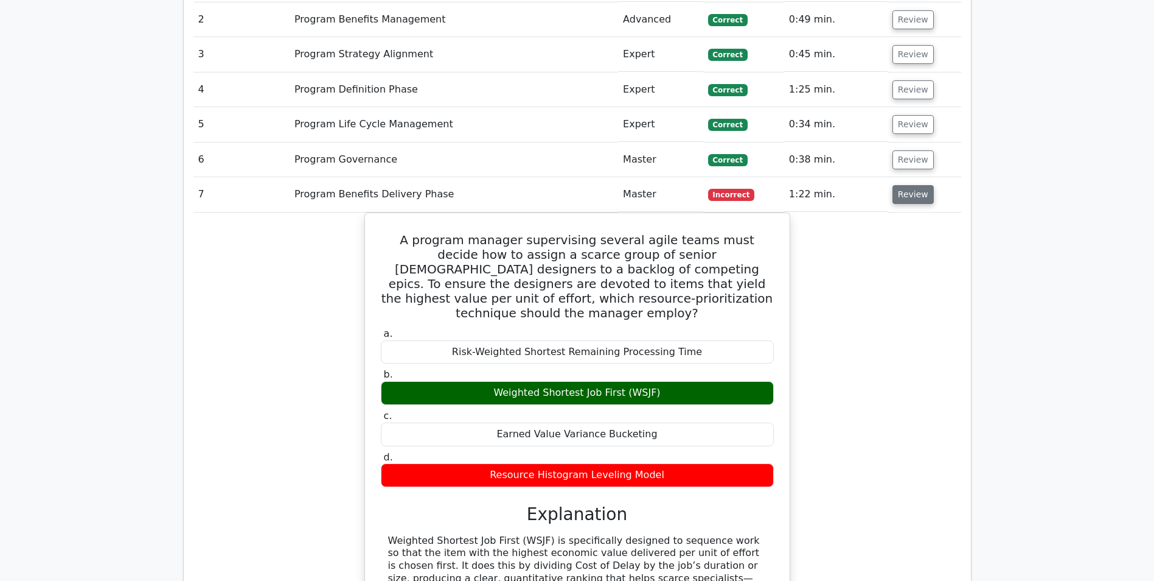
click at [919, 200] on button "Review" at bounding box center [913, 194] width 41 height 19
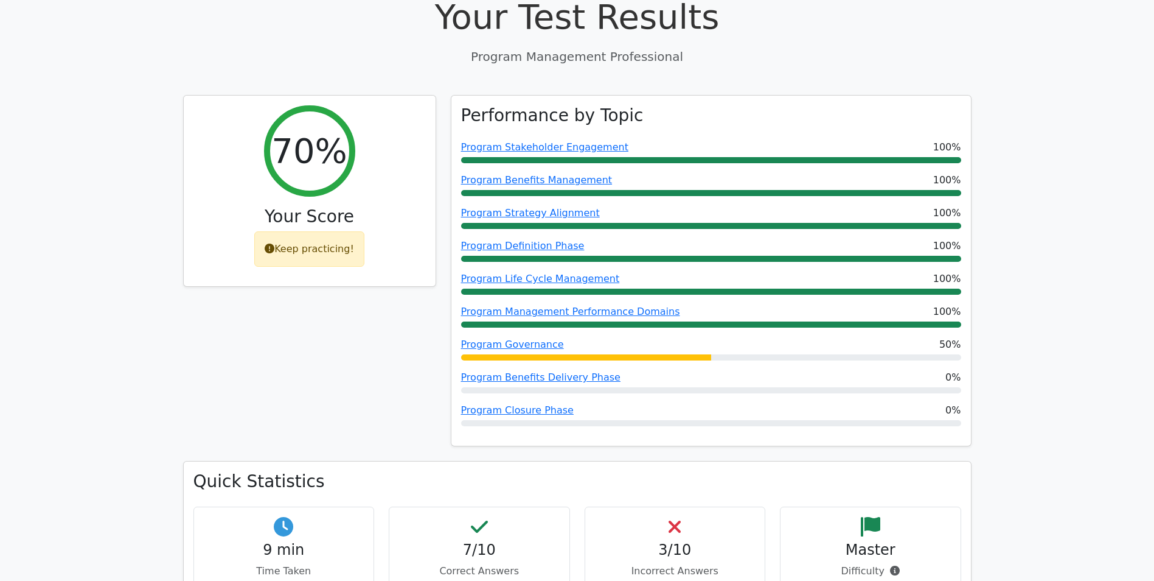
scroll to position [0, 0]
